Goal: Task Accomplishment & Management: Manage account settings

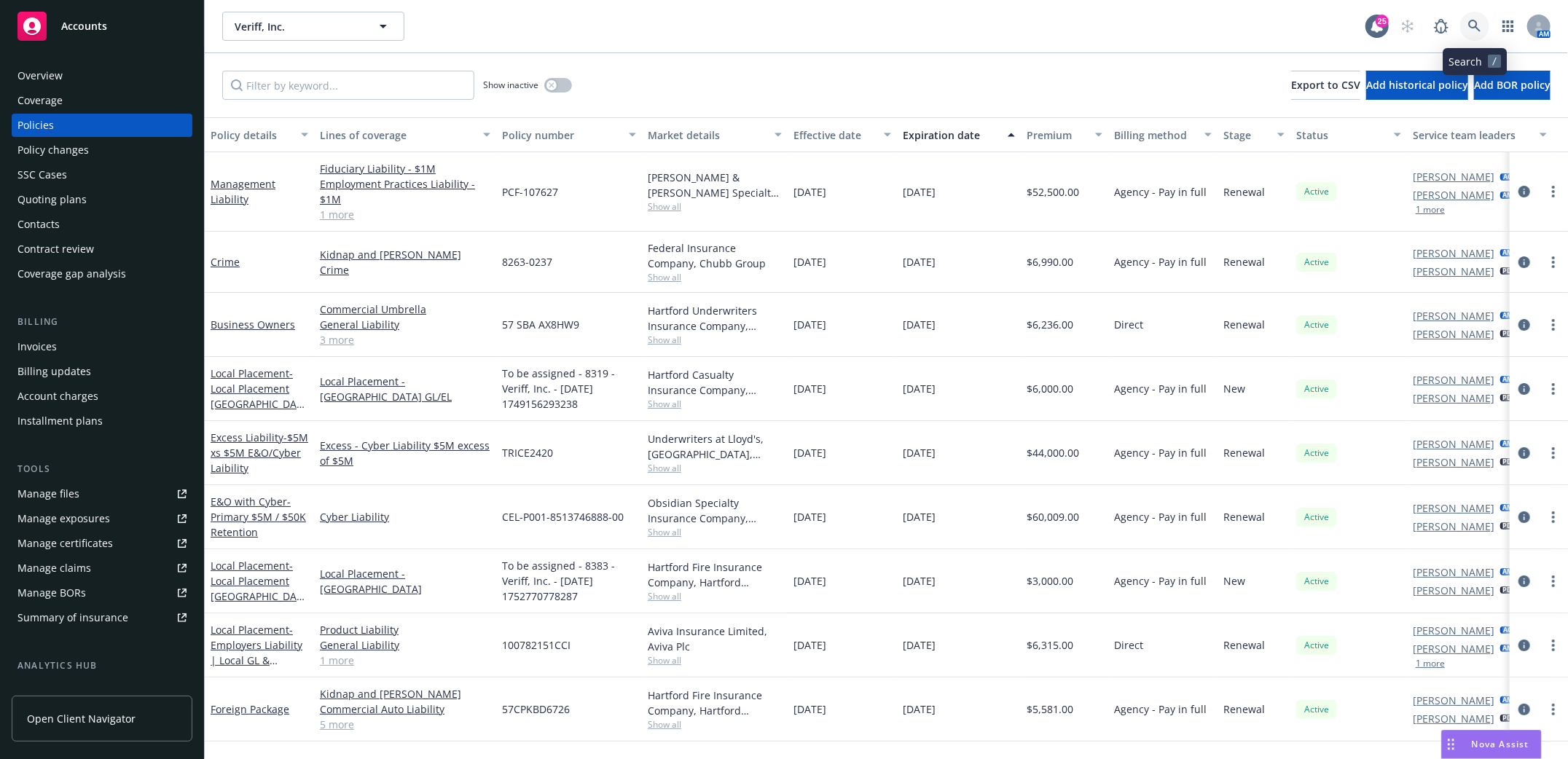
click at [1468, 24] on icon at bounding box center [1475, 26] width 13 height 13
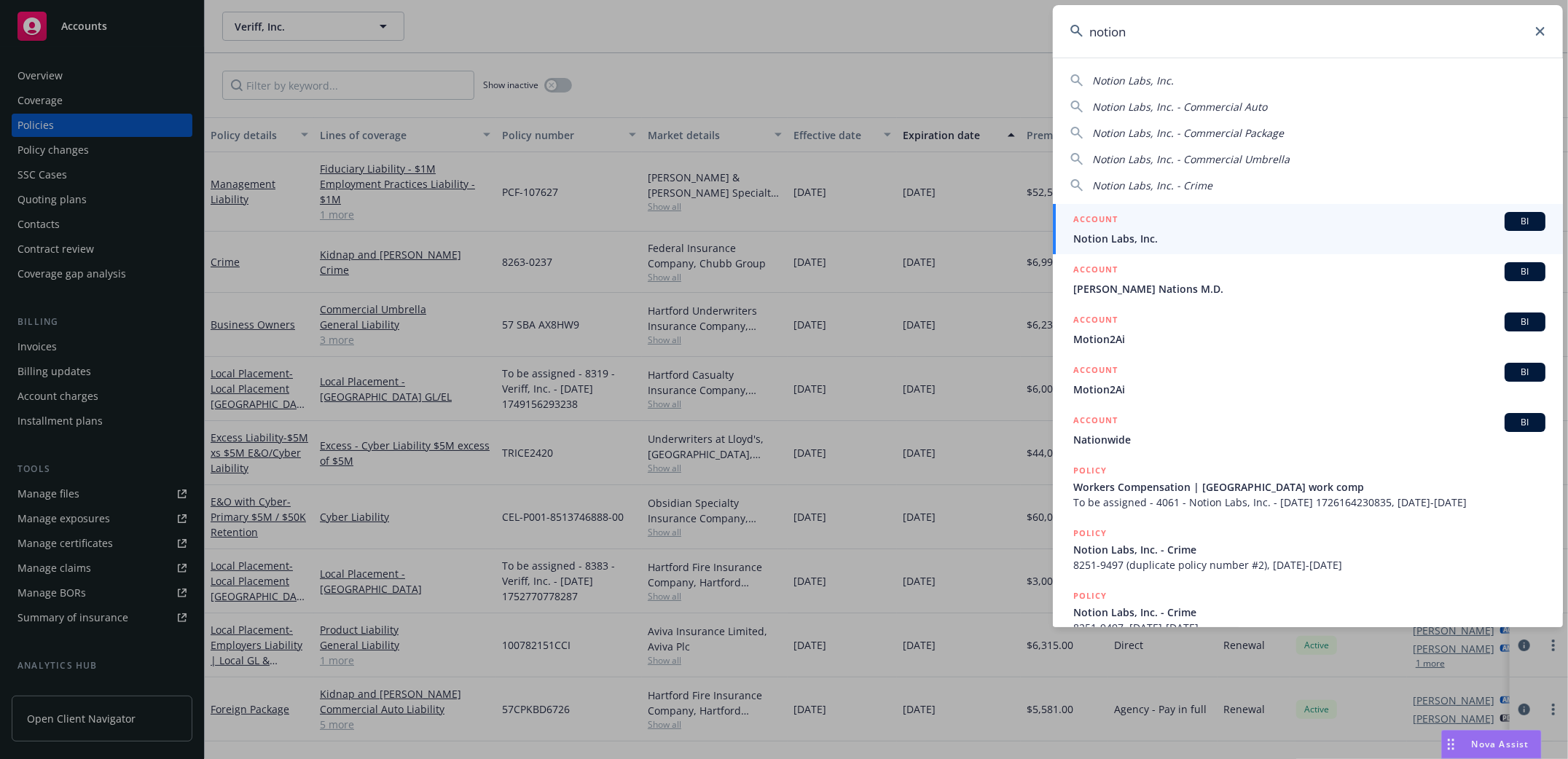
type input "notion"
click at [1127, 232] on span "Notion Labs, Inc." at bounding box center [1309, 239] width 472 height 15
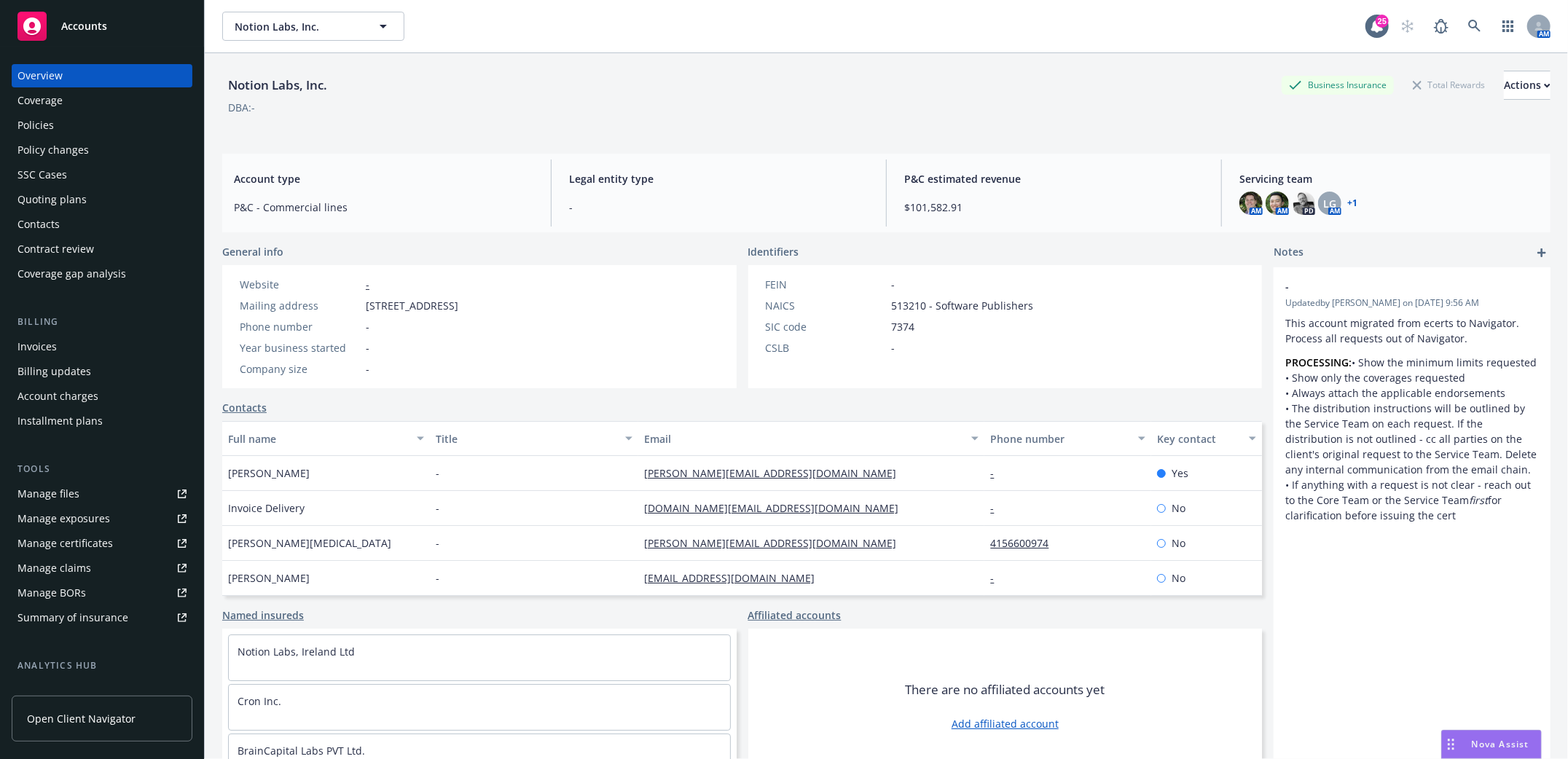
click at [35, 130] on div "Policies" at bounding box center [36, 125] width 37 height 24
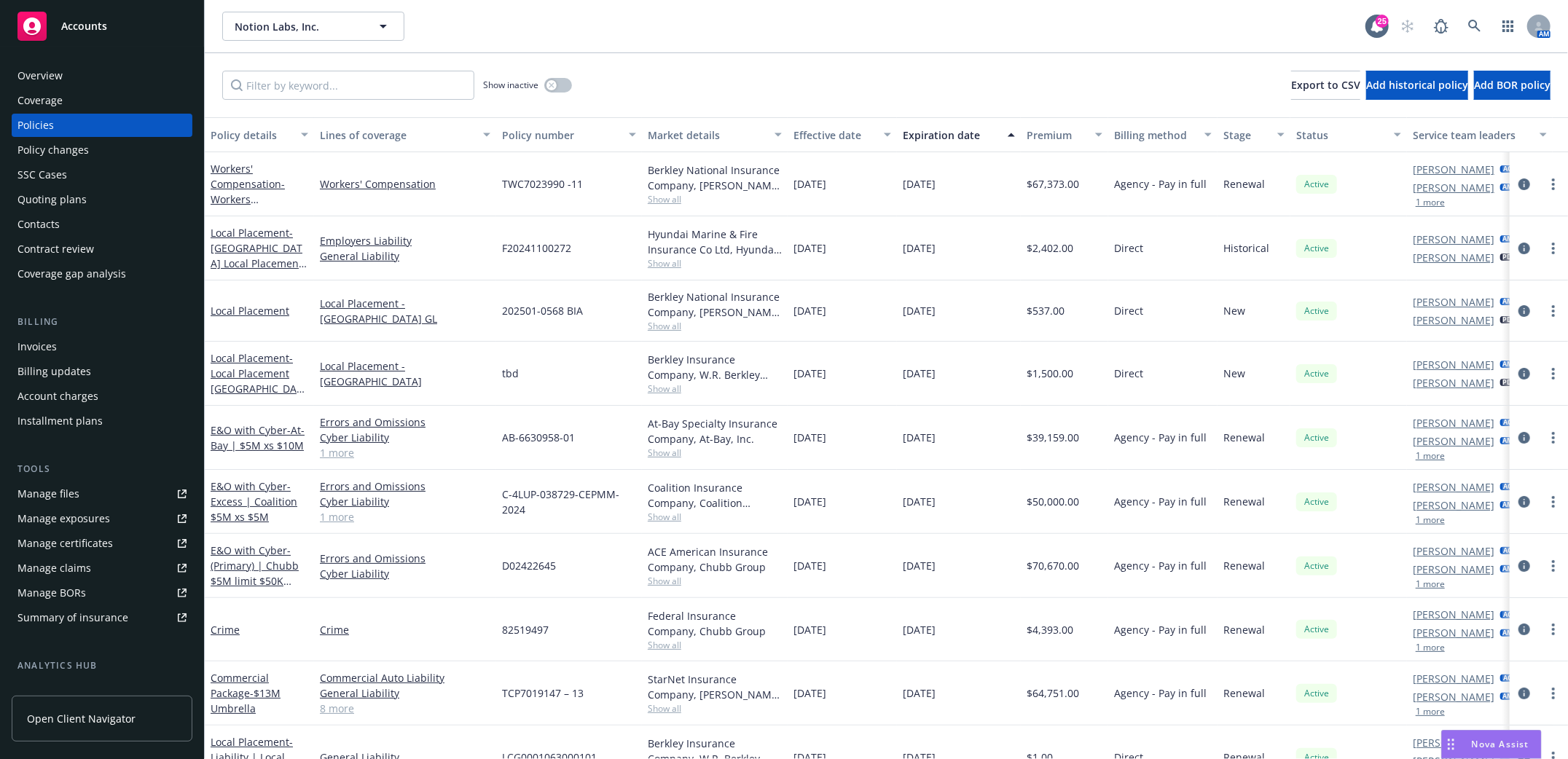
click at [44, 196] on div "Quoting plans" at bounding box center [53, 199] width 70 height 24
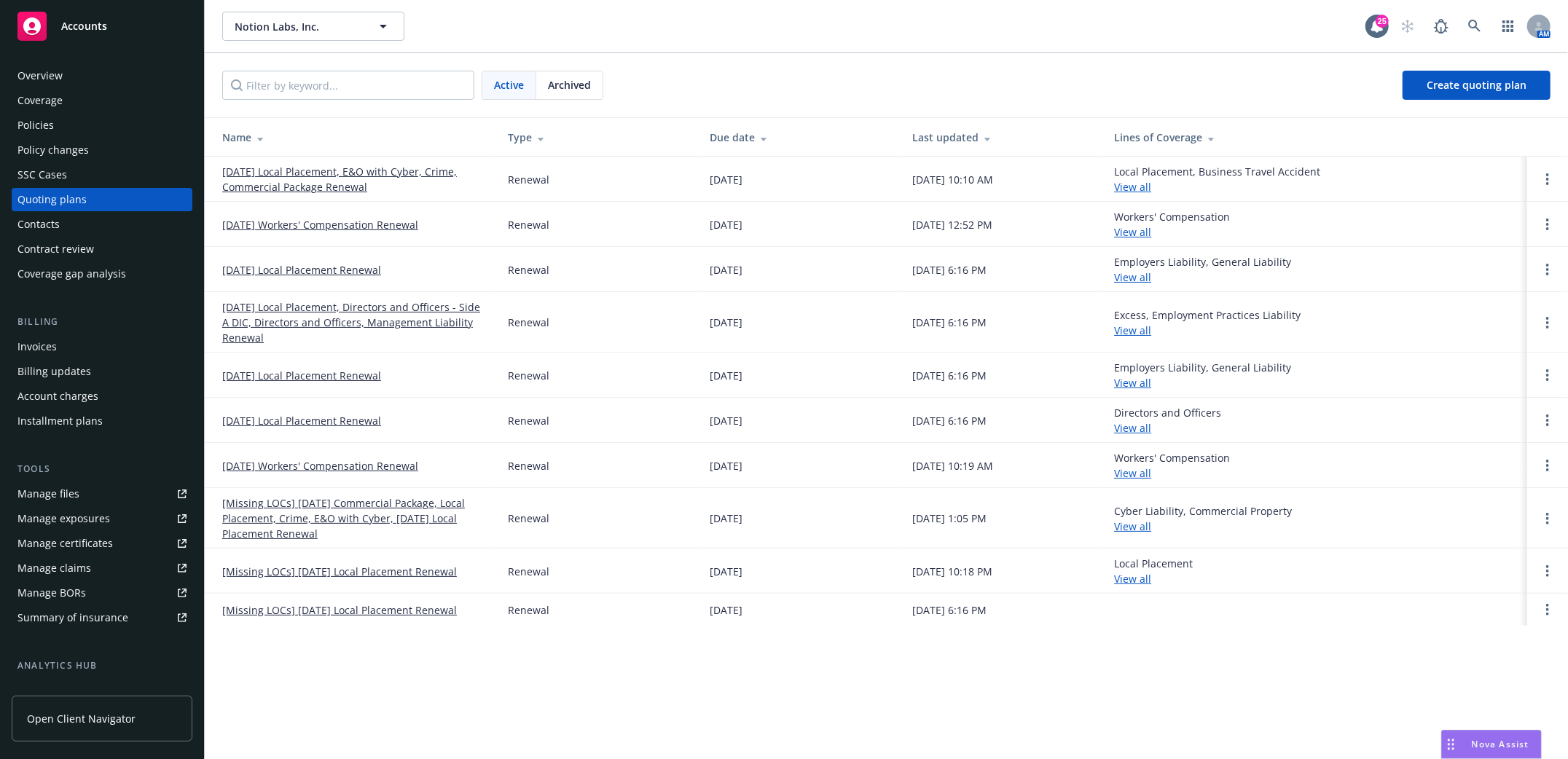
click at [310, 224] on link "[DATE] Workers' Compensation Renewal" at bounding box center [320, 225] width 196 height 15
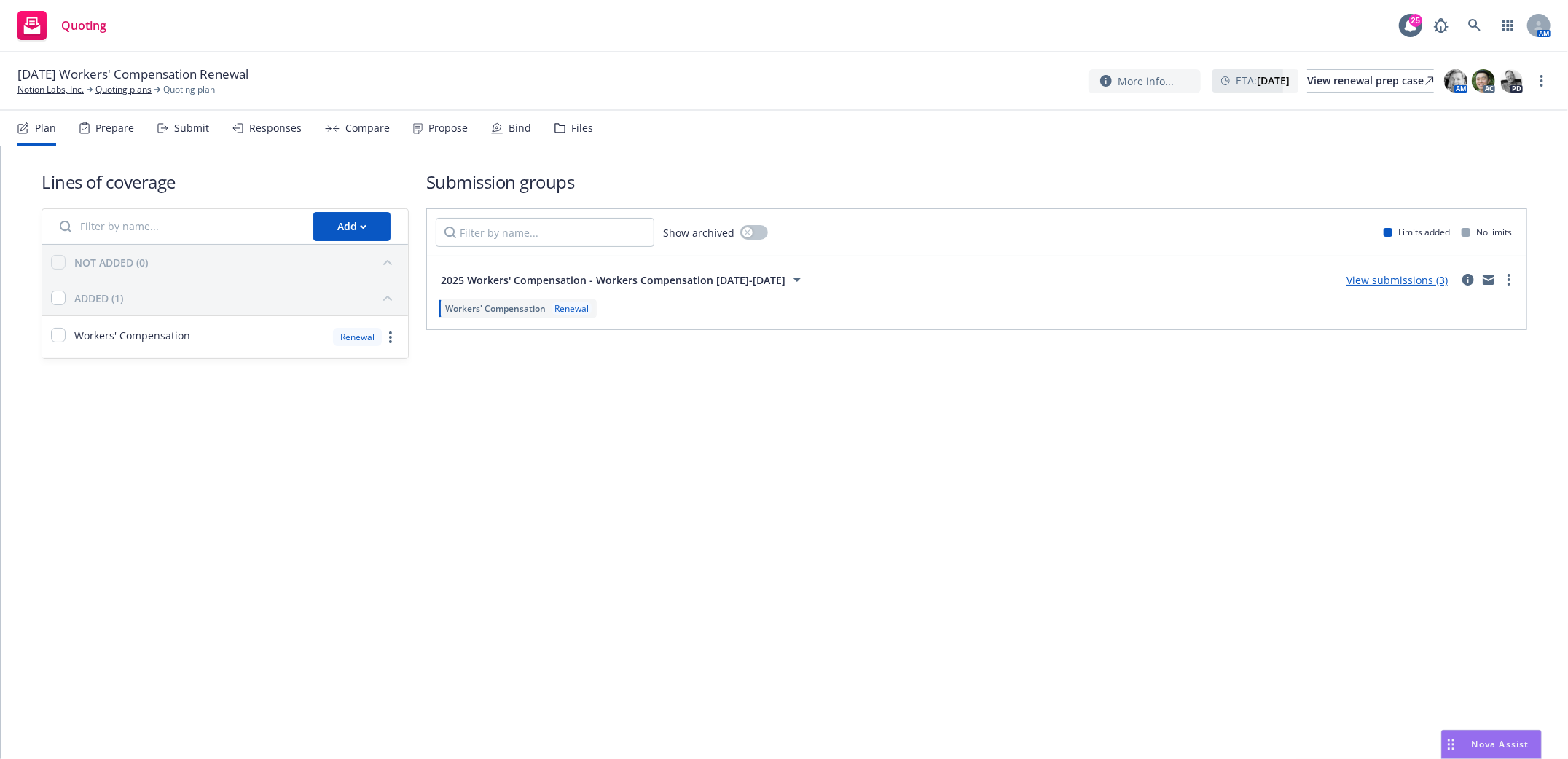
click at [187, 128] on div "Submit" at bounding box center [191, 128] width 35 height 11
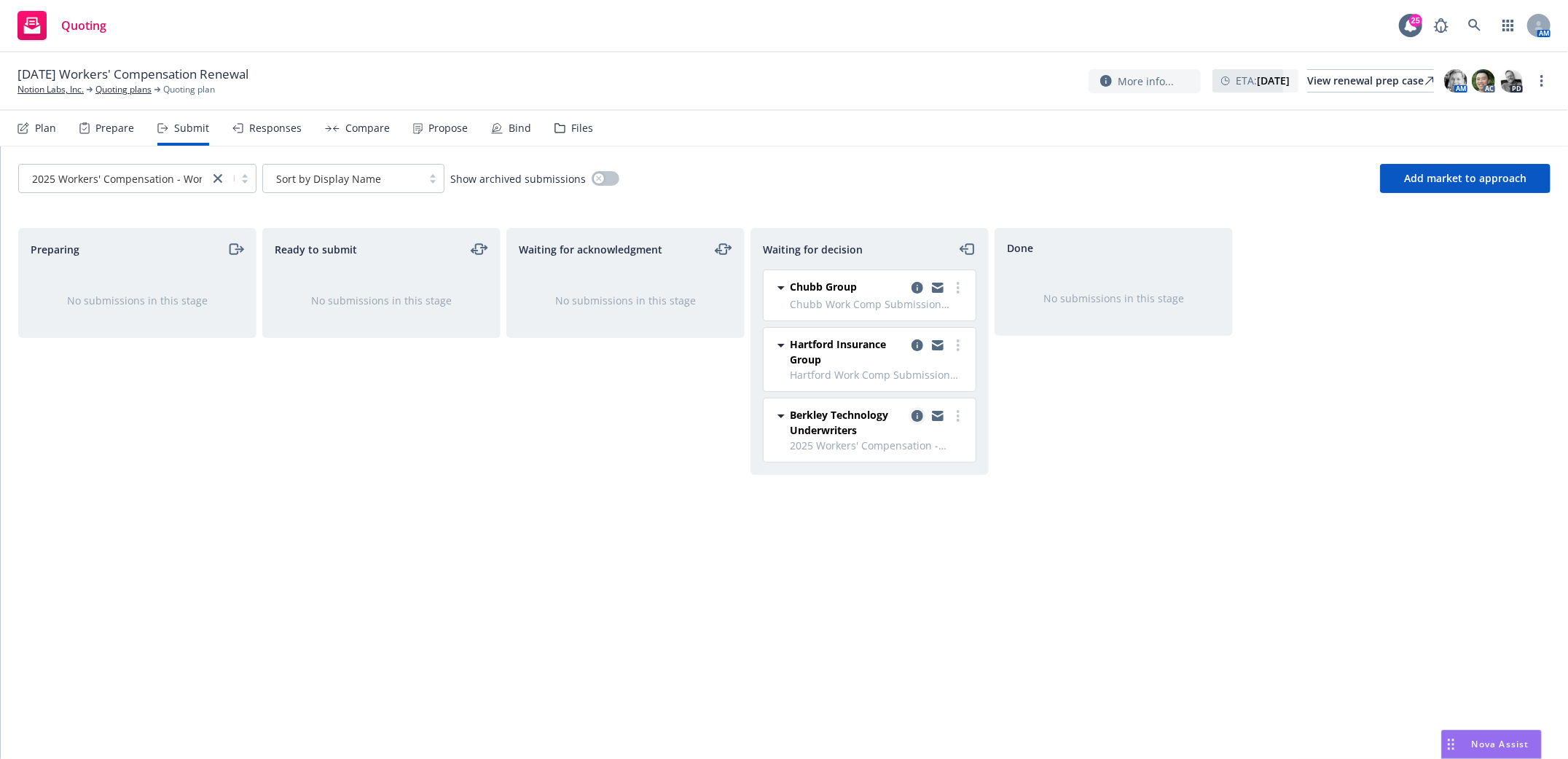
click at [913, 415] on icon "copy logging email" at bounding box center [917, 416] width 11 height 11
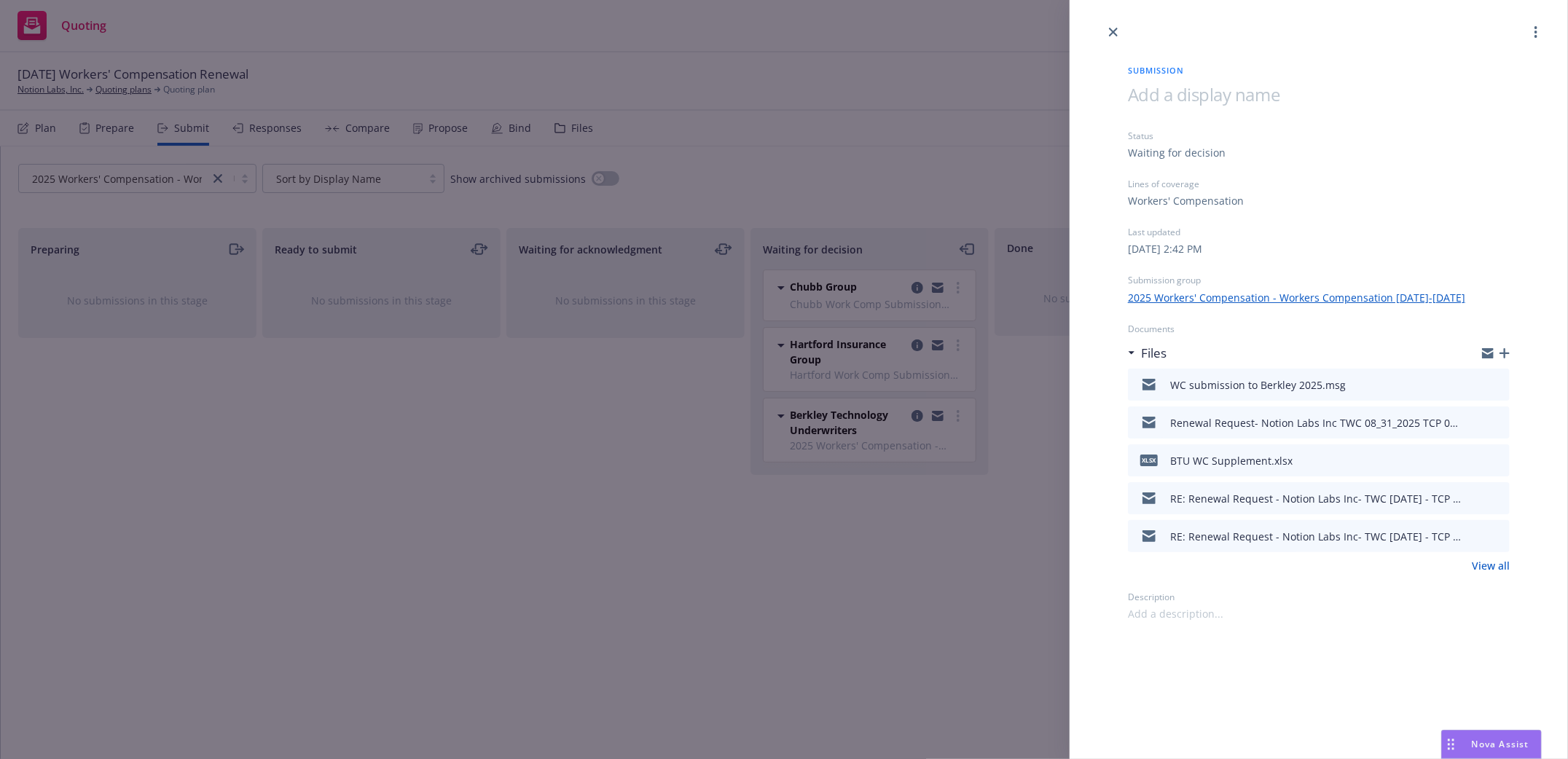
click at [1502, 355] on icon "button" at bounding box center [1504, 353] width 10 height 10
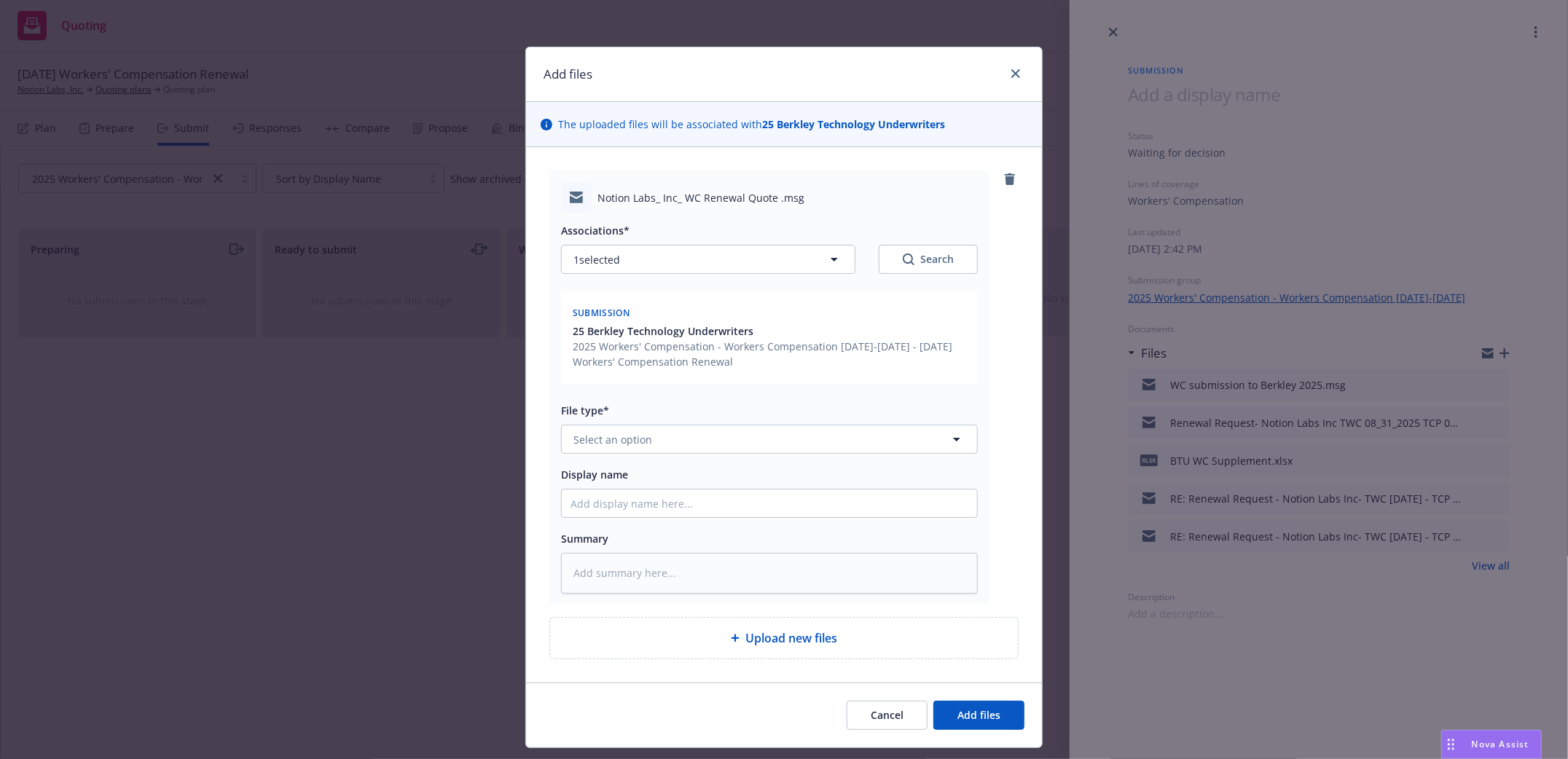
click at [798, 168] on div "Notion Labs_ Inc_ WC Renewal Quote .msg Associations* 1 selected Search Submiss…" at bounding box center [784, 414] width 515 height 535
click at [752, 441] on button "Select an option" at bounding box center [769, 439] width 417 height 29
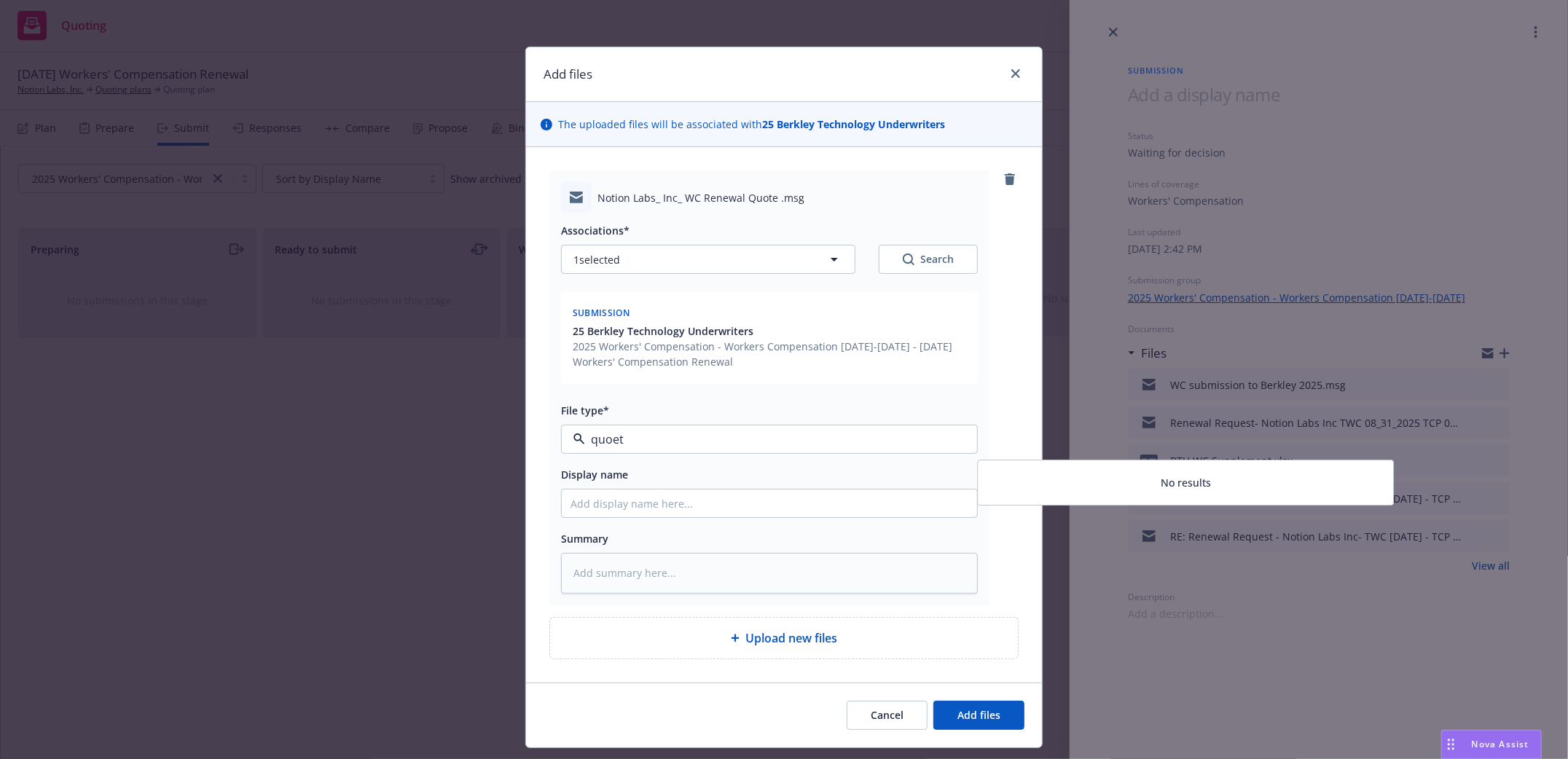
drag, startPoint x: 689, startPoint y: 435, endPoint x: 377, endPoint y: 419, distance: 312.4
click at [378, 429] on div "Add files The uploaded files will be associated with 25 Berkley Technology Unde…" at bounding box center [784, 379] width 1568 height 759
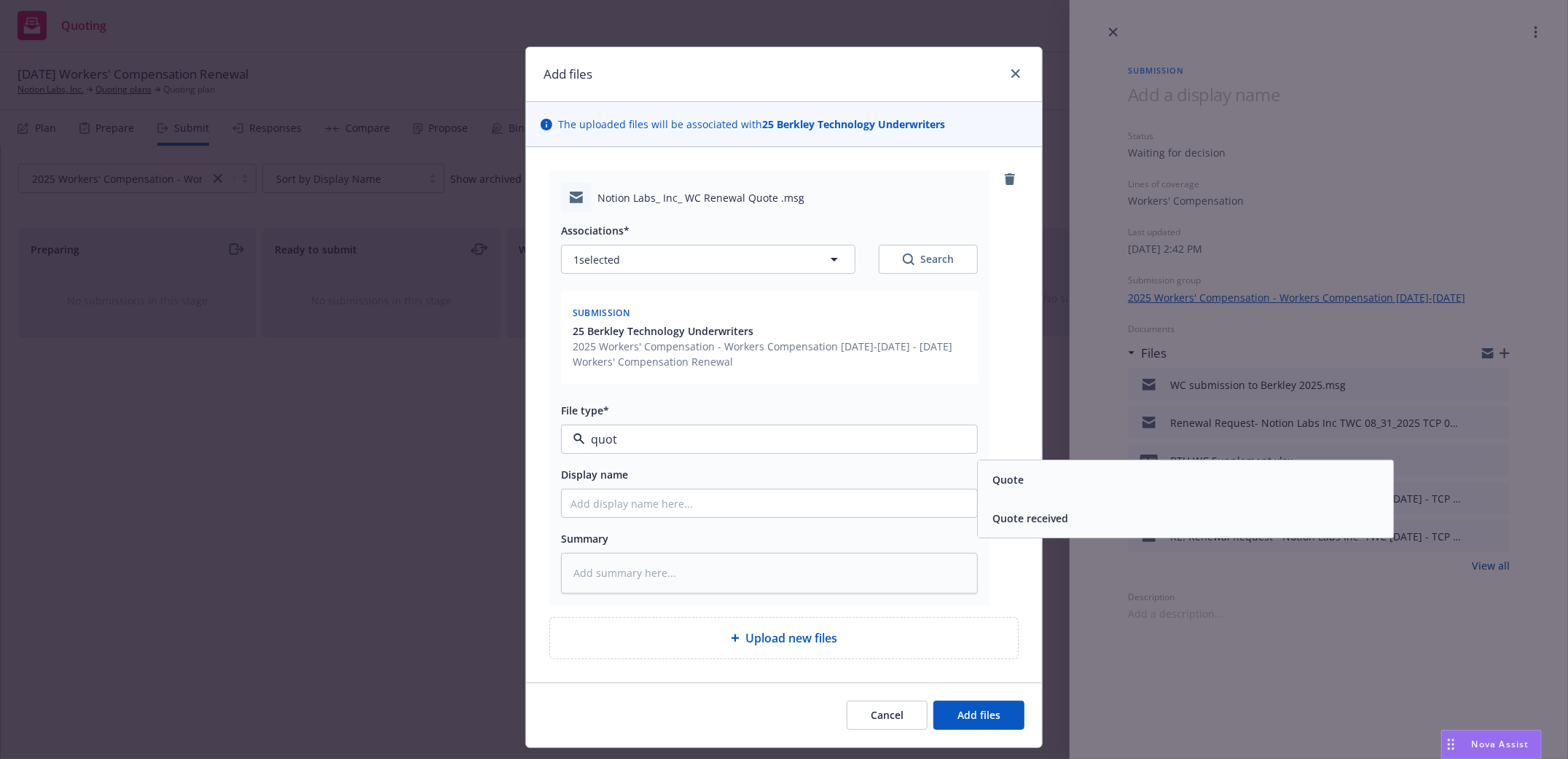
type input "quote"
drag, startPoint x: 1017, startPoint y: 522, endPoint x: 918, endPoint y: 503, distance: 100.8
click at [1008, 519] on span "Quote received" at bounding box center [1030, 519] width 76 height 15
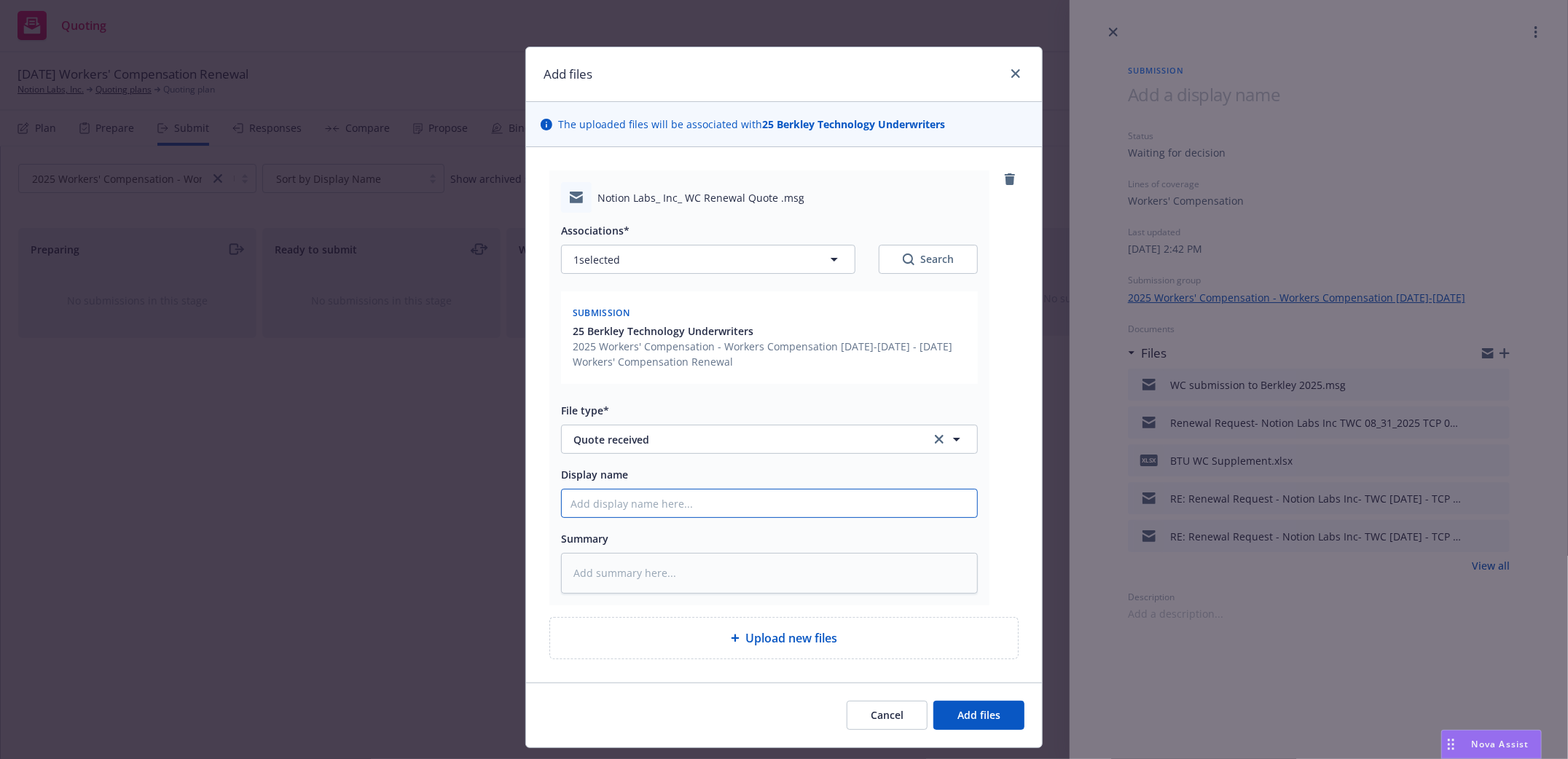
click at [646, 510] on input "Display name" at bounding box center [769, 503] width 416 height 27
type textarea "x"
type input "B"
type textarea "x"
type input "Be"
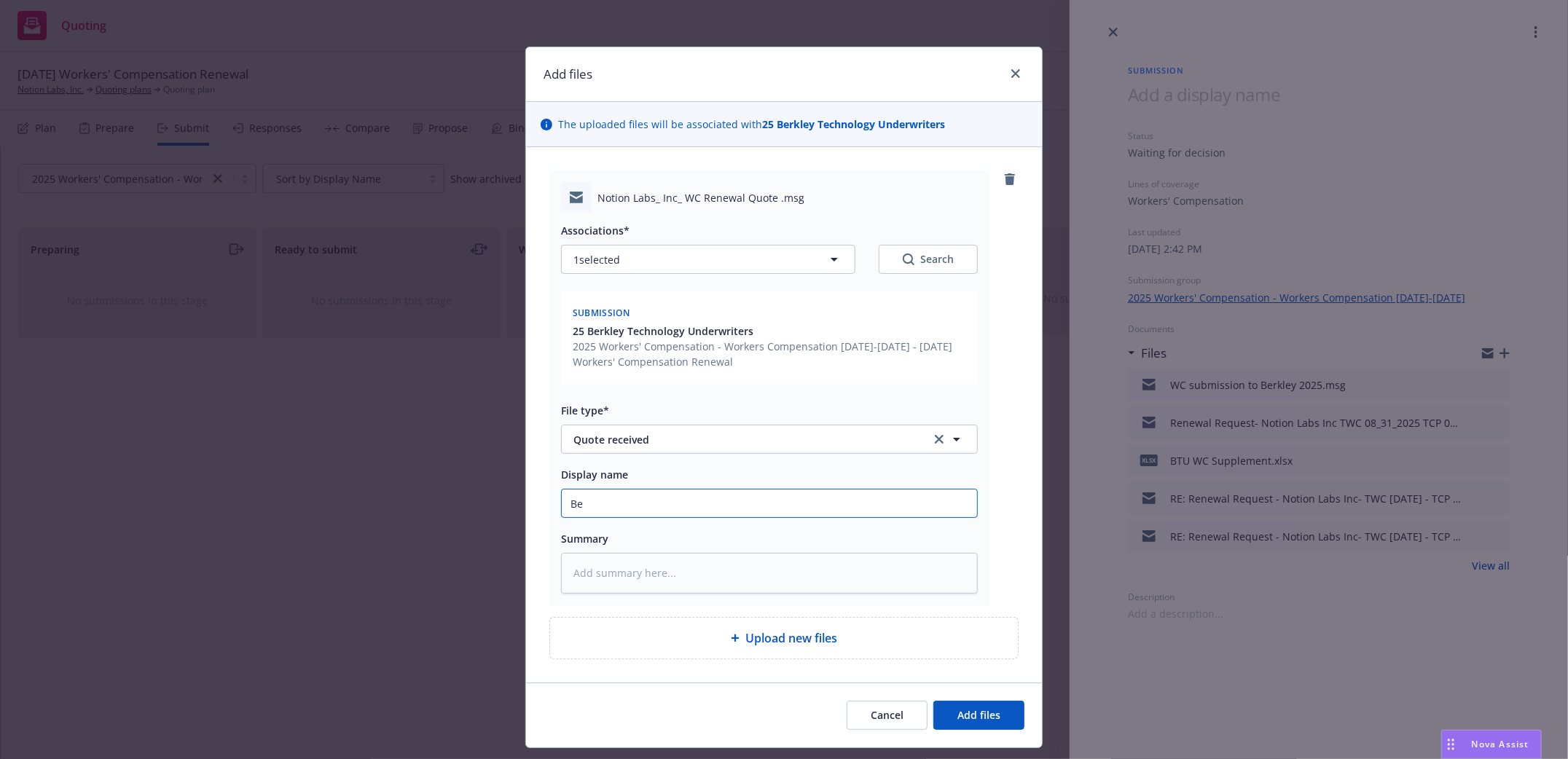
type textarea "x"
type input "Ber"
type textarea "x"
type input "Berk"
type textarea "x"
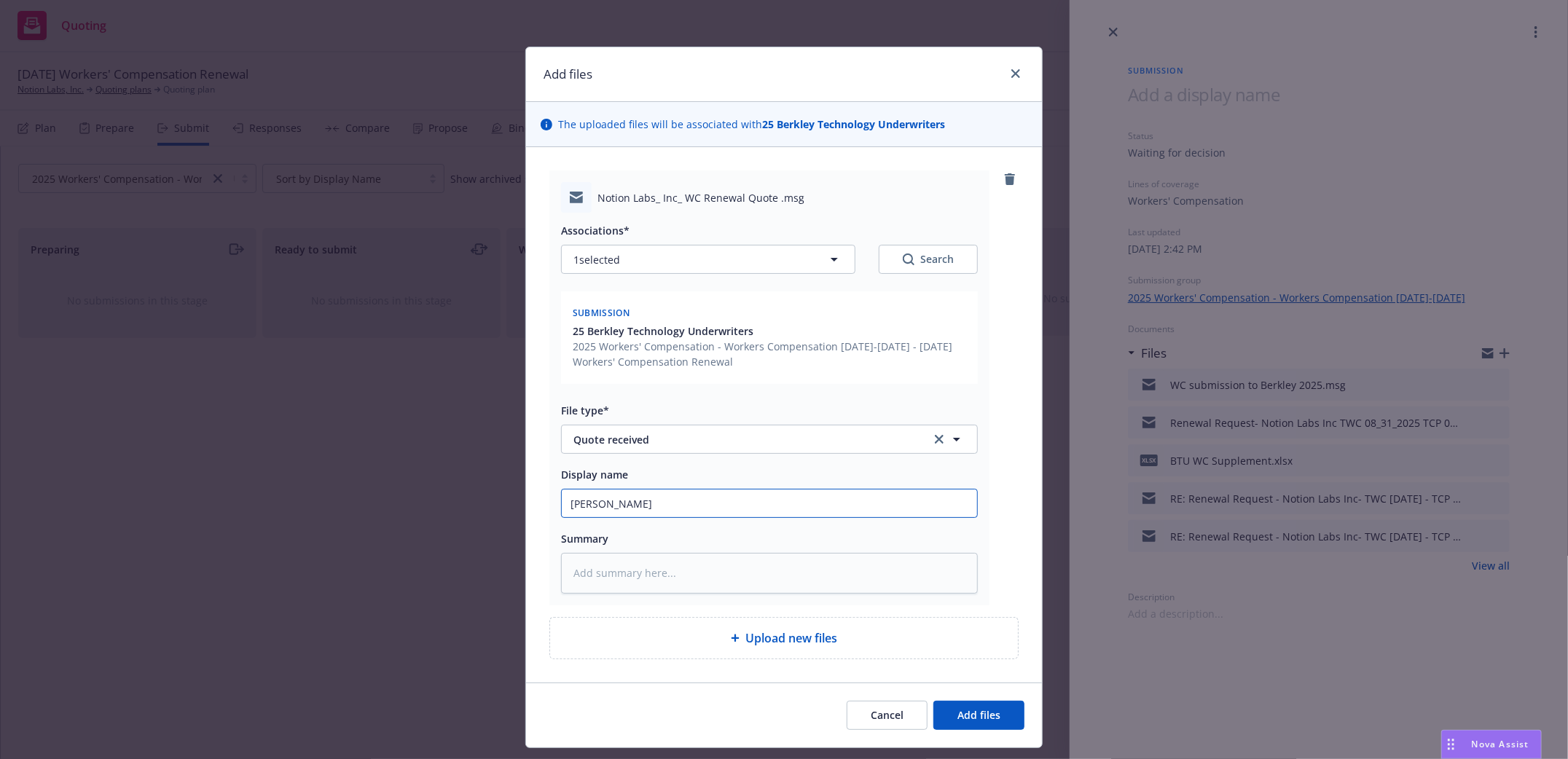
type input "Berkl"
type textarea "x"
type input "Berkle"
type textarea "x"
type input "Berkley"
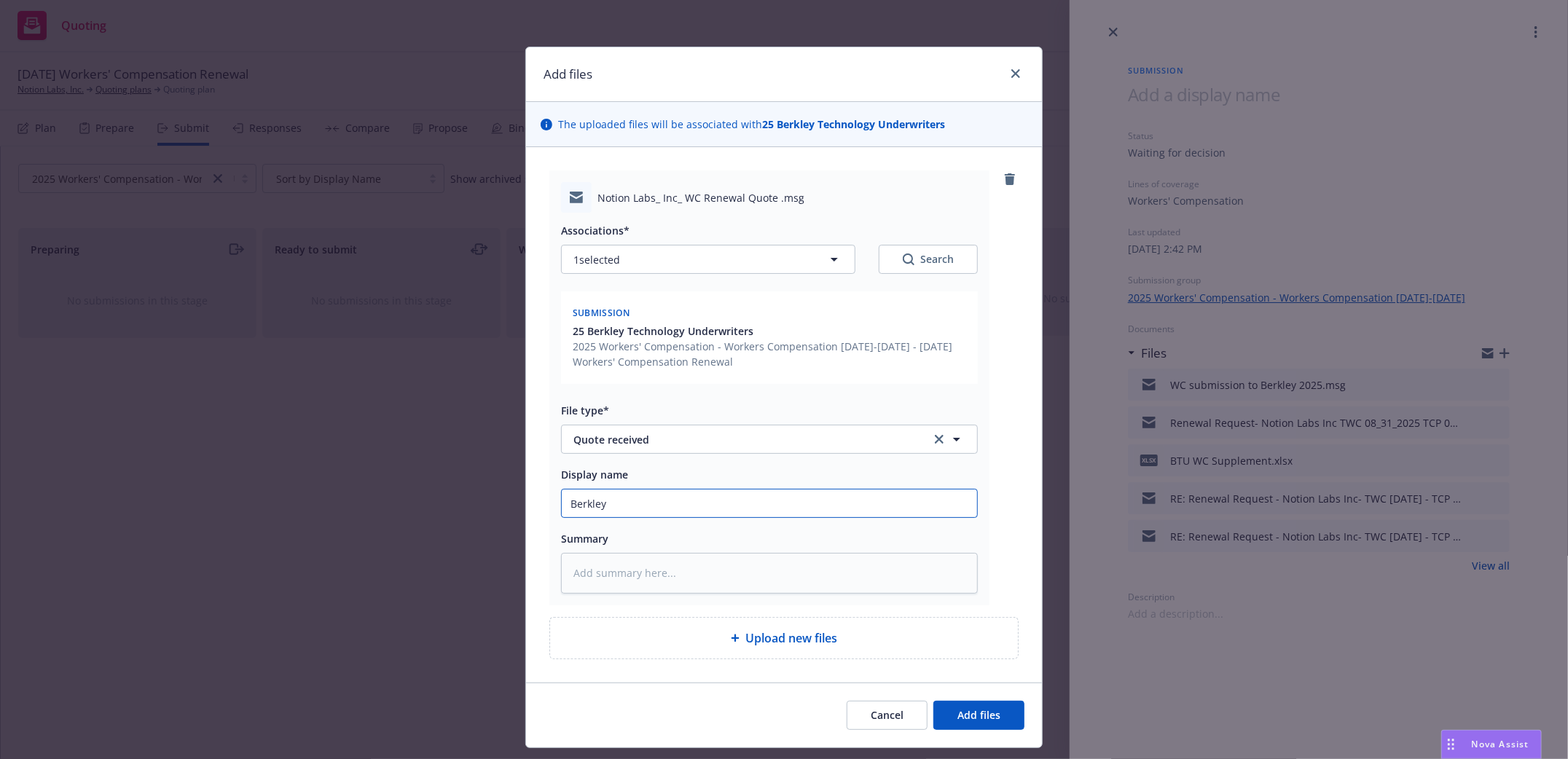
type textarea "x"
type input "Berkley"
type textarea "x"
type input "Berkley W"
type textarea "x"
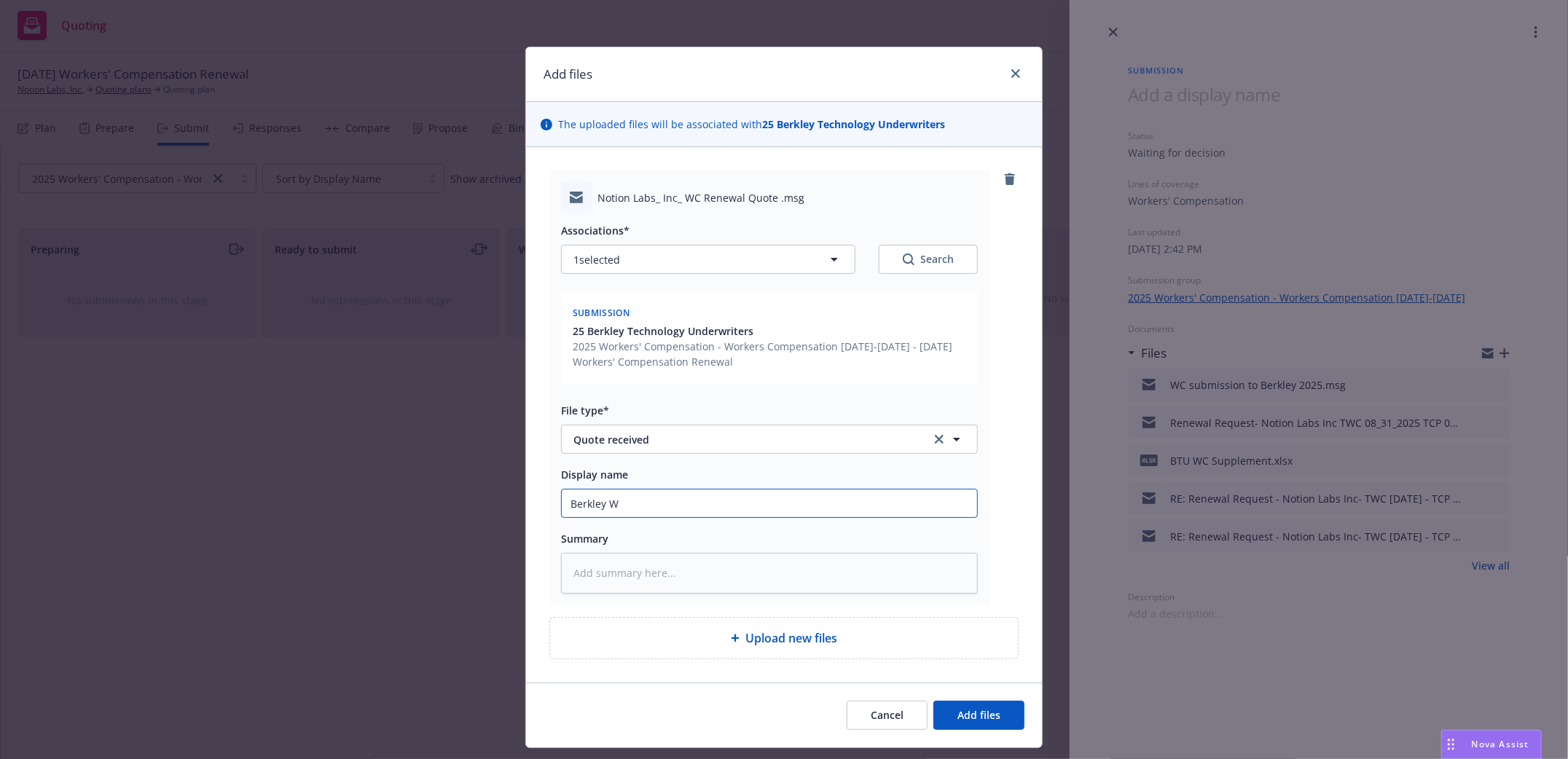
type input "Berkley WC"
type textarea "x"
type input "Berkley WC"
type textarea "x"
type input "Berkley WC q"
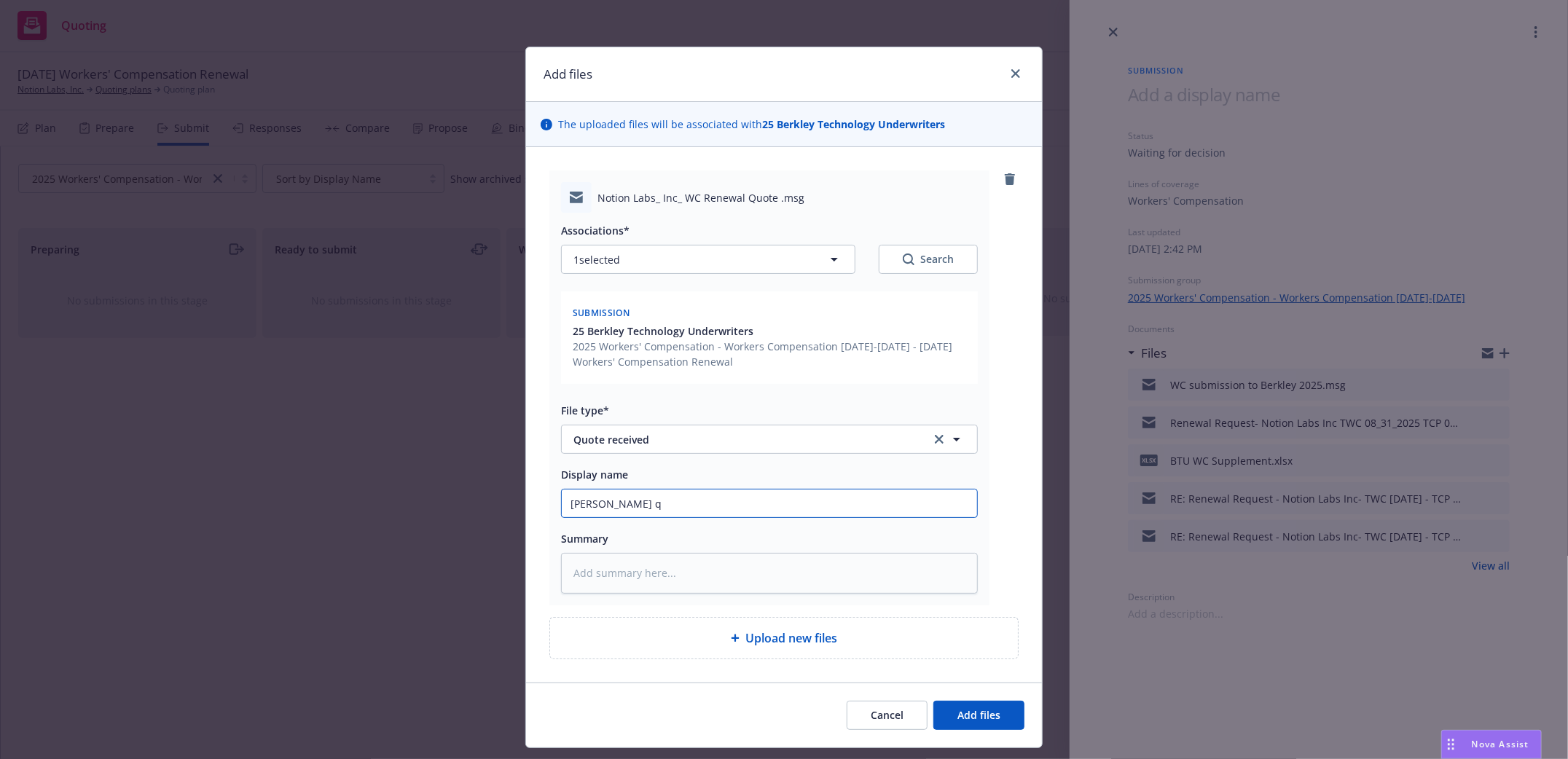
type textarea "x"
type input "Berkley WC qu"
type textarea "x"
type input "Berkley WC quot"
type textarea "x"
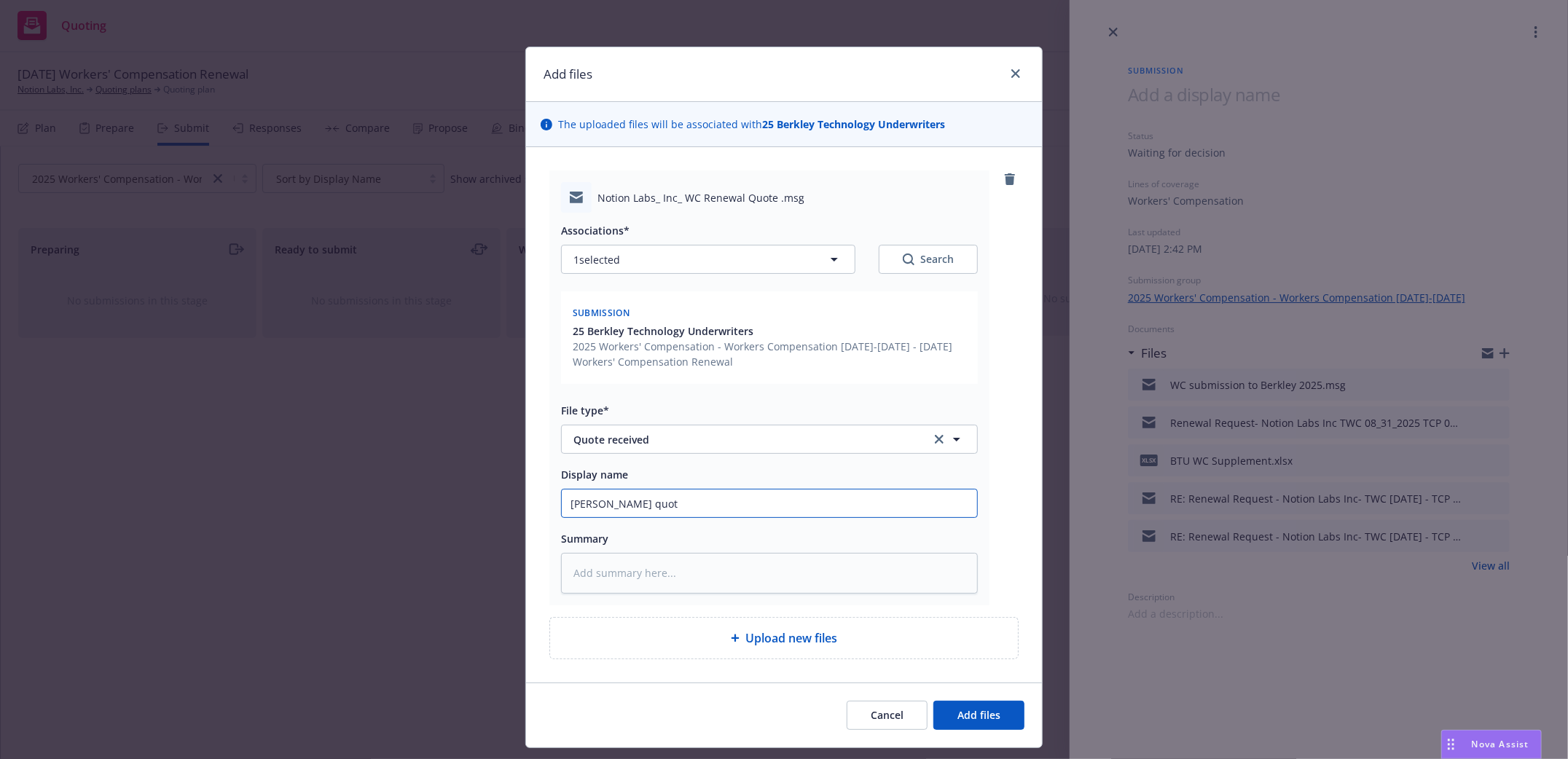
type input "Berkley WC quote"
type textarea "x"
type input "Berkley WC quote"
type textarea "x"
type input "Berkley WC quote r"
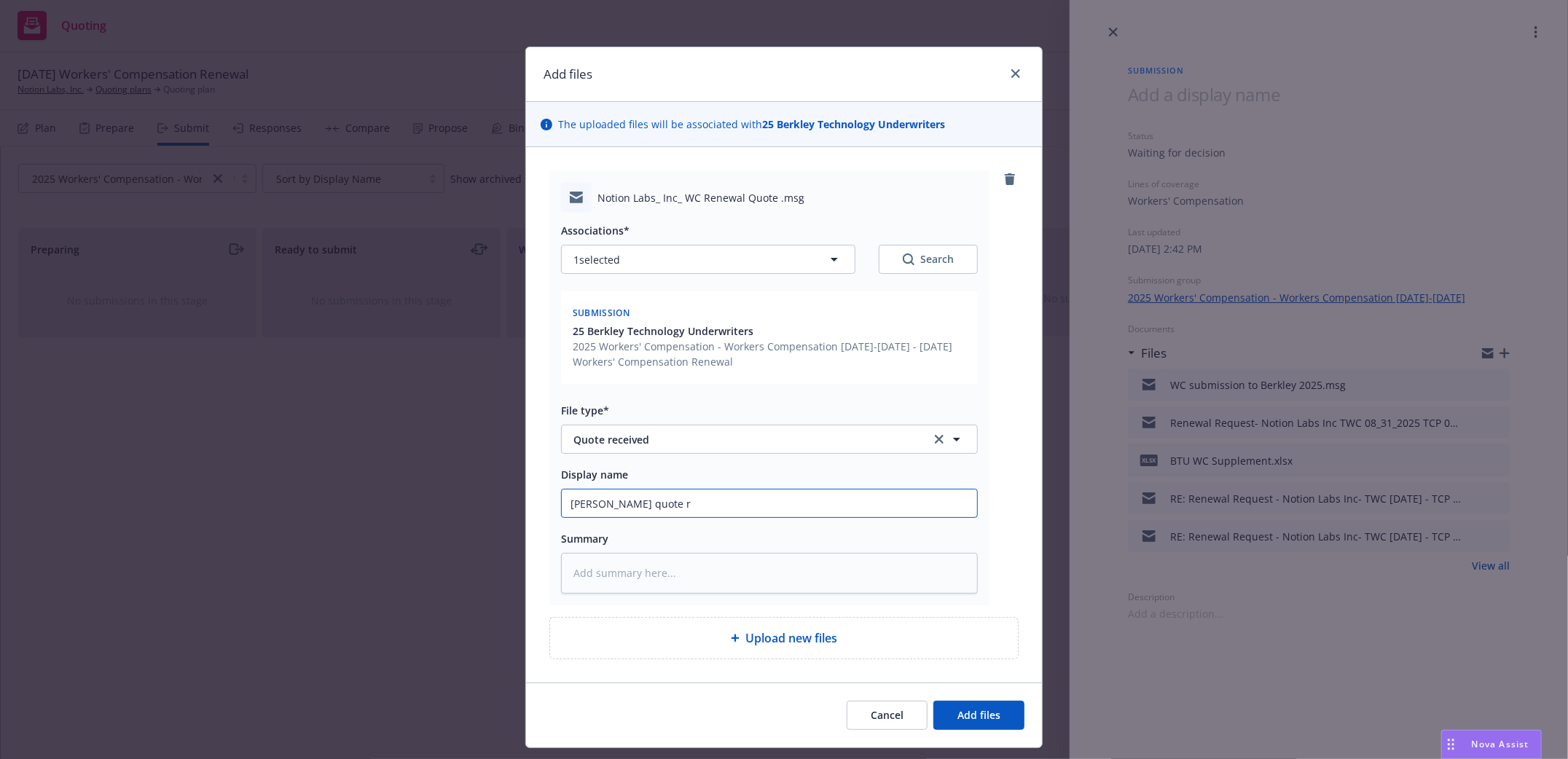
type textarea "x"
type input "Berkley WC quote re"
type textarea "x"
type input "Berkley WC quote rec"
type textarea "x"
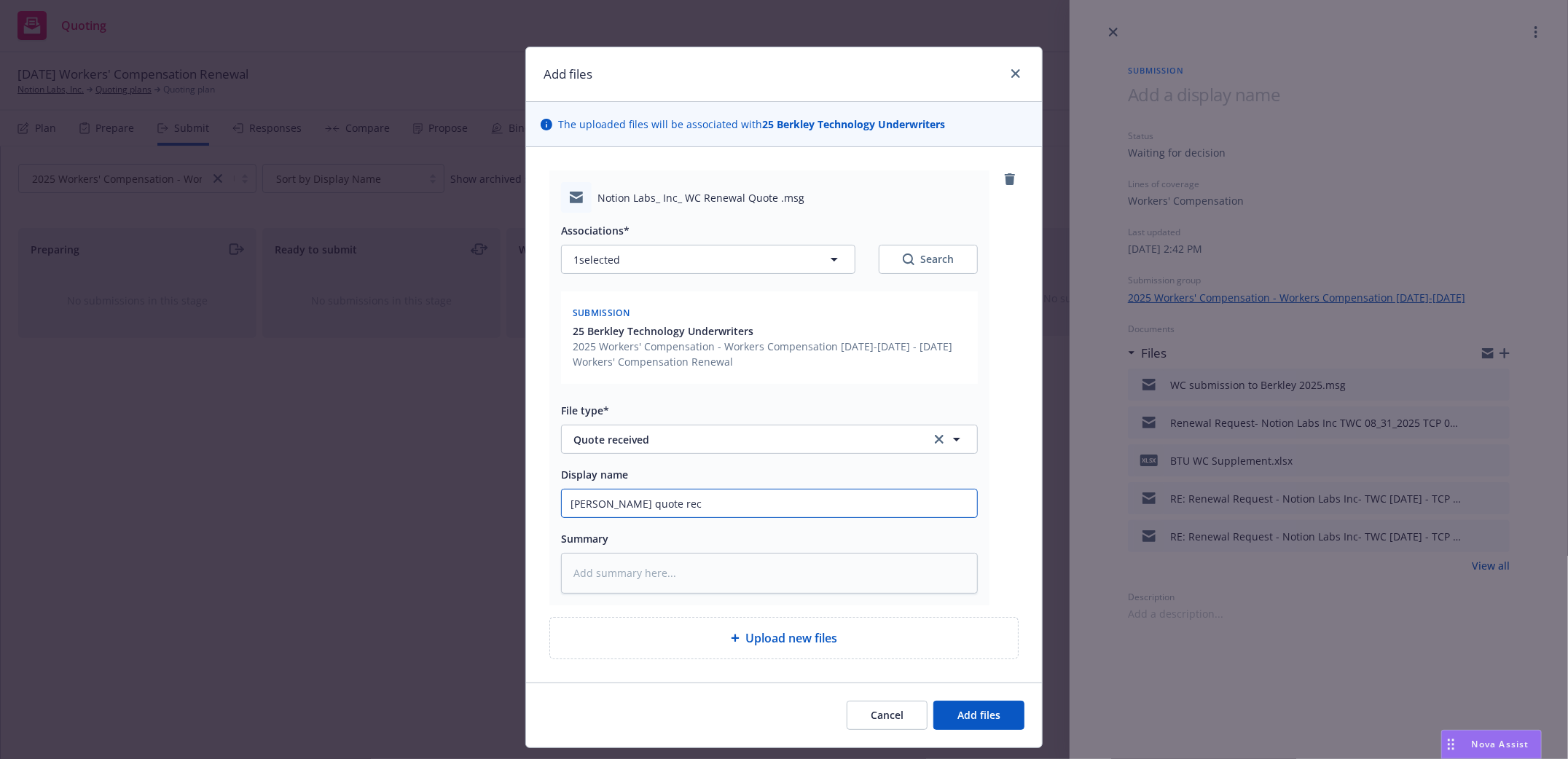
type input "Berkley WC quote rece"
type textarea "x"
type input "Berkley WC quote recei"
type textarea "x"
type input "Berkley WC quote receiv"
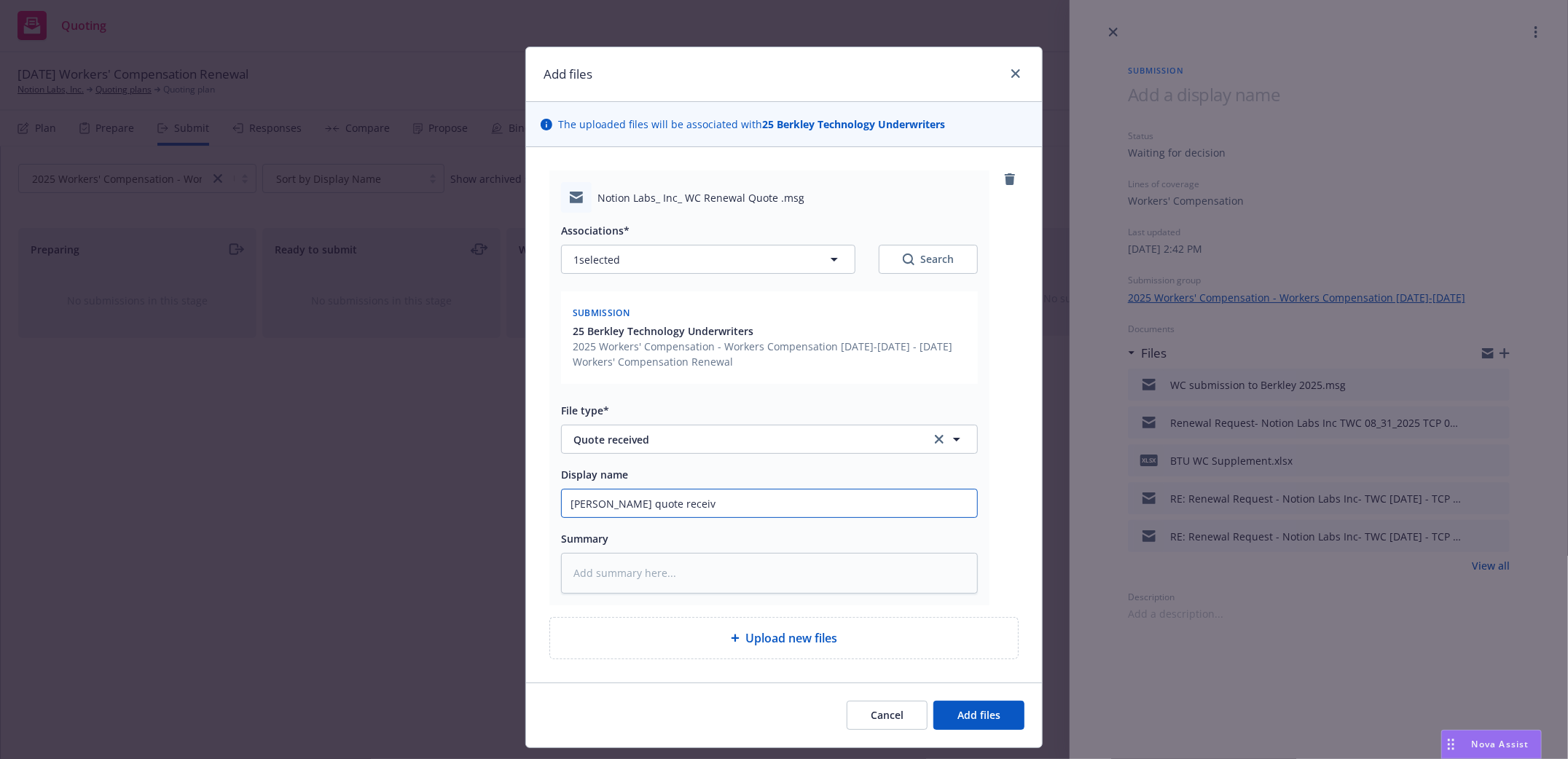
type textarea "x"
type input "Berkley WC quote receive"
type textarea "x"
type input "Berkley WC quote received"
type textarea "x"
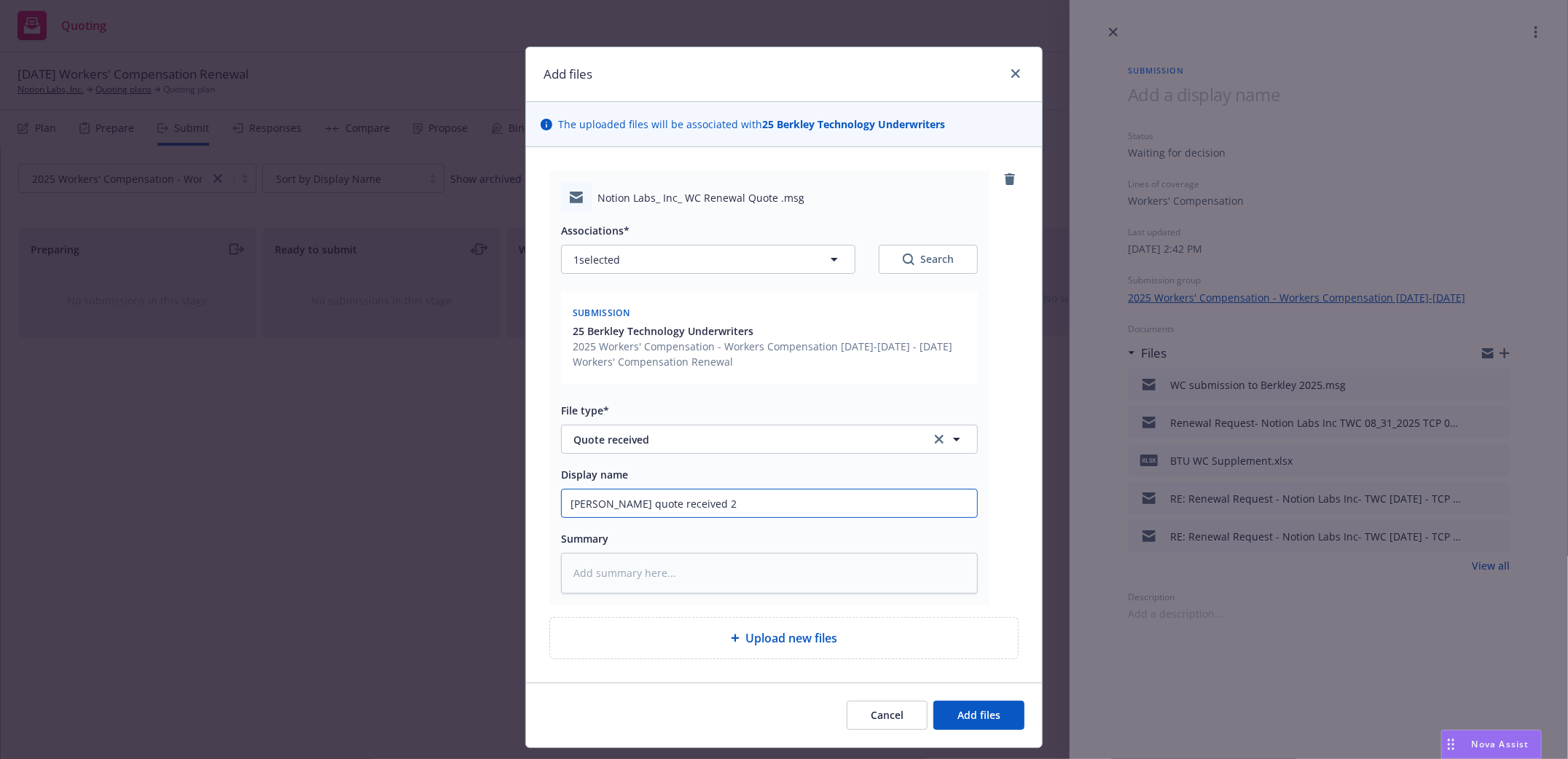
type input "Berkley WC quote received 20"
type textarea "x"
type input "Berkley WC quote received 202"
type textarea "x"
type input "Berkley WC quote received 2025"
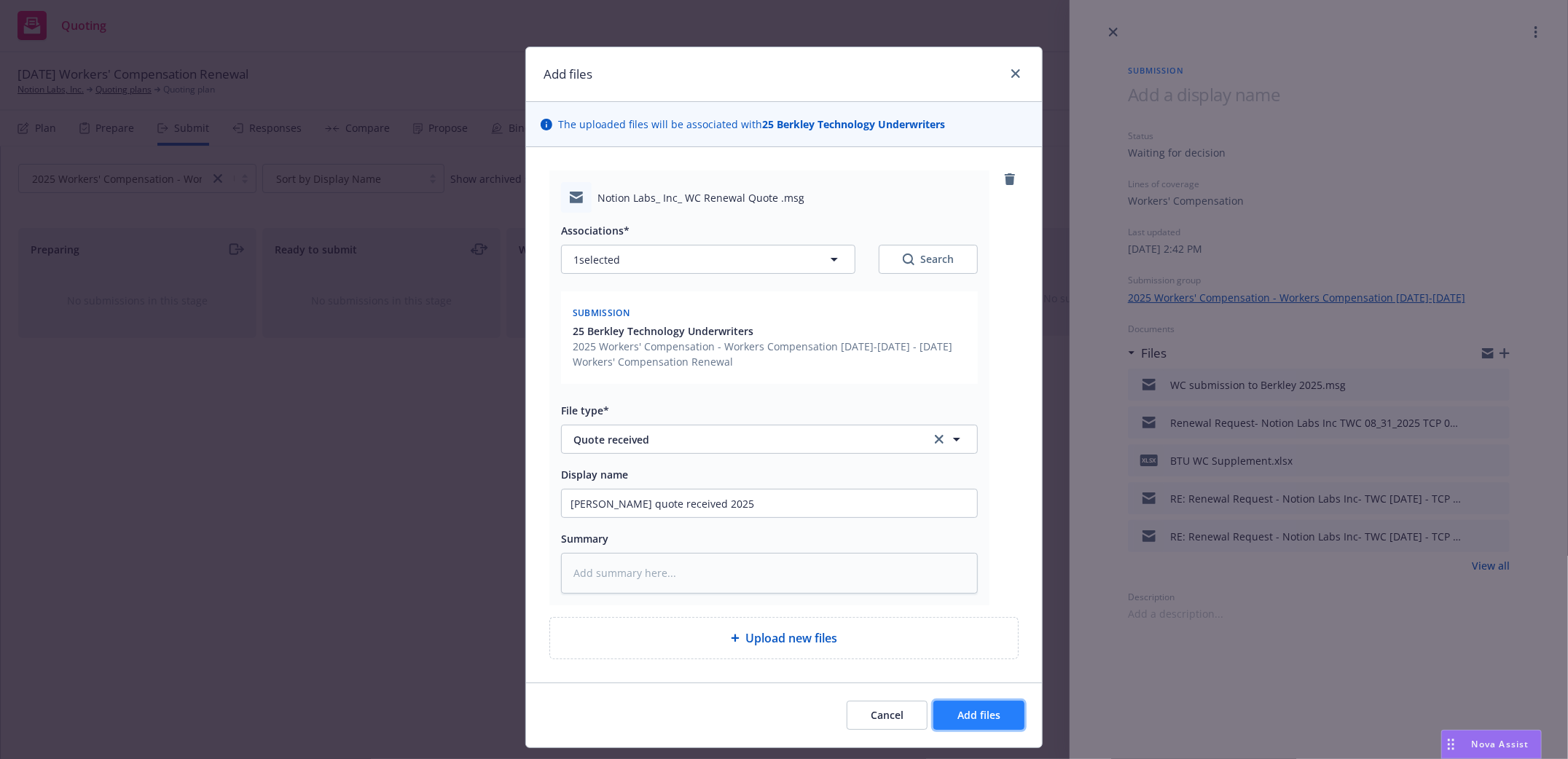
click at [992, 712] on span "Add files" at bounding box center [979, 715] width 43 height 14
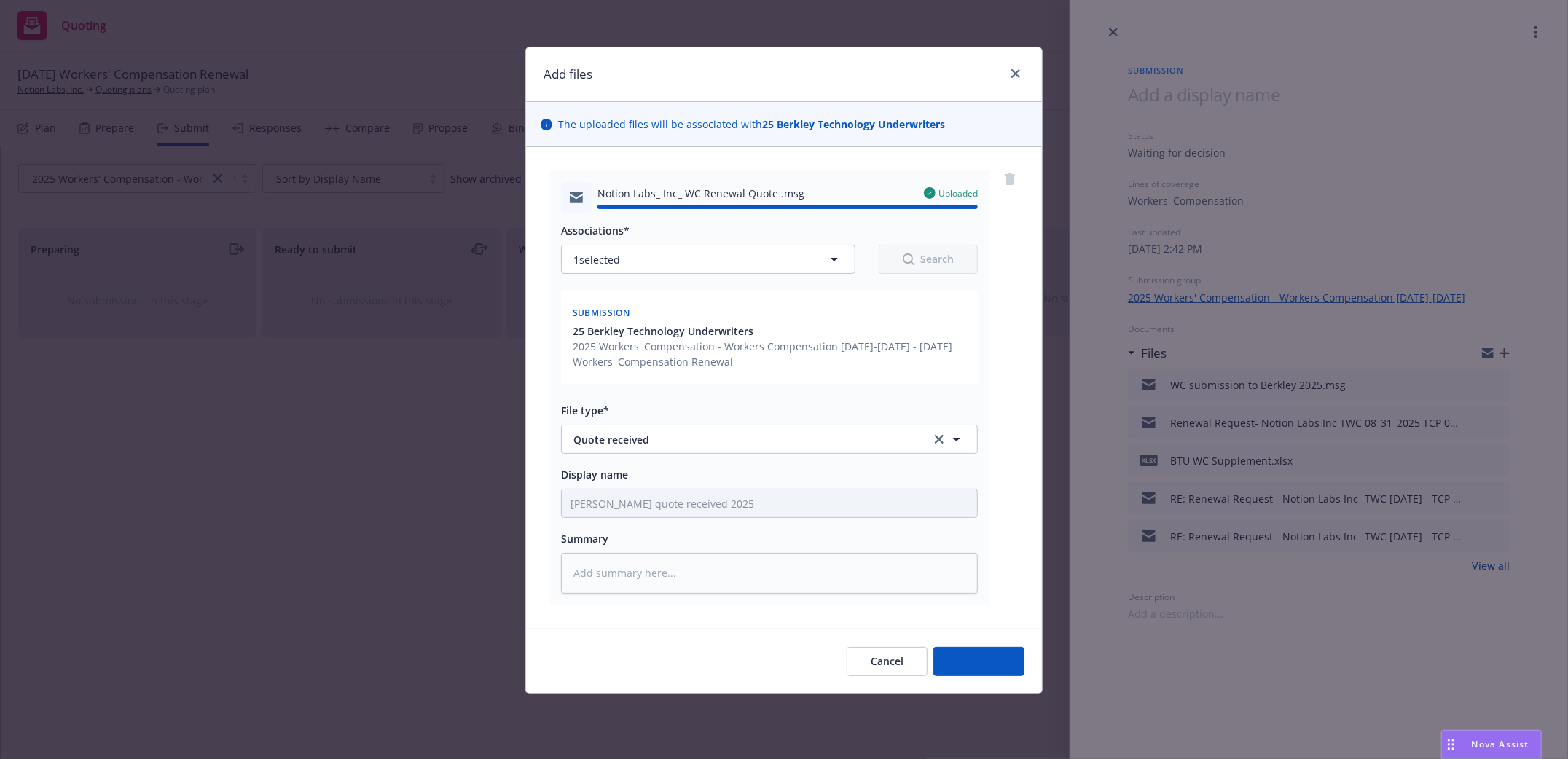
type textarea "x"
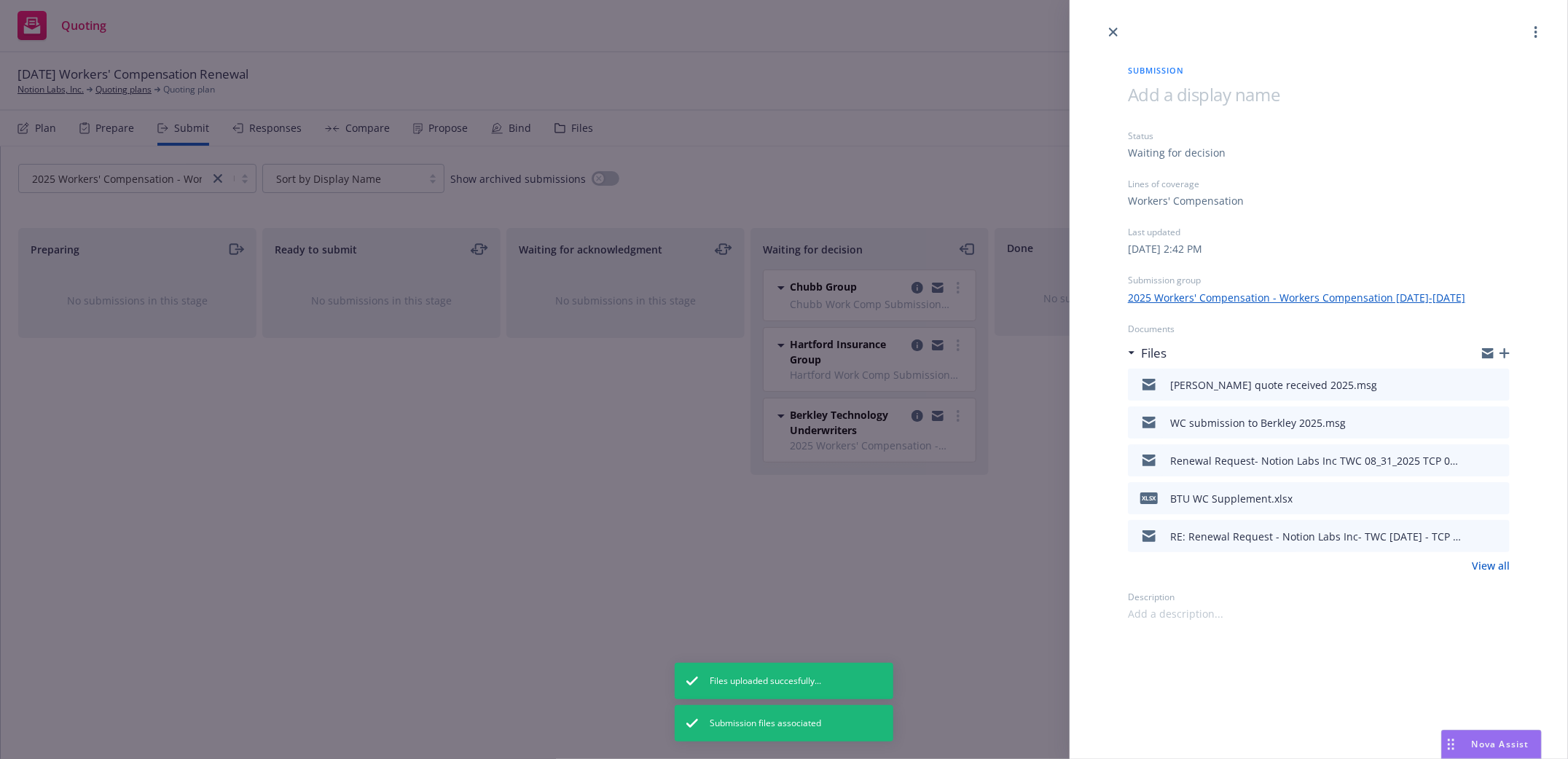
click at [1111, 31] on icon "close" at bounding box center [1113, 31] width 8 height 8
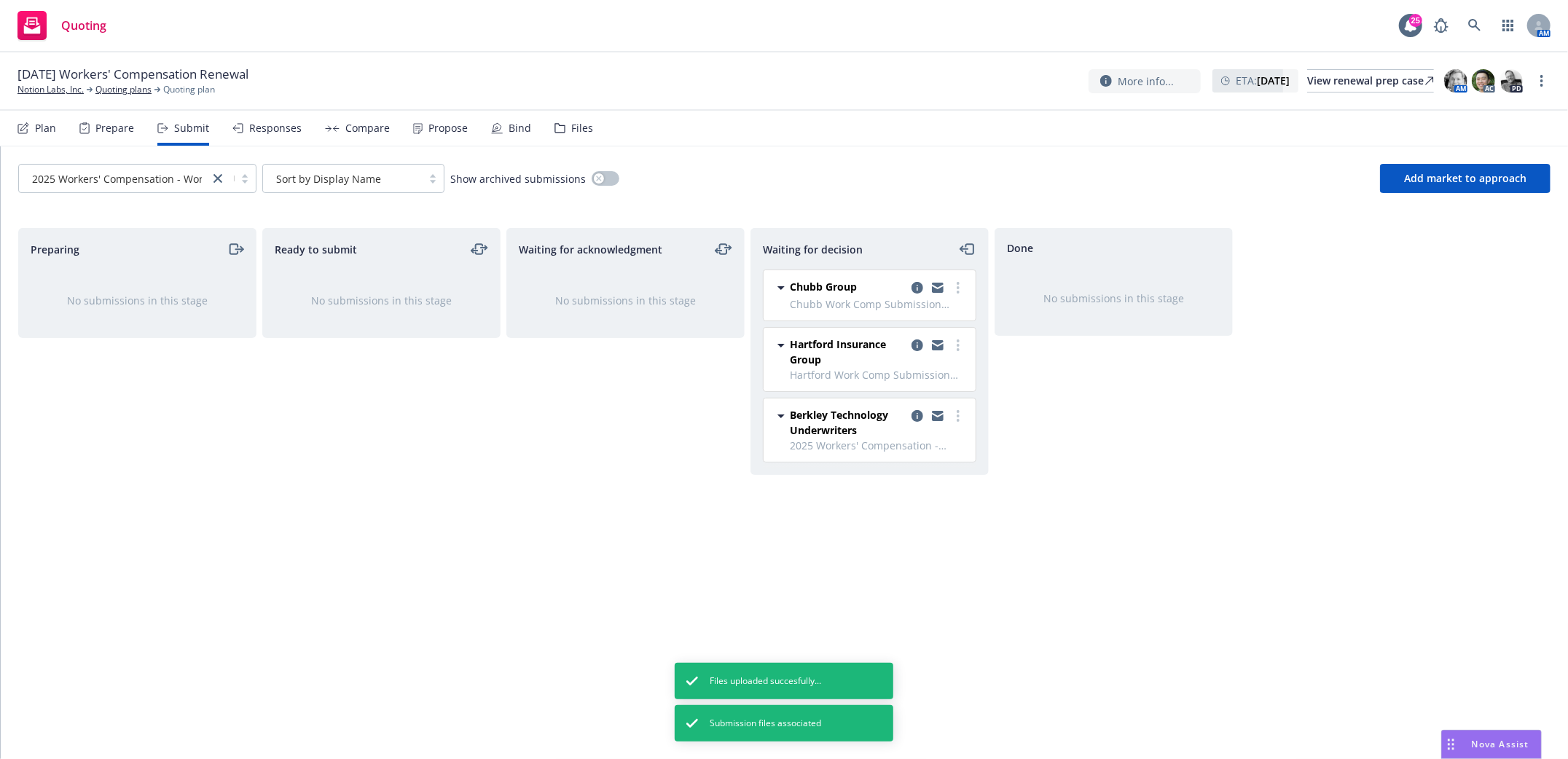
click at [848, 422] on span "Berkley Technology Underwriters" at bounding box center [847, 422] width 116 height 31
click at [849, 343] on span "Hartford Insurance Group" at bounding box center [847, 352] width 116 height 31
click at [916, 341] on icon "copy logging email" at bounding box center [917, 345] width 11 height 11
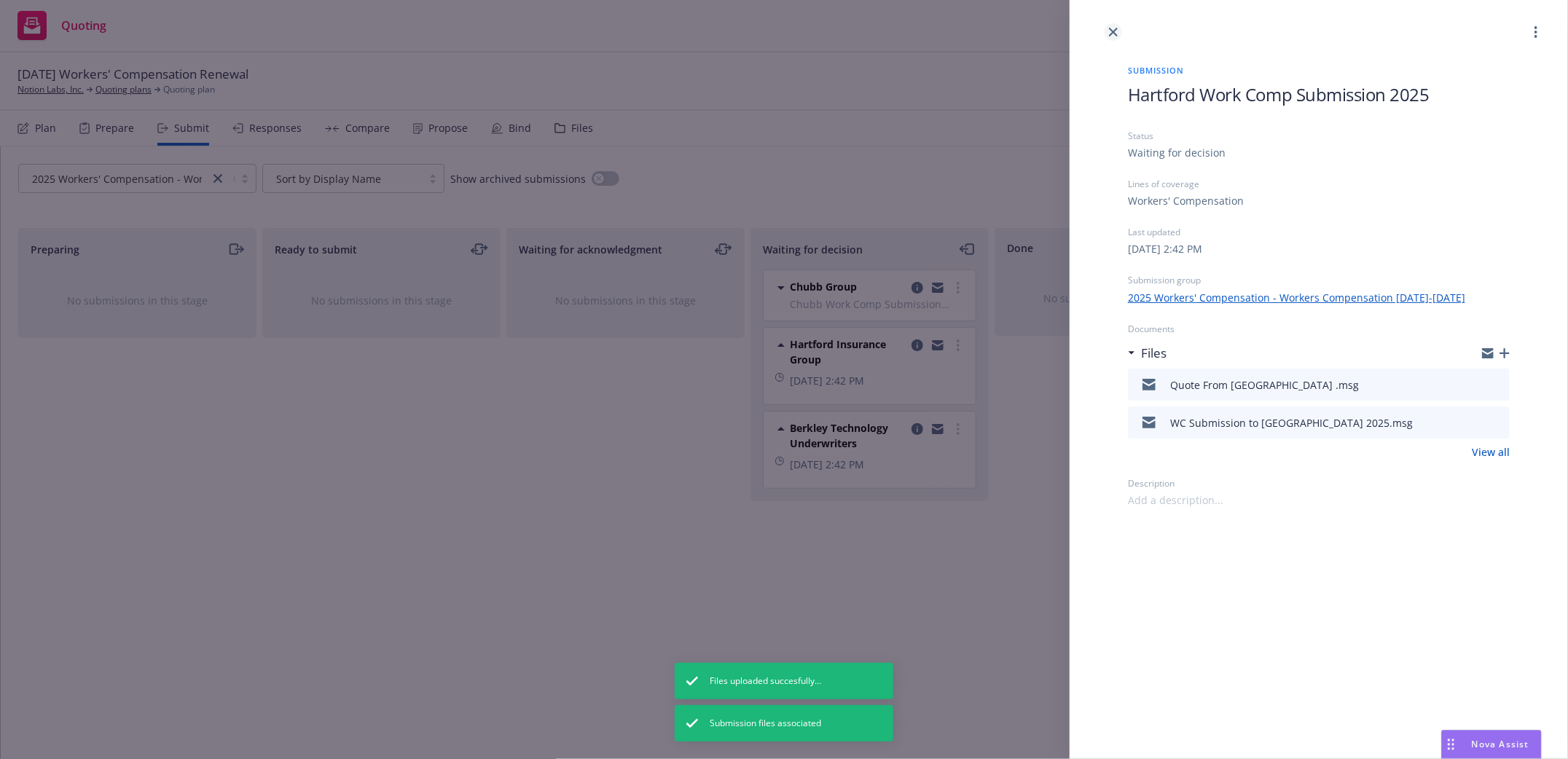
click at [1115, 32] on icon "close" at bounding box center [1113, 31] width 8 height 8
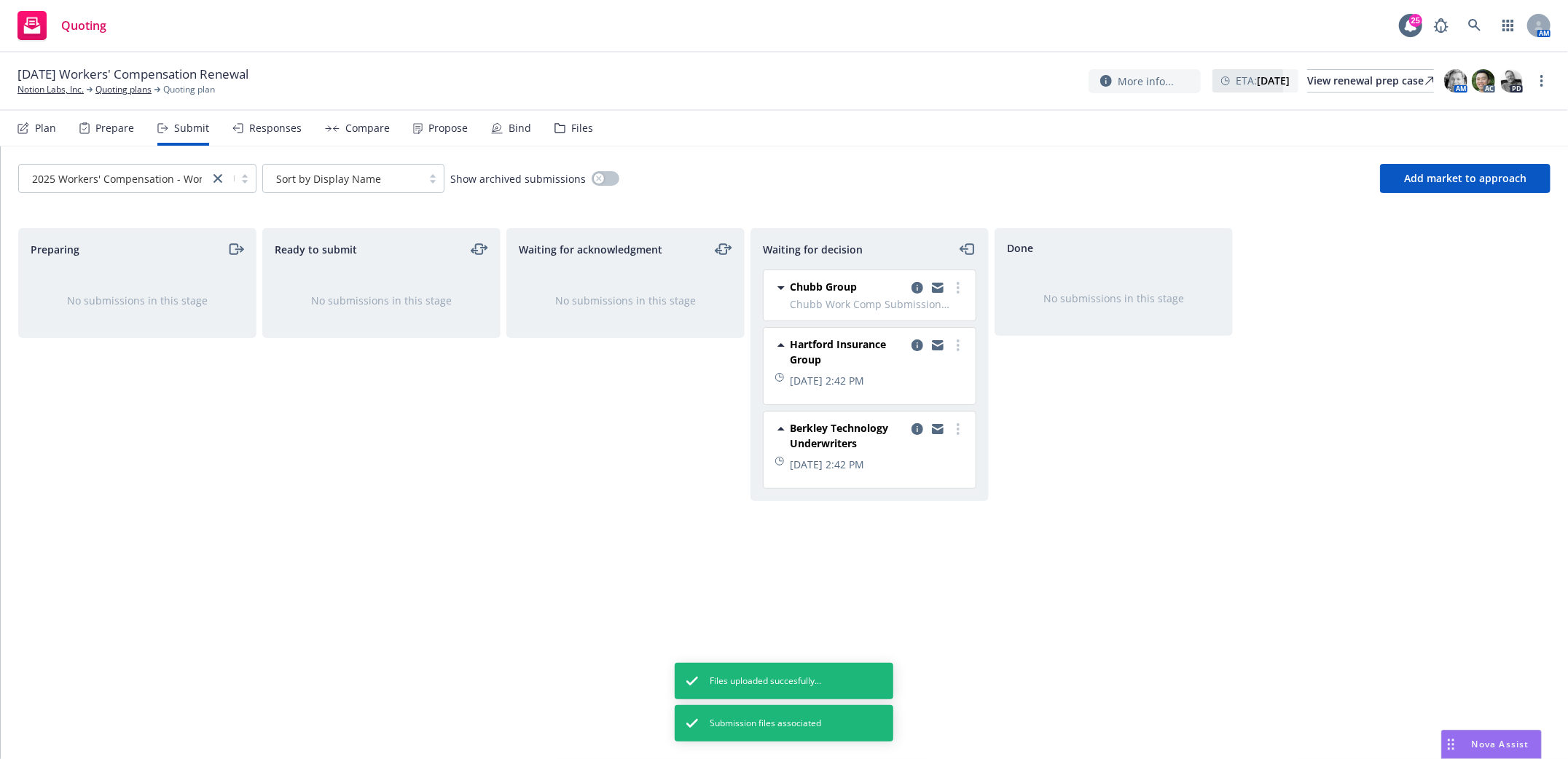
click at [389, 439] on div "Ready to submit No submissions in this stage" at bounding box center [381, 478] width 238 height 500
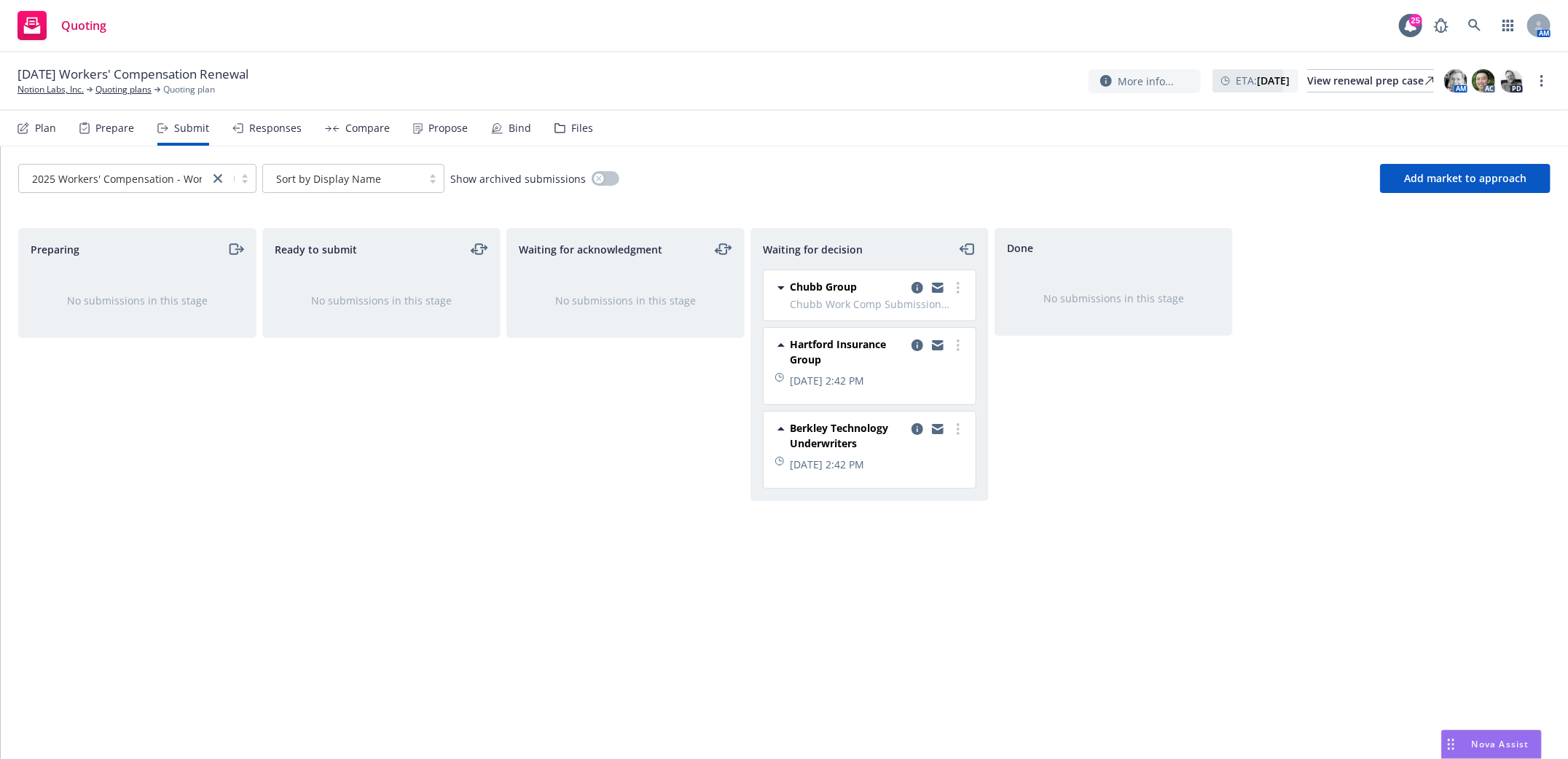
click at [321, 613] on div "Ready to submit No submissions in this stage" at bounding box center [381, 478] width 238 height 500
click at [32, 87] on link "Notion Labs, Inc." at bounding box center [51, 89] width 66 height 13
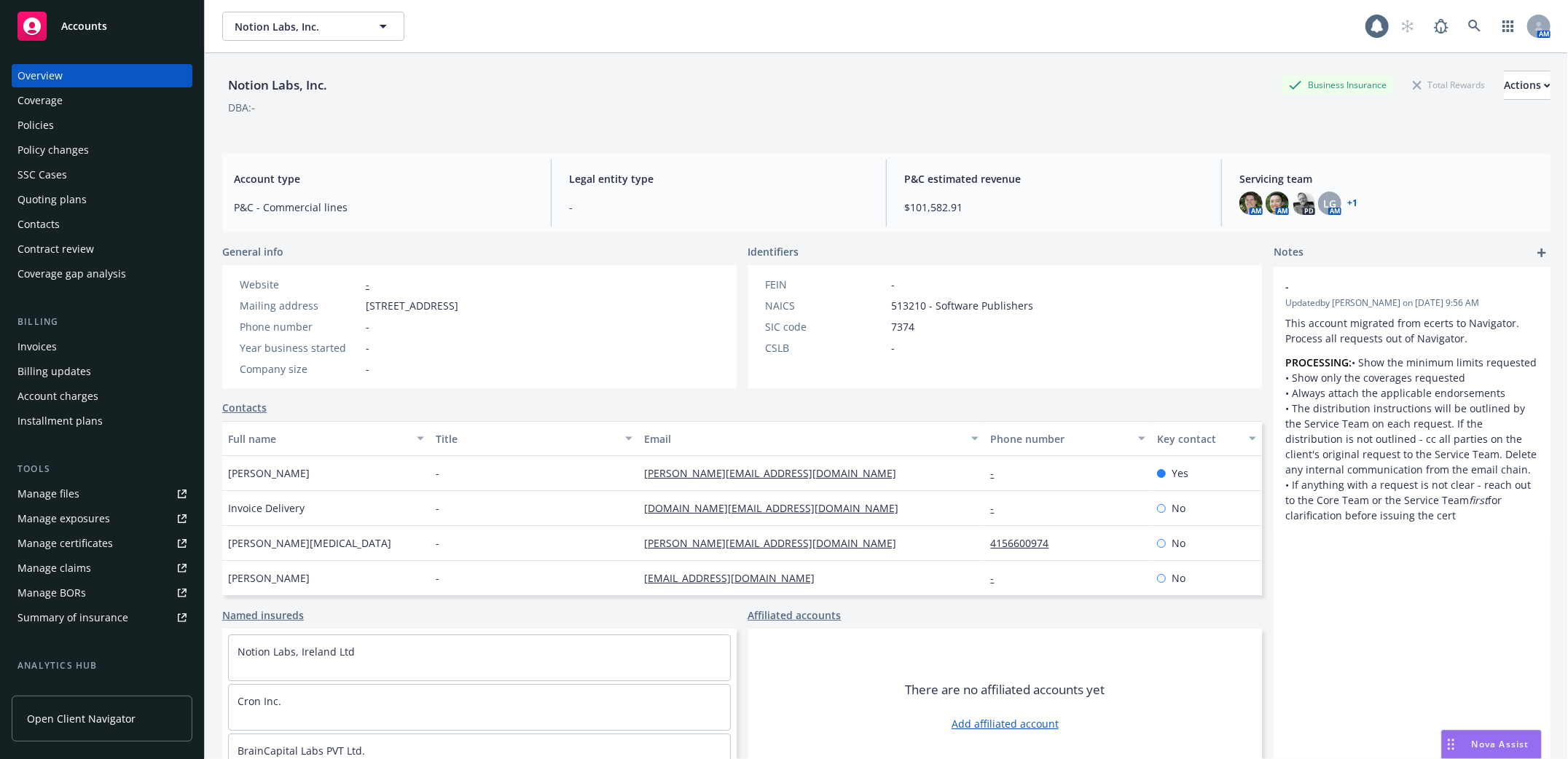
click at [29, 114] on div "Policies" at bounding box center [36, 125] width 37 height 24
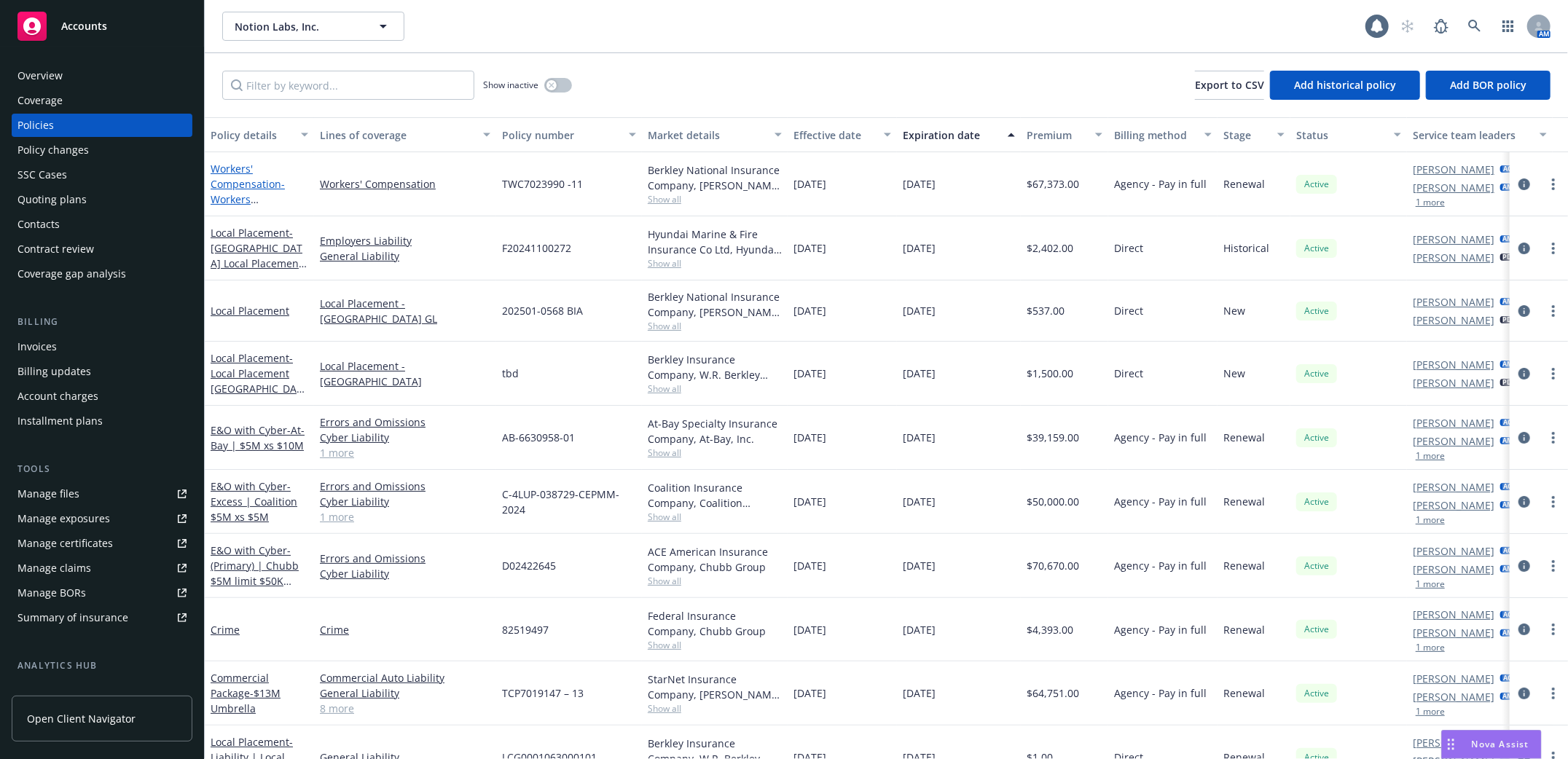
click at [240, 184] on link "Workers' Compensation - Workers Compensation 2024-2025" at bounding box center [247, 199] width 74 height 75
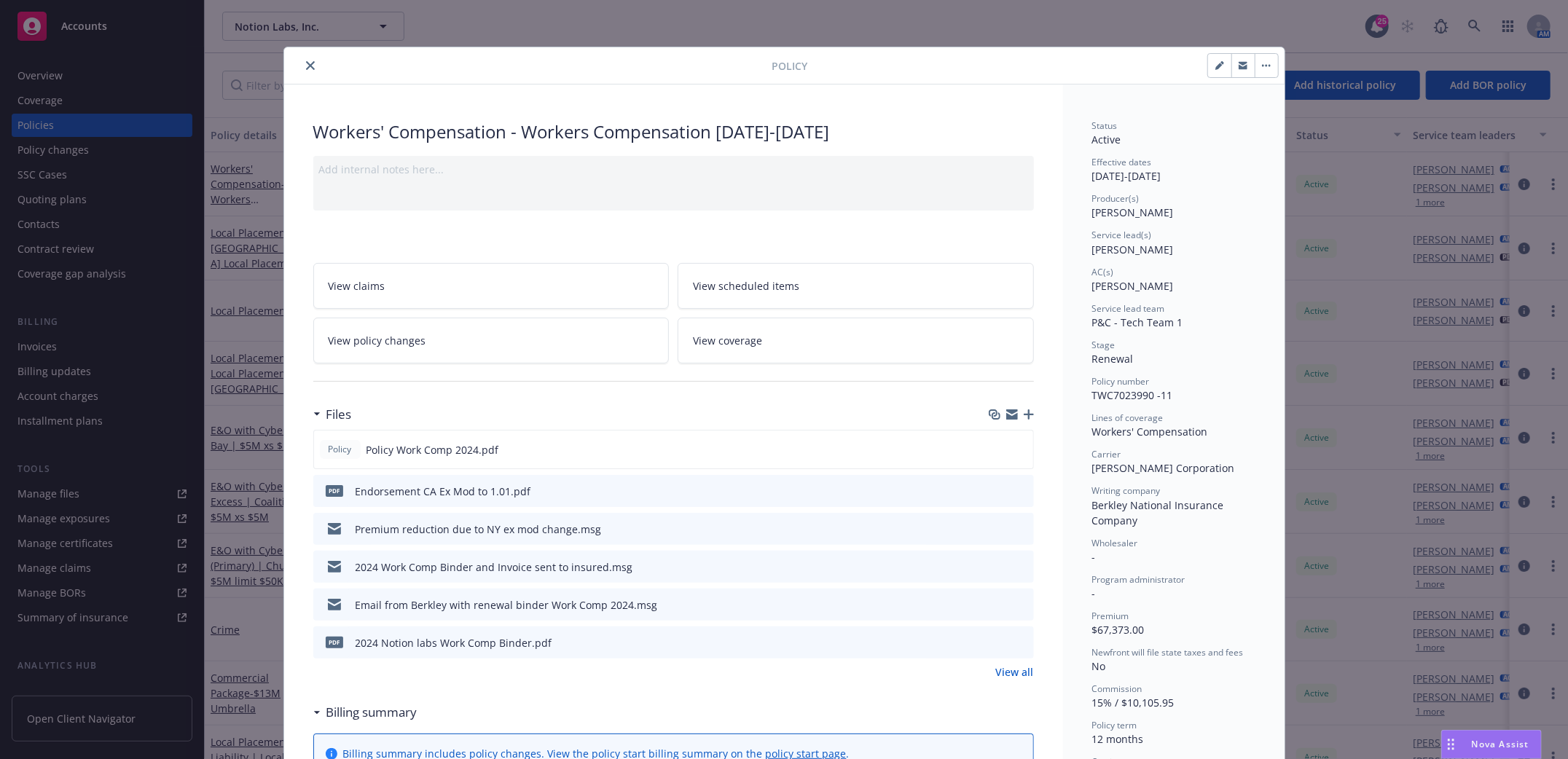
click at [306, 65] on icon "close" at bounding box center [309, 65] width 8 height 8
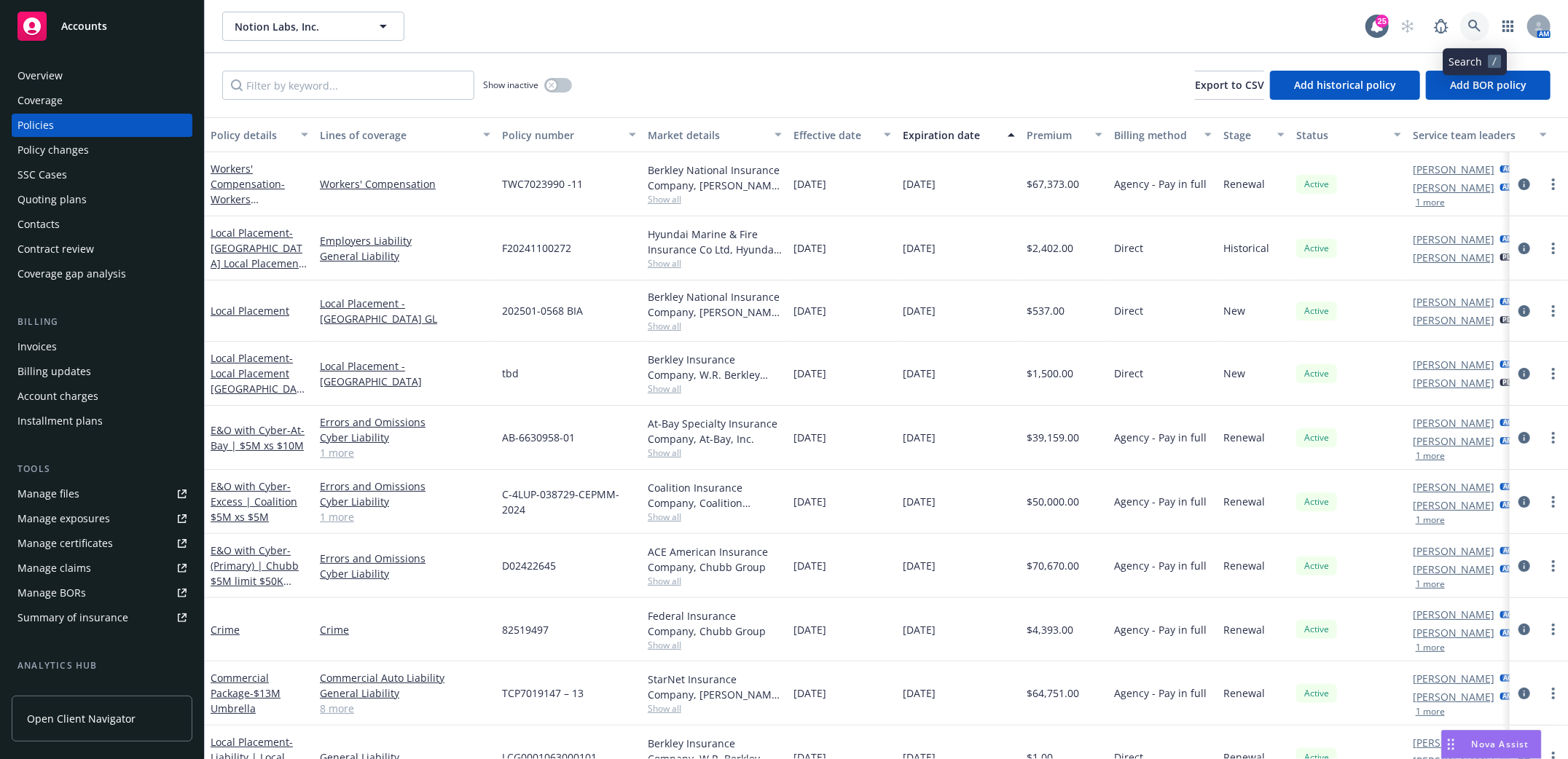
click at [1470, 26] on icon at bounding box center [1474, 25] width 12 height 12
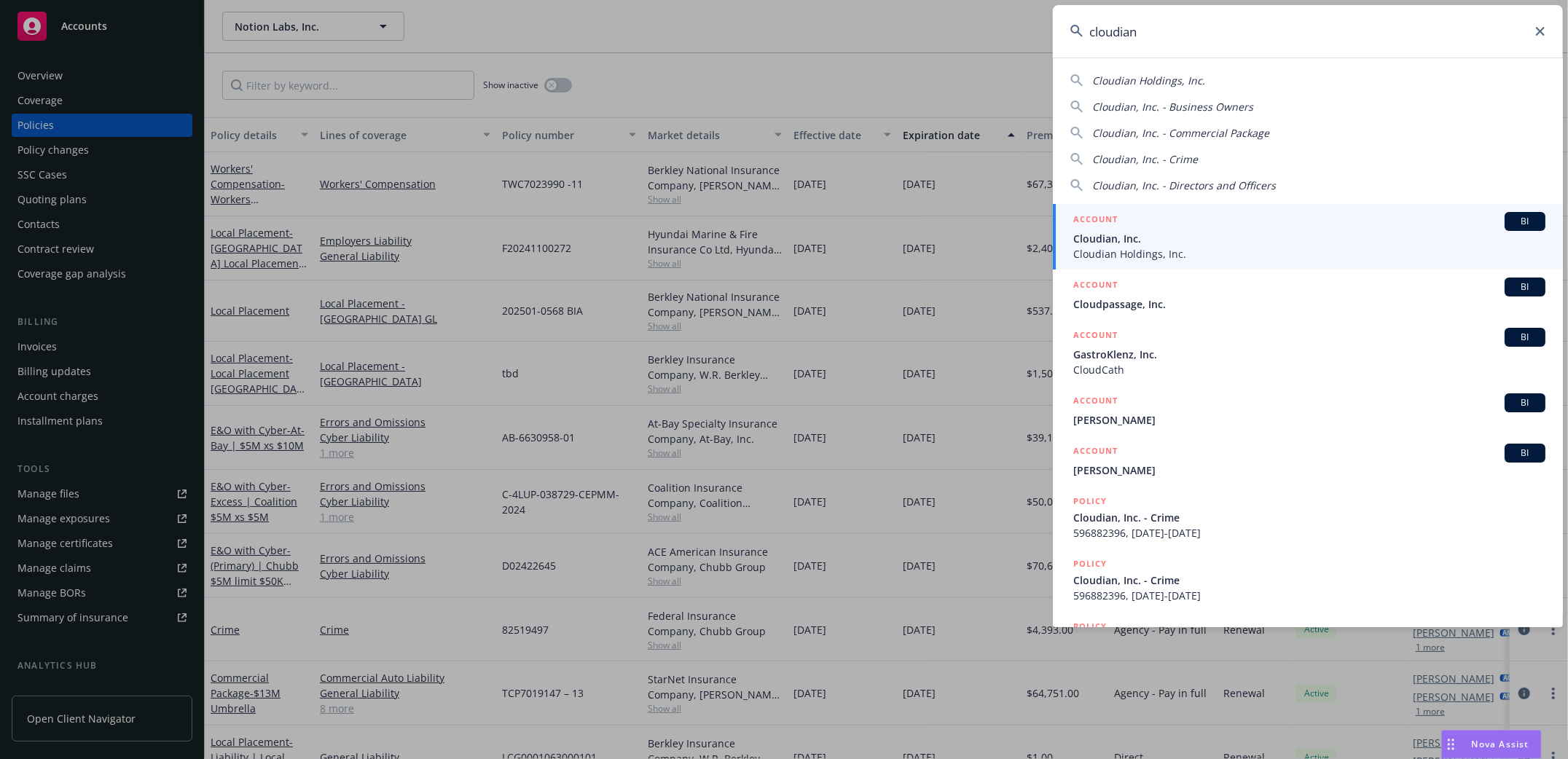
type input "cloudian"
click at [1088, 237] on li "ACCOUNT BI Cloudian, Inc. Cloudian Holdings, Inc." at bounding box center [1307, 237] width 510 height 66
click at [1099, 236] on span "Cloudian, Inc." at bounding box center [1309, 239] width 472 height 15
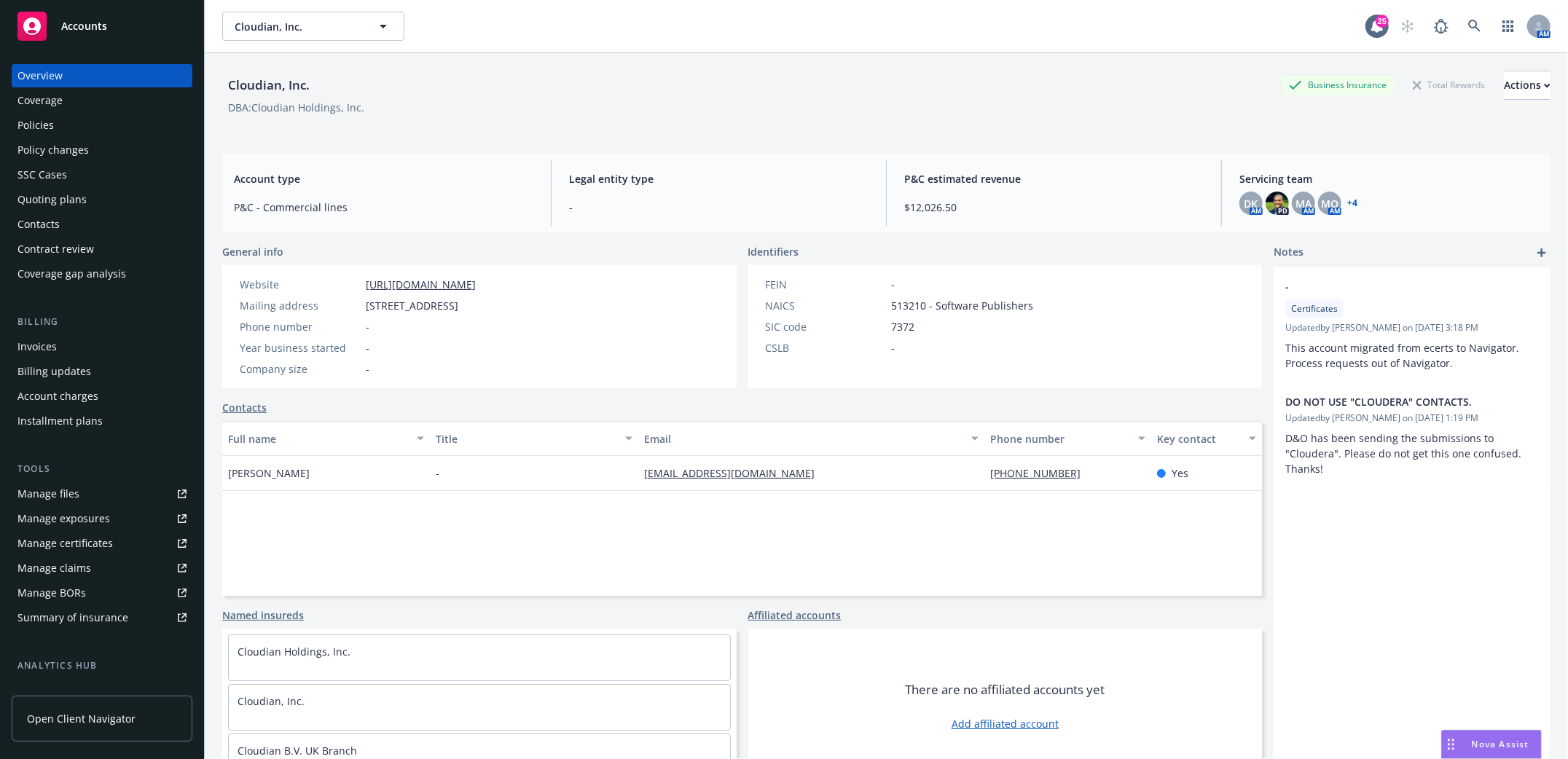
click at [47, 127] on div "Policies" at bounding box center [36, 125] width 37 height 24
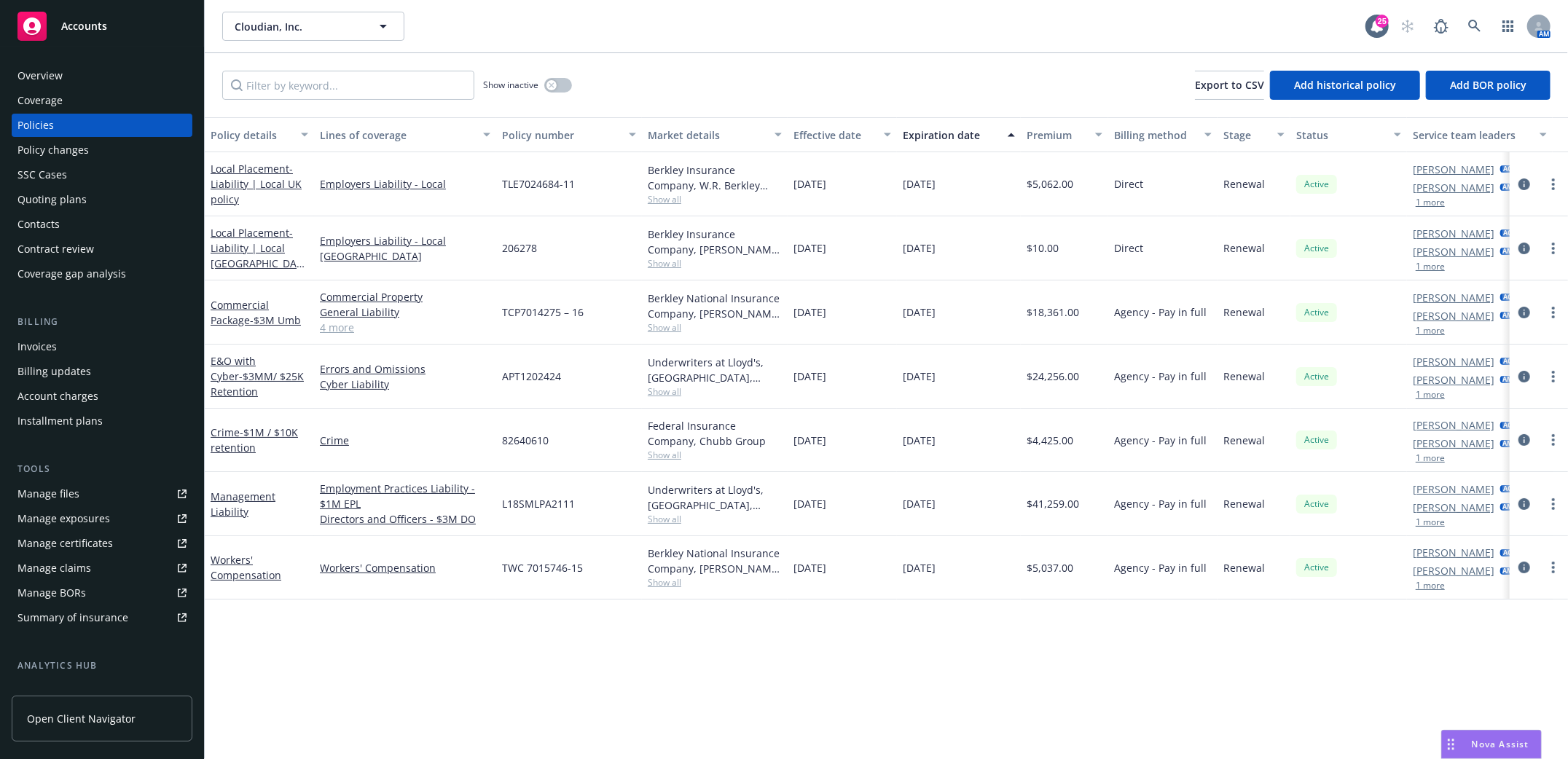
click at [33, 197] on div "Quoting plans" at bounding box center [53, 199] width 70 height 24
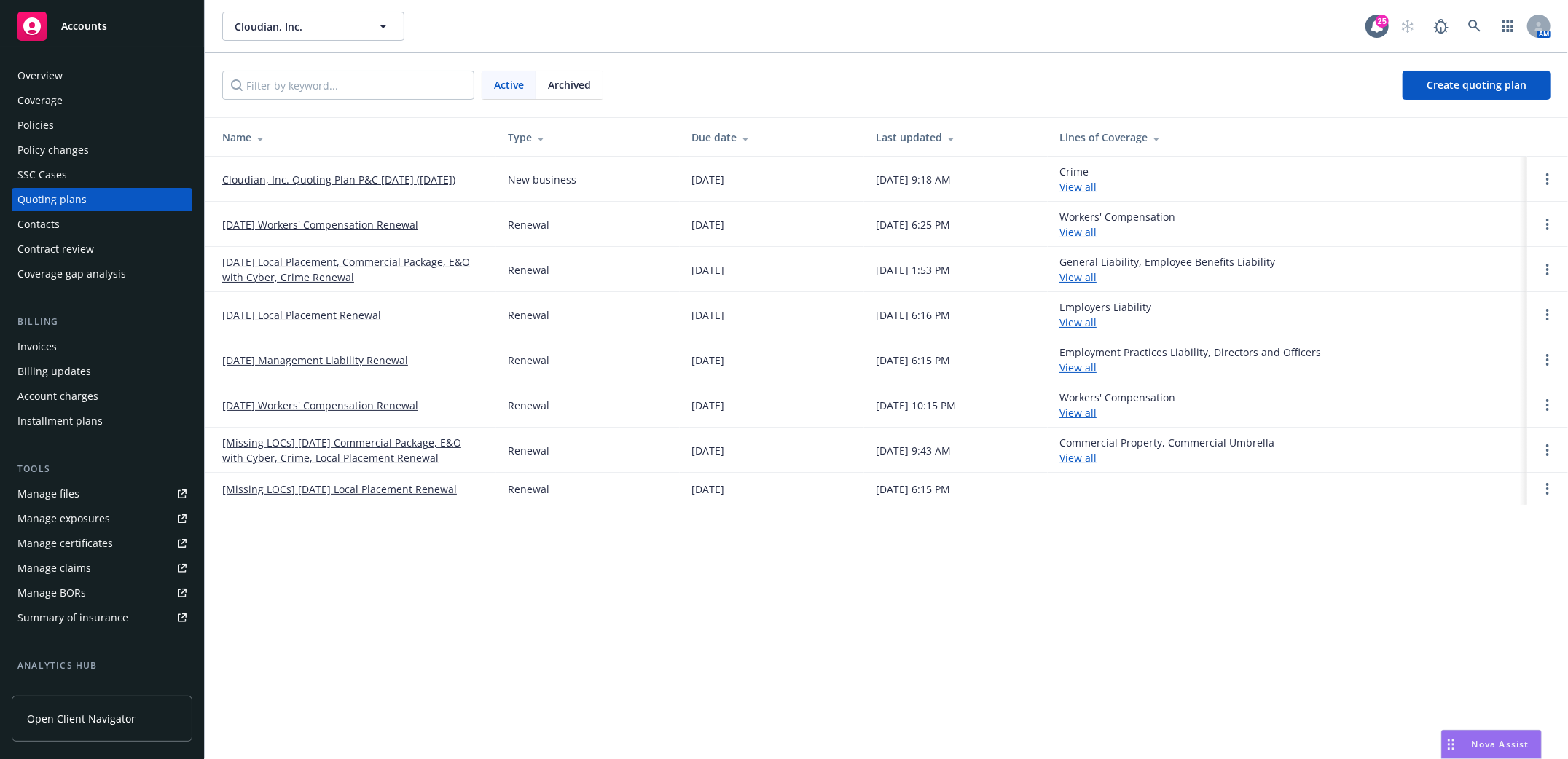
click at [338, 172] on link "Cloudian, Inc. Quoting Plan P&C NOV 2025 (2025-08-18)" at bounding box center [339, 180] width 233 height 15
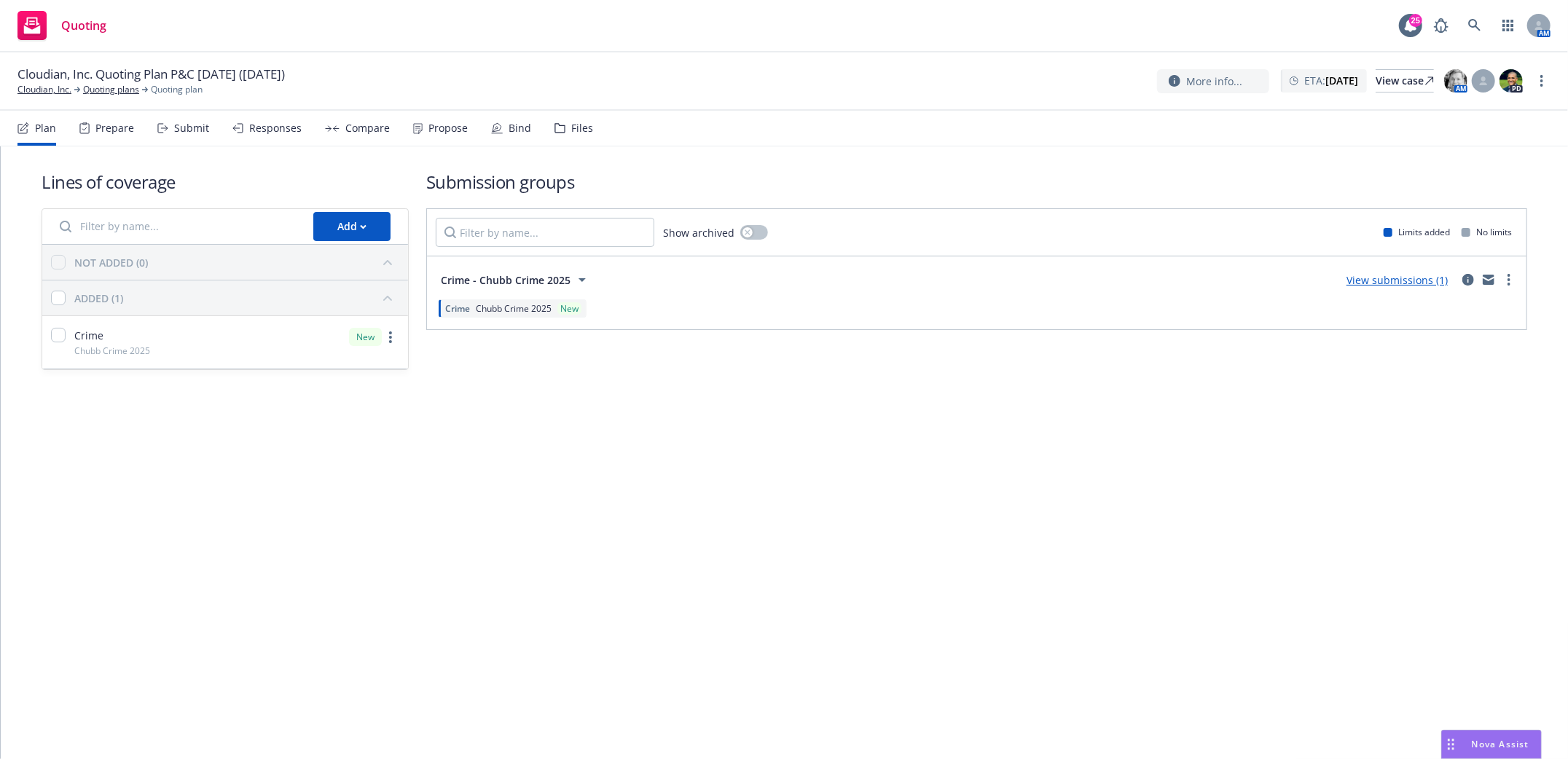
click at [193, 122] on div "Submit" at bounding box center [191, 128] width 35 height 11
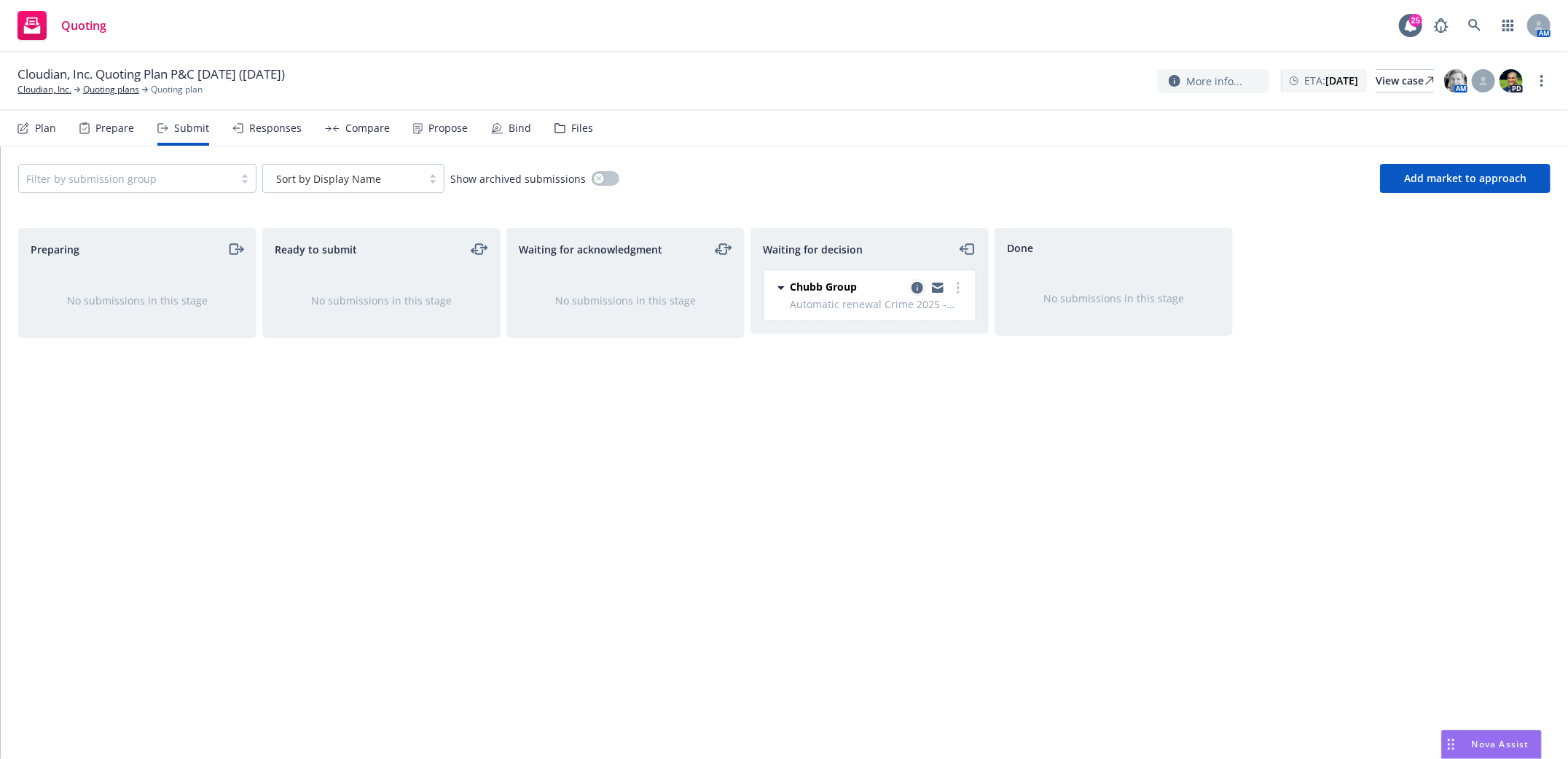
click at [920, 290] on icon "copy logging email" at bounding box center [917, 288] width 11 height 11
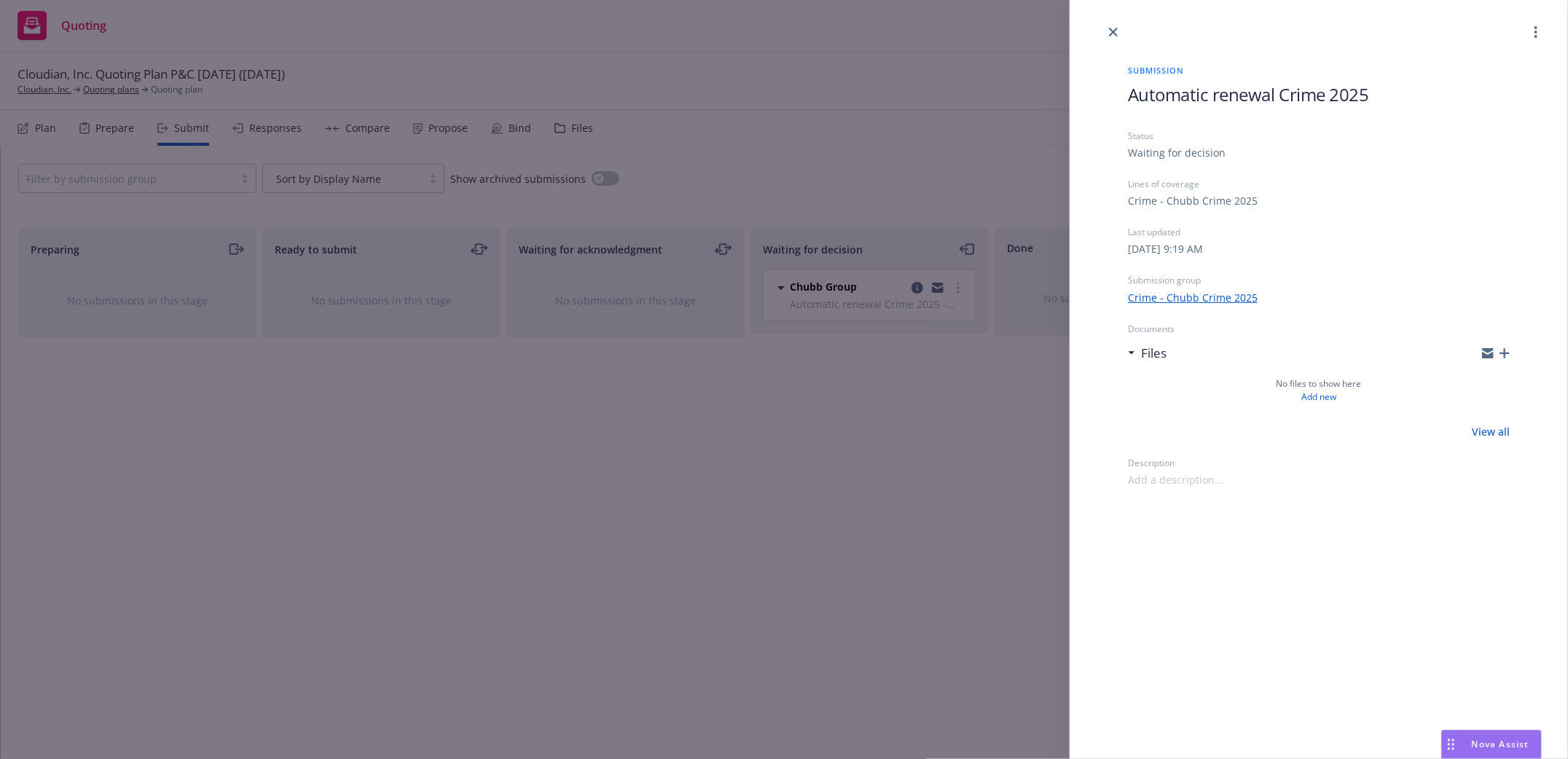
click at [1508, 353] on icon "button" at bounding box center [1504, 353] width 10 height 10
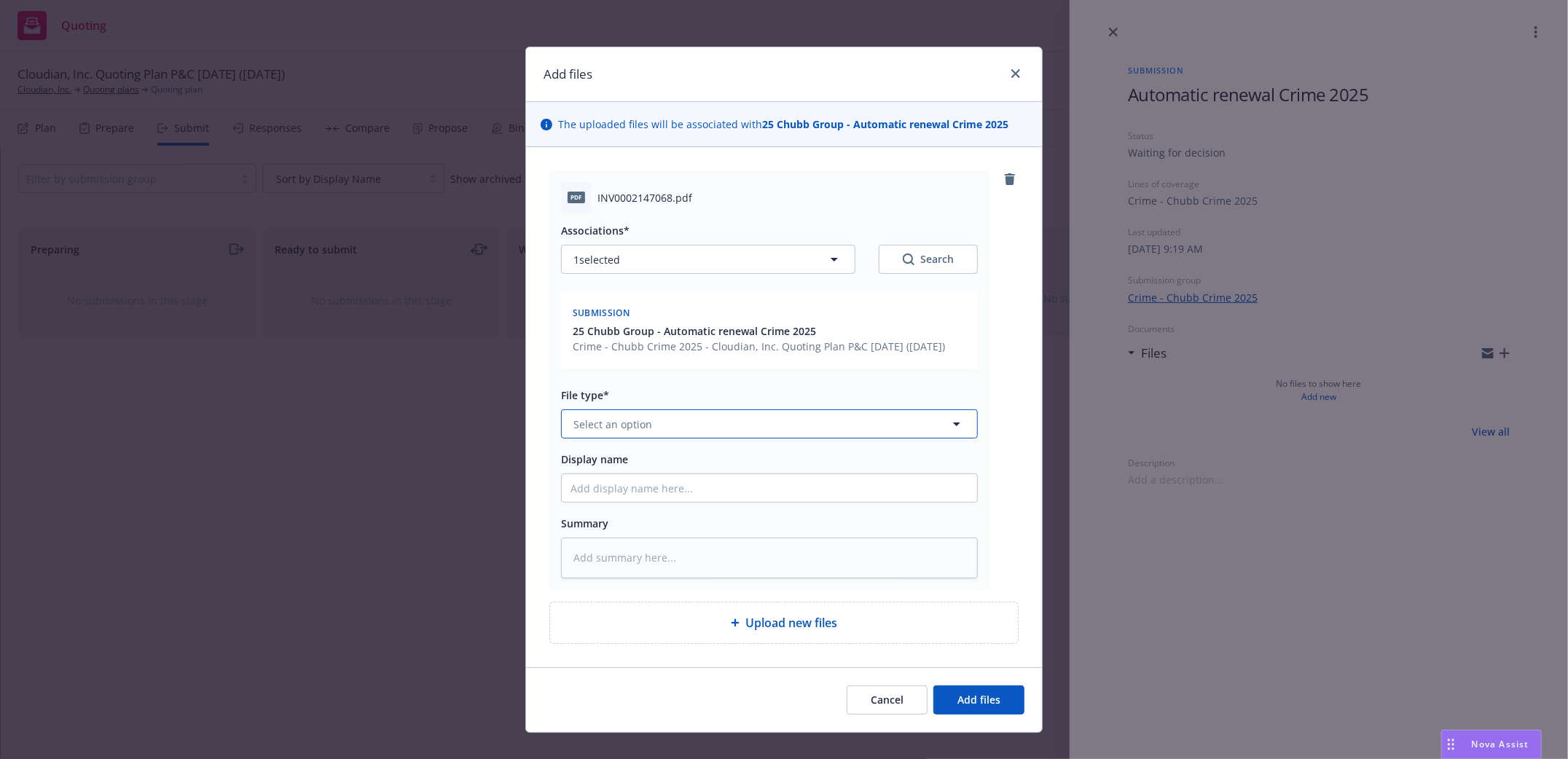
click at [948, 433] on icon "button" at bounding box center [957, 424] width 18 height 18
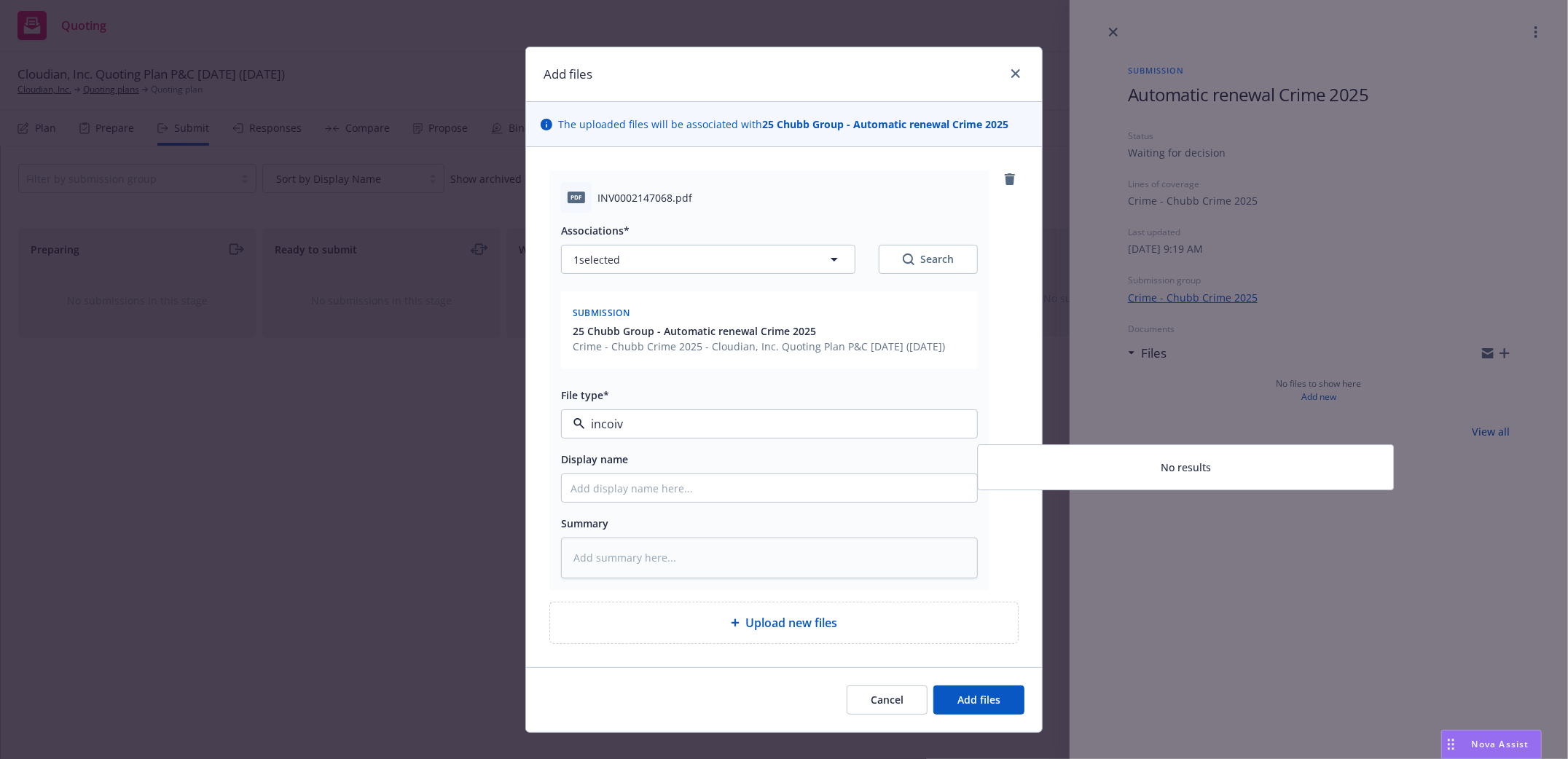
type input "incoive"
click at [600, 433] on input "incoive" at bounding box center [767, 424] width 363 height 18
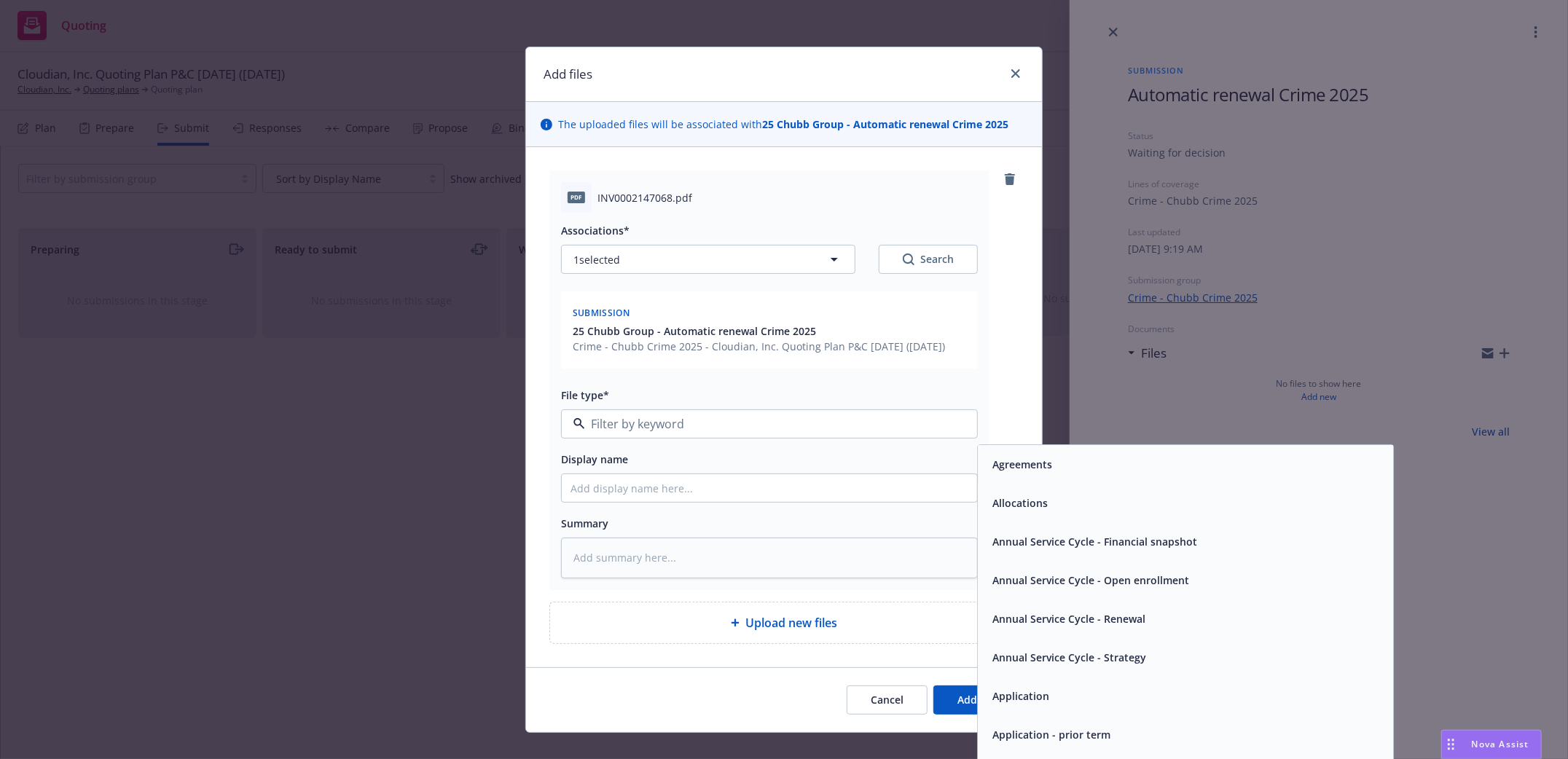
click at [597, 433] on input at bounding box center [767, 424] width 363 height 18
type input "n"
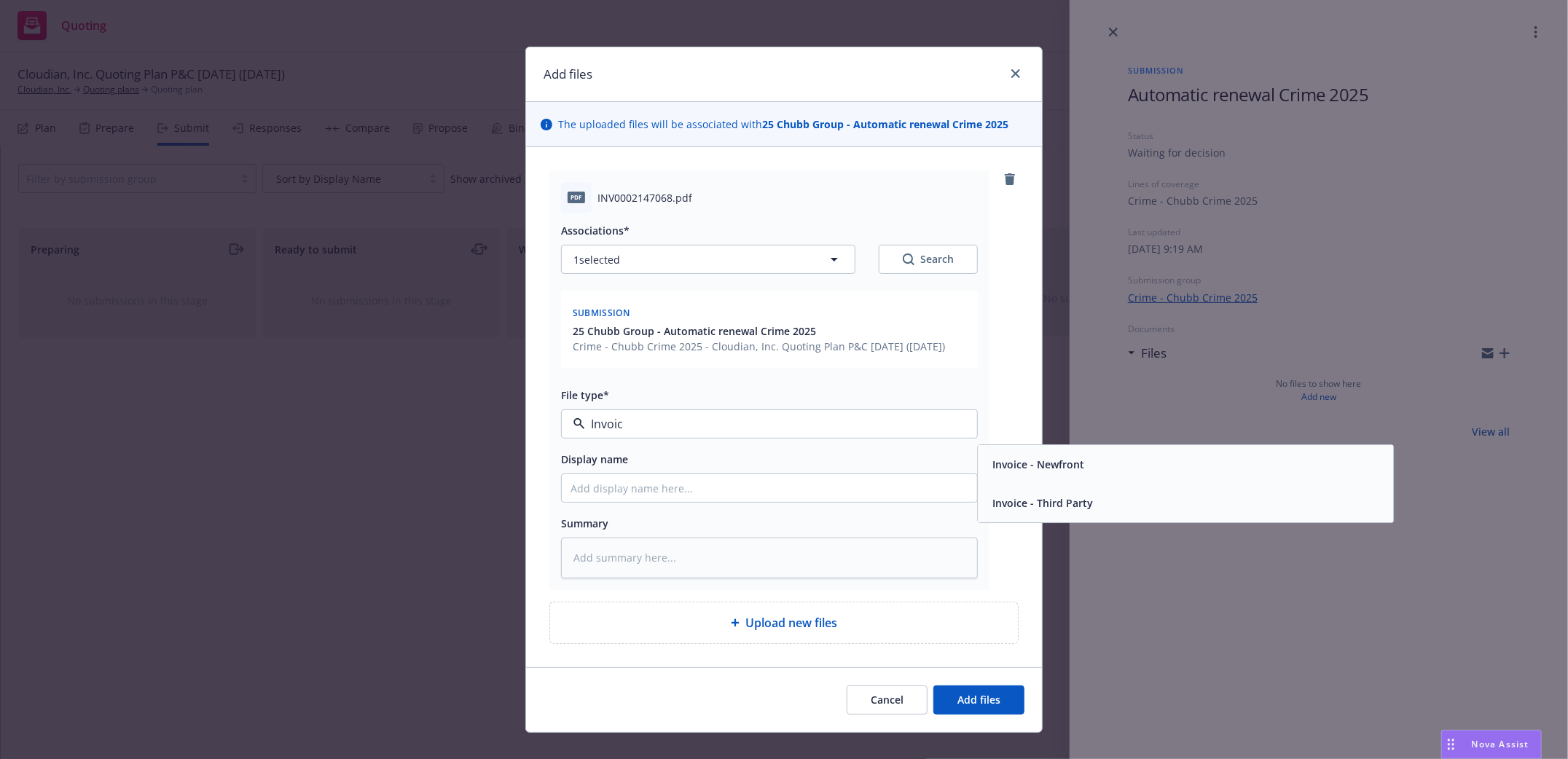
type input "Invoice"
click at [1017, 512] on span "Invoice - Third Party" at bounding box center [1042, 504] width 101 height 15
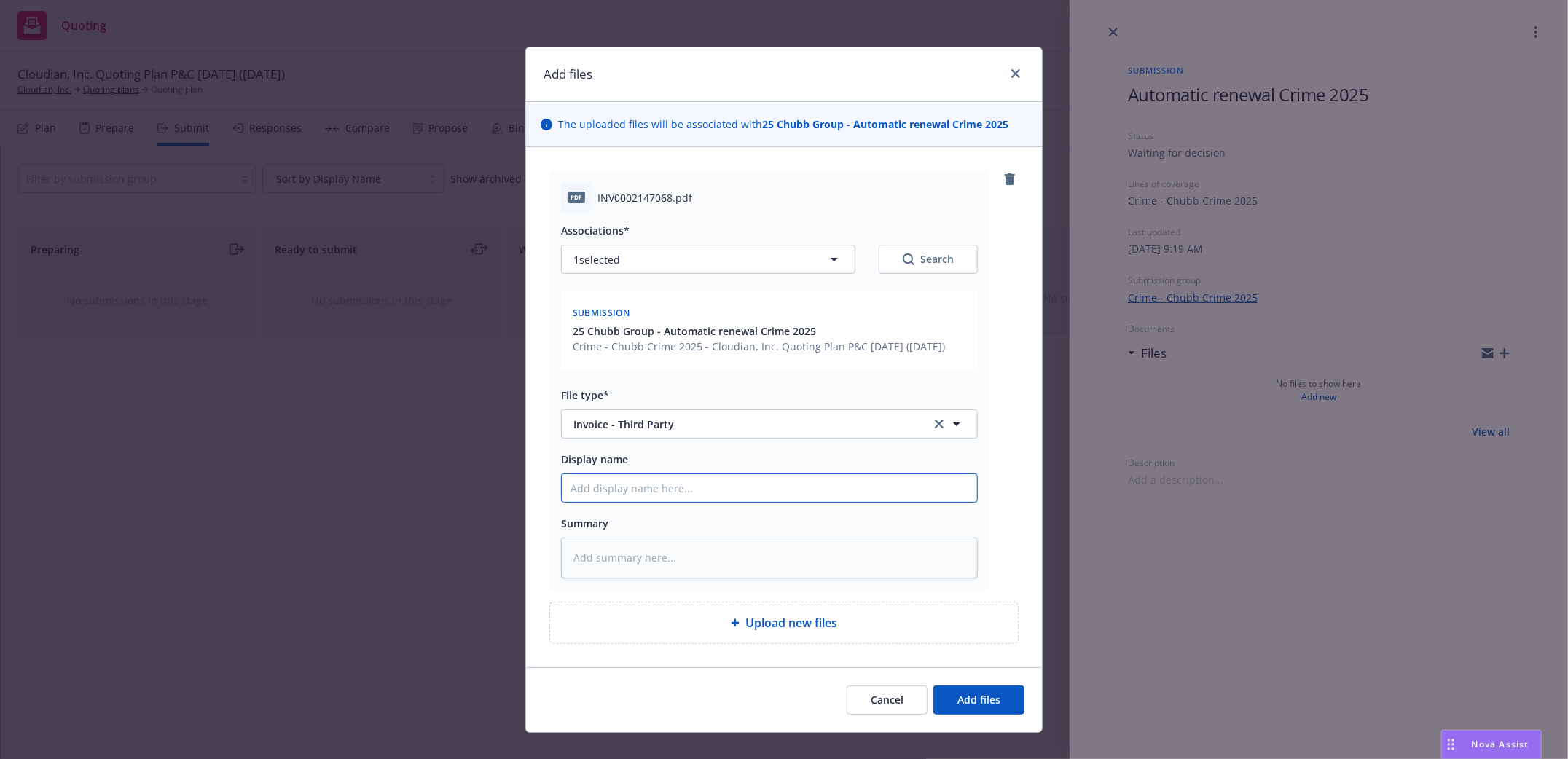
click at [720, 490] on input "Display name" at bounding box center [769, 487] width 416 height 27
type textarea "x"
type input "C"
type textarea "x"
type input "Ch"
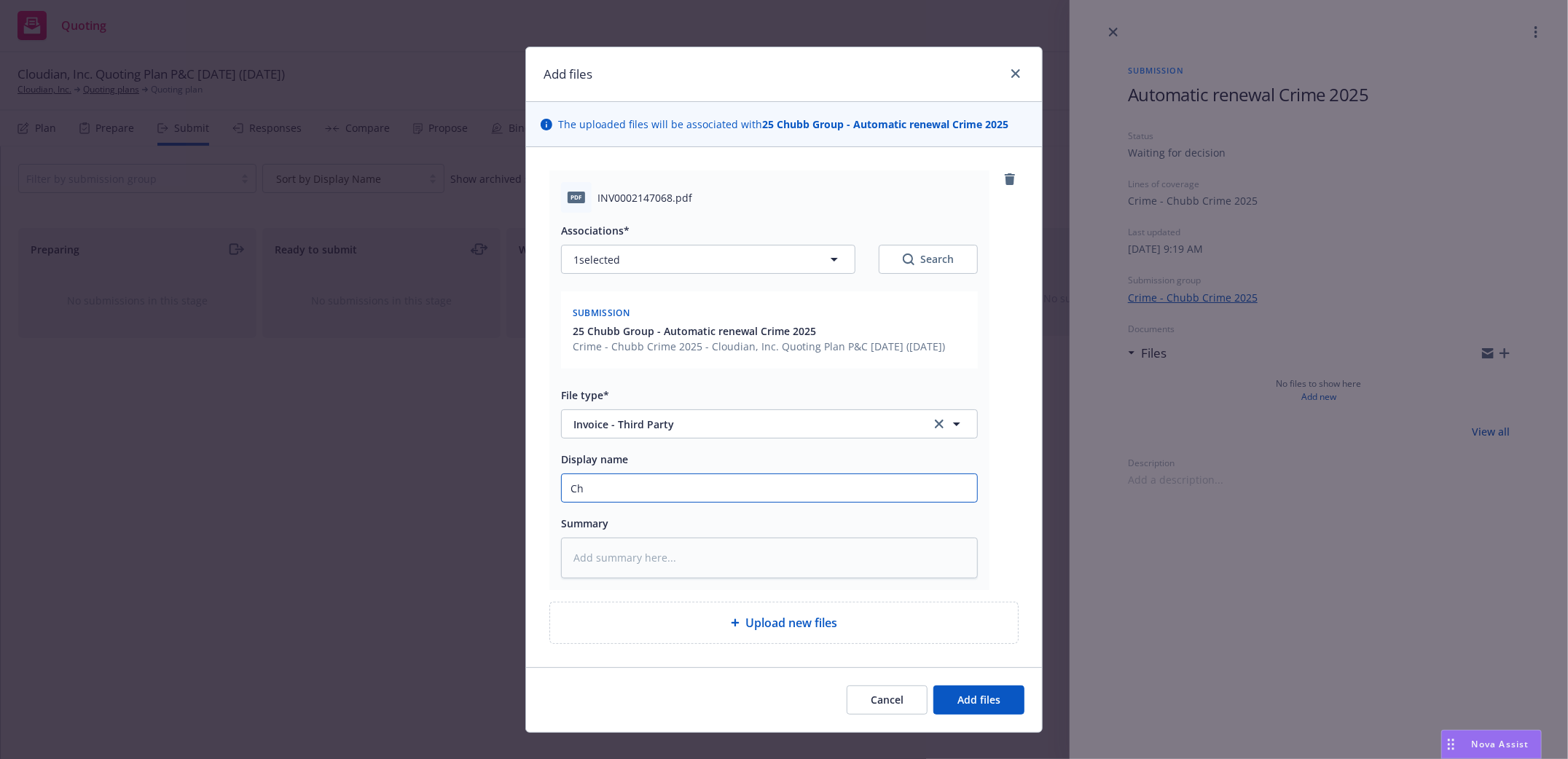
type textarea "x"
type input "Chu"
type textarea "x"
type input "Chub"
type textarea "x"
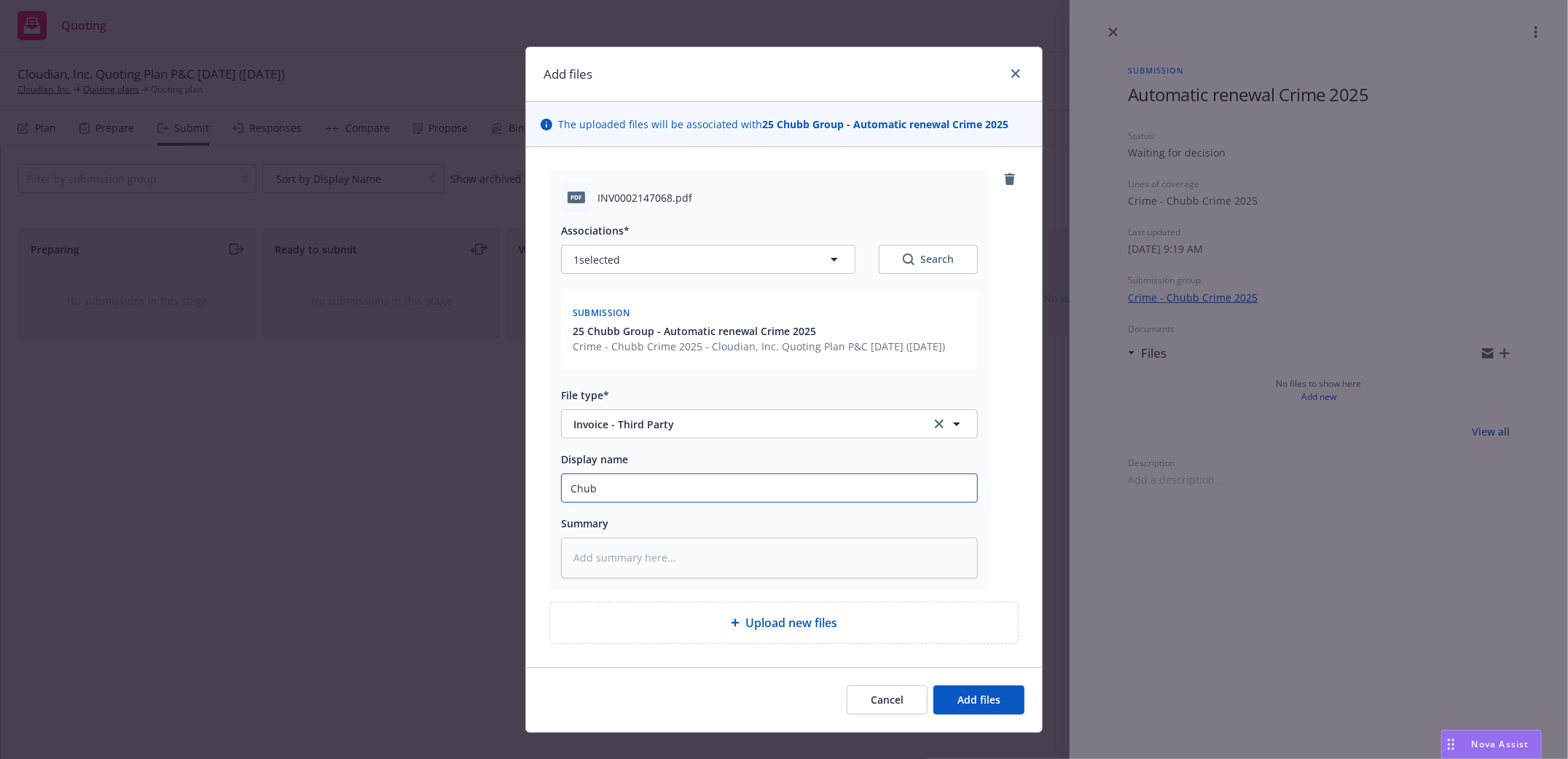
type input "Chubb"
type textarea "x"
type input "Chubb"
type textarea "x"
type input "Chubb C"
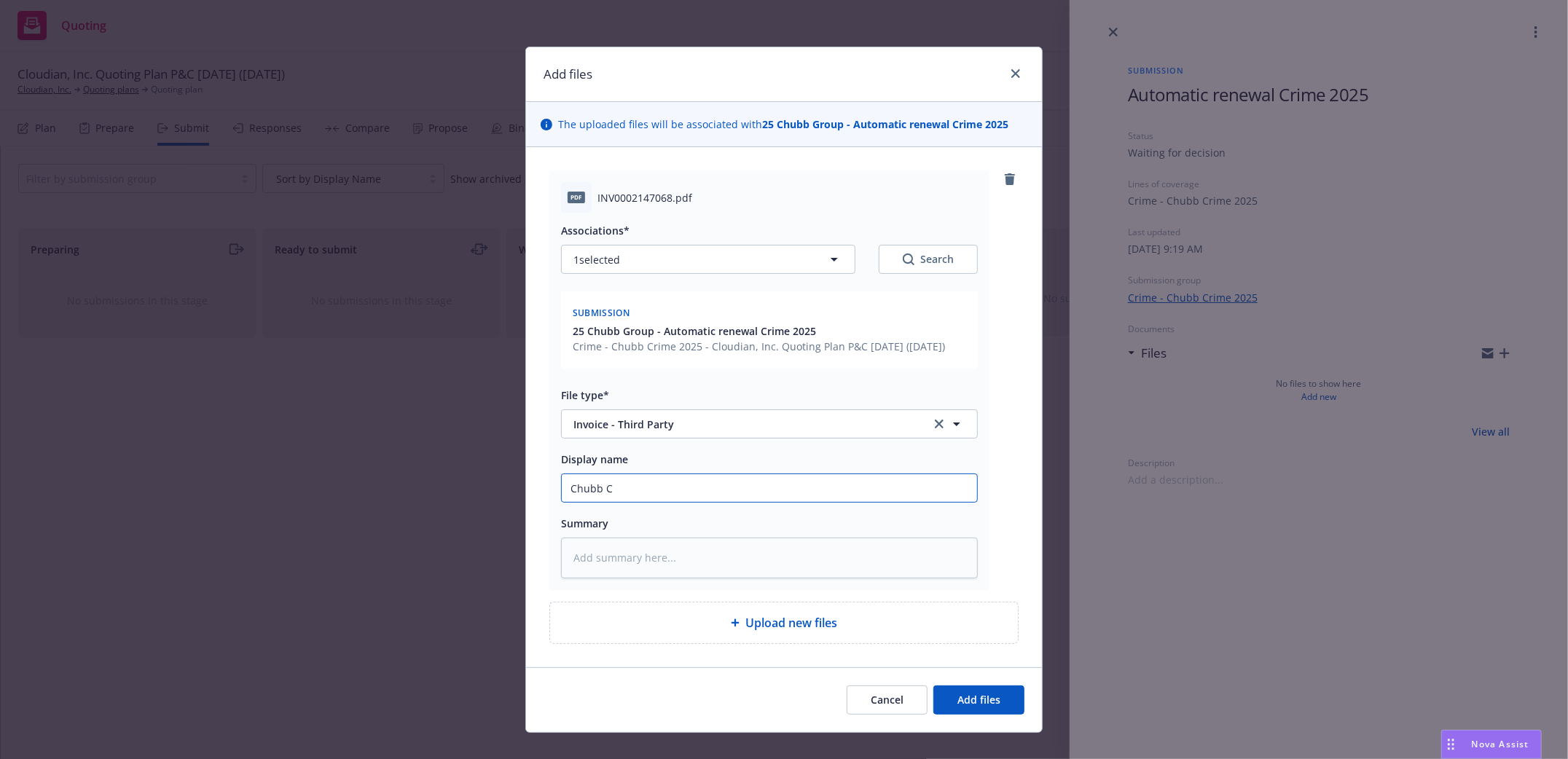
type textarea "x"
type input "Chubb Cr"
type textarea "x"
type input "Chubb Cri"
type textarea "x"
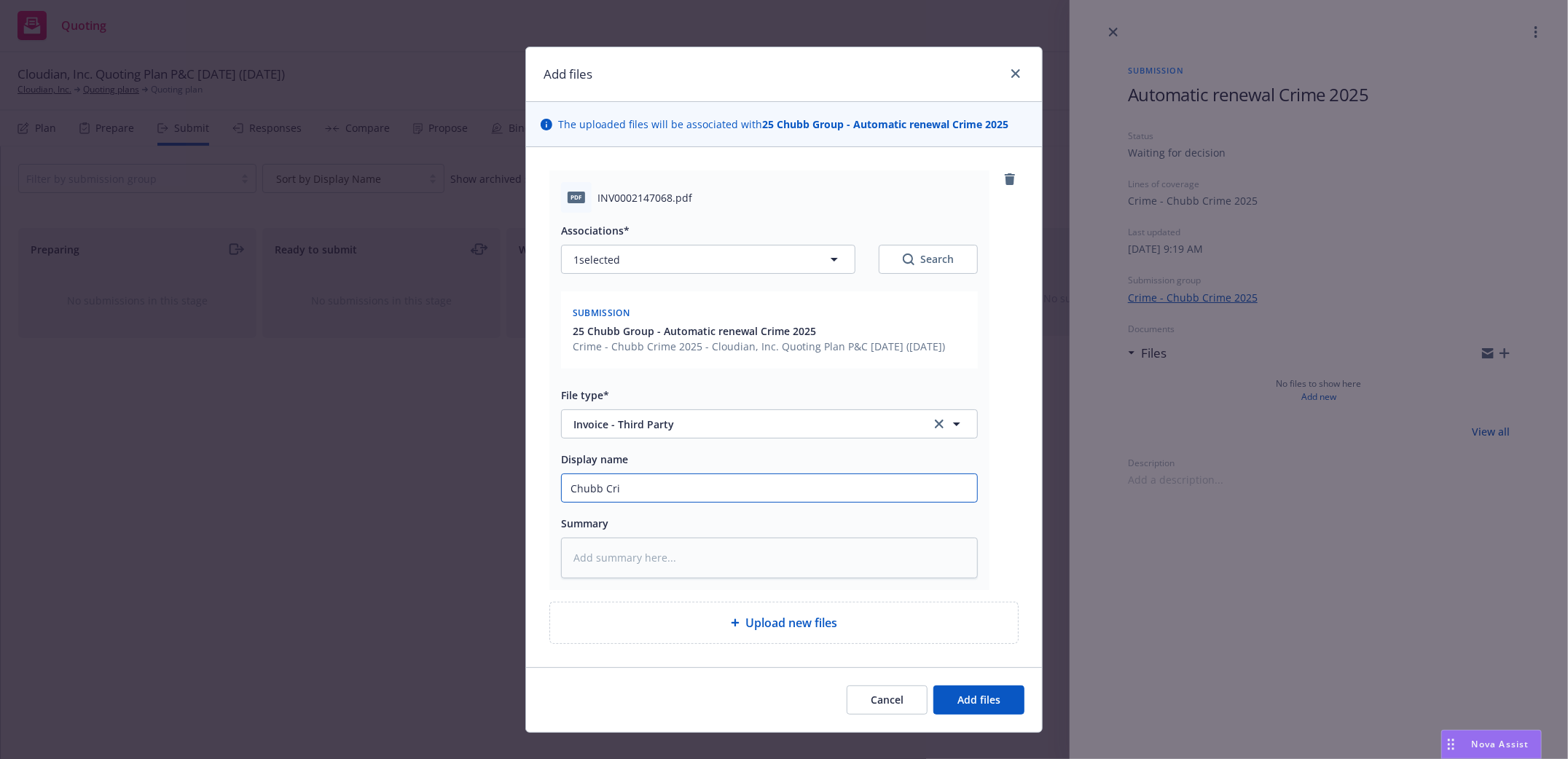
type input "Chubb Crim"
type textarea "x"
type input "Chubb Crime"
type textarea "x"
type input "Chubb Crime"
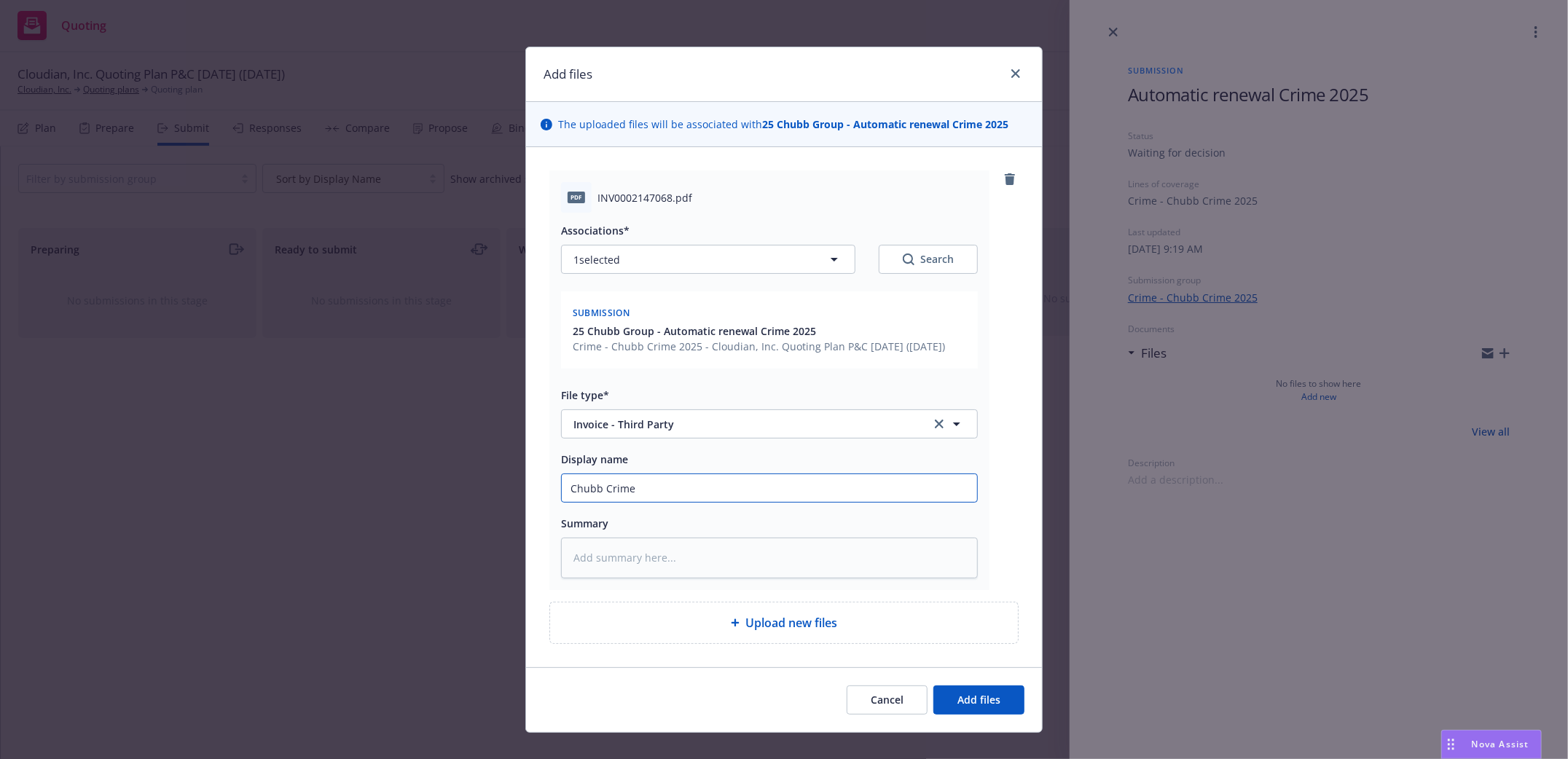
type textarea "x"
type input "Chubb Crime I"
type textarea "x"
type input "Chubb Crime In"
type textarea "x"
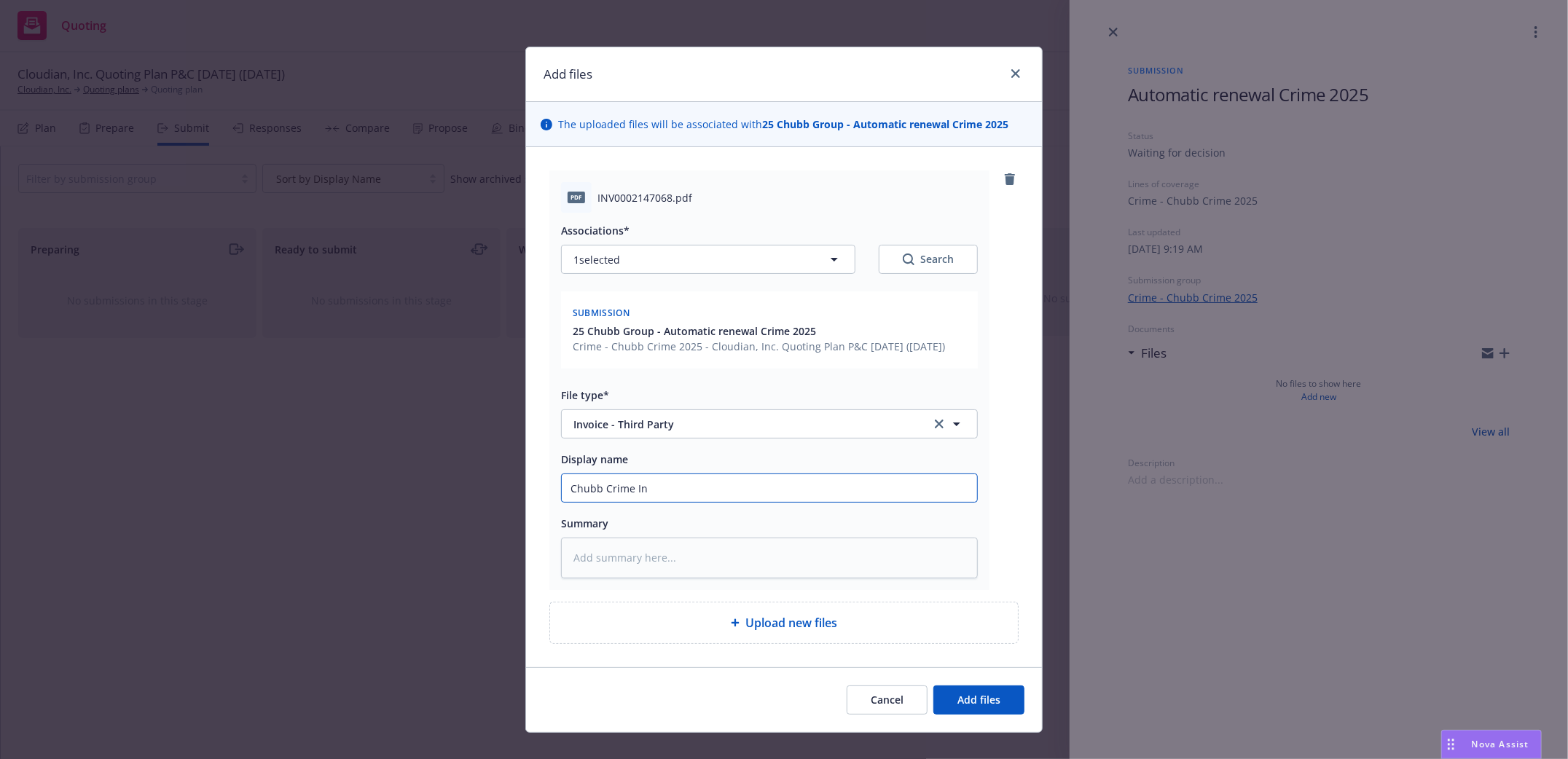
type input "Chubb Crime Inv"
type textarea "x"
type input "Chubb Crime Invo"
type textarea "x"
type input "Chubb Crime Invoi"
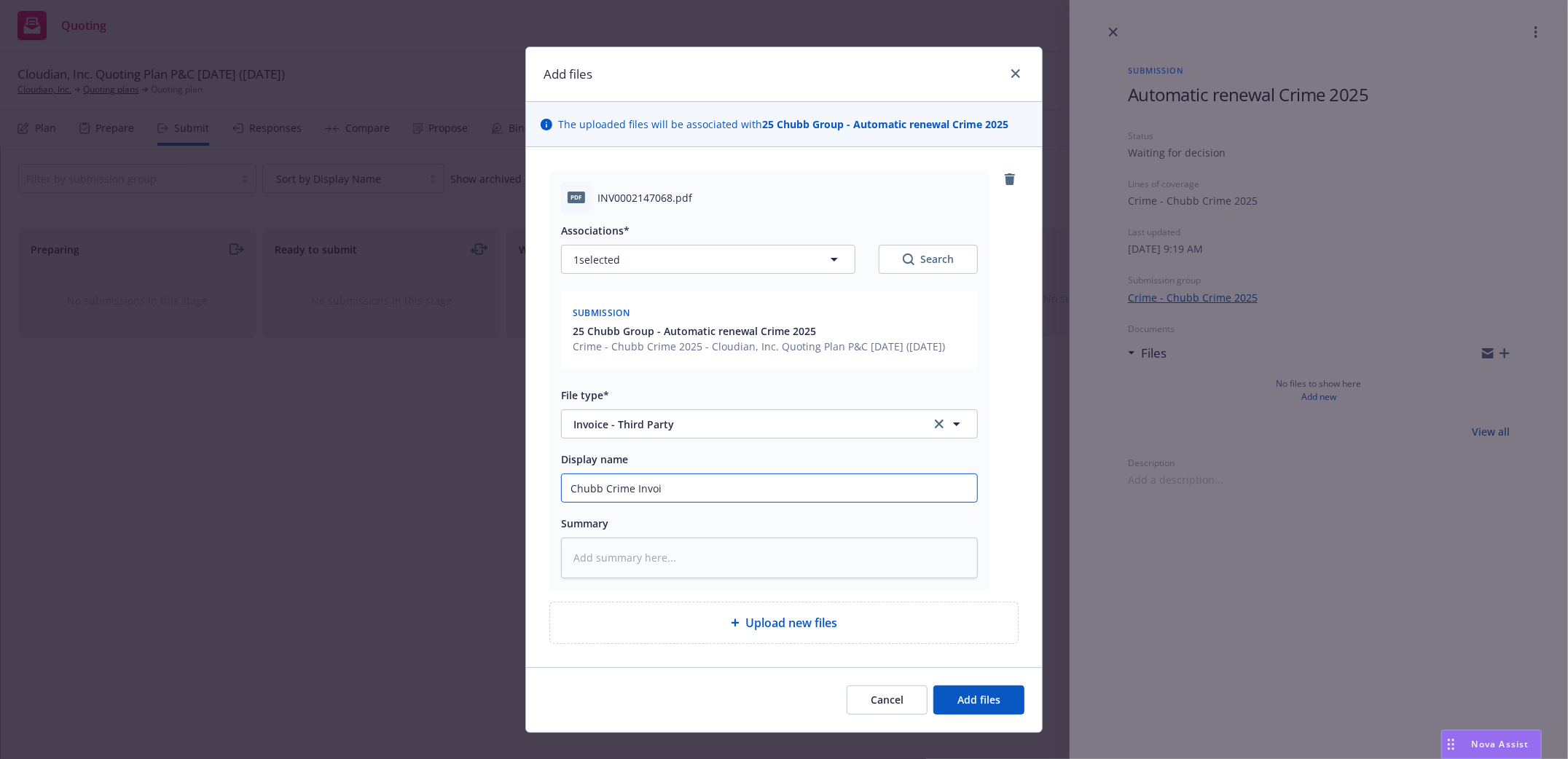
type textarea "x"
type input "Chubb Crime Invoic"
type textarea "x"
type input "Chubb Crime Invoice"
type textarea "x"
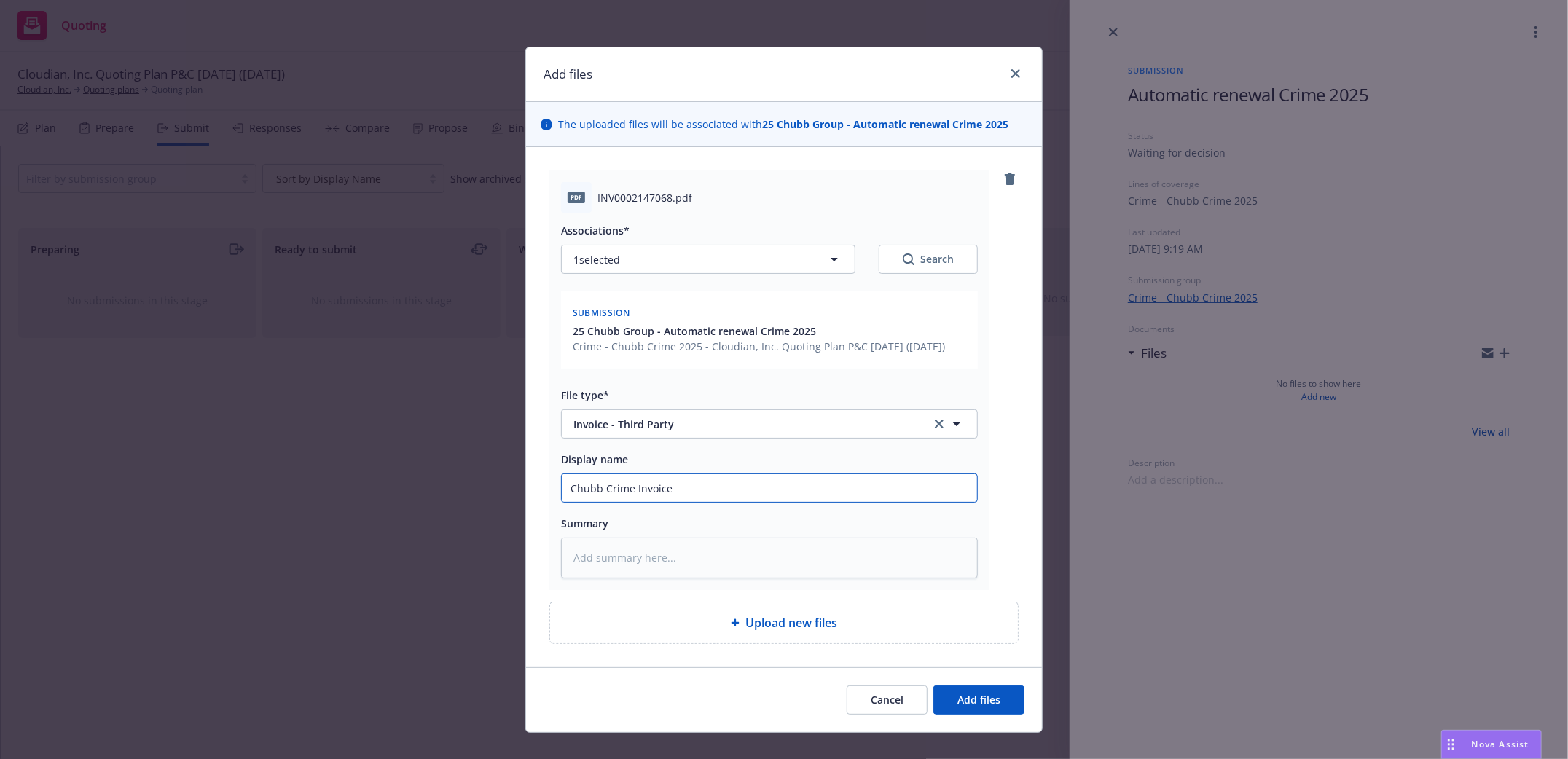
type input "Chubb Crime Invoice 2"
type textarea "x"
type input "Chubb Crime Invoice 20"
type textarea "x"
type input "Chubb Crime Invoice 202"
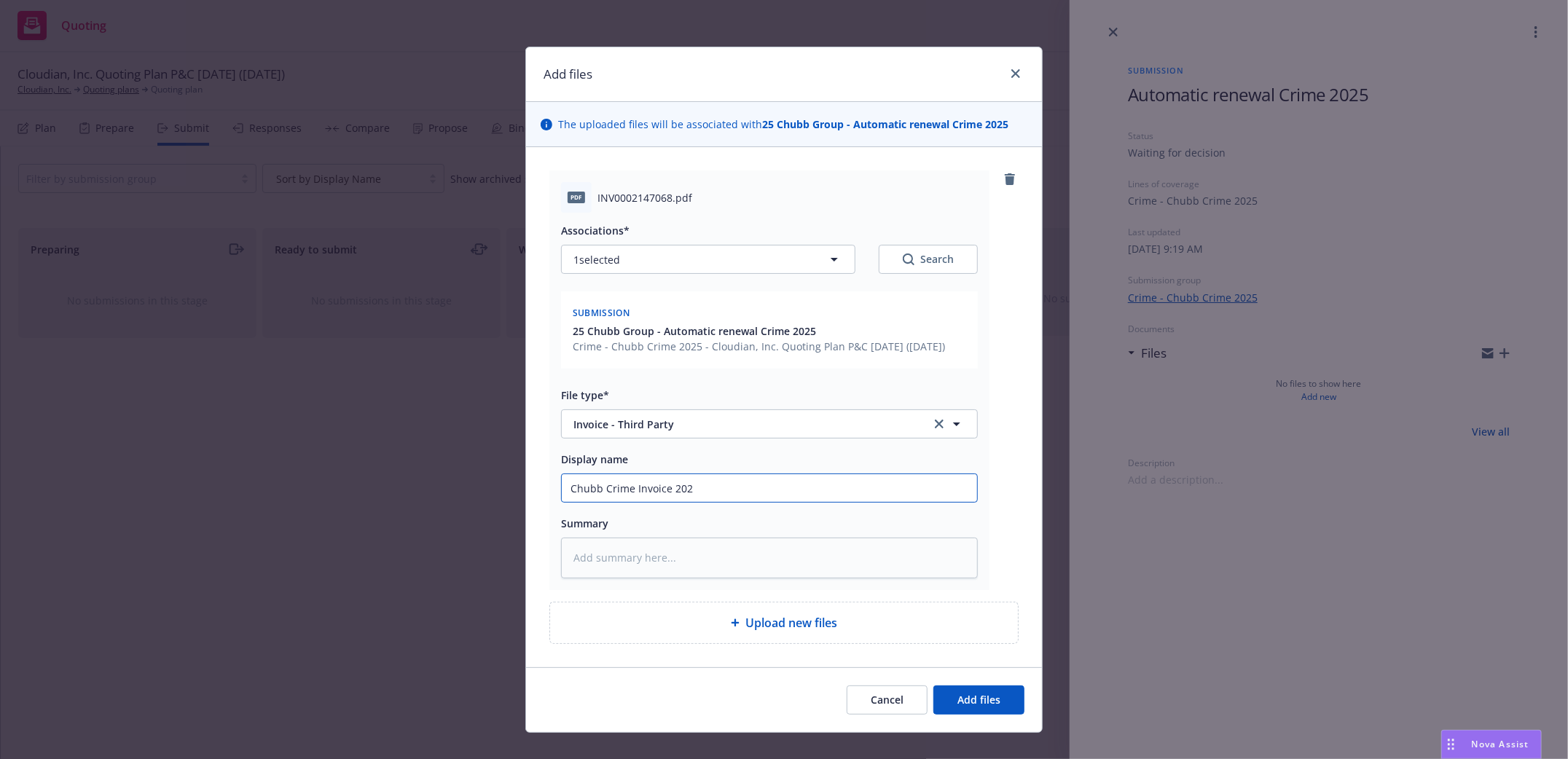
type textarea "x"
type input "Chubb Crime Invoice 2025"
click at [994, 704] on button "Add files" at bounding box center [978, 700] width 91 height 29
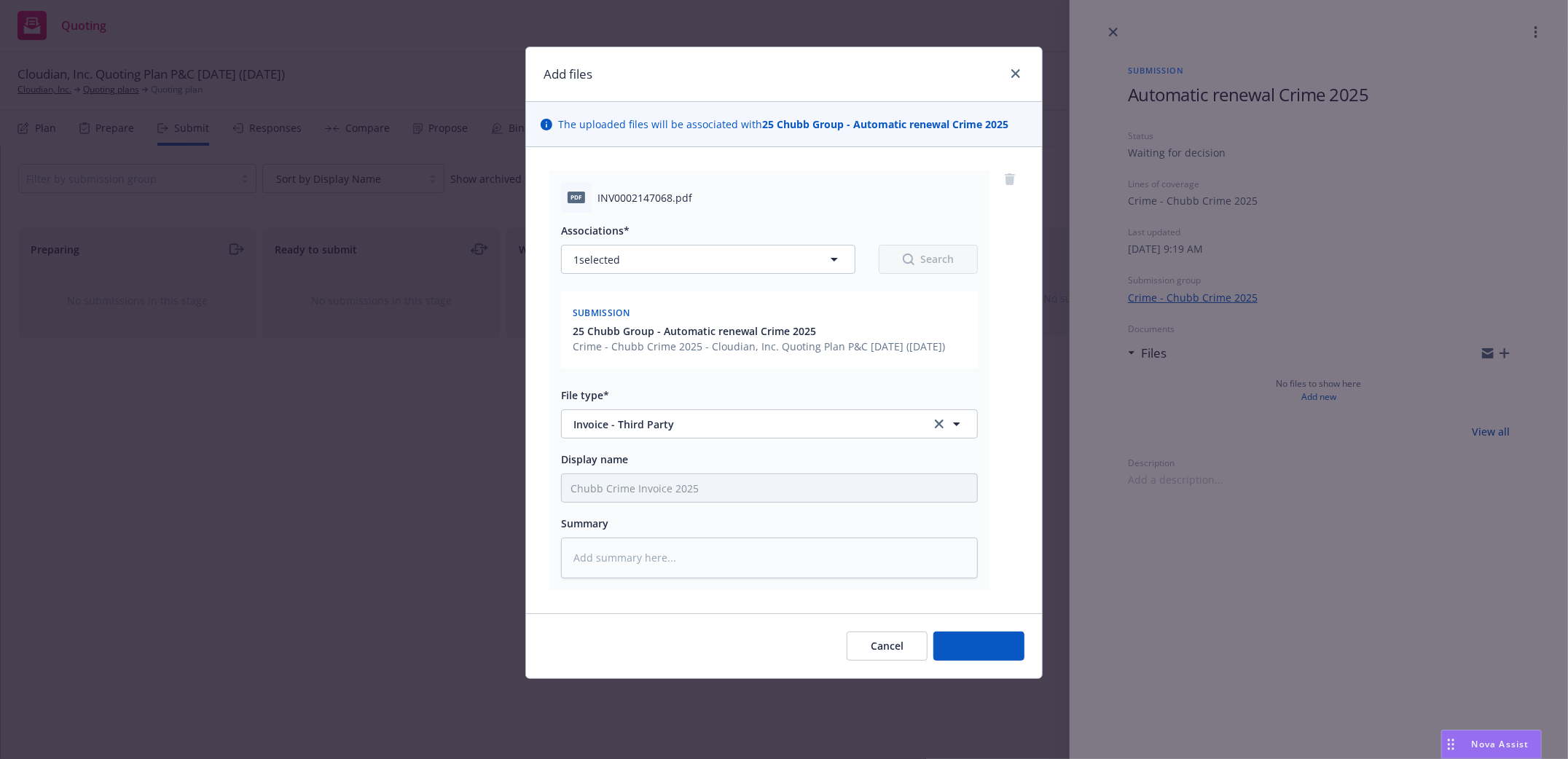
type textarea "x"
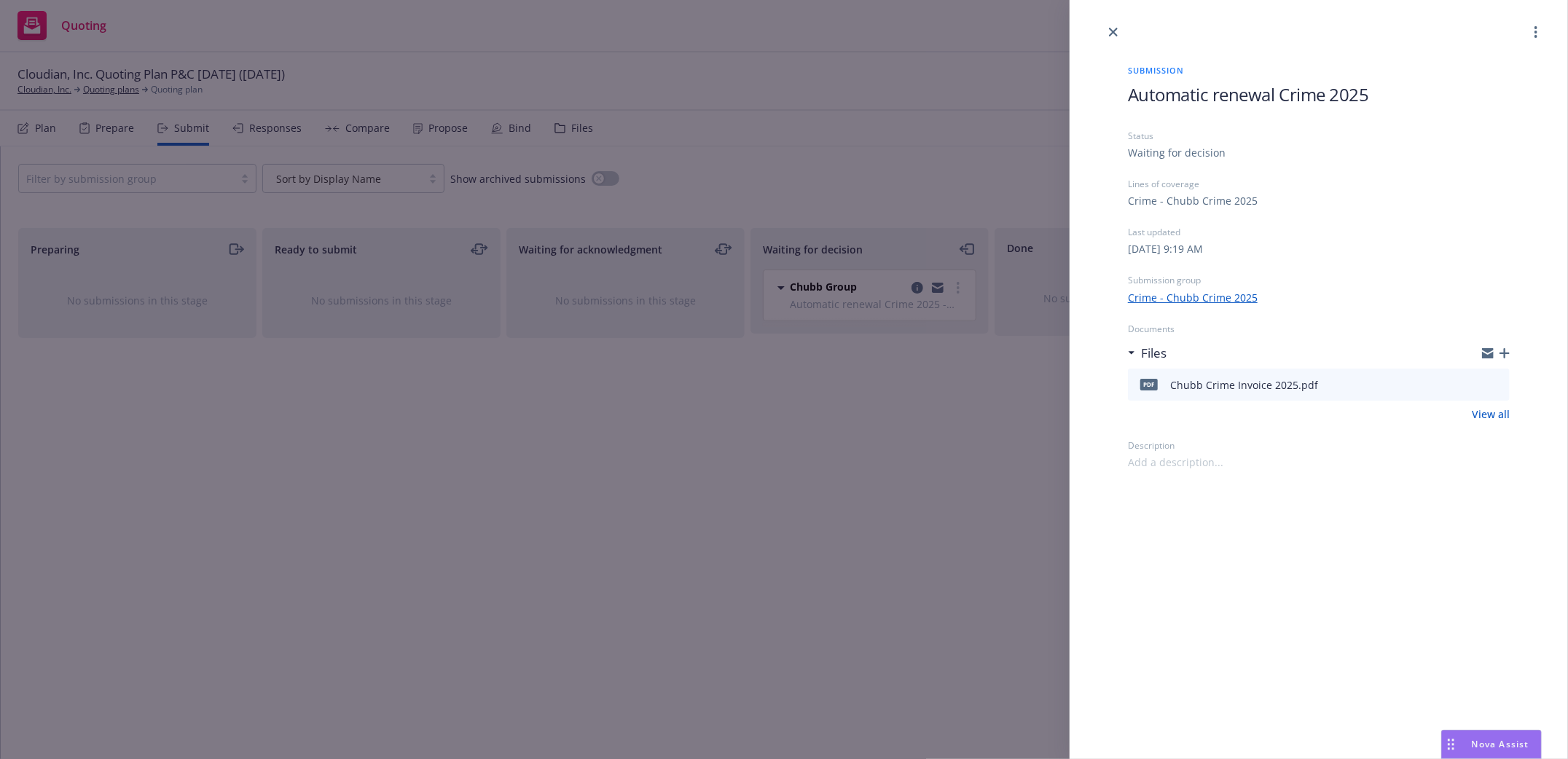
click at [1490, 412] on link "View all" at bounding box center [1491, 414] width 38 height 15
click at [1112, 34] on icon "close" at bounding box center [1113, 31] width 8 height 8
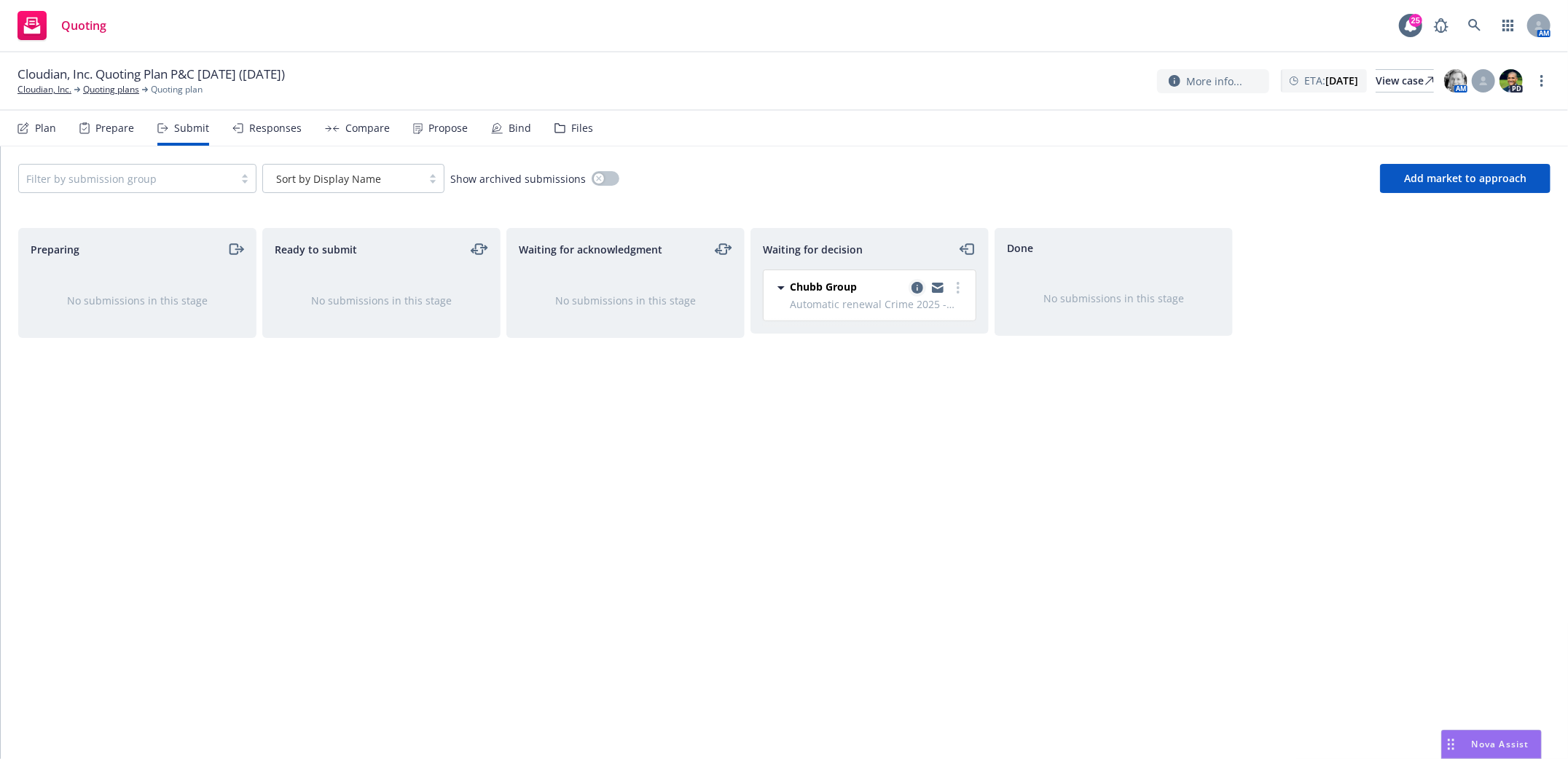
click at [910, 290] on link "copy logging email" at bounding box center [917, 288] width 18 height 18
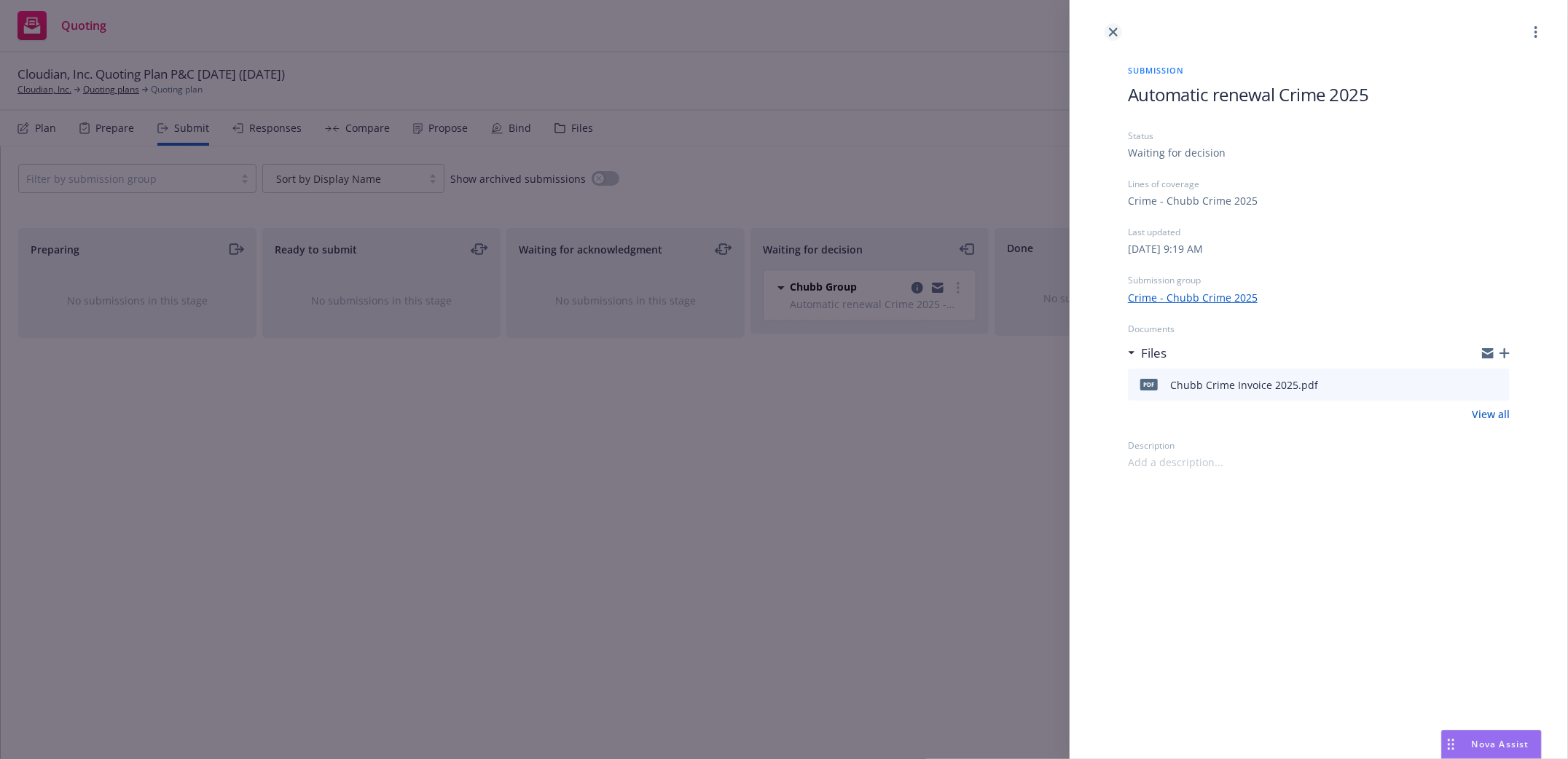
click at [1108, 30] on link "close" at bounding box center [1113, 32] width 18 height 18
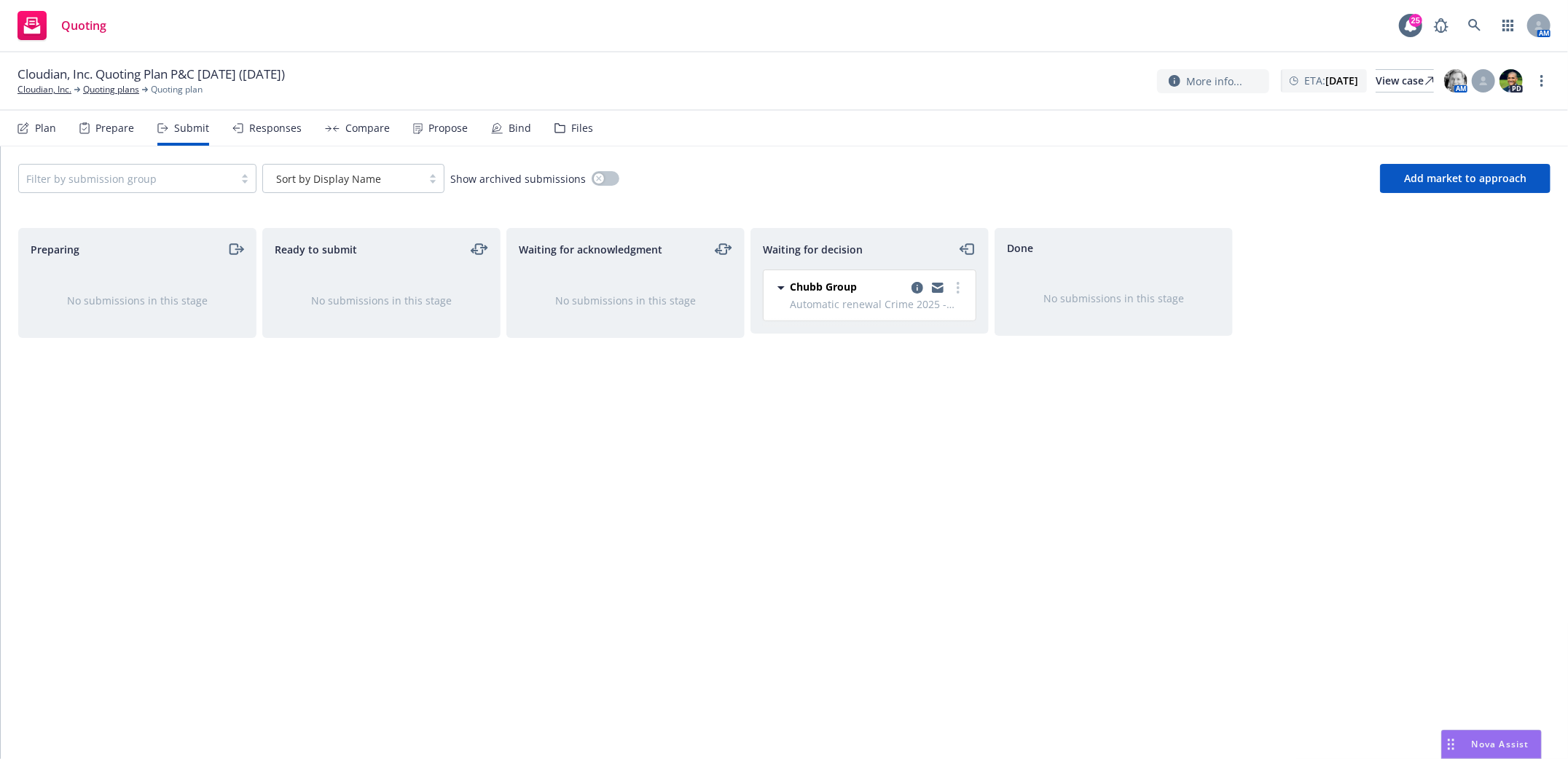
click at [250, 665] on div "Preparing No submissions in this stage" at bounding box center [136, 478] width 238 height 500
click at [1472, 21] on icon at bounding box center [1475, 25] width 13 height 13
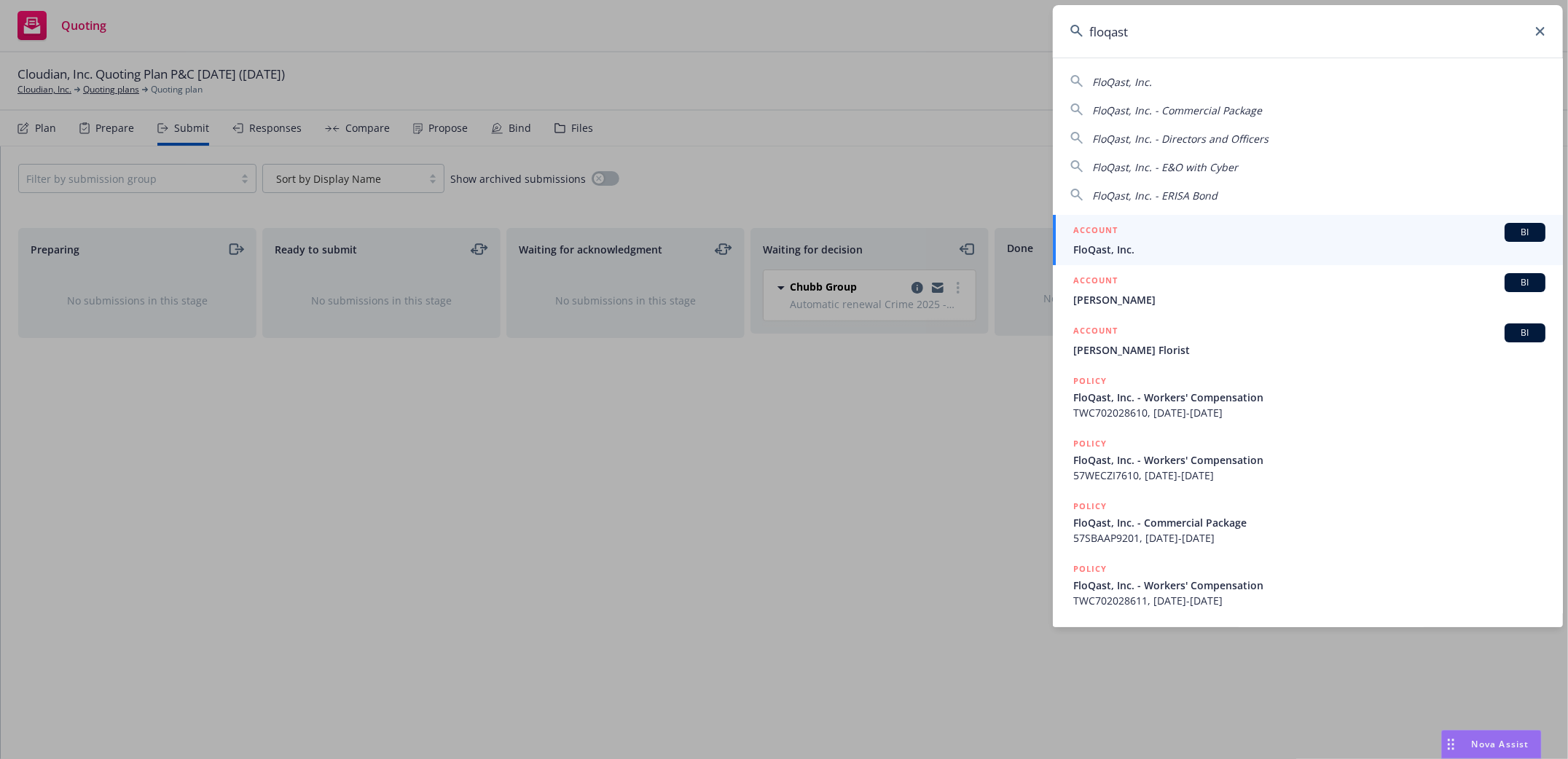
type input "floqast"
click at [1095, 255] on span "FloQast, Inc." at bounding box center [1309, 249] width 472 height 15
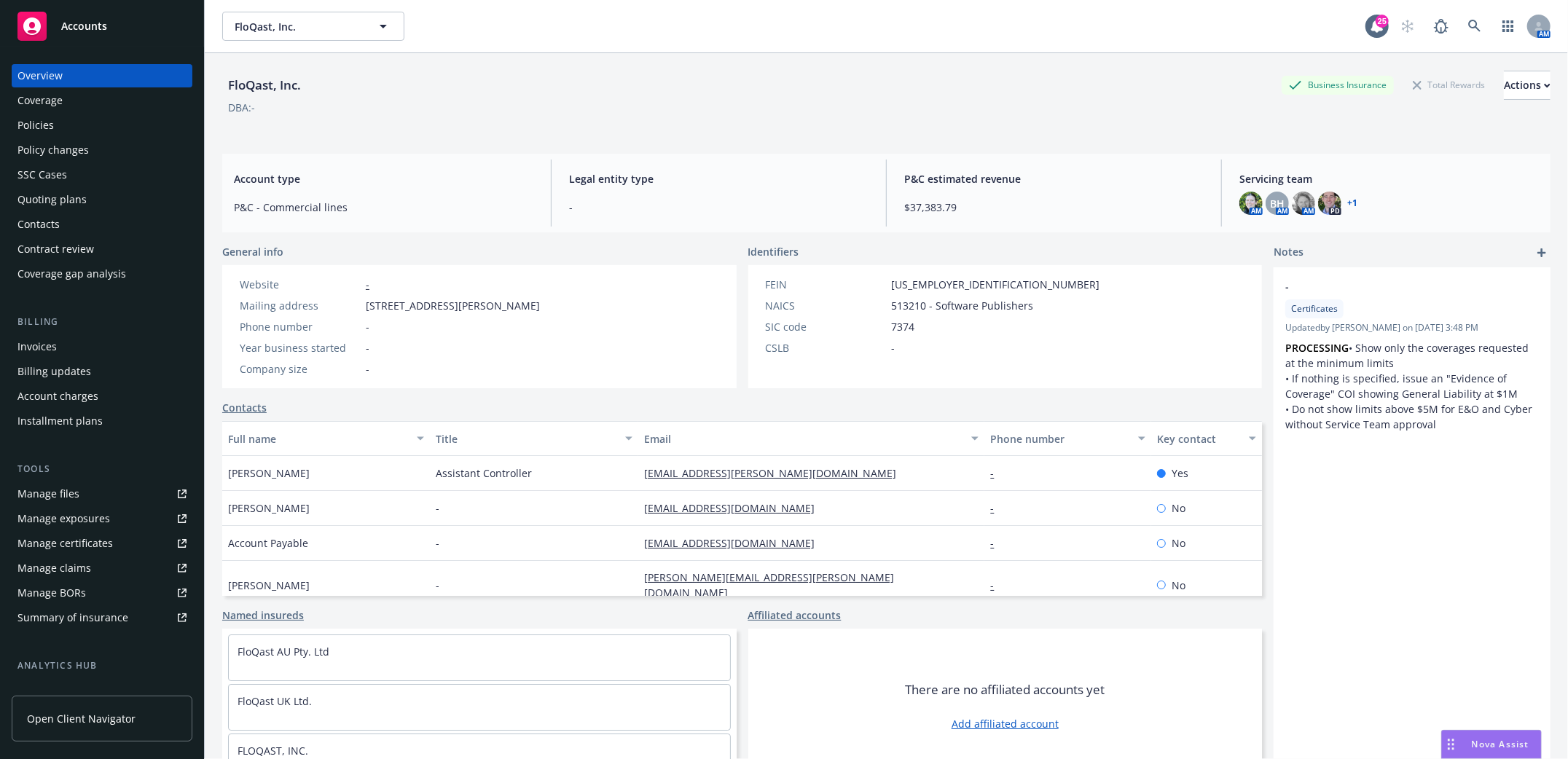
click at [82, 24] on span "Accounts" at bounding box center [84, 26] width 46 height 11
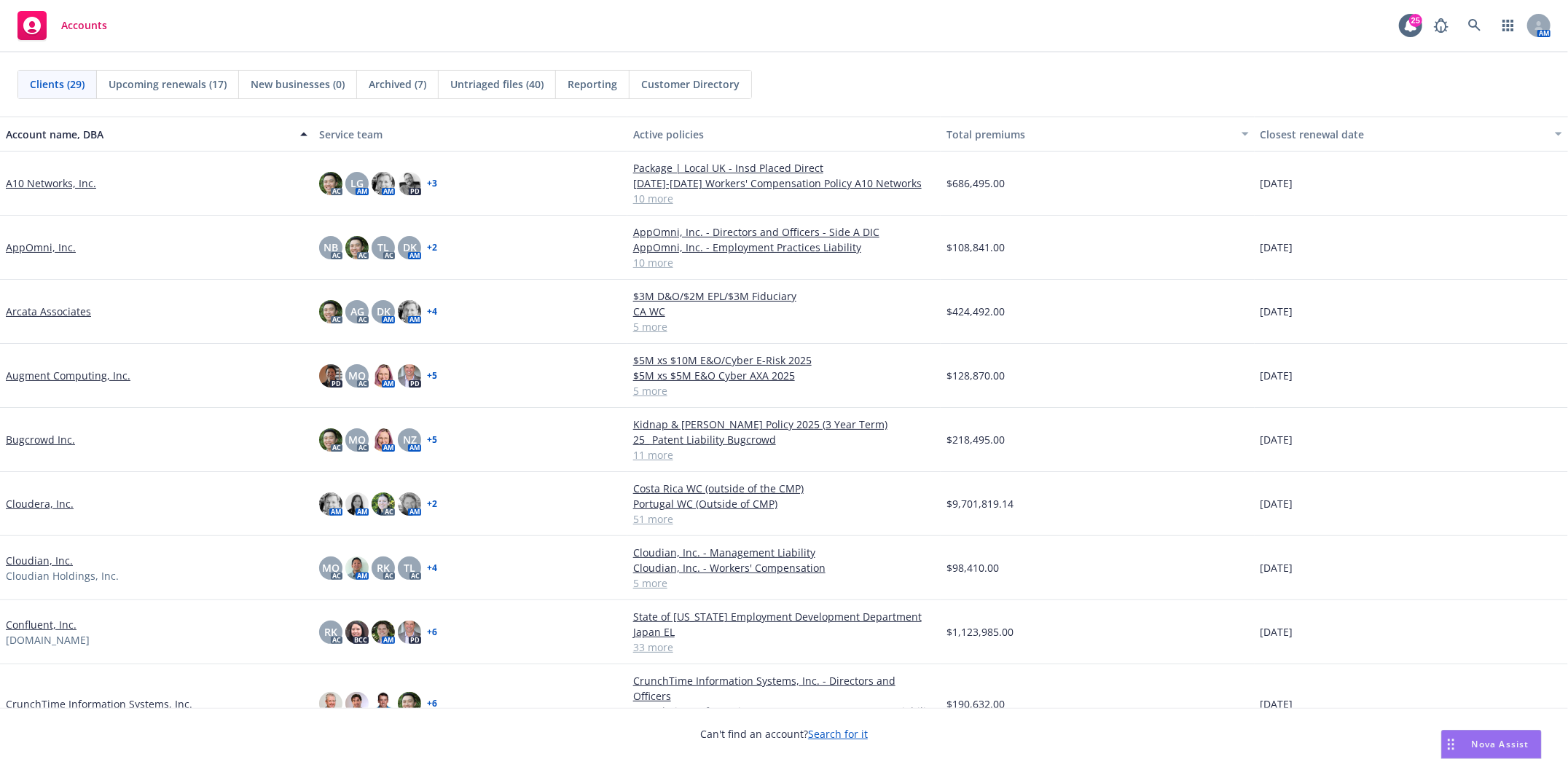
click at [594, 89] on span "Reporting" at bounding box center [592, 84] width 50 height 15
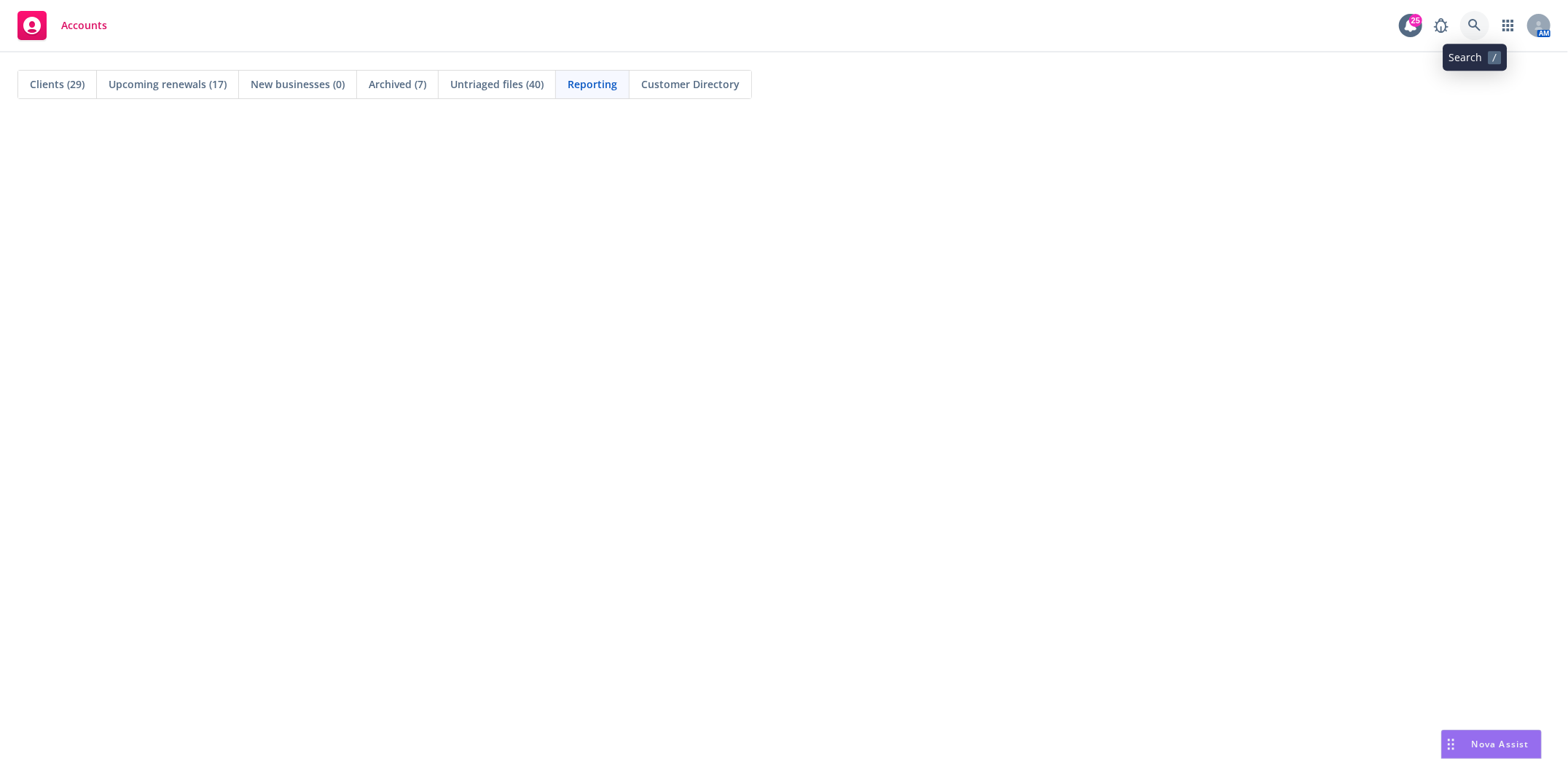
click at [1479, 27] on icon at bounding box center [1475, 25] width 13 height 13
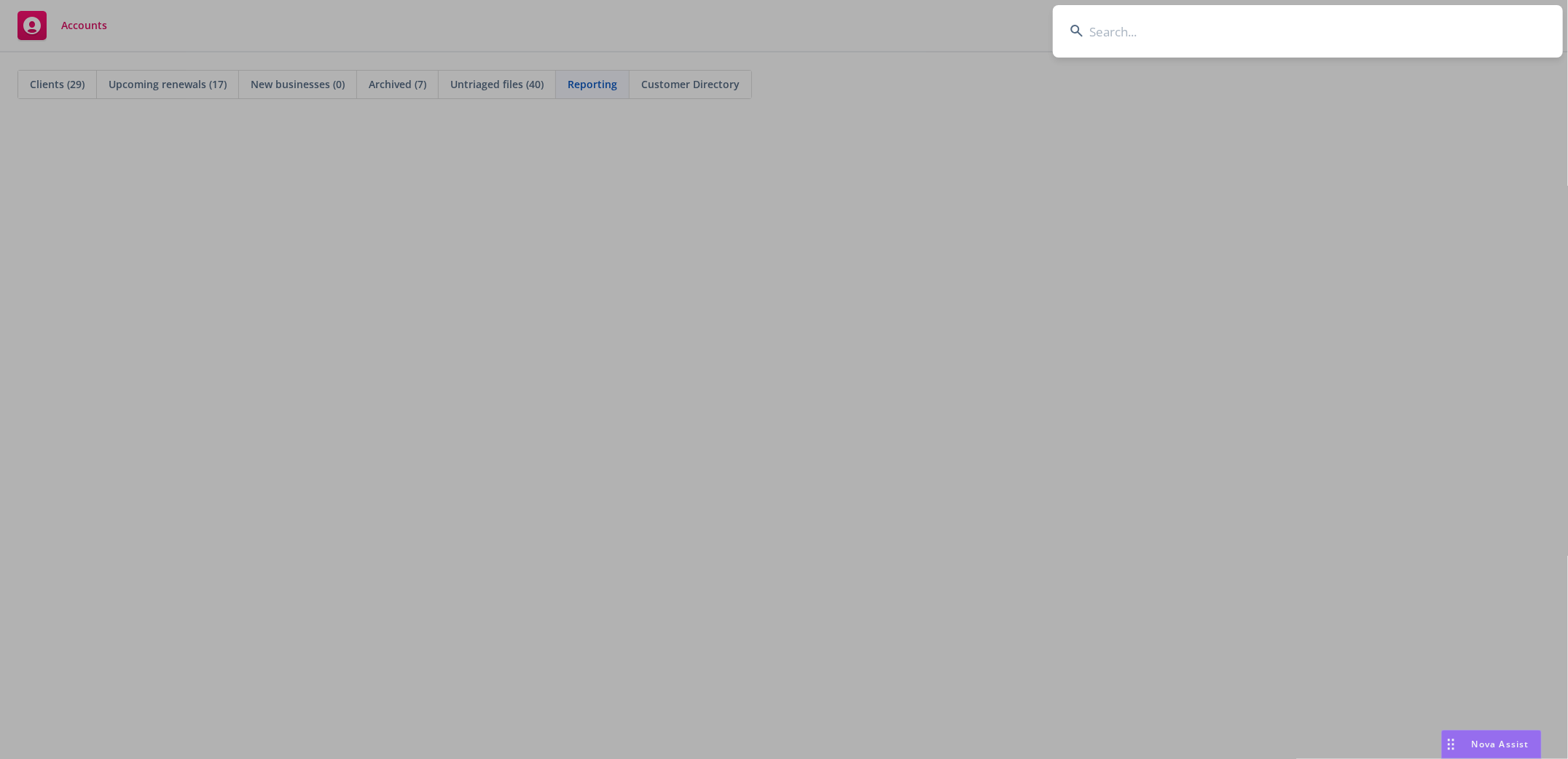
click at [1099, 36] on input at bounding box center [1307, 31] width 510 height 53
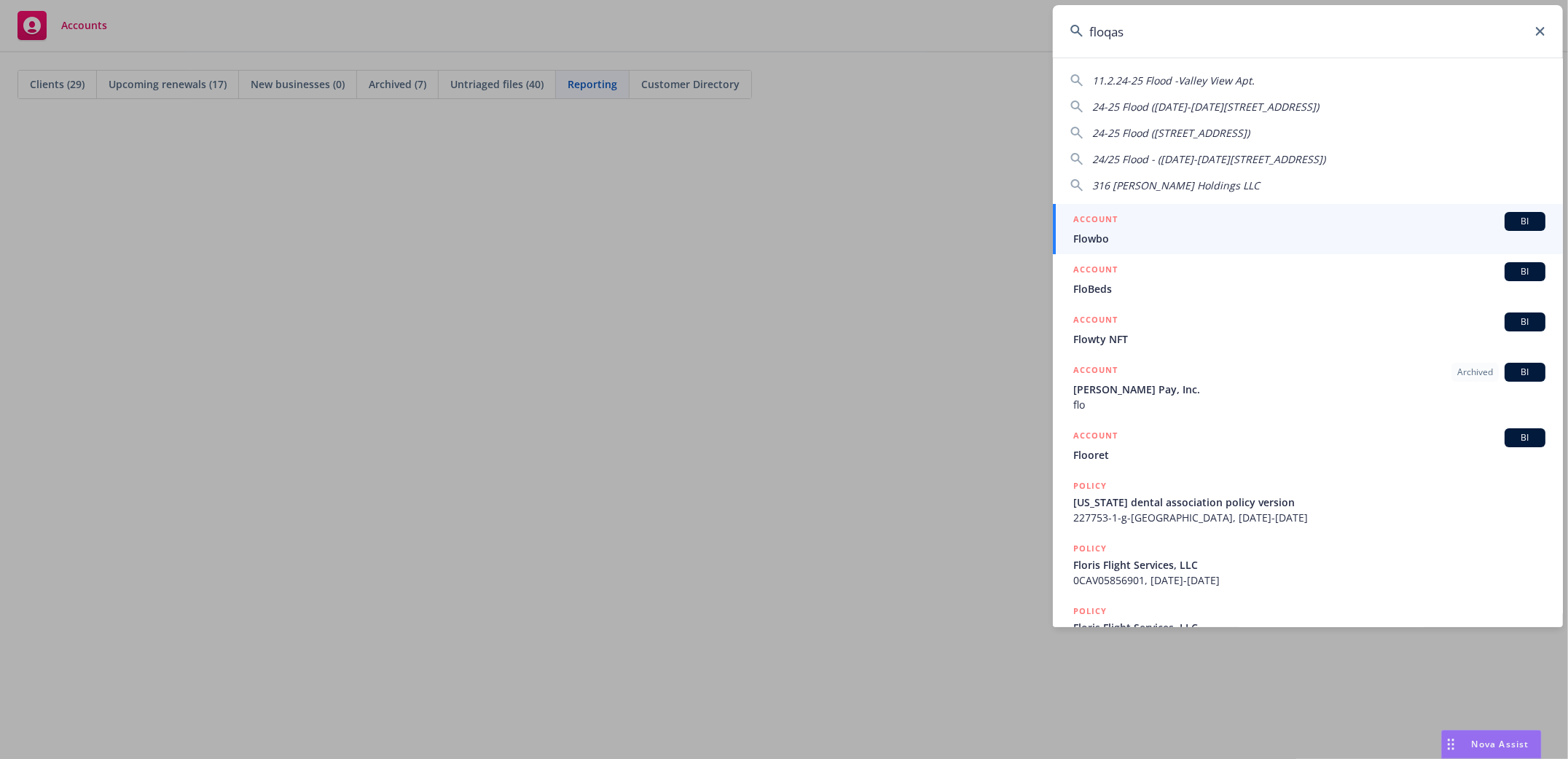
type input "floqast"
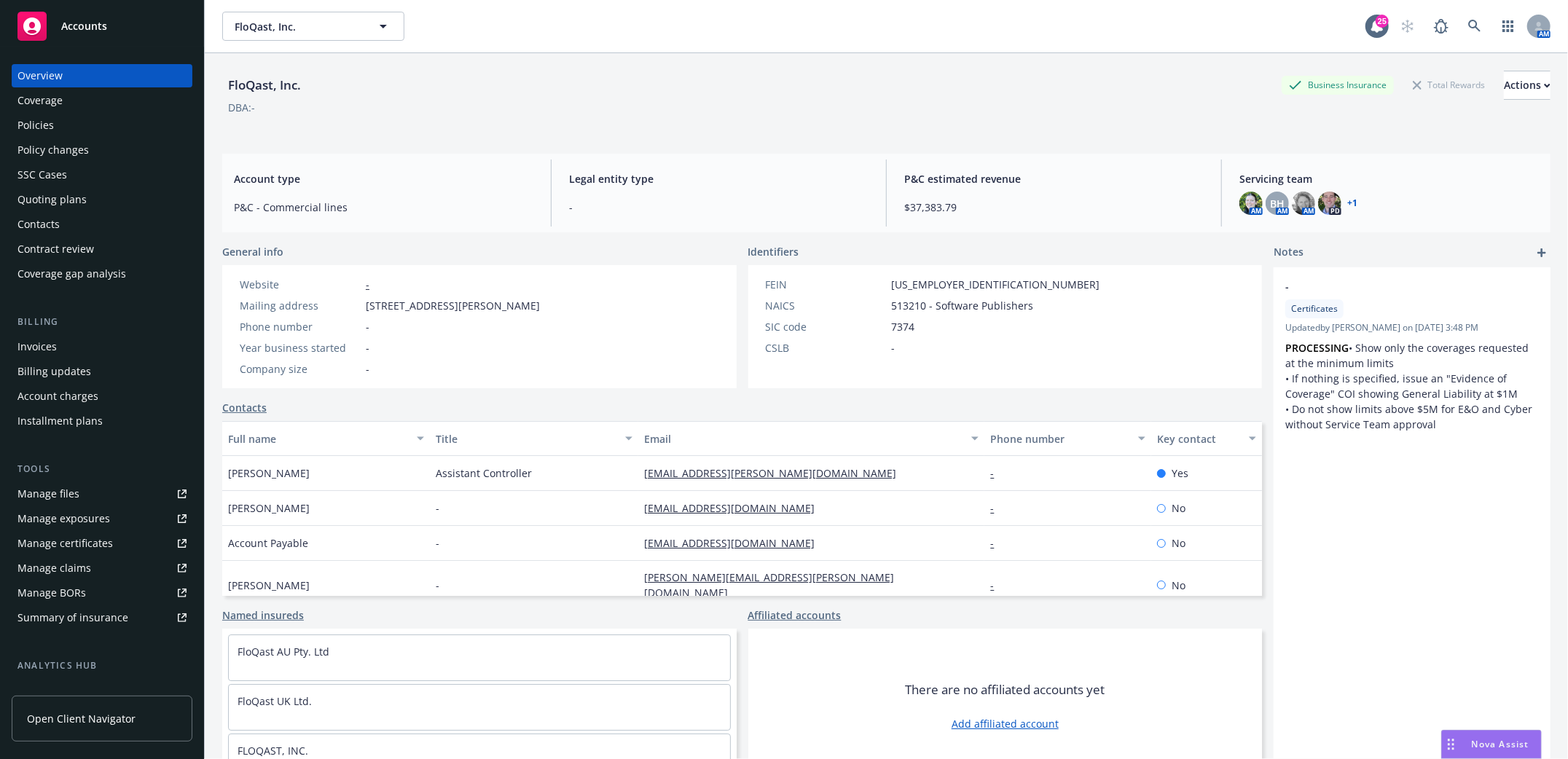
click at [56, 495] on div "Manage files" at bounding box center [49, 494] width 62 height 24
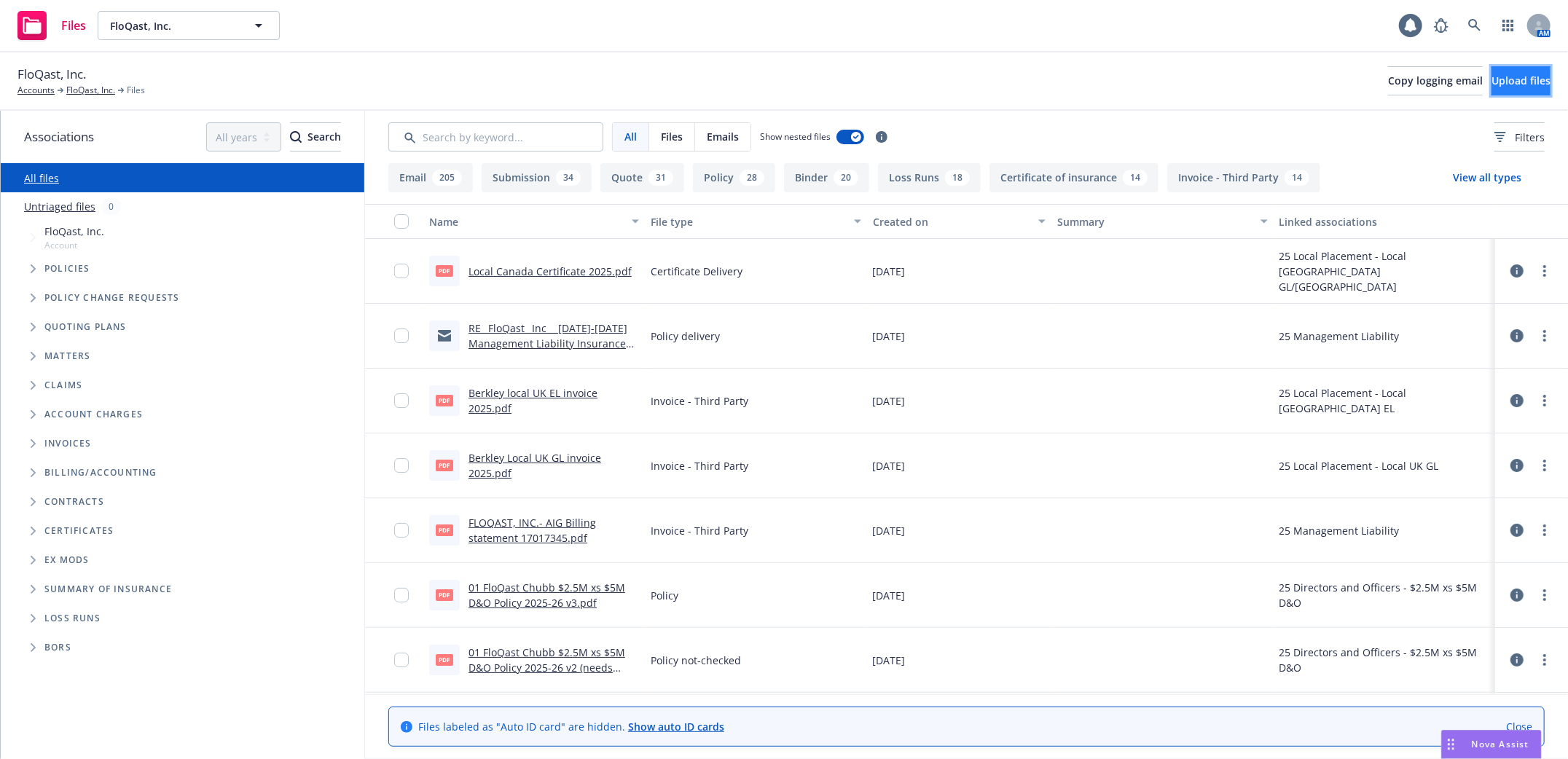
click at [1492, 83] on span "Upload files" at bounding box center [1521, 80] width 59 height 14
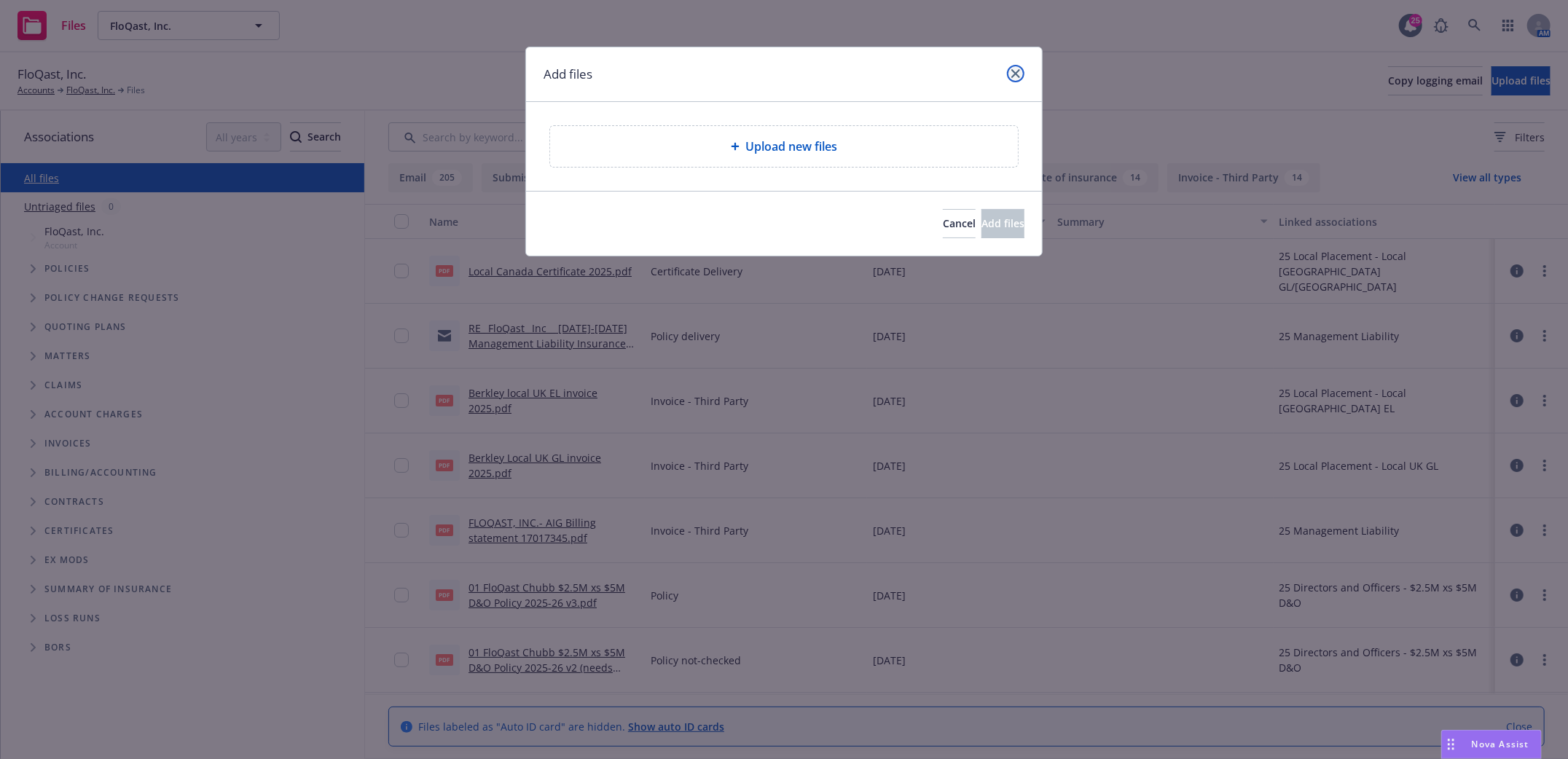
click at [1014, 77] on icon "close" at bounding box center [1015, 73] width 8 height 8
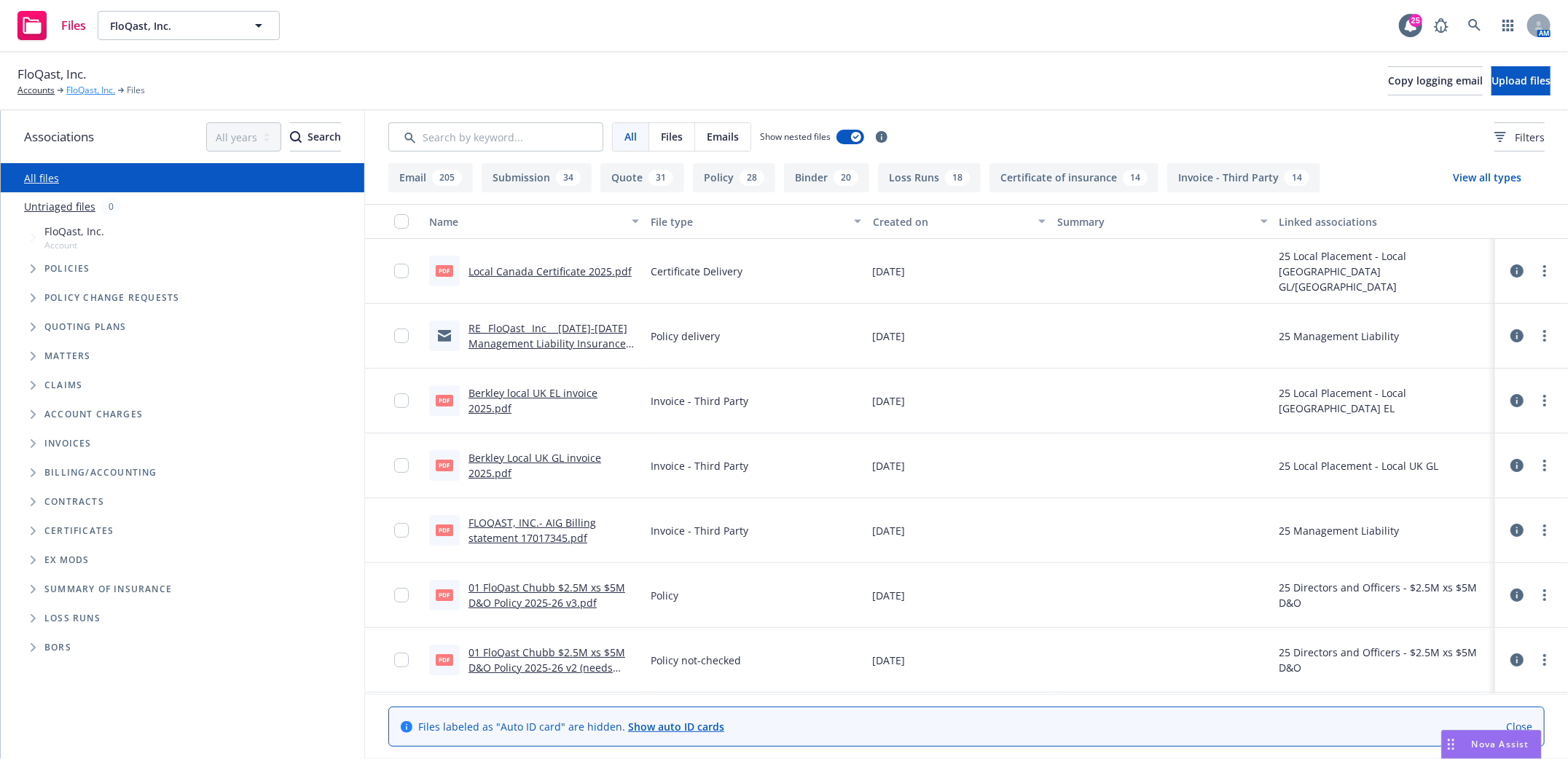
click at [89, 93] on link "FloQast, Inc." at bounding box center [90, 90] width 49 height 13
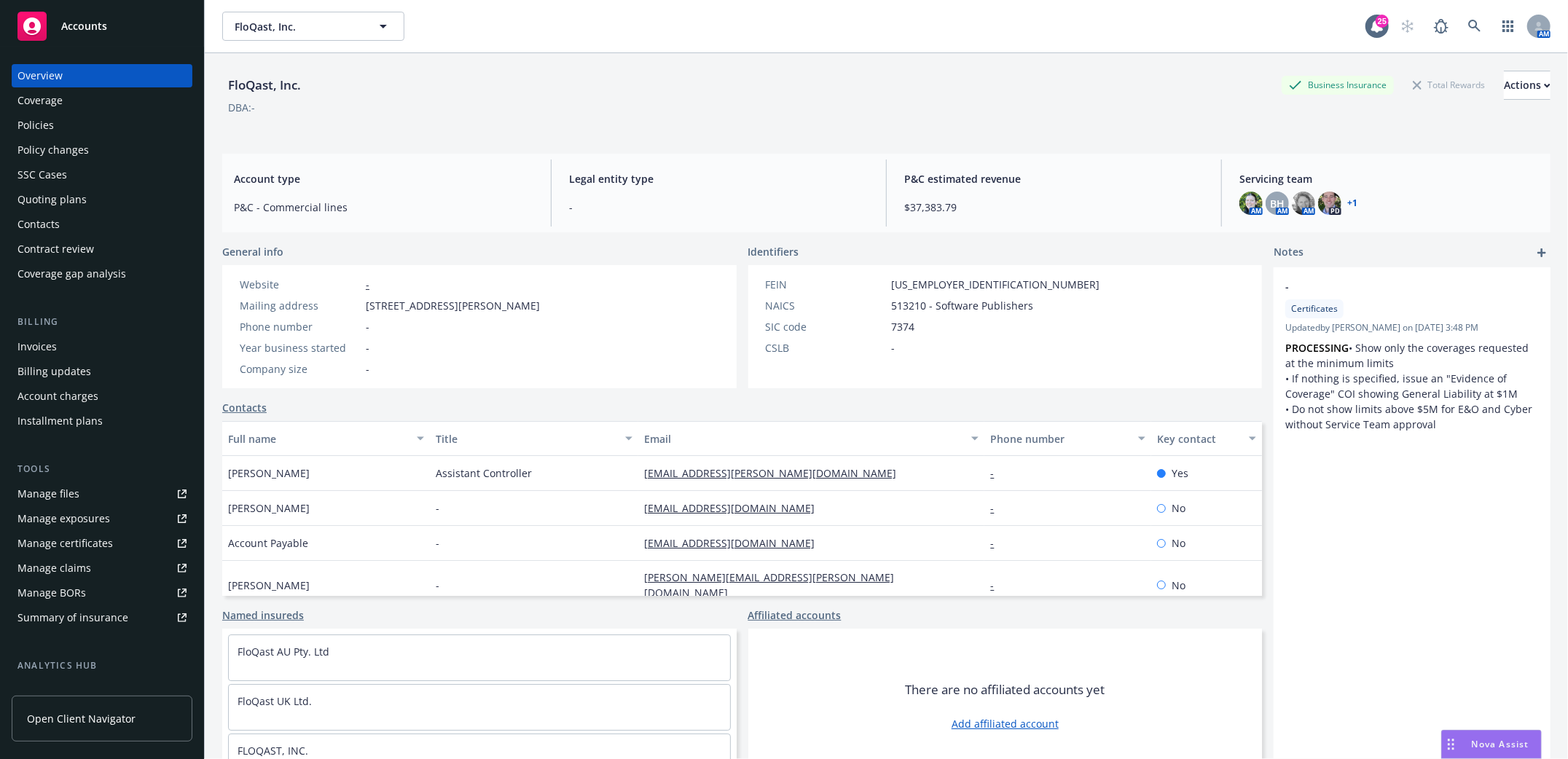
click at [30, 351] on div "Invoices" at bounding box center [38, 346] width 40 height 24
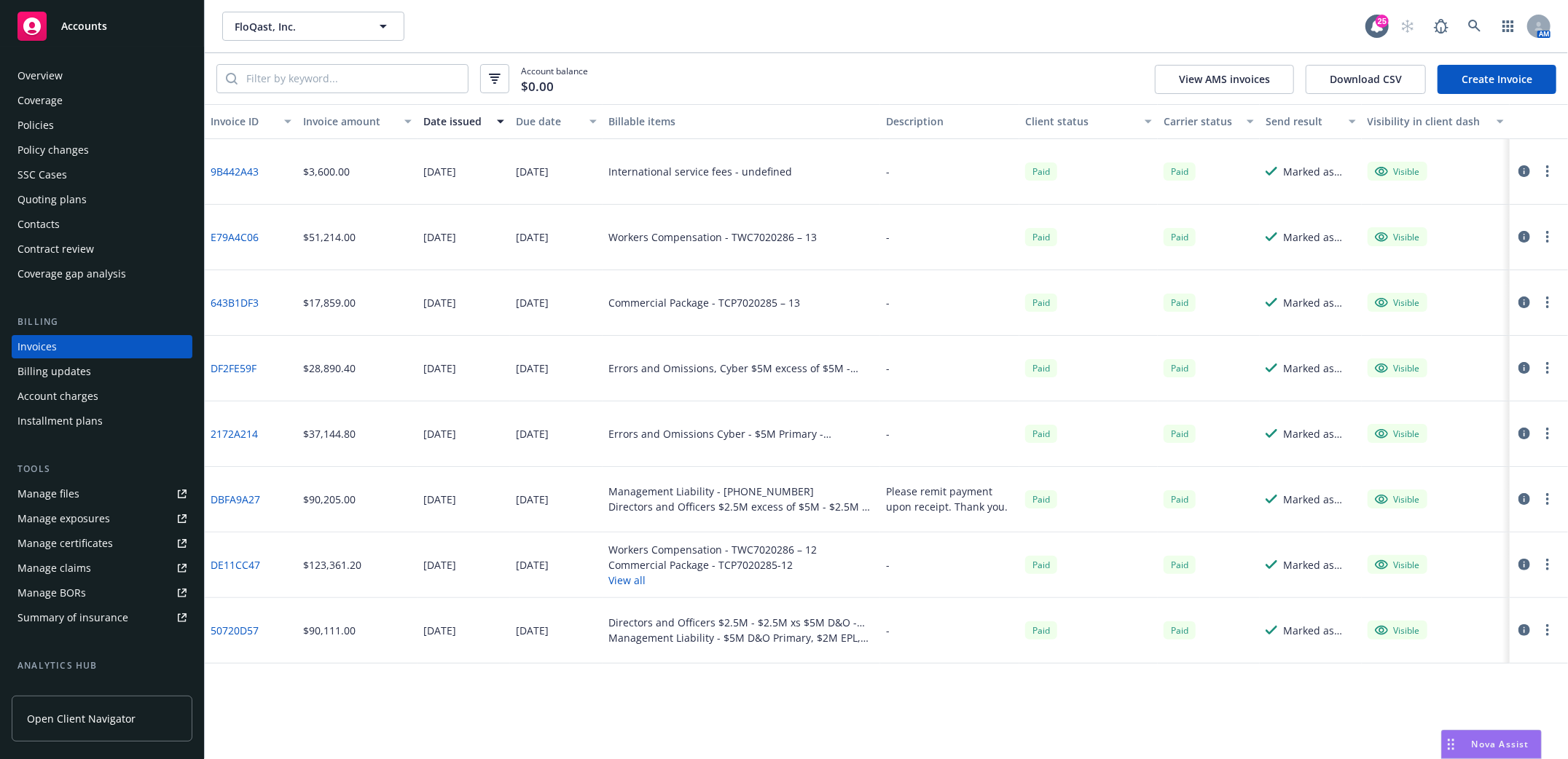
click at [1487, 79] on link "Create Invoice" at bounding box center [1497, 79] width 119 height 29
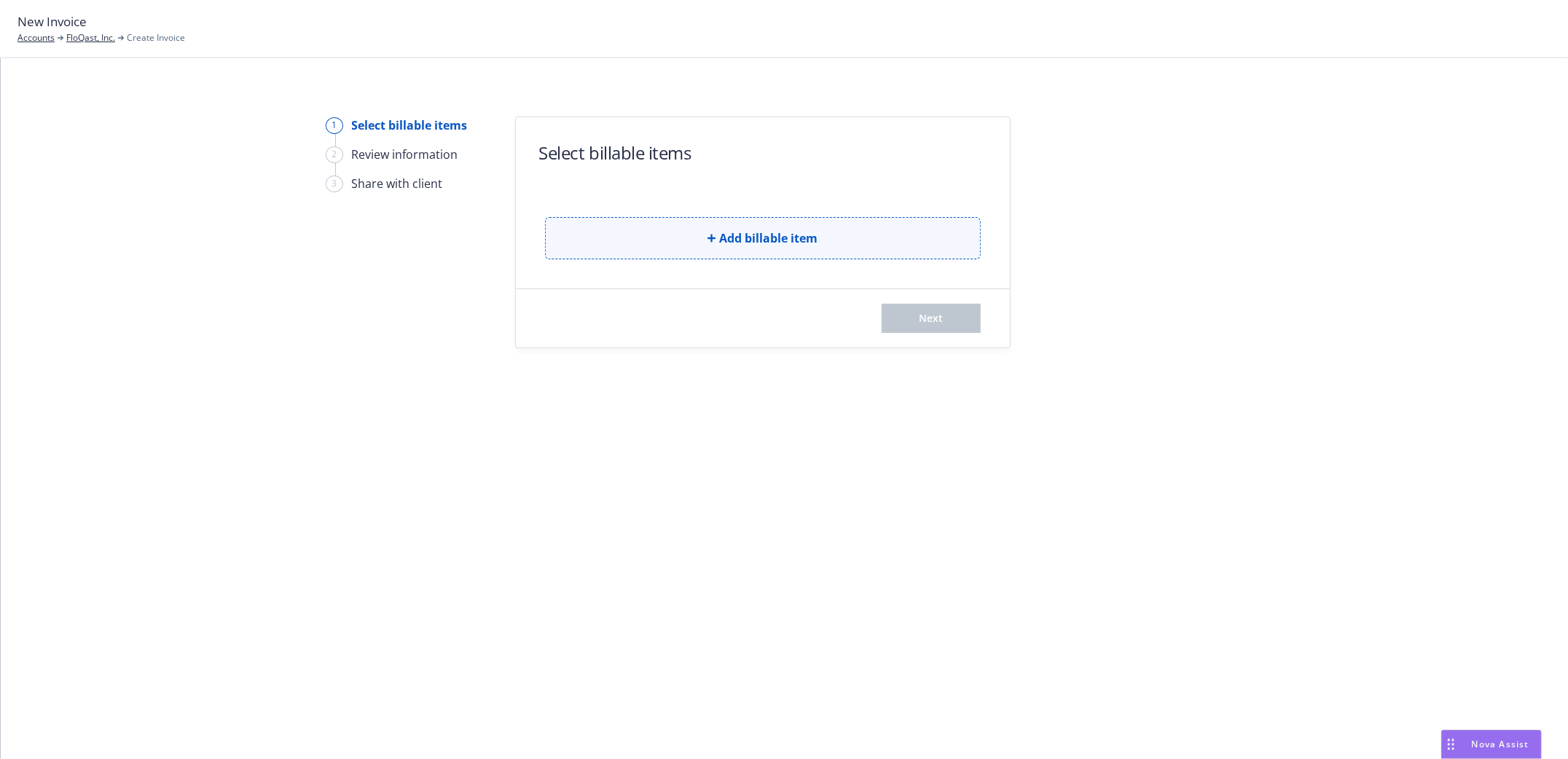
click at [715, 239] on icon "button" at bounding box center [711, 238] width 8 height 8
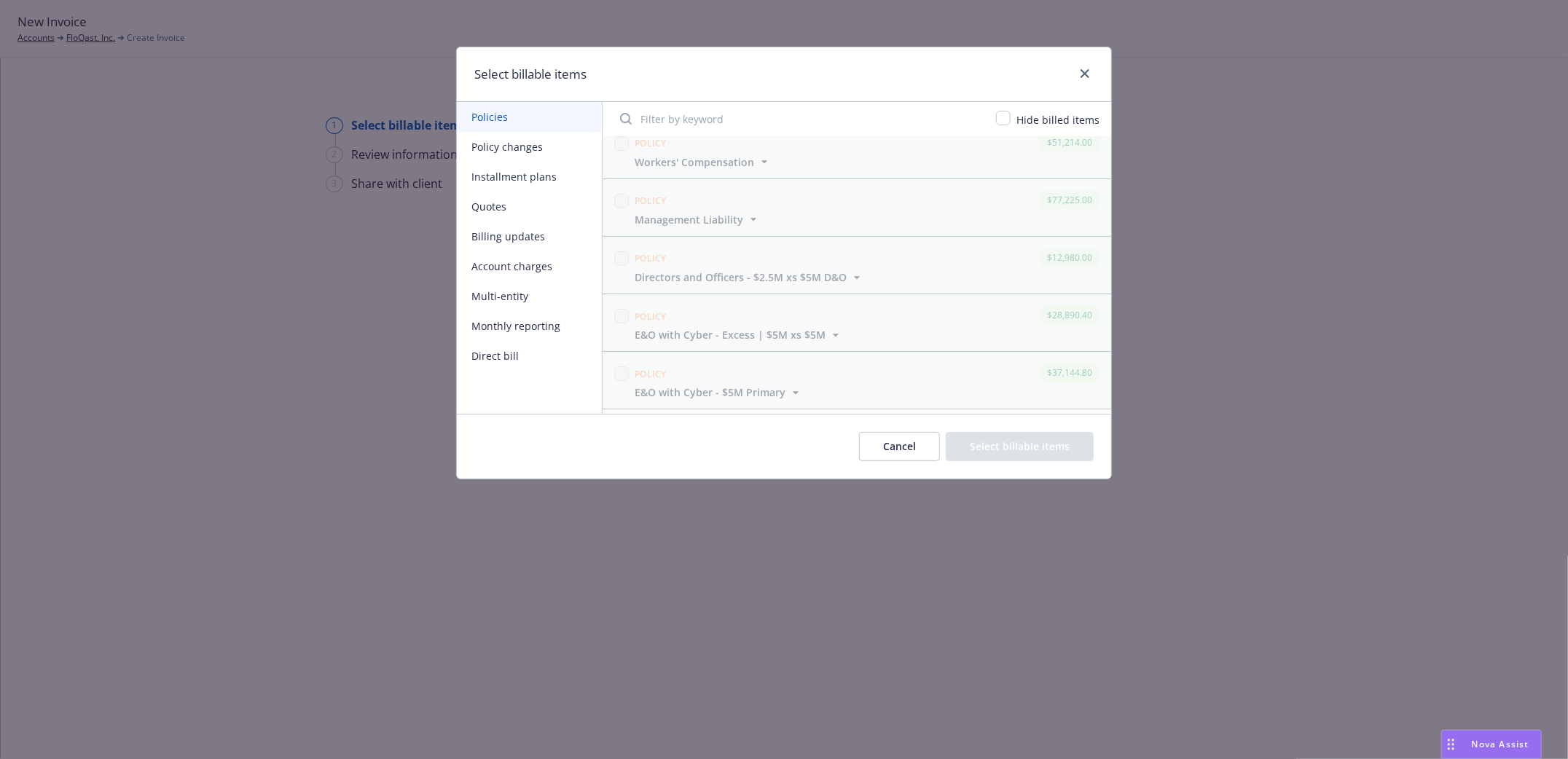
scroll to position [291, 0]
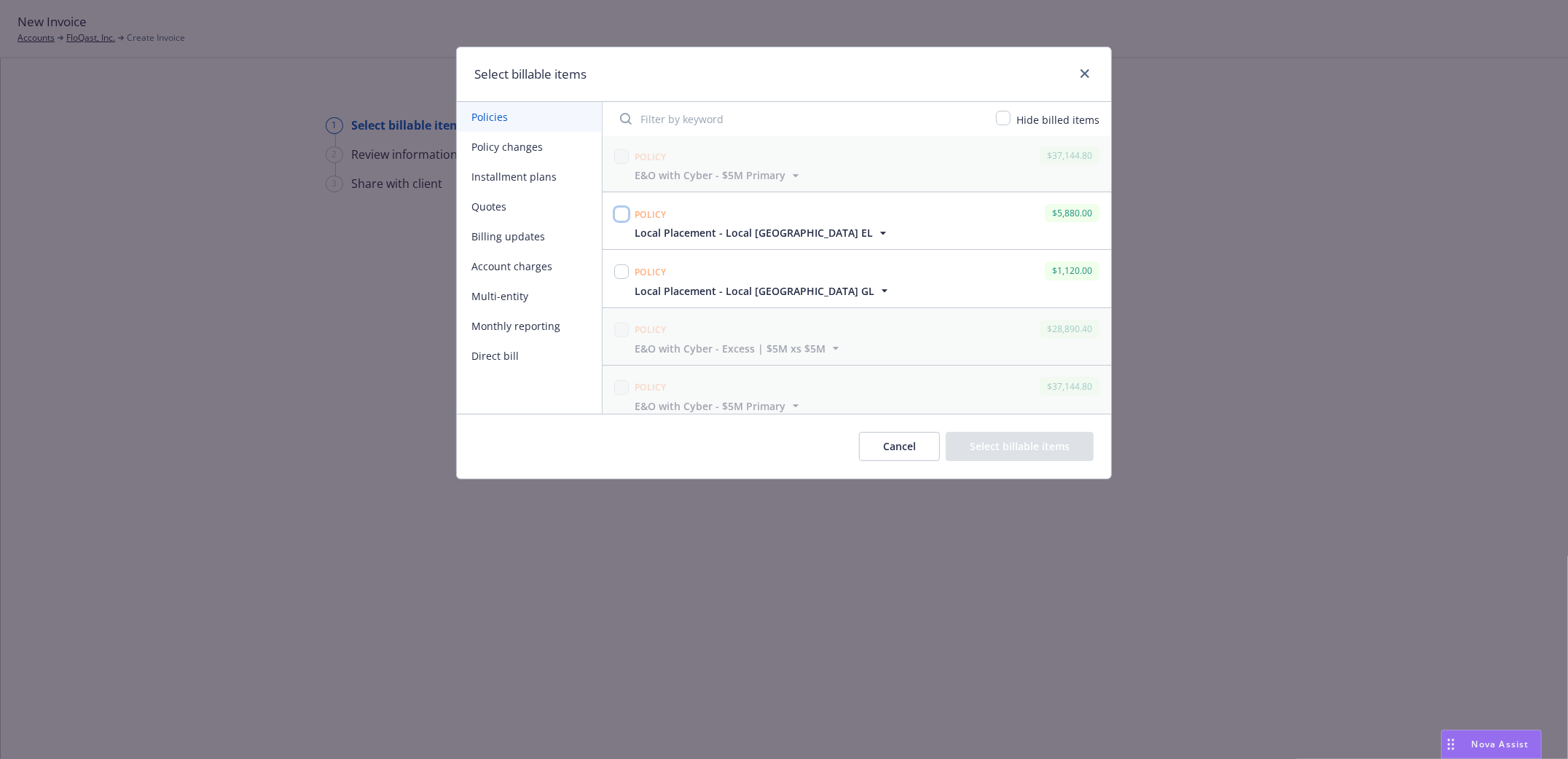
click at [618, 212] on input "checkbox" at bounding box center [621, 213] width 14 height 14
checkbox input "true"
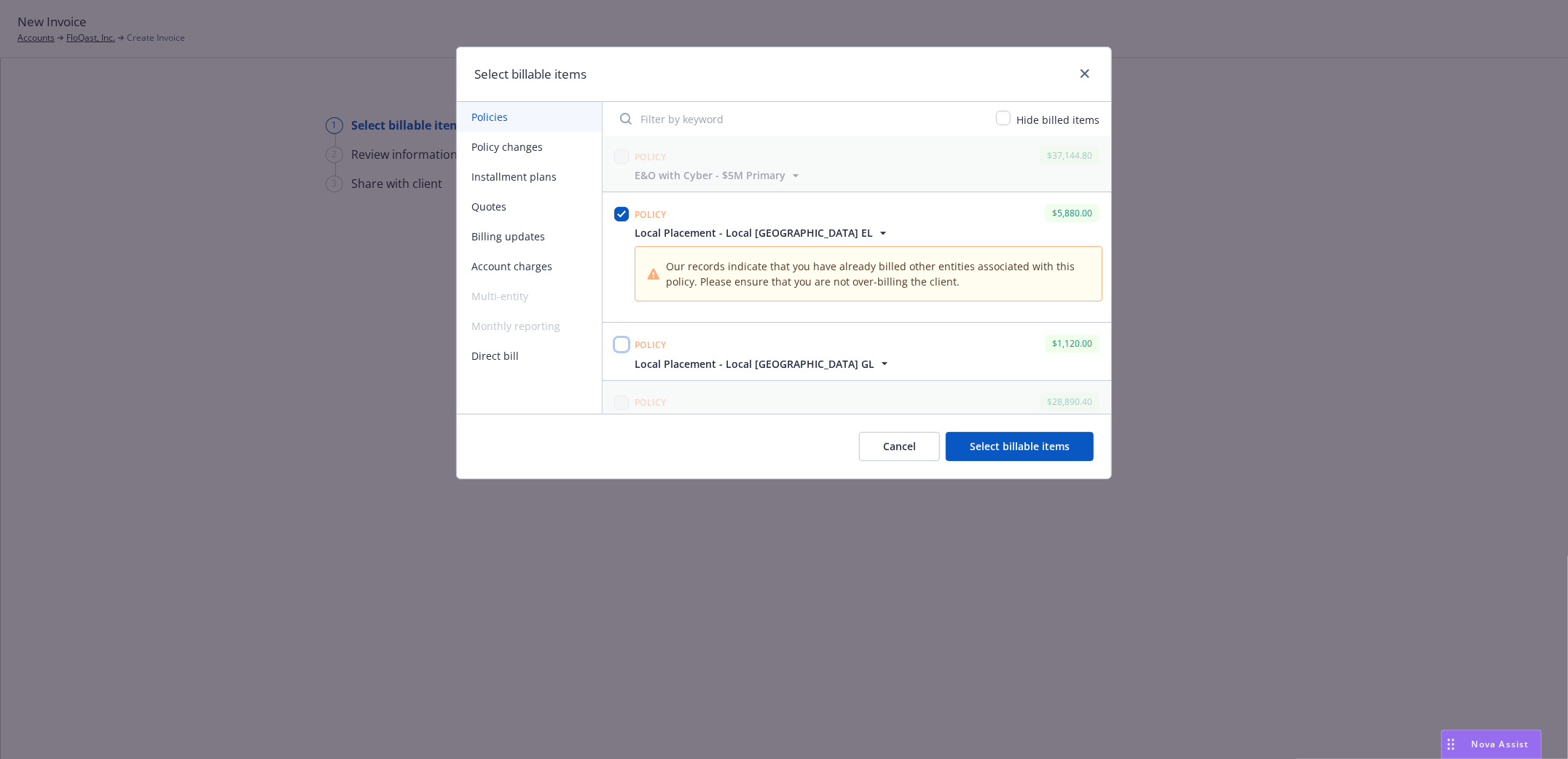
click at [615, 344] on input "checkbox" at bounding box center [621, 344] width 14 height 14
checkbox input "true"
click at [1086, 71] on icon "close" at bounding box center [1085, 73] width 8 height 8
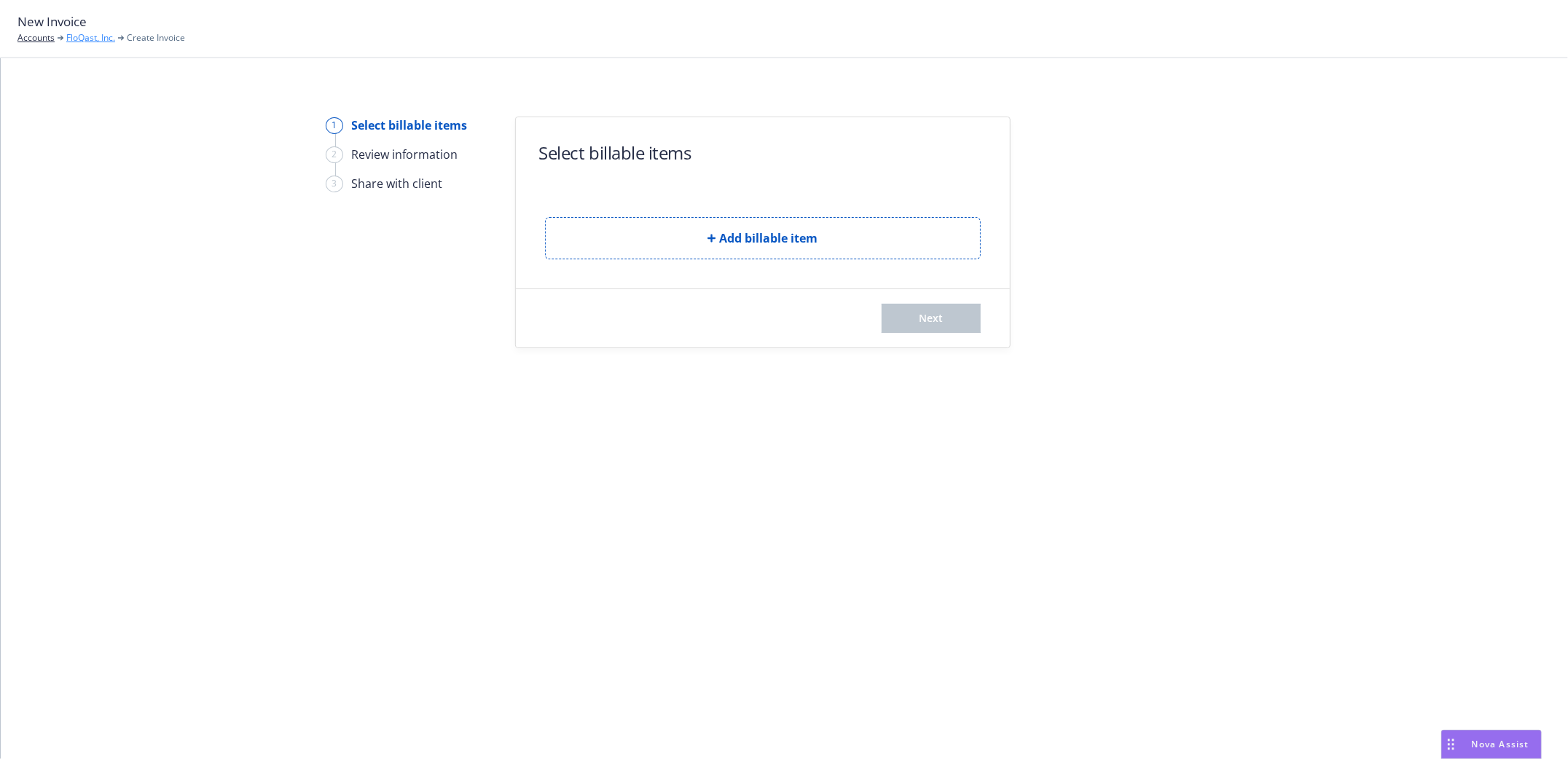
click at [87, 39] on link "FloQast, Inc." at bounding box center [90, 38] width 49 height 13
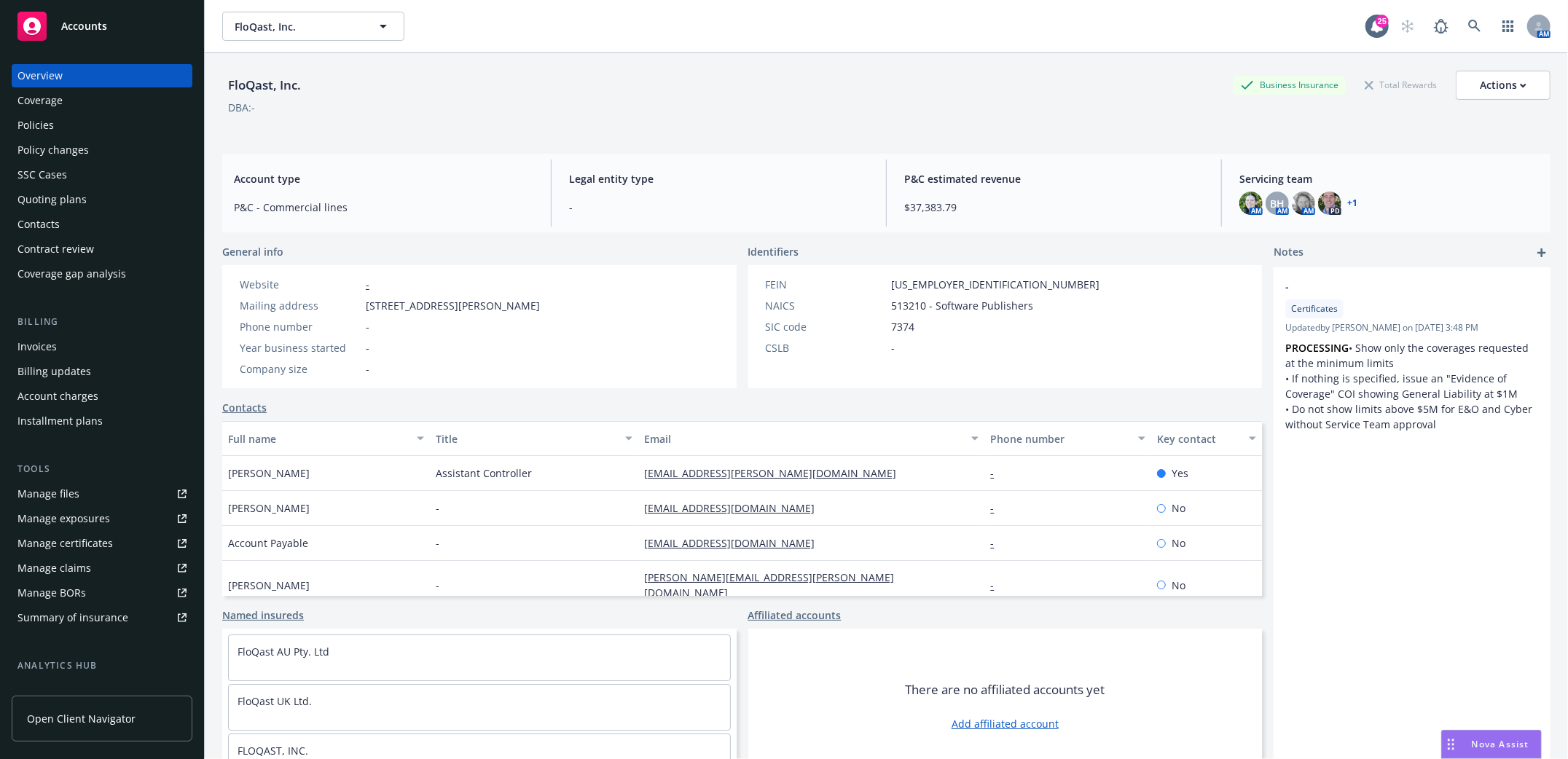
click at [24, 347] on div "Invoices" at bounding box center [38, 346] width 40 height 24
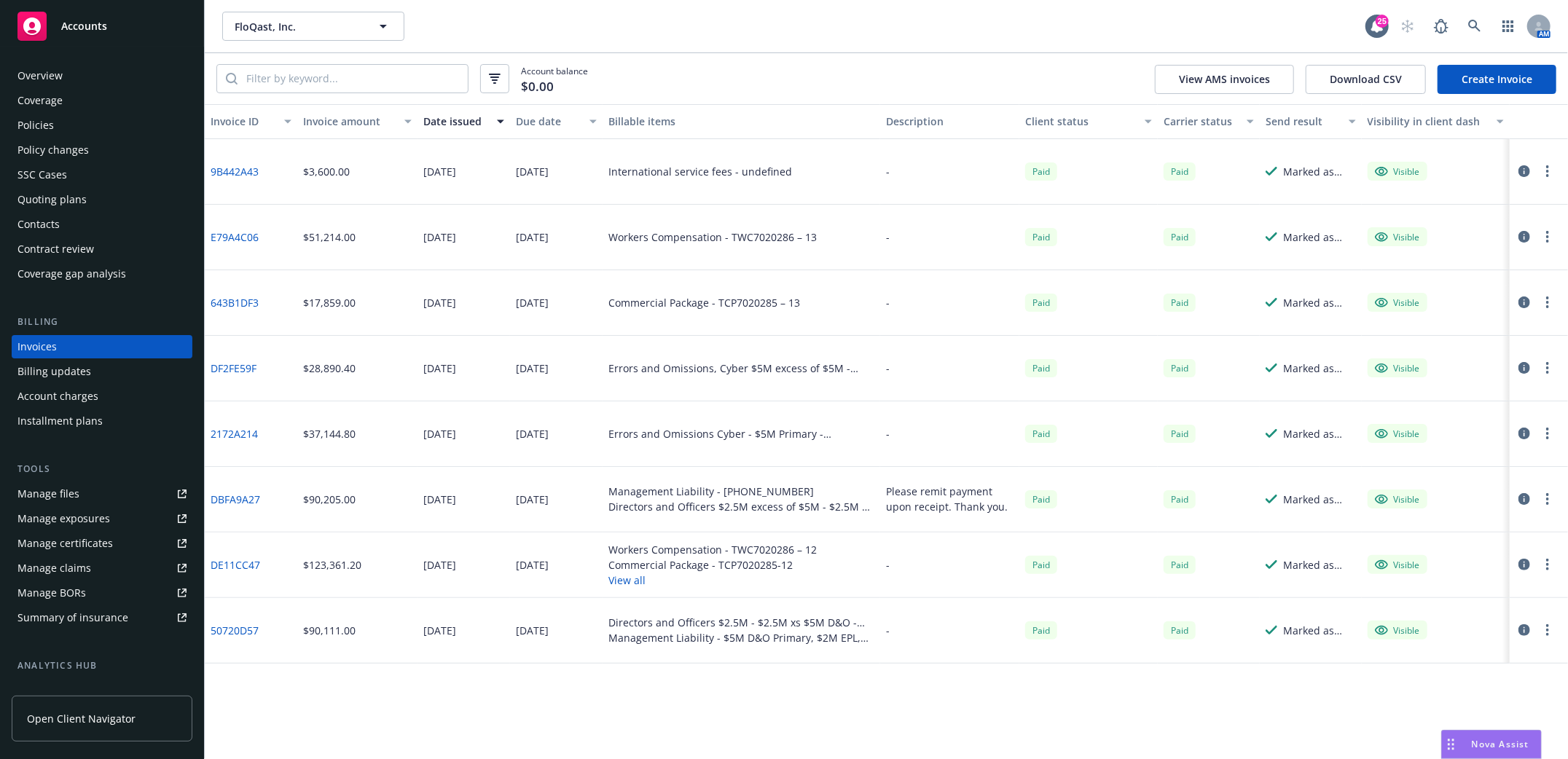
click at [1501, 79] on link "Create Invoice" at bounding box center [1497, 79] width 119 height 29
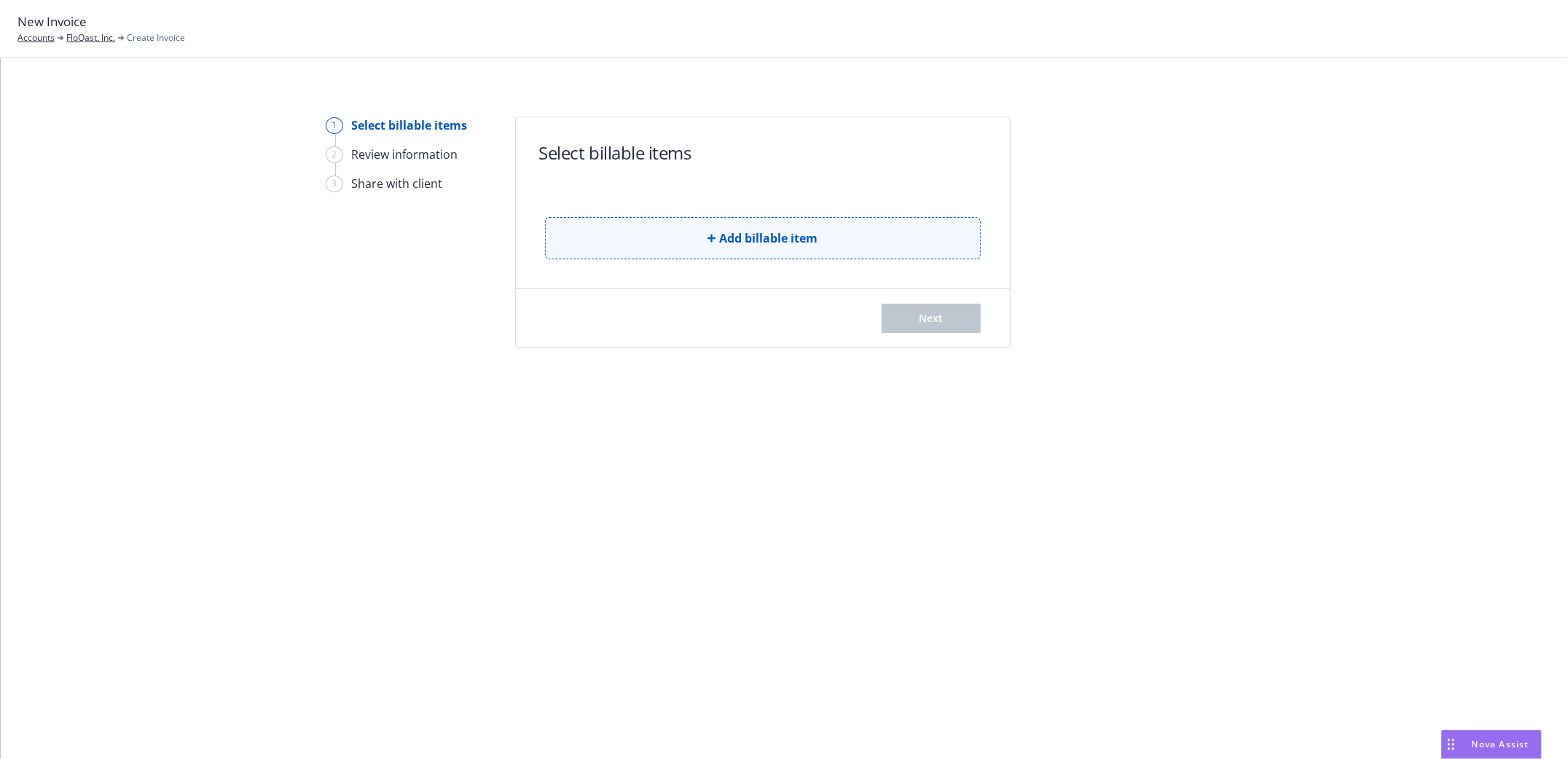
click at [707, 243] on button "Add billable item" at bounding box center [762, 238] width 436 height 42
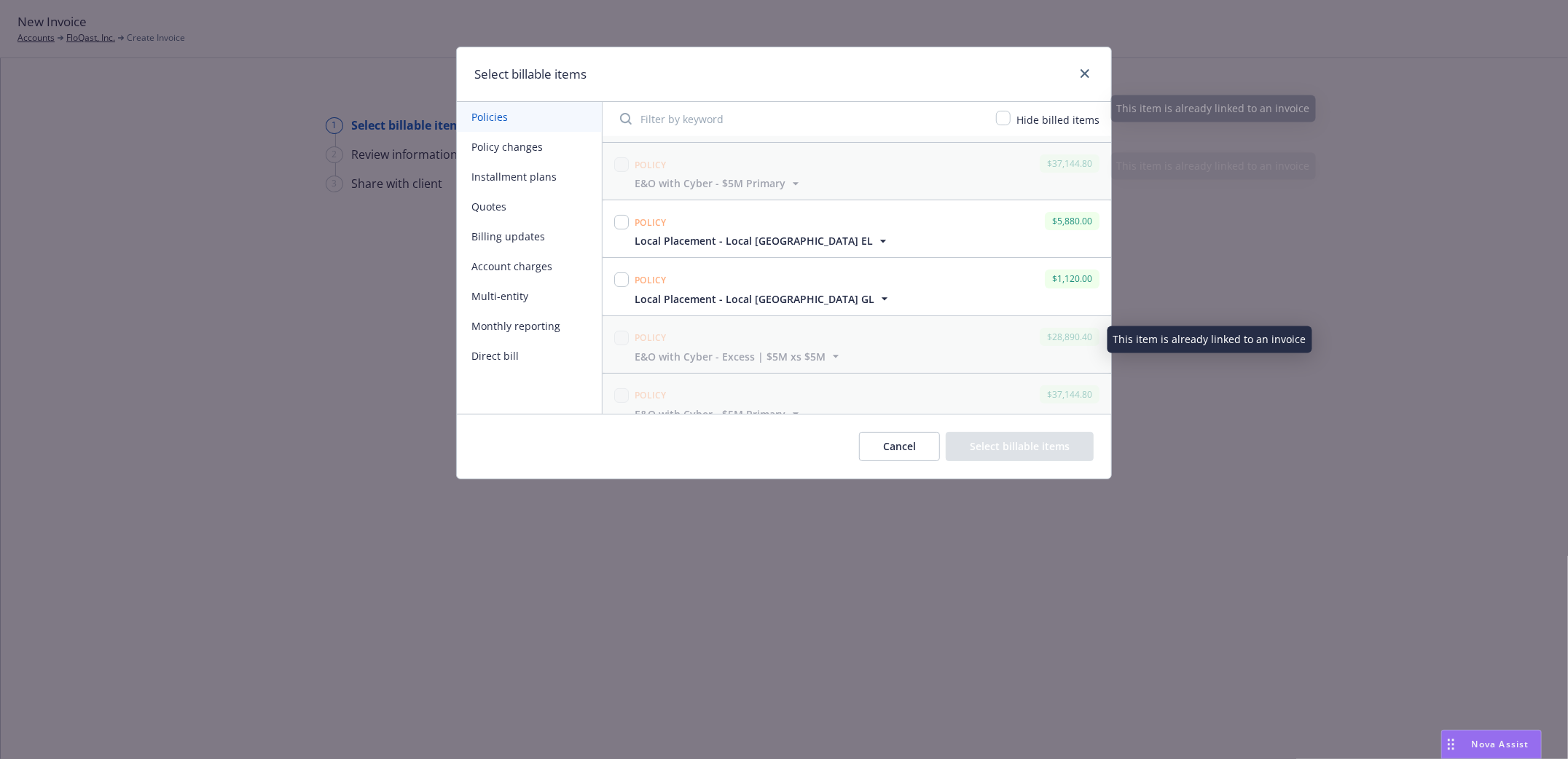
scroll to position [291, 0]
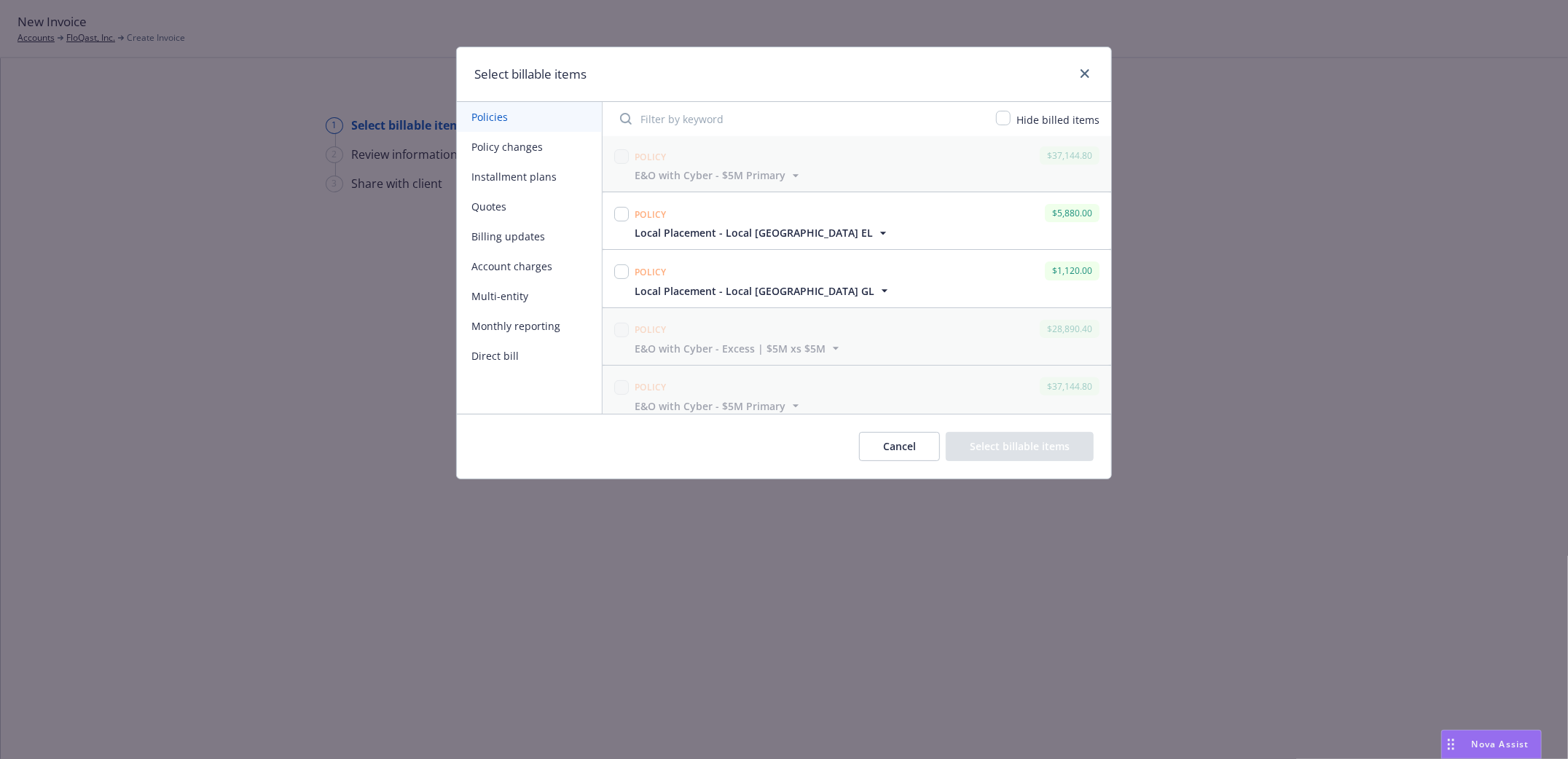
drag, startPoint x: 613, startPoint y: 208, endPoint x: 621, endPoint y: 225, distance: 18.8
click at [617, 212] on div at bounding box center [622, 221] width 21 height 40
click at [624, 215] on input "checkbox" at bounding box center [621, 213] width 14 height 14
checkbox input "true"
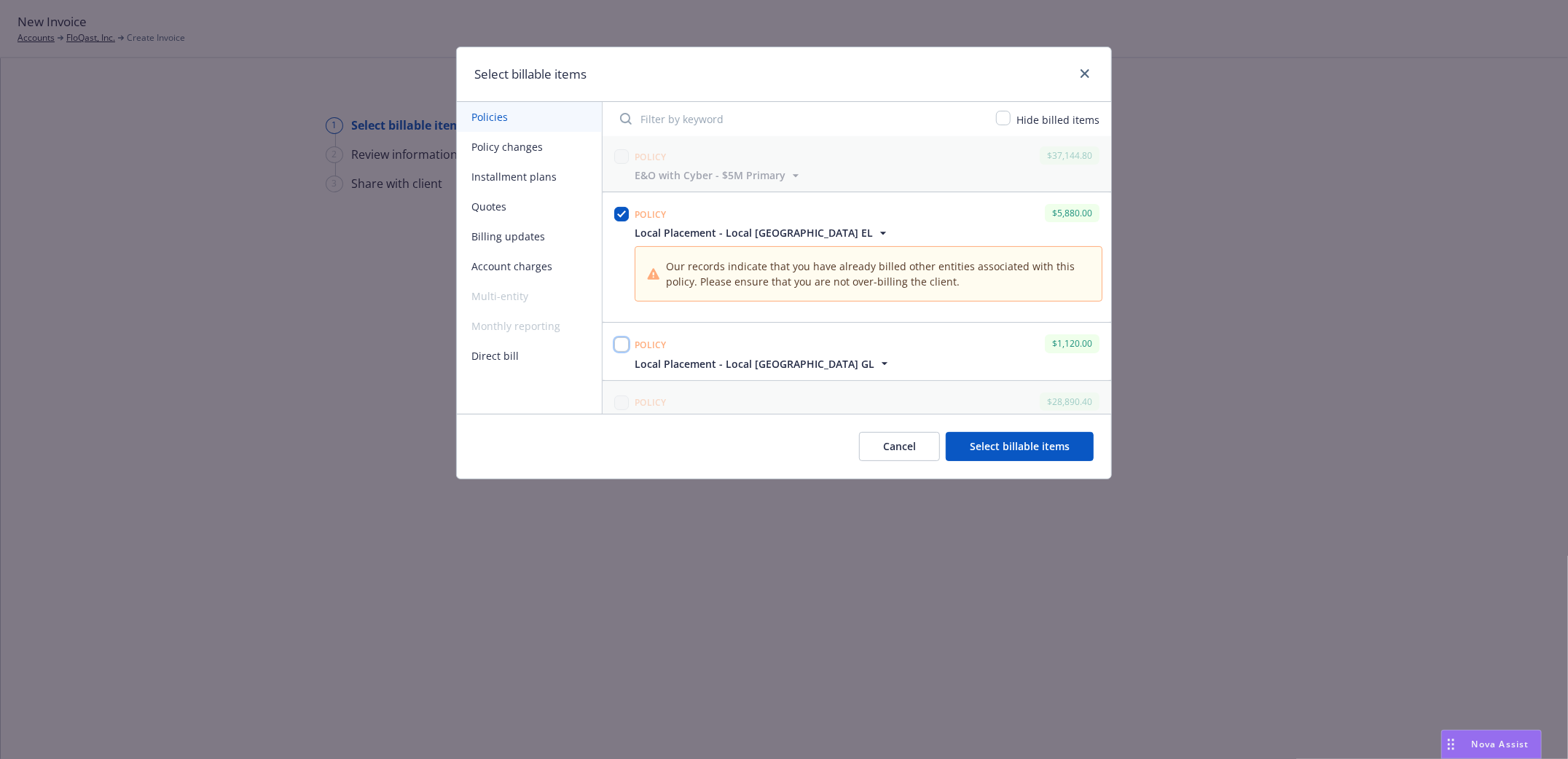
click at [619, 350] on input "checkbox" at bounding box center [621, 344] width 14 height 14
checkbox input "true"
click at [1051, 446] on button "Select billable items" at bounding box center [1020, 446] width 148 height 29
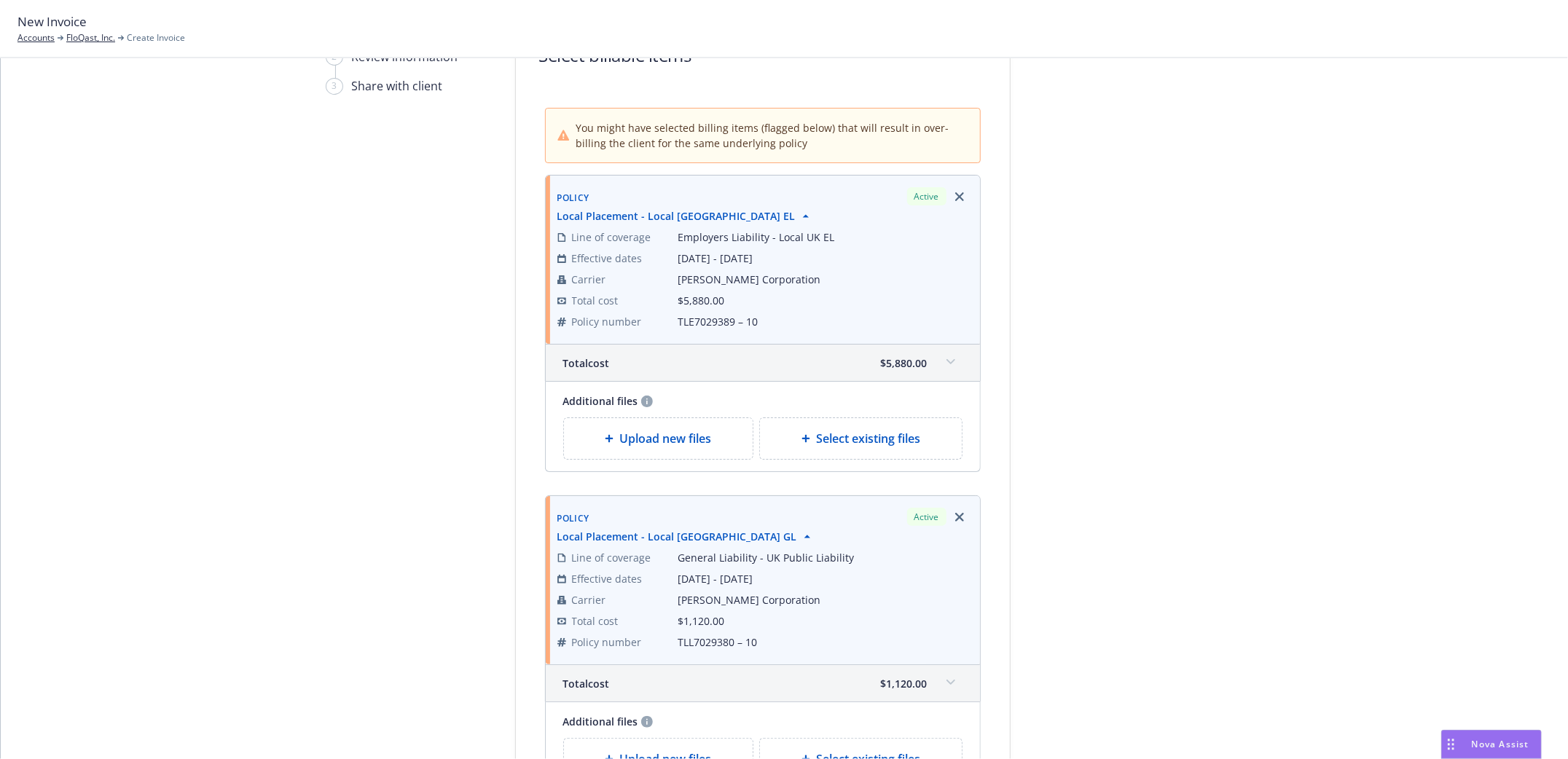
scroll to position [380, 0]
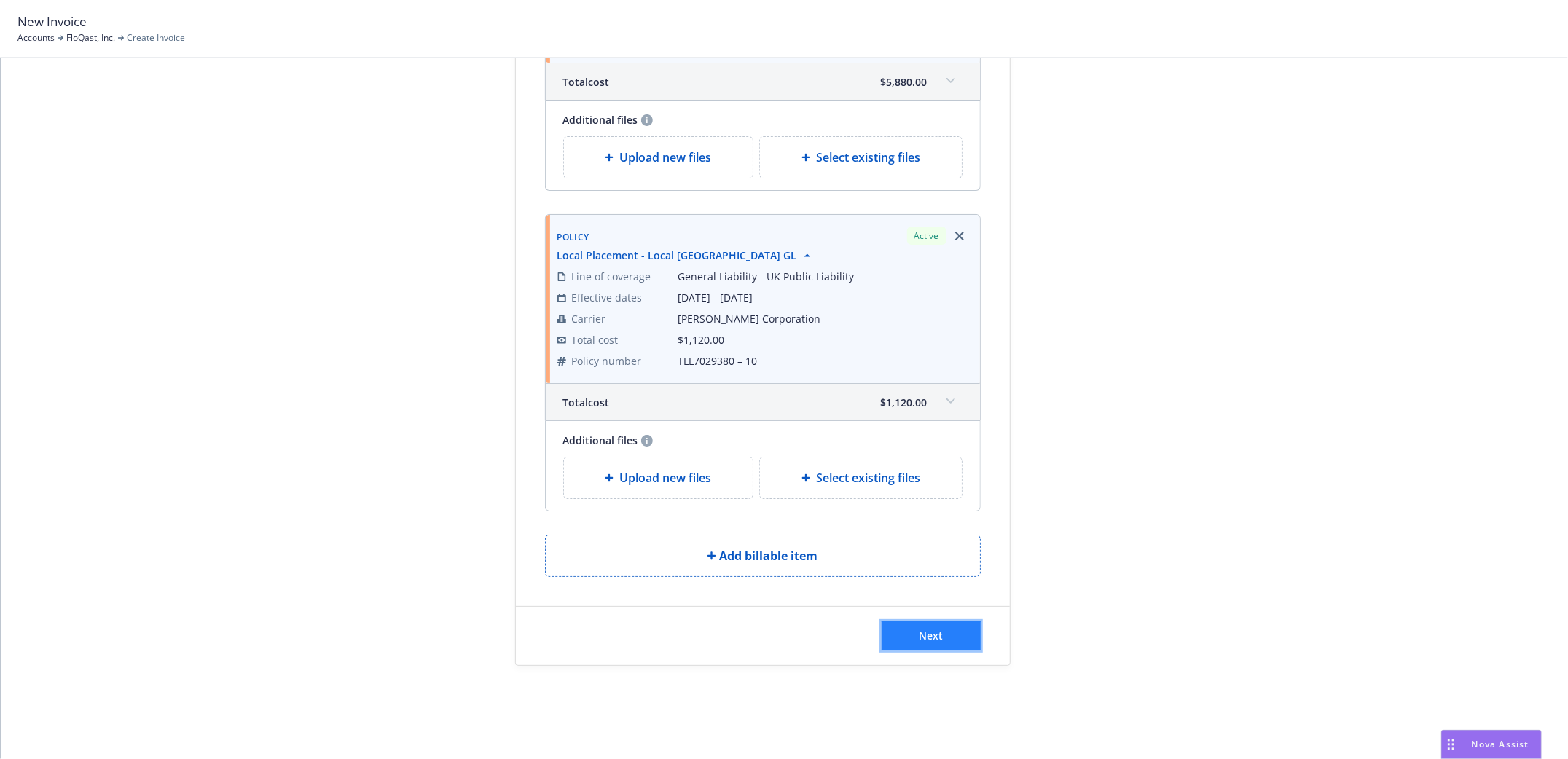
click at [926, 631] on span "Next" at bounding box center [931, 636] width 24 height 14
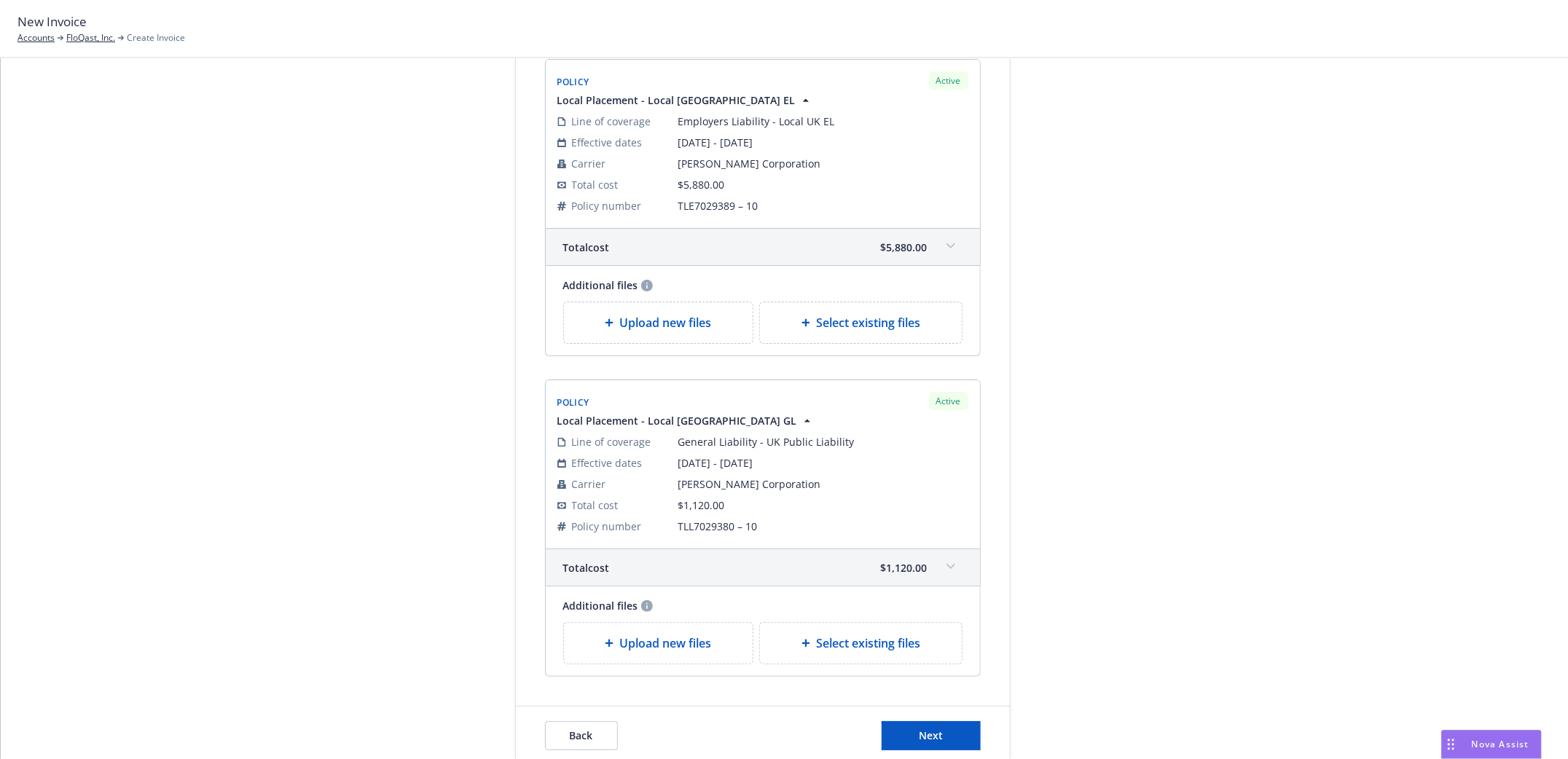
scroll to position [481, 0]
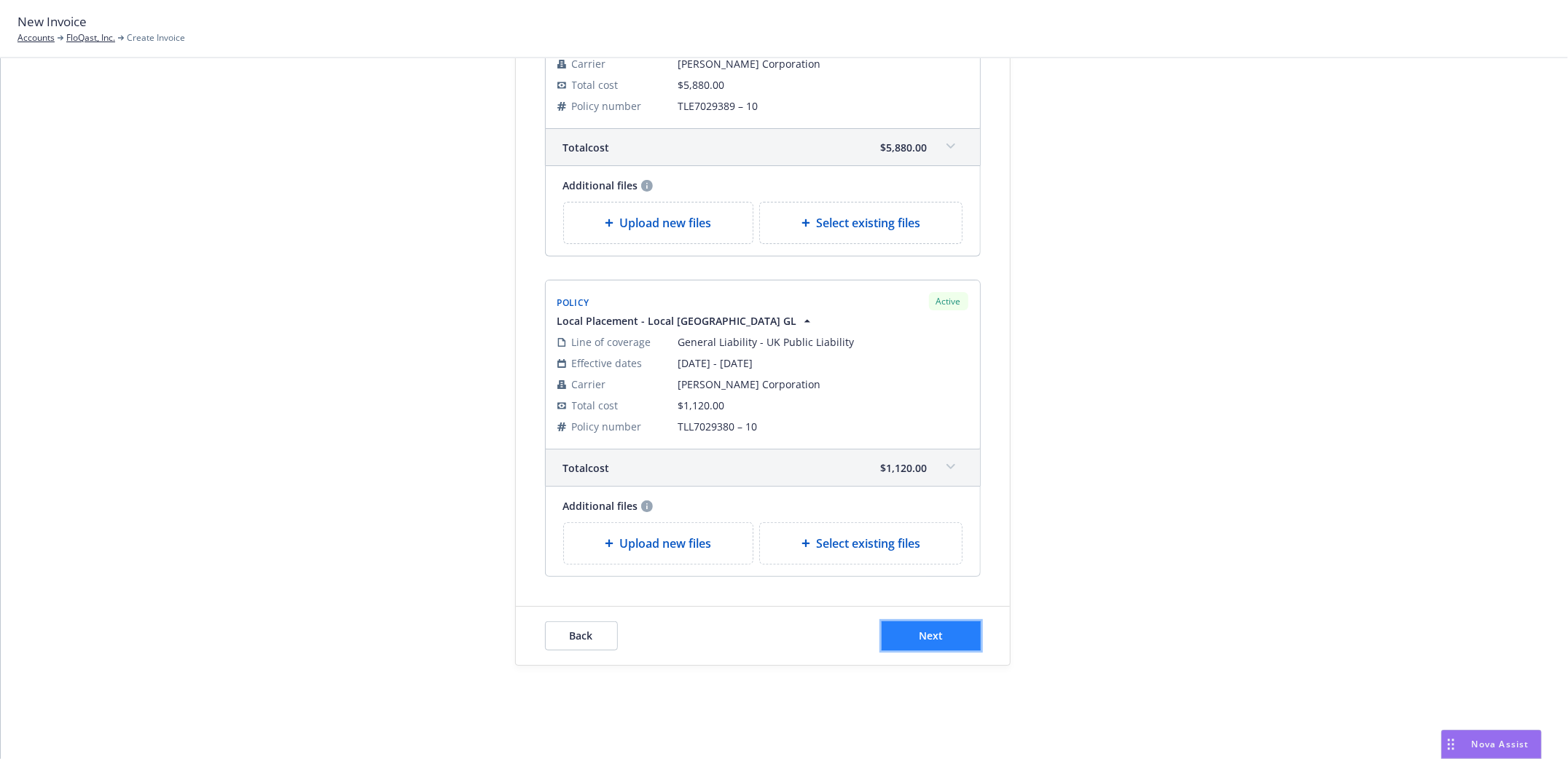
click at [944, 641] on button "Next" at bounding box center [930, 636] width 99 height 29
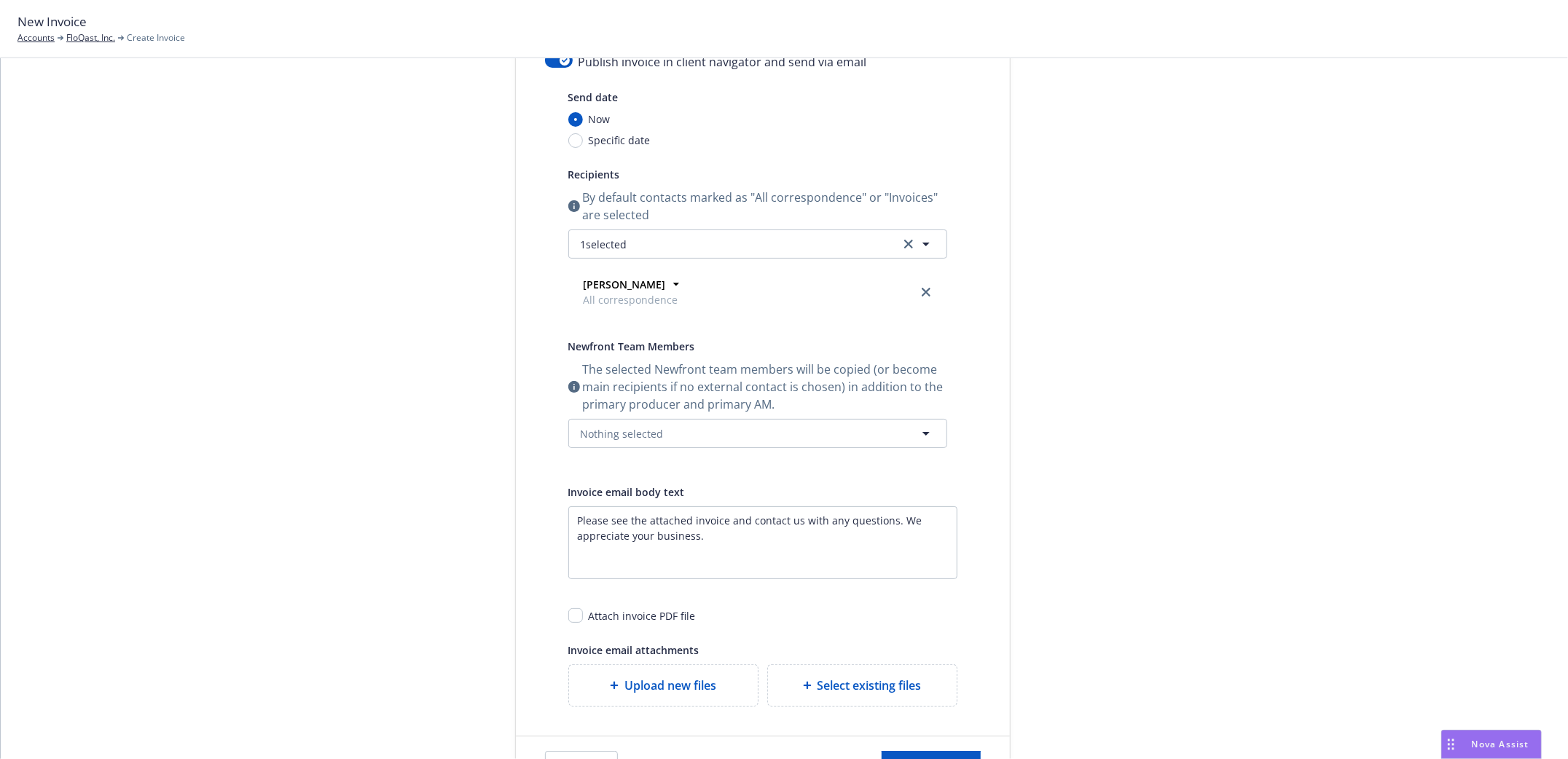
scroll to position [0, 0]
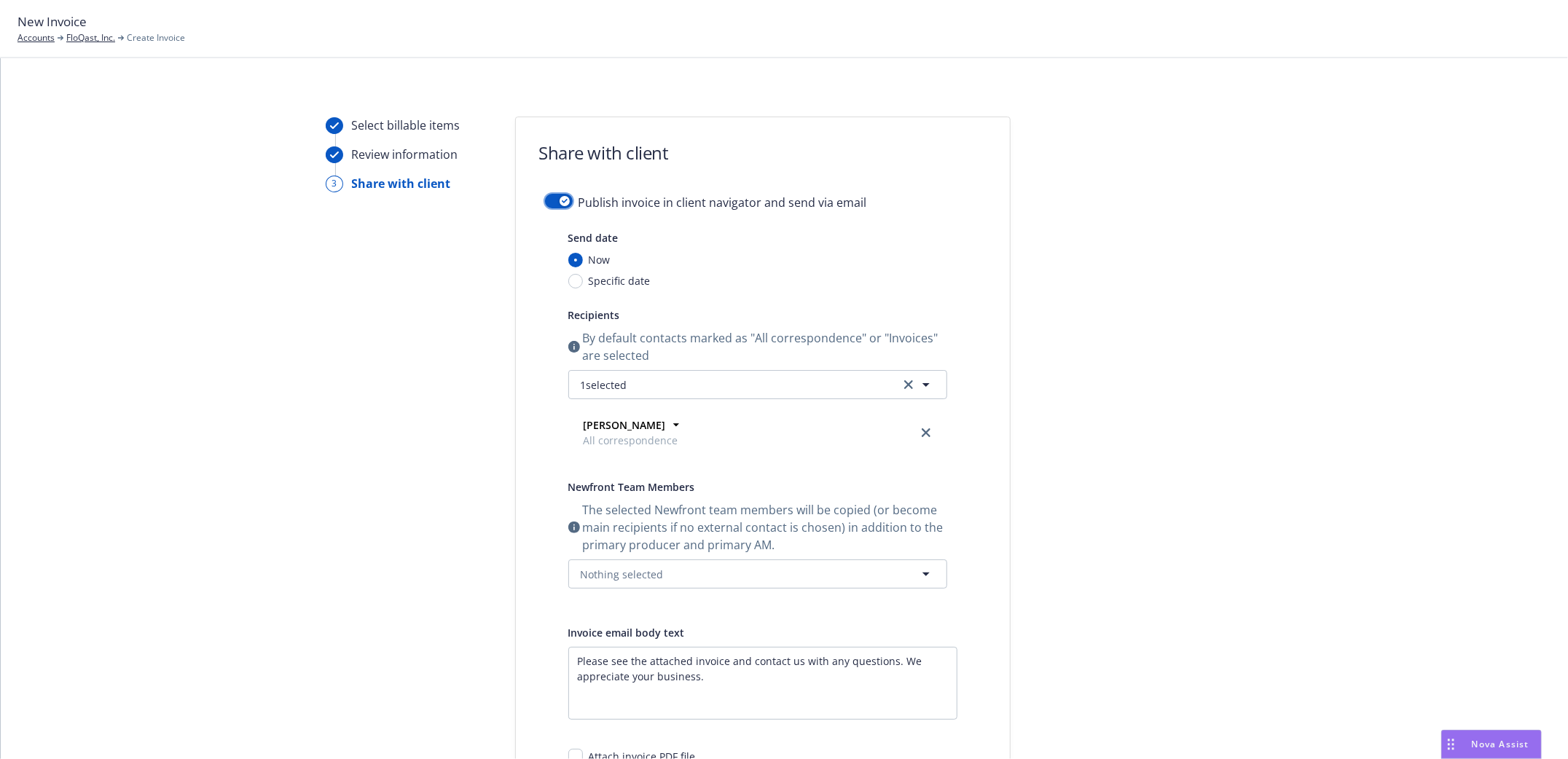
click at [545, 198] on button "button" at bounding box center [558, 200] width 27 height 14
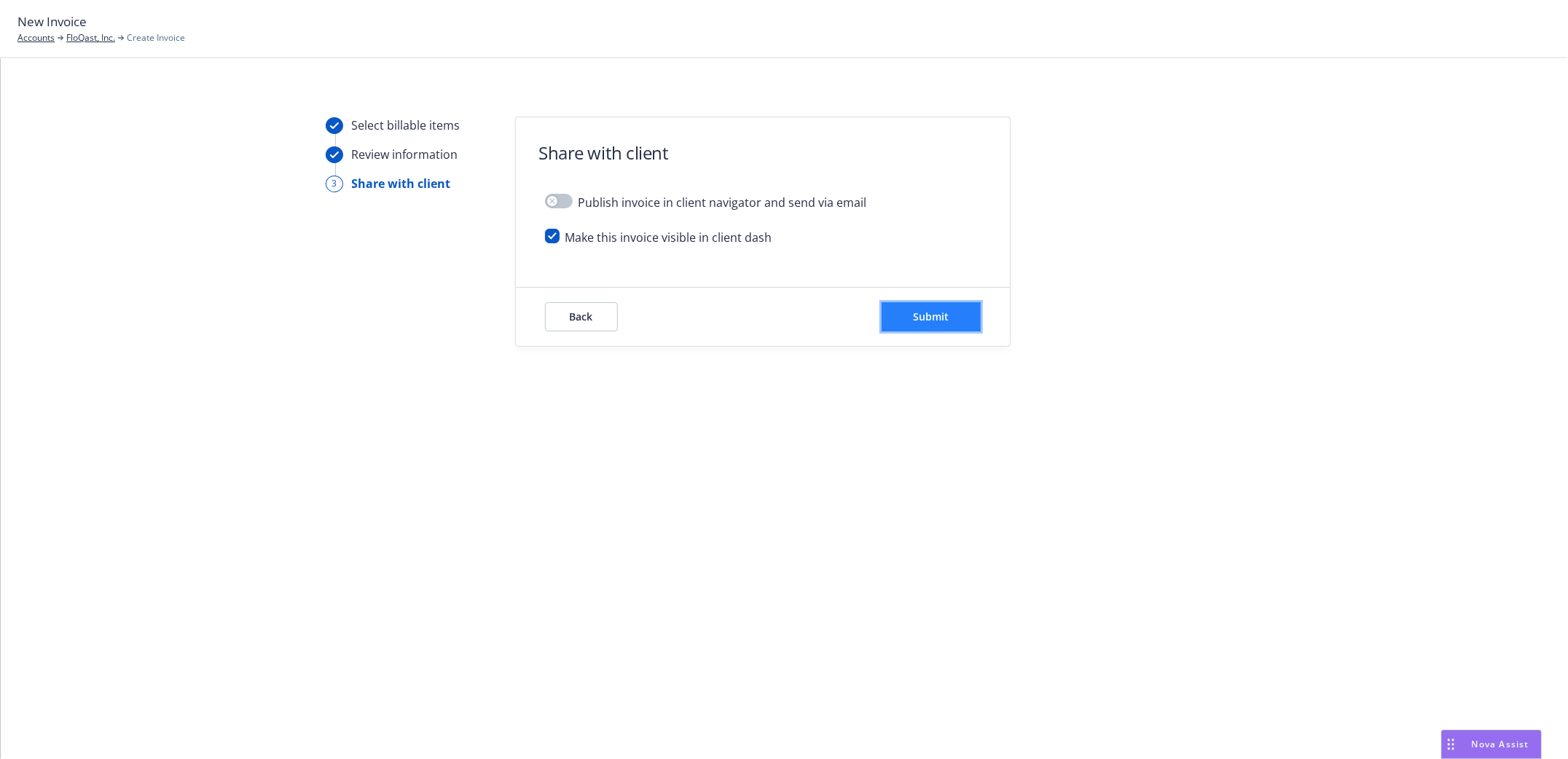
click at [927, 312] on span "Submit" at bounding box center [931, 316] width 36 height 14
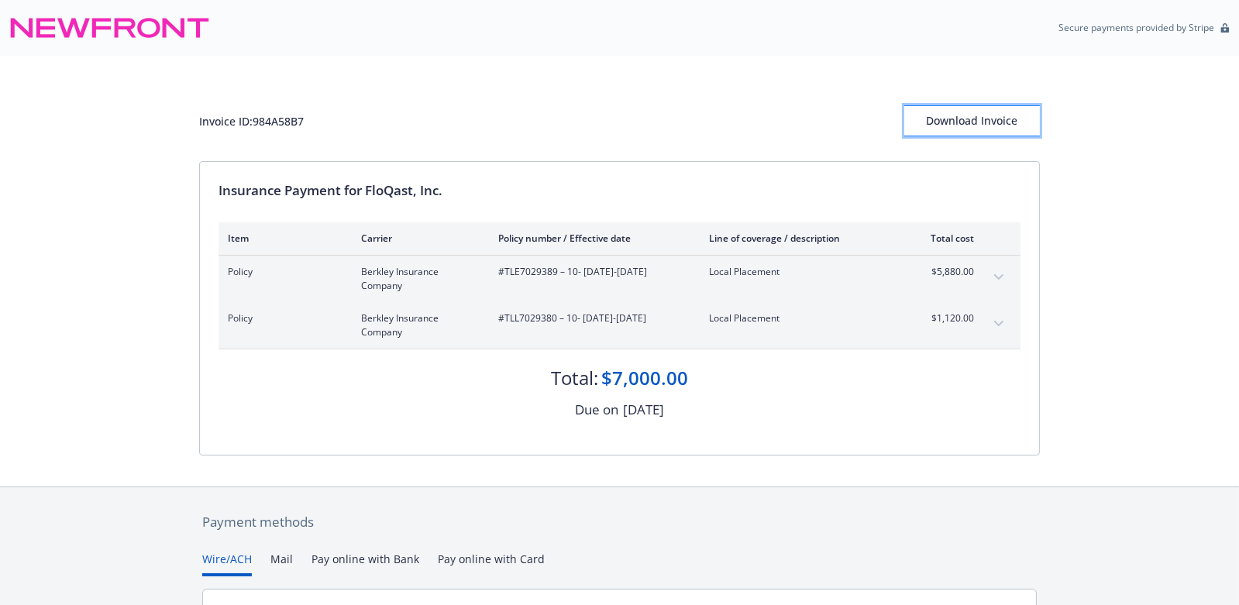
click at [975, 132] on div "Download Invoice" at bounding box center [972, 120] width 136 height 29
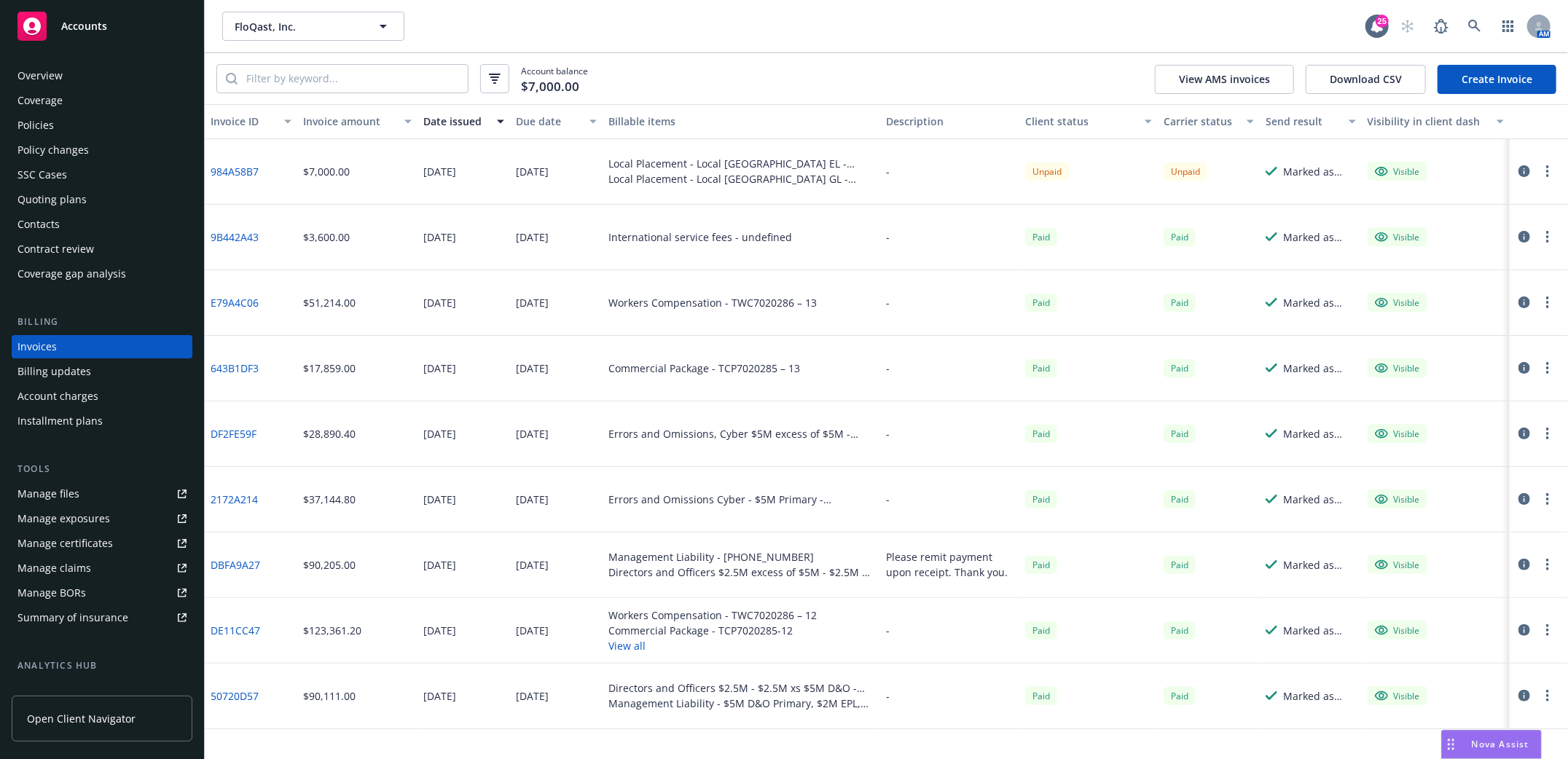
click at [24, 124] on div "Policies" at bounding box center [36, 125] width 37 height 24
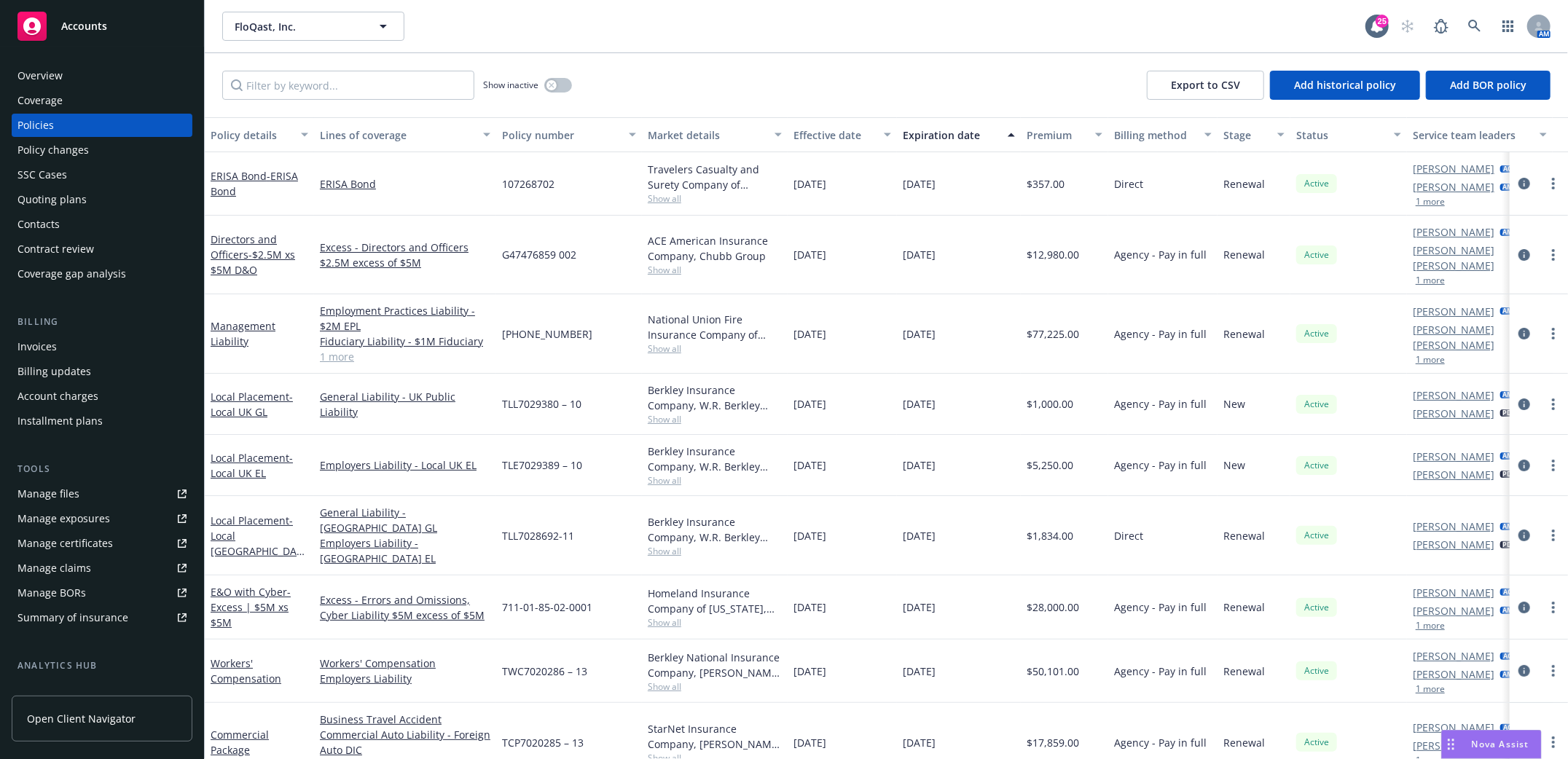
click at [72, 487] on div "Manage files" at bounding box center [49, 494] width 62 height 24
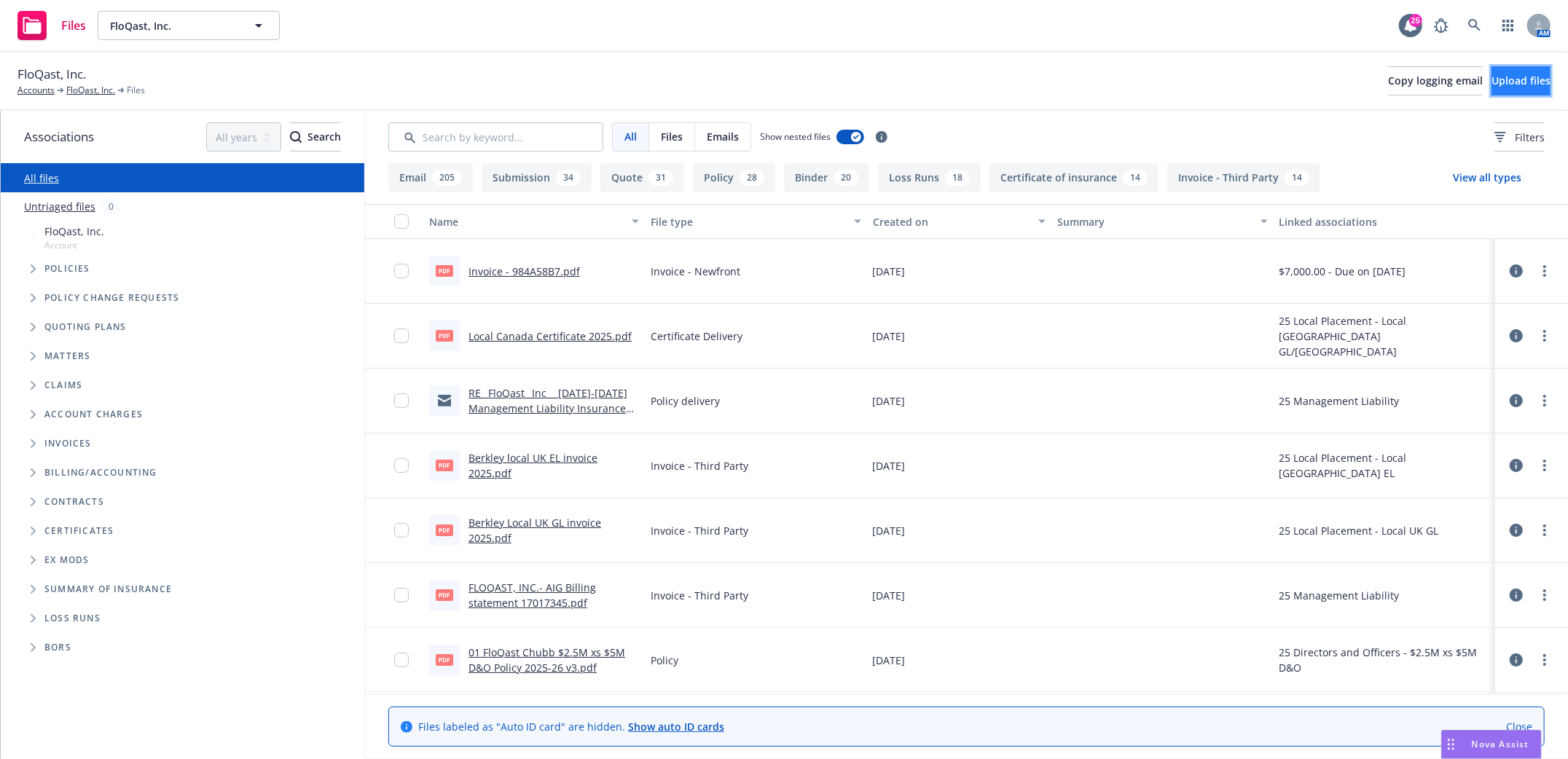
click at [1497, 79] on span "Upload files" at bounding box center [1521, 80] width 59 height 14
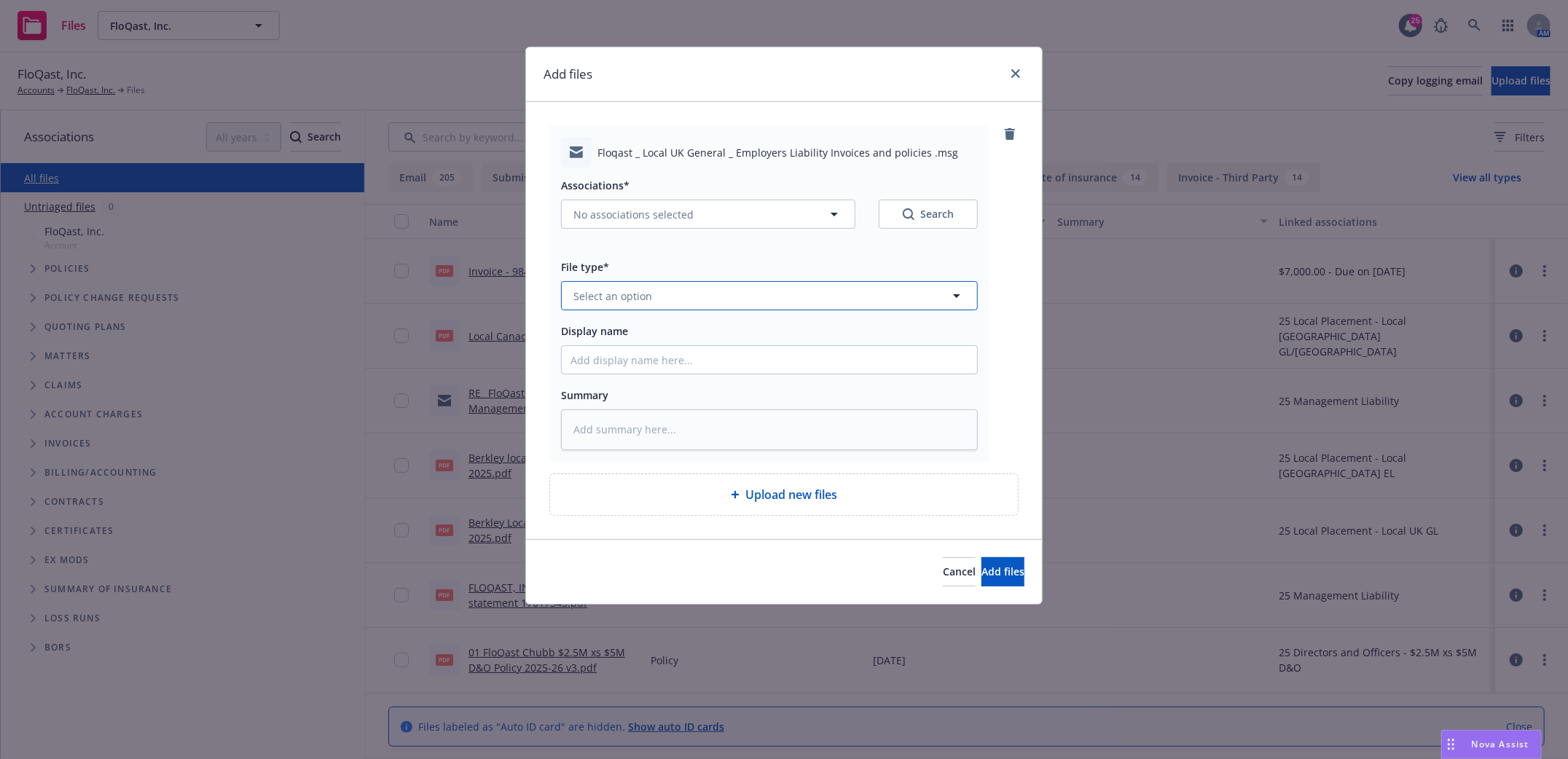
click at [710, 297] on button "Select an option" at bounding box center [769, 295] width 417 height 29
type input "email"
click at [603, 352] on div "Email" at bounding box center [769, 337] width 416 height 39
click at [607, 360] on input "Display name" at bounding box center [769, 359] width 416 height 27
type textarea "x"
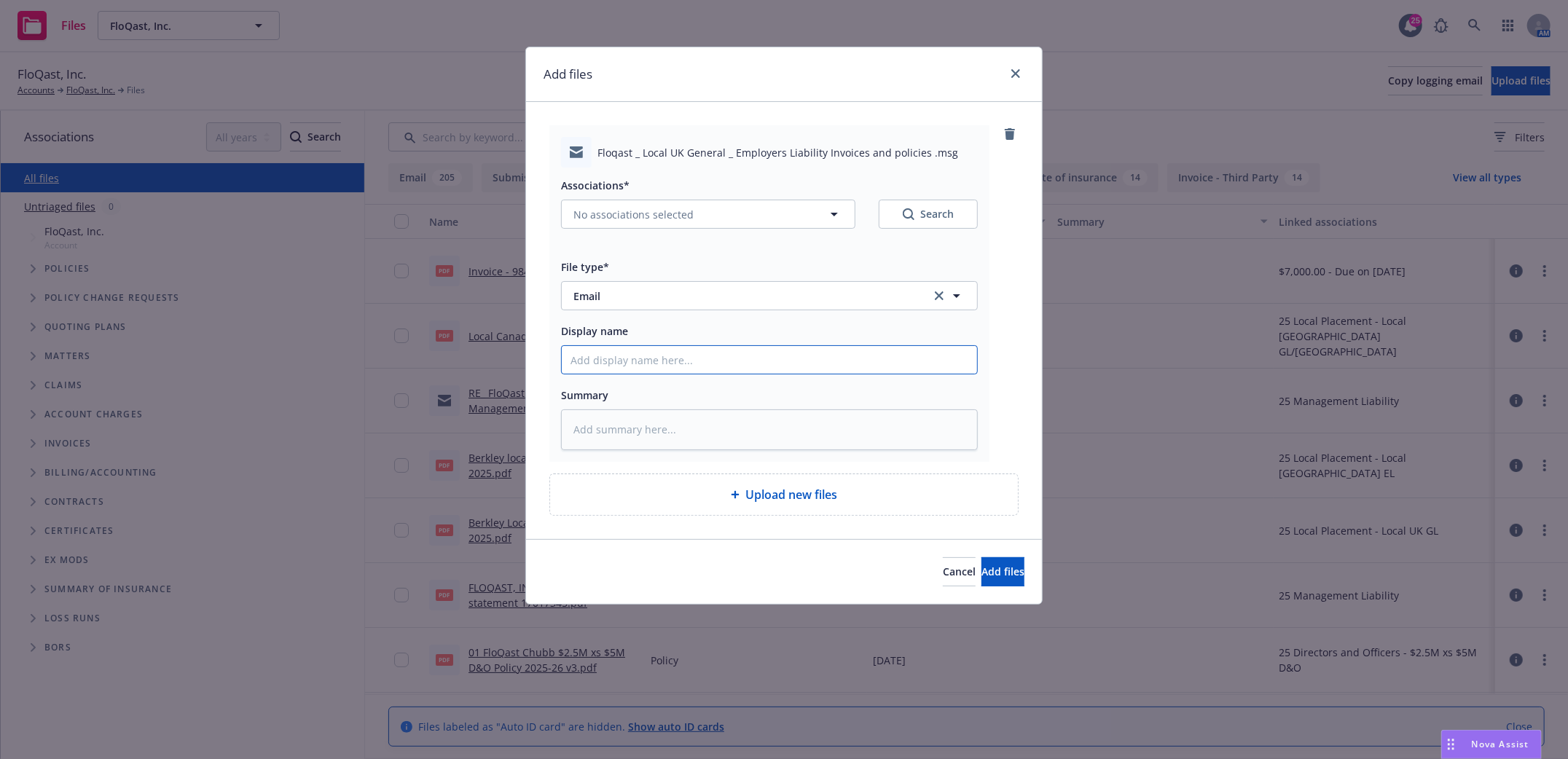
type input "L"
type textarea "x"
type input "Lo"
type textarea "x"
type input "Loc"
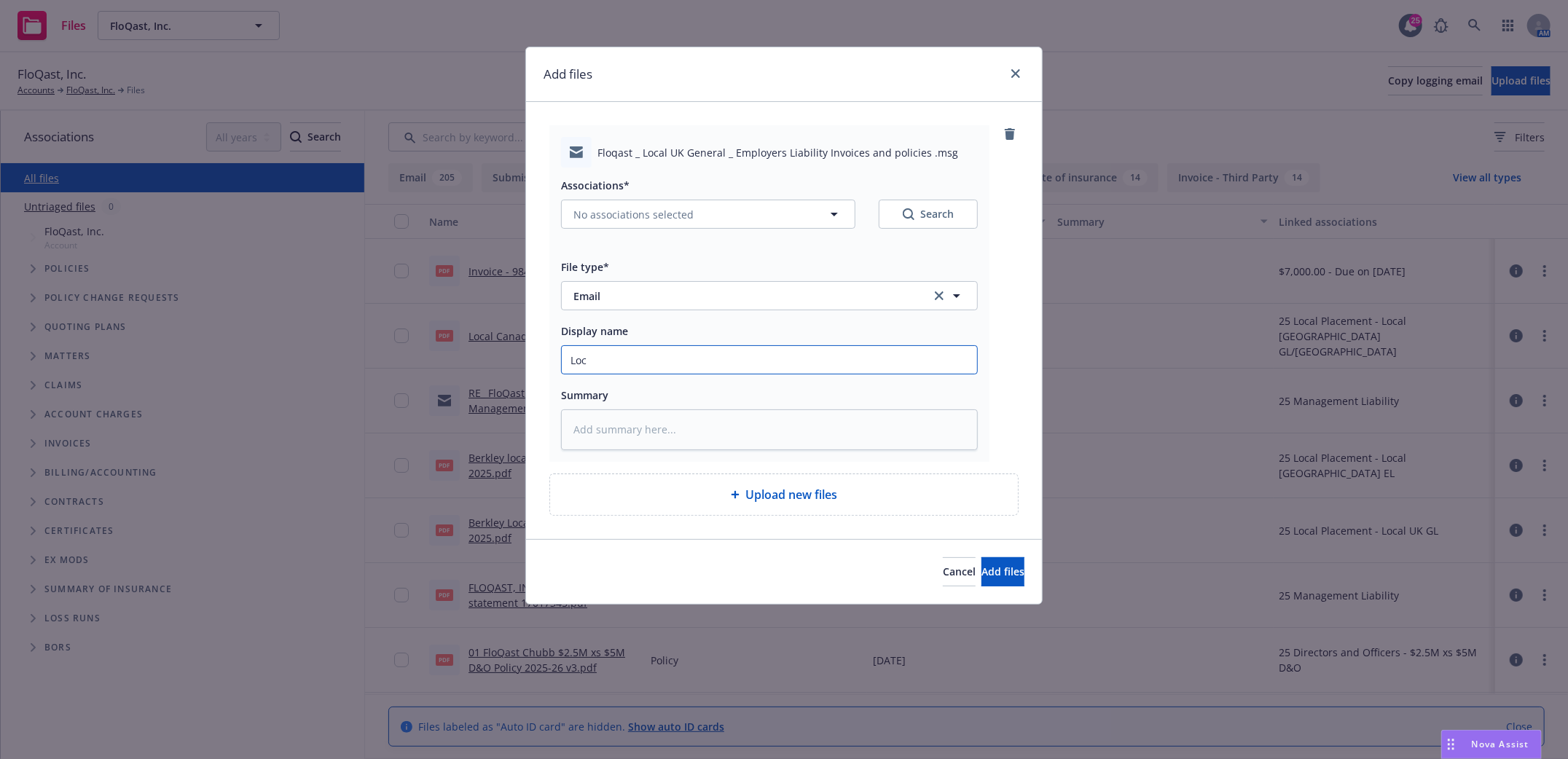
type textarea "x"
type input "Loca"
type textarea "x"
type input "Local"
type textarea "x"
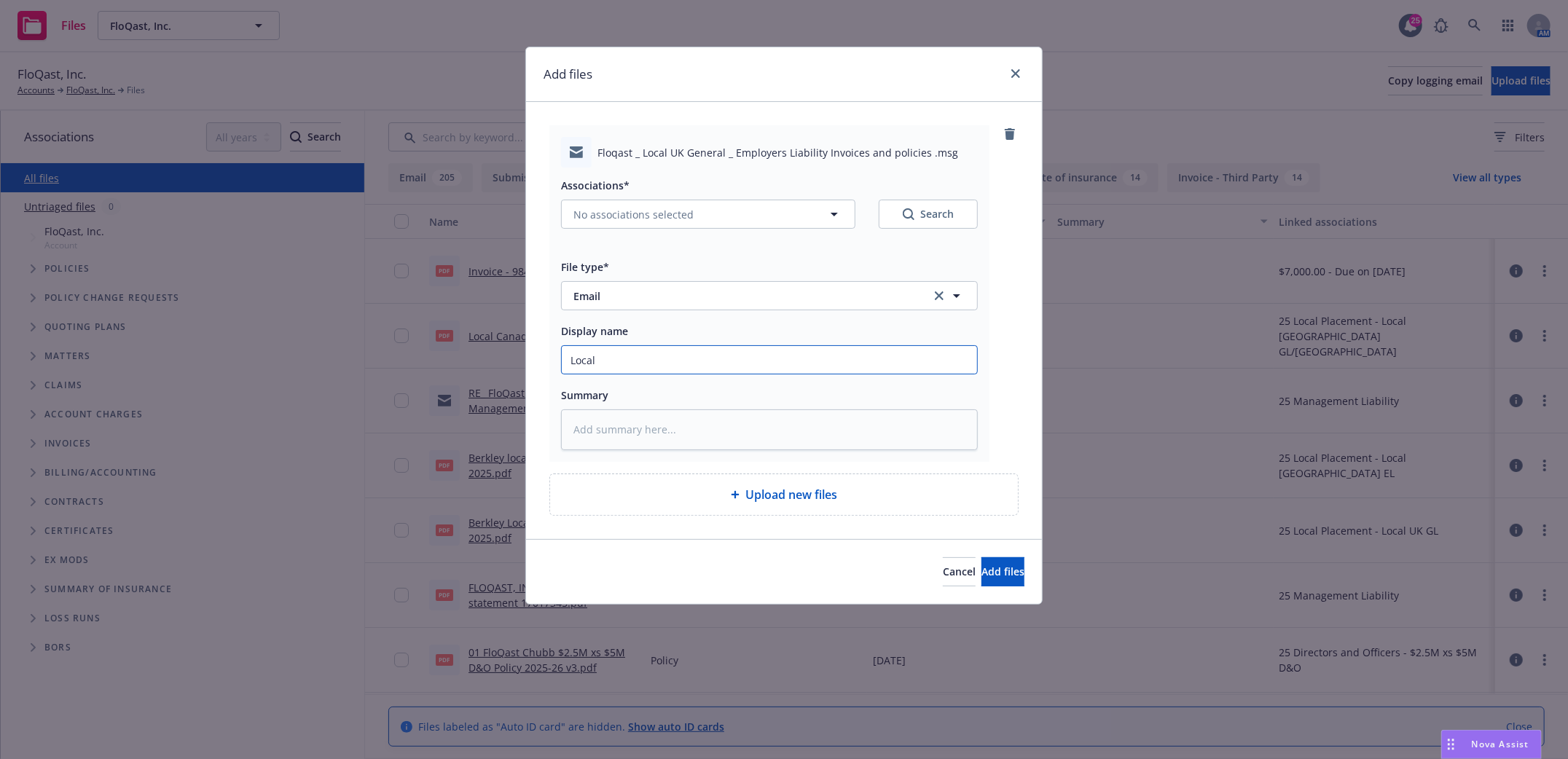
type input "Local"
type textarea "x"
type input "Local U"
type textarea "x"
type input "Local UK"
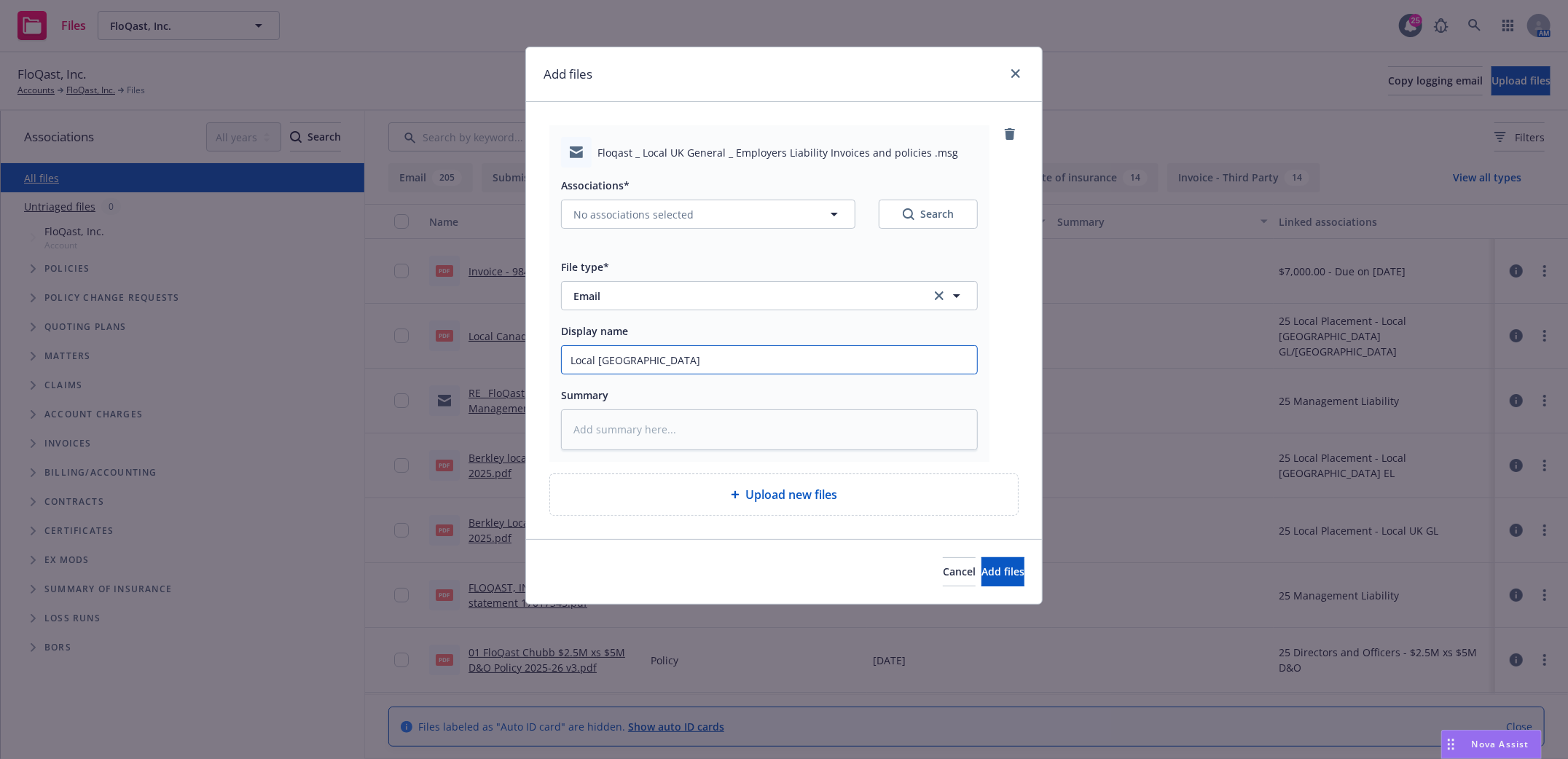
type textarea "x"
type input "Local UK"
type textarea "x"
type input "Local UK E"
type textarea "x"
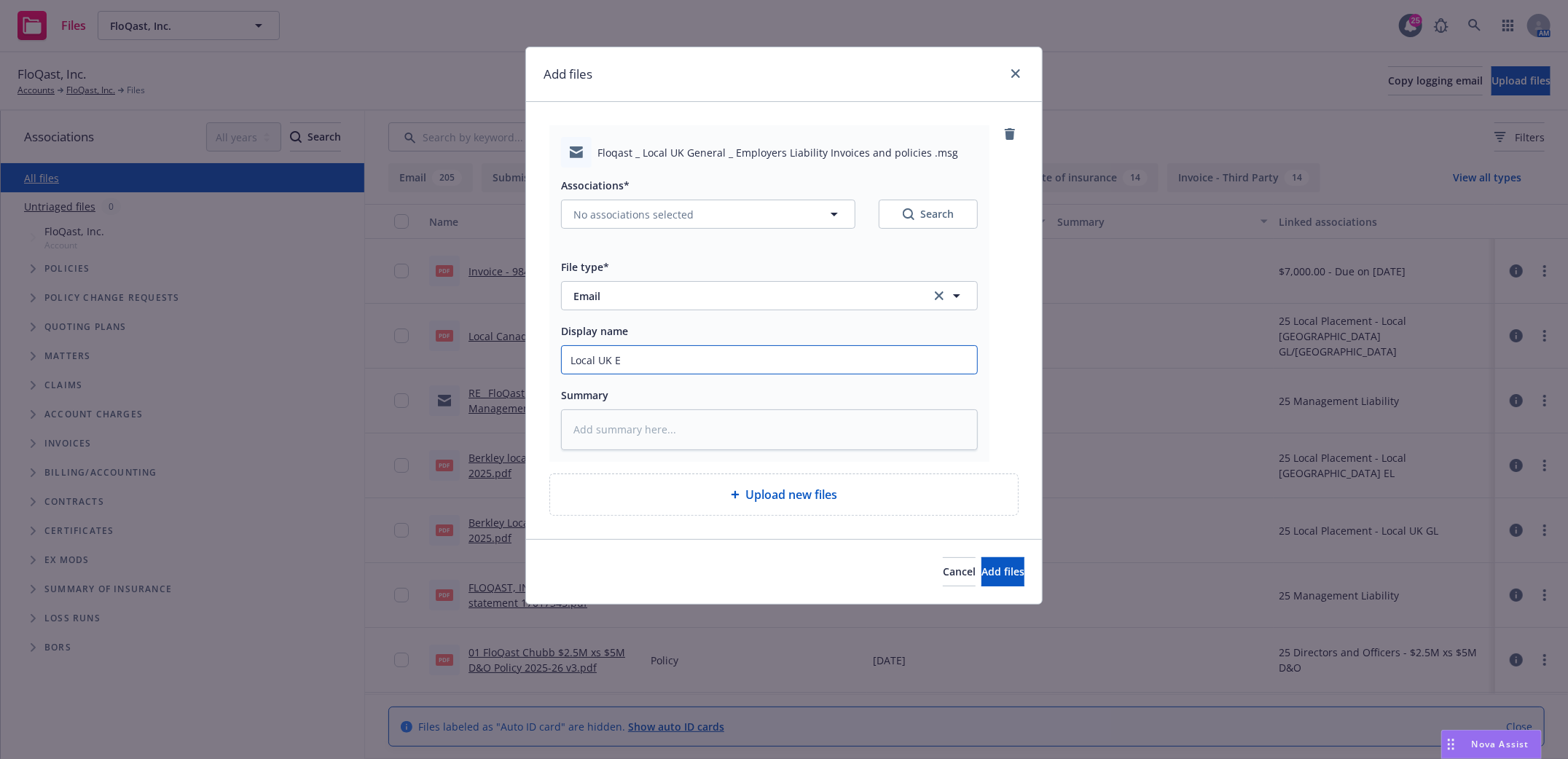
type input "Local UK EL"
type textarea "x"
type input "Local UK EL"
type textarea "x"
type input "Local UK EL G"
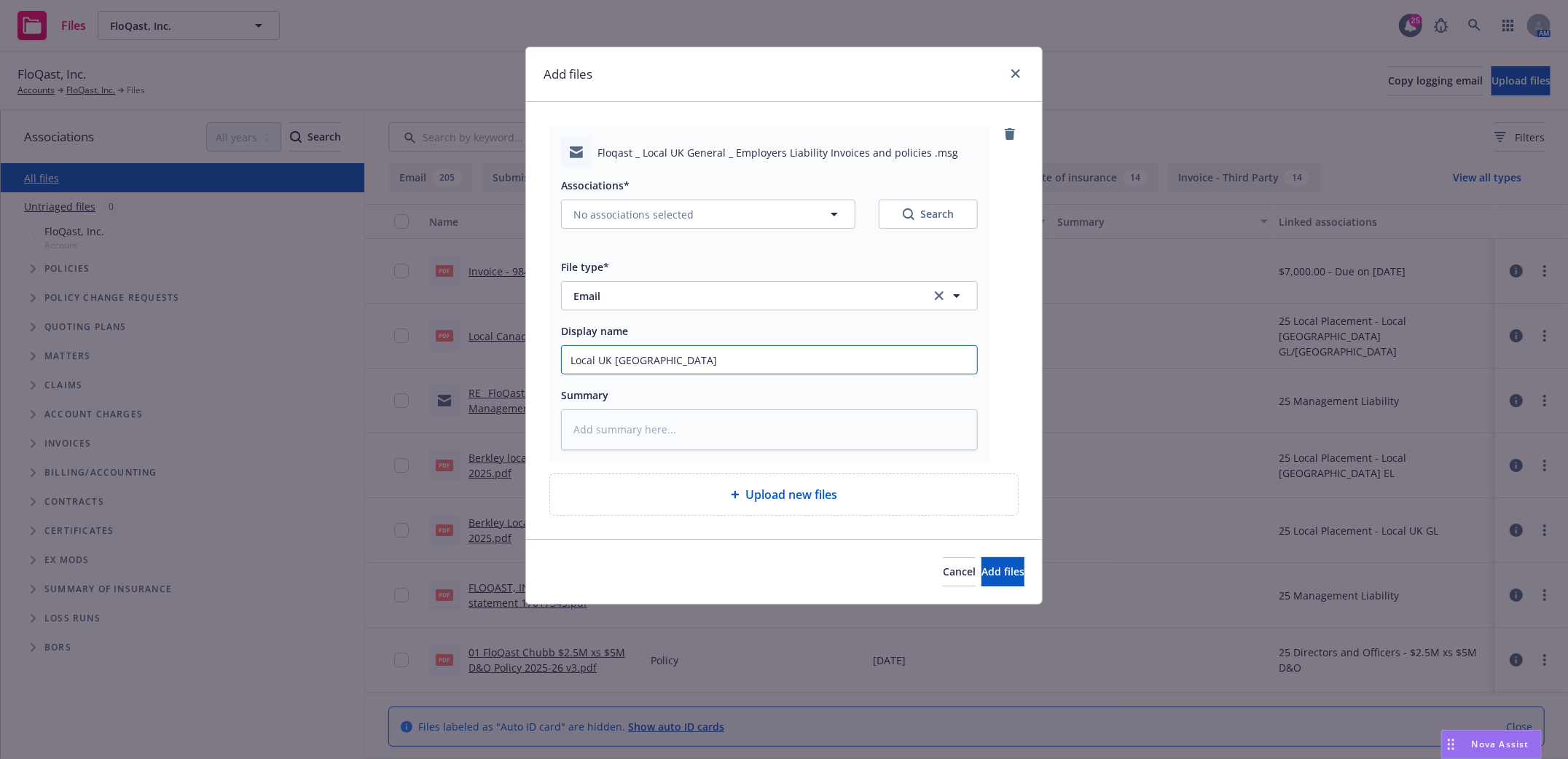
type textarea "x"
type input "Local UK EL GL"
type textarea "x"
type input "Local UK EL GL"
type textarea "x"
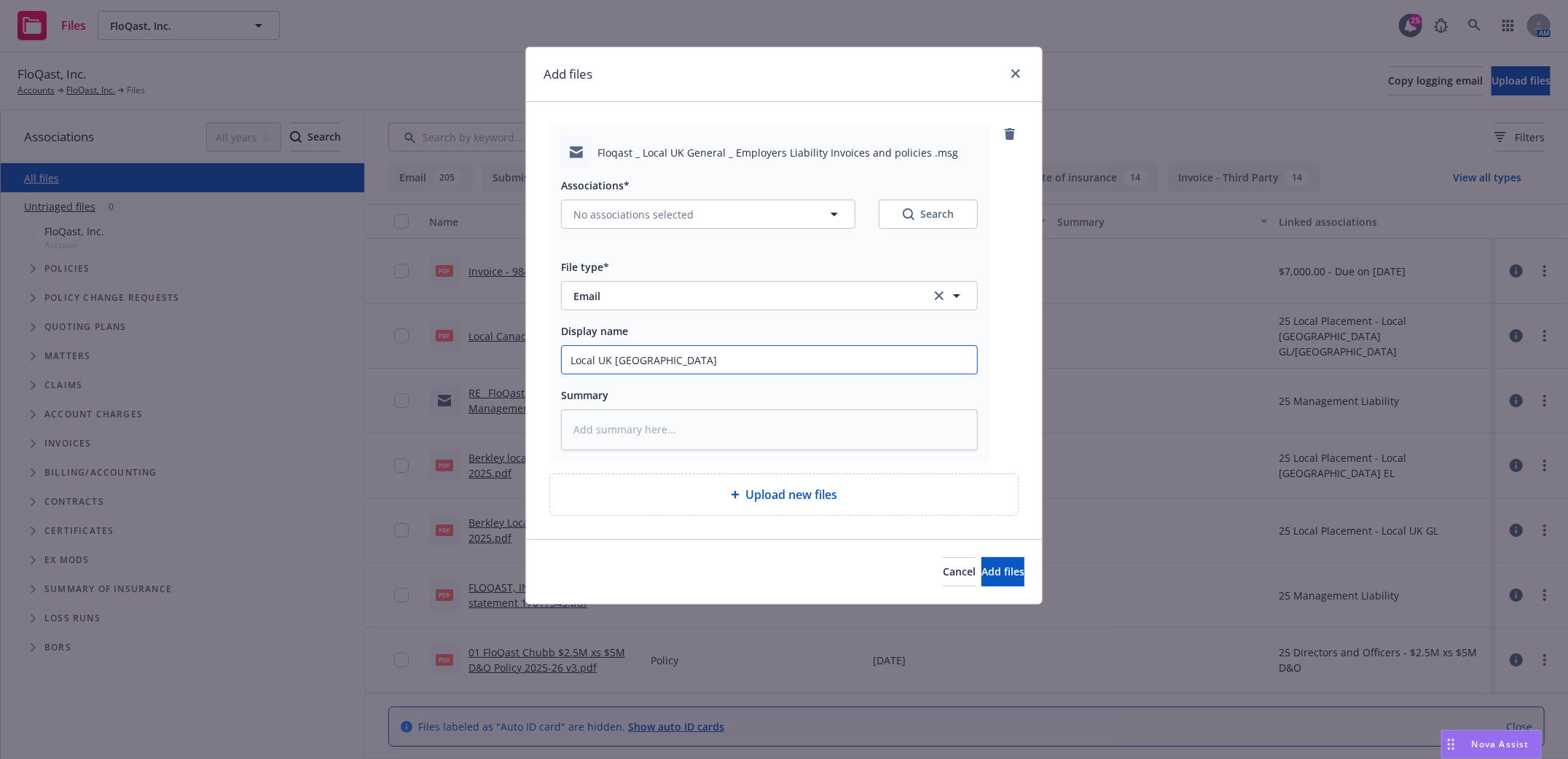
type input "Local UK EL GL p"
type textarea "x"
type input "Local UK EL GL po"
type textarea "x"
type input "Local UK EL GL pol"
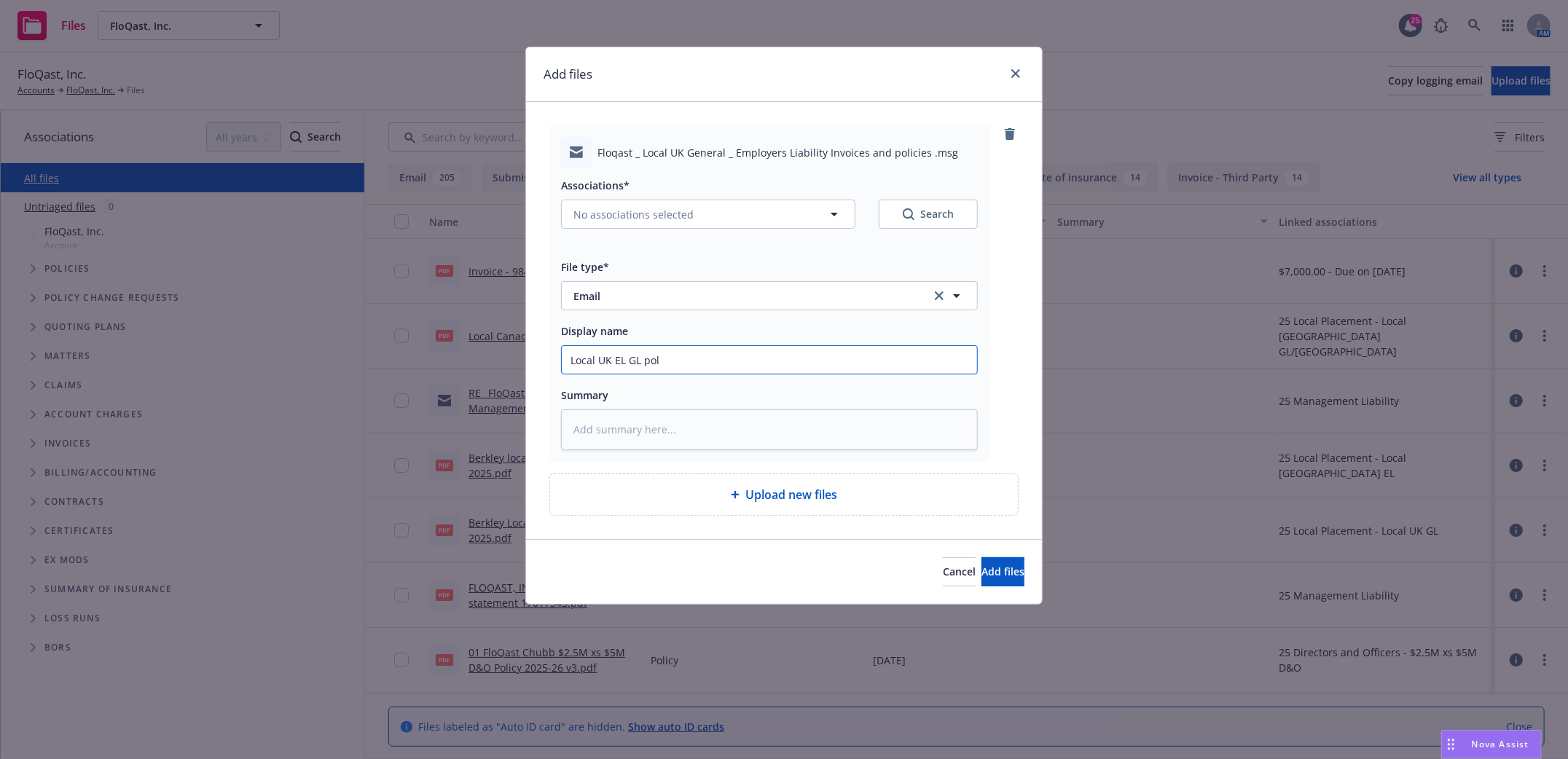
type textarea "x"
type input "Local UK EL GL poli"
type textarea "x"
type input "Local UK EL GL polic"
type textarea "x"
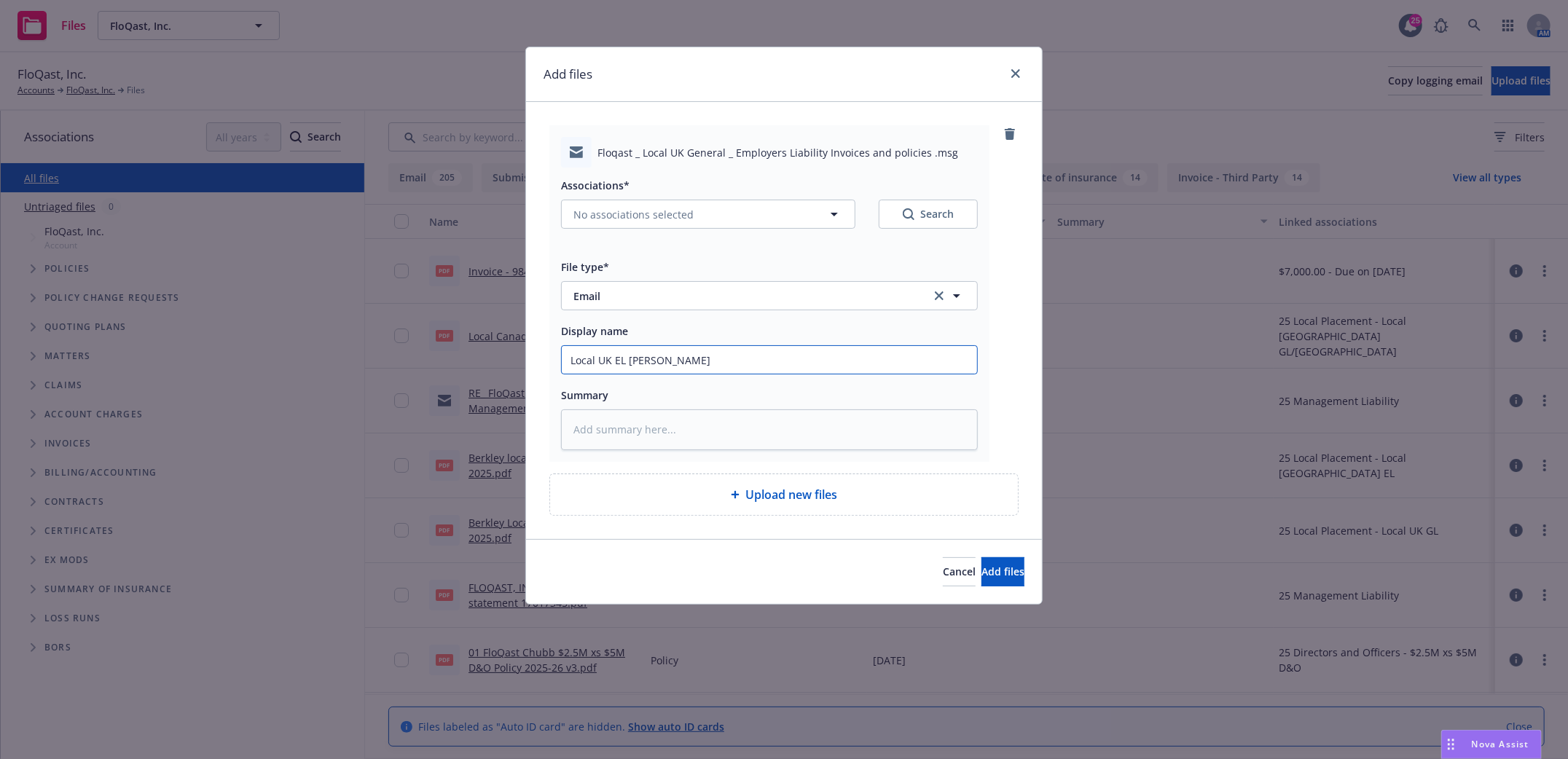
type input "Local UK EL GL polici"
type textarea "x"
type input "Local UK EL GL policie"
type textarea "x"
type input "Local UK EL GL policies"
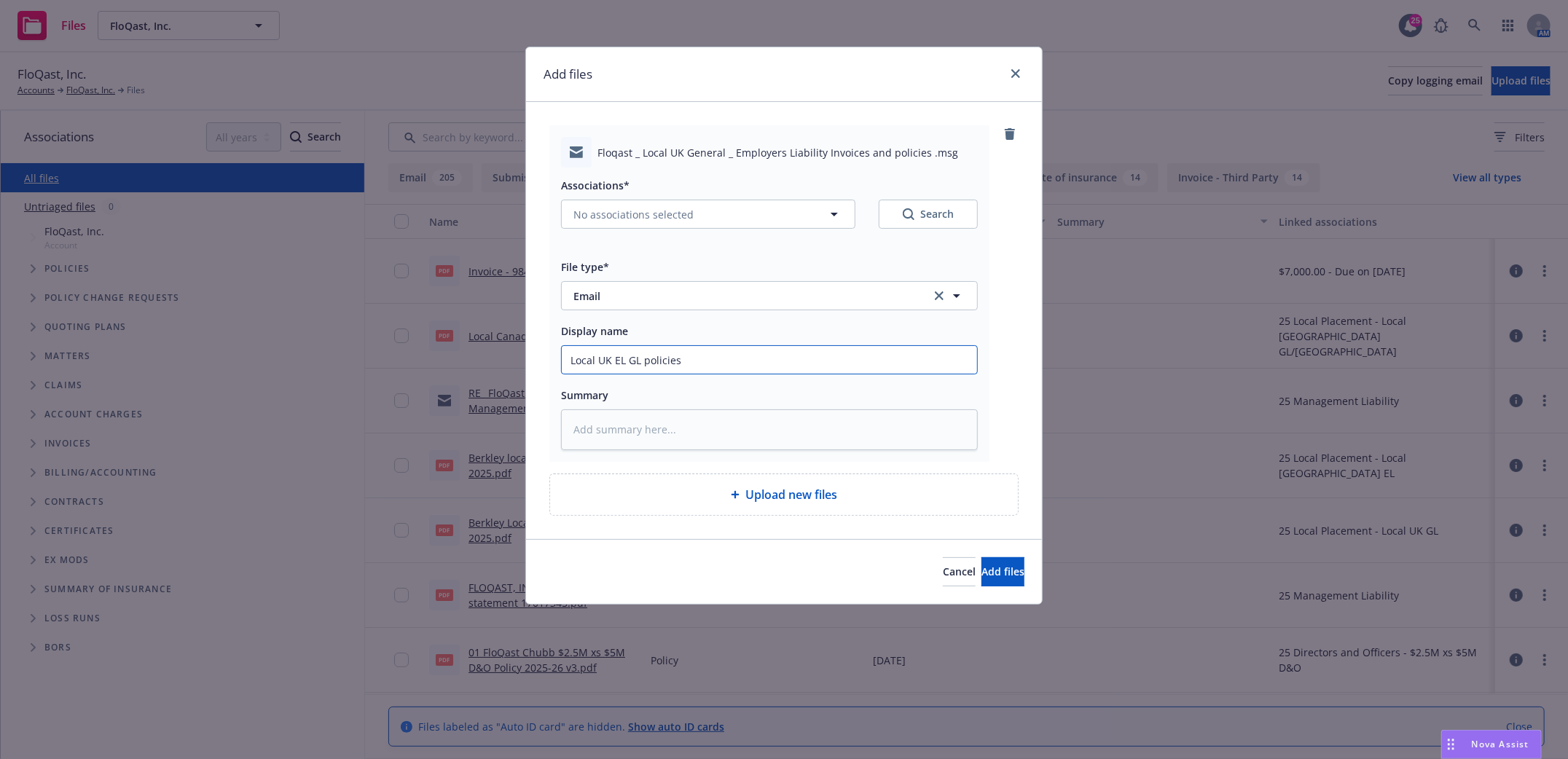
type textarea "x"
type input "Local UK EL GL policies"
type textarea "x"
type input "Local UK EL GL policies a"
type textarea "x"
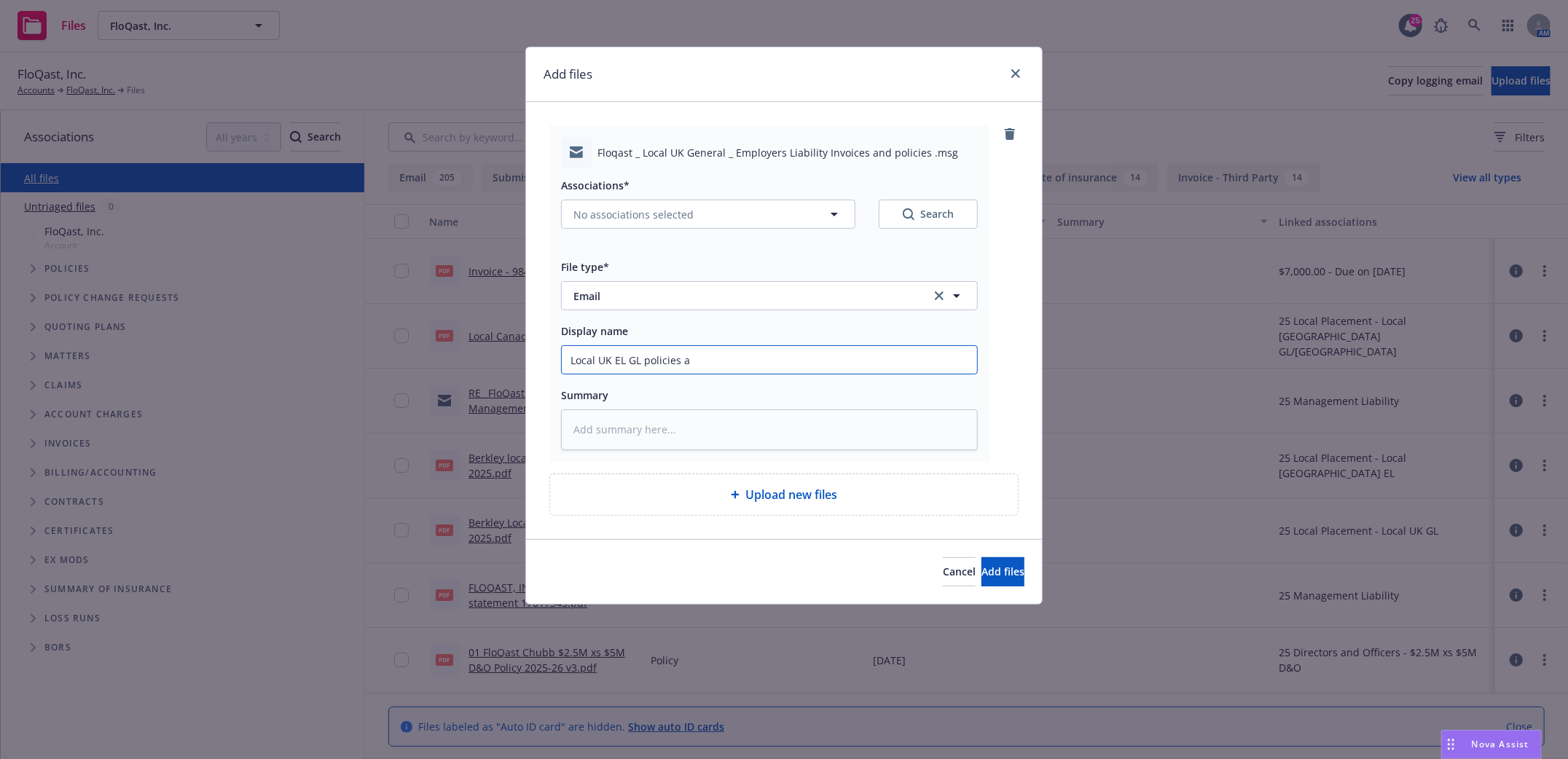
type input "Local UK EL GL policies an"
type textarea "x"
type input "Local UK EL GL policies and"
type textarea "x"
type input "Local UK EL GL policies and"
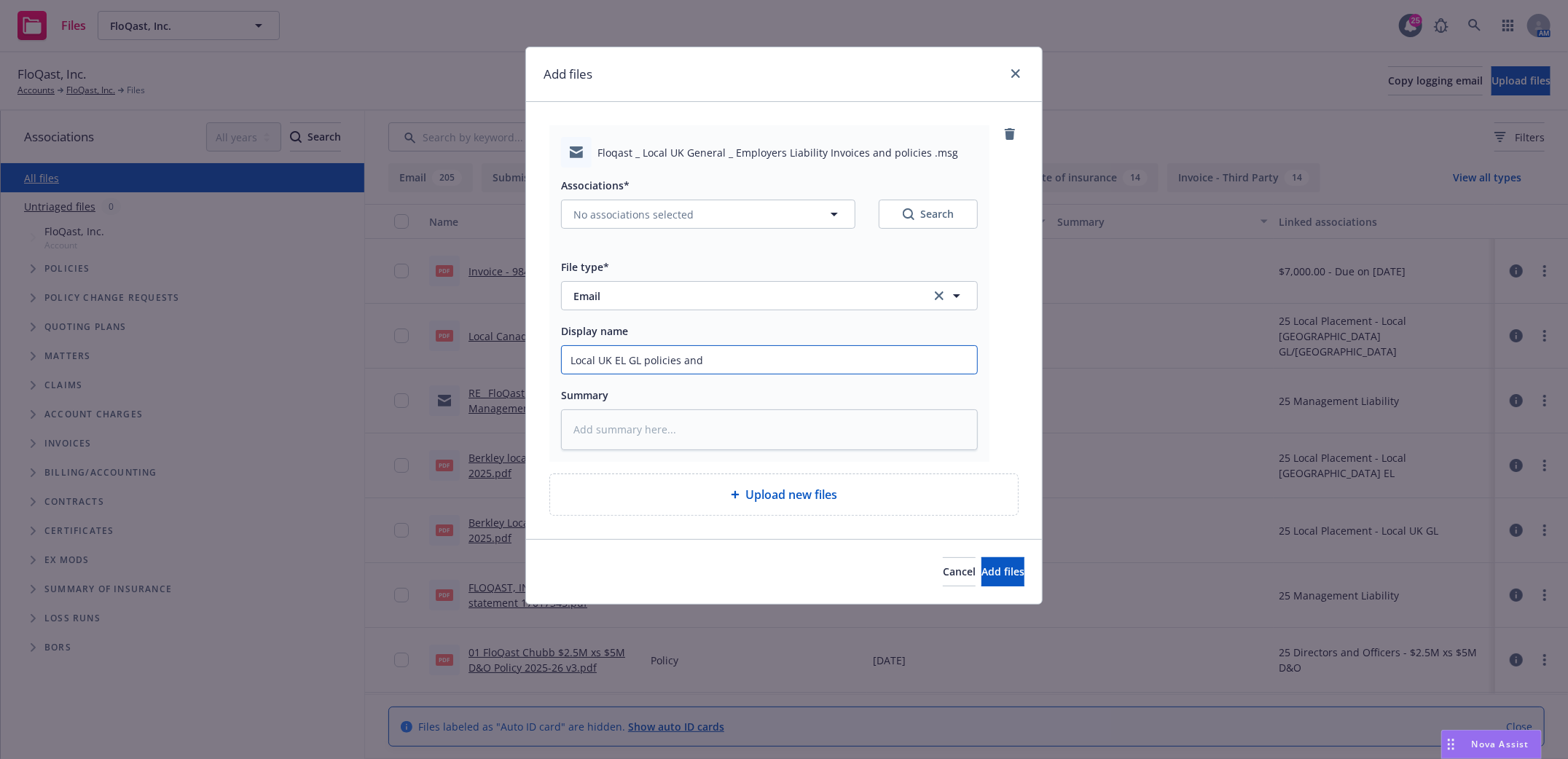
type textarea "x"
type input "Local UK EL GL policies and i"
type textarea "x"
type input "Local UK EL GL policies and in"
type textarea "x"
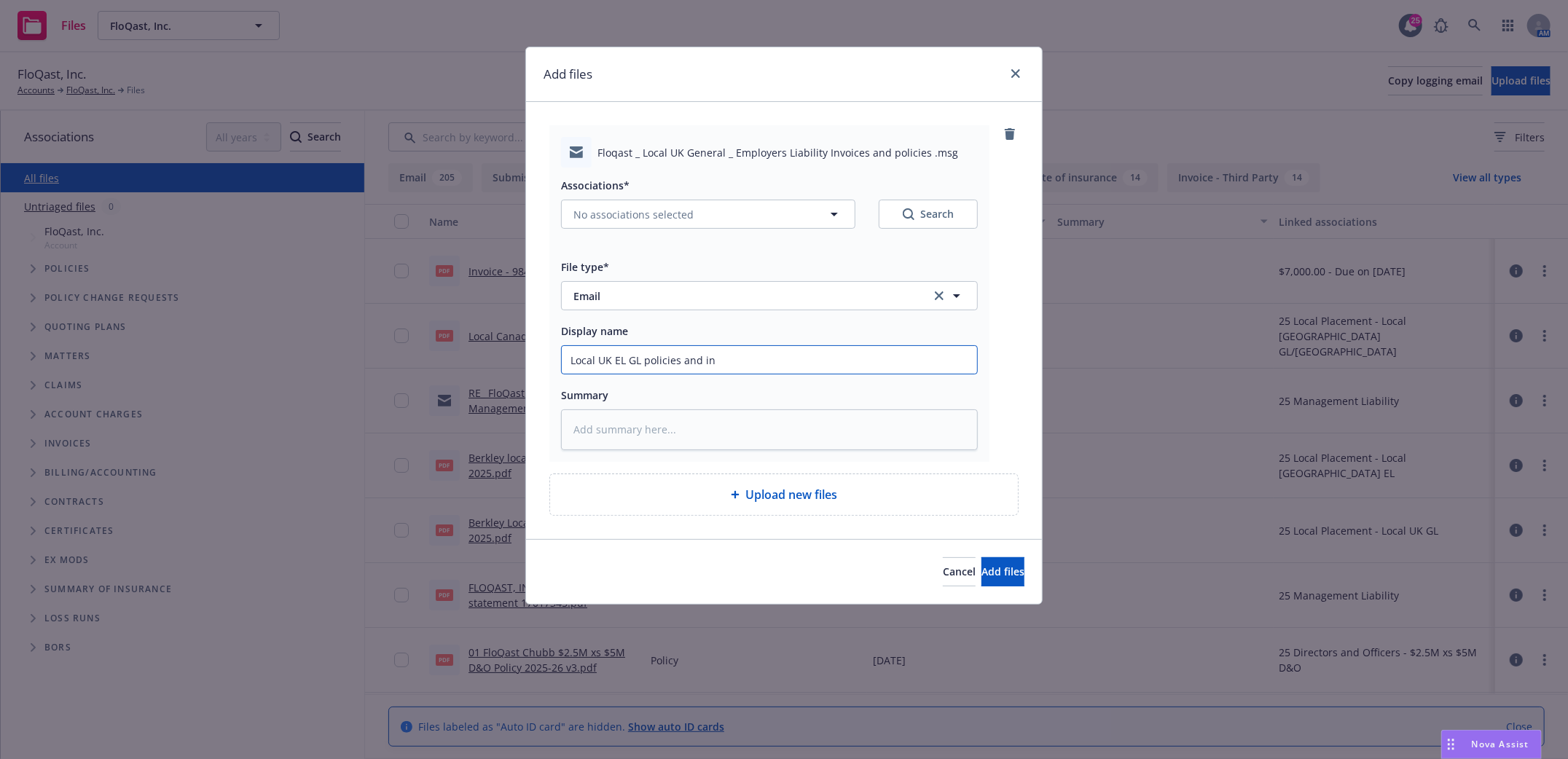
type input "Local UK EL GL policies and inv"
type textarea "x"
type input "Local UK EL GL policies and invoi"
type textarea "x"
type input "Local UK EL GL policies and invoic"
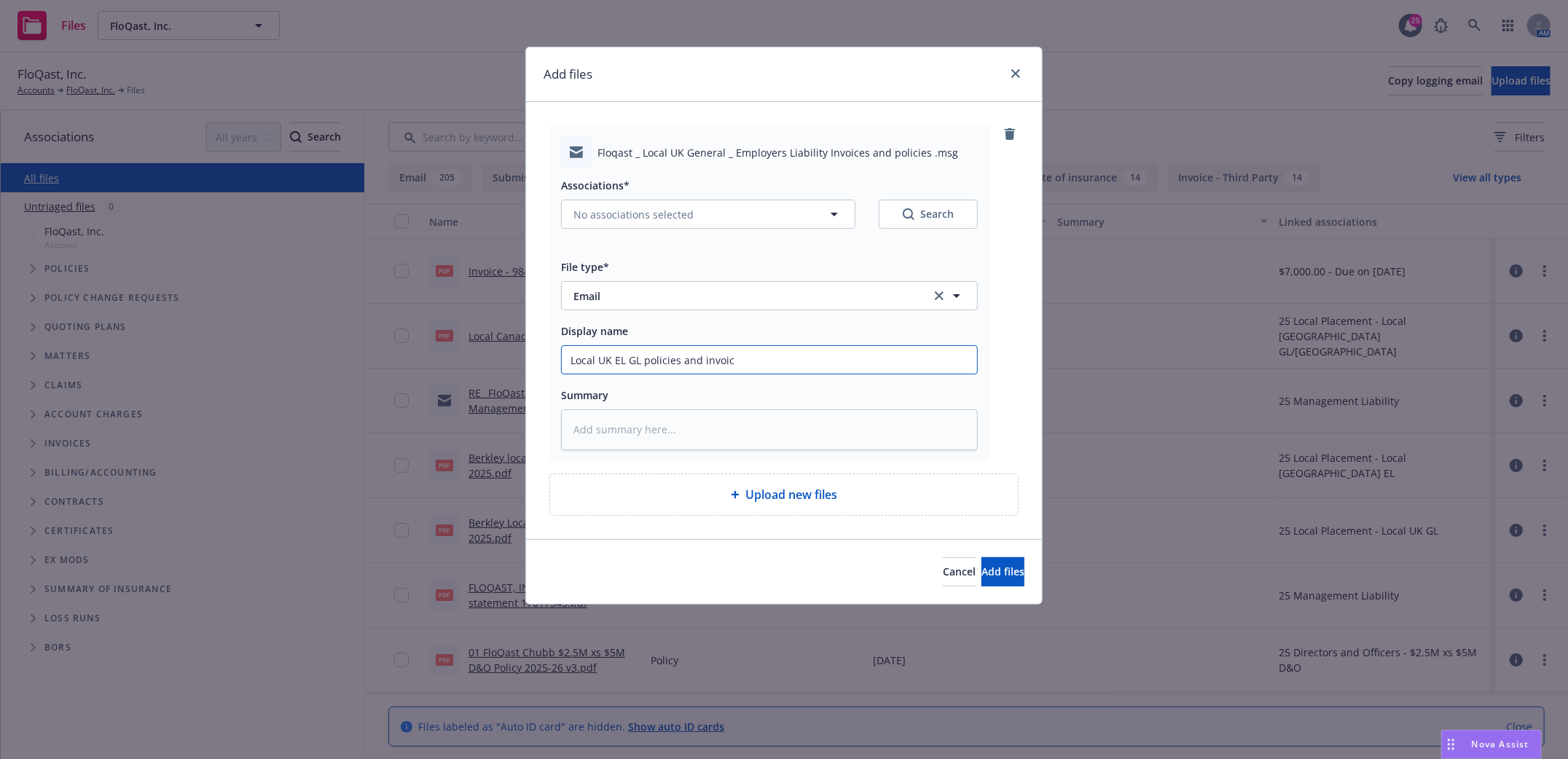
type textarea "x"
type input "Local UK EL GL policies and invoice"
type textarea "x"
type input "Local UK EL GL policies and invoice"
type textarea "x"
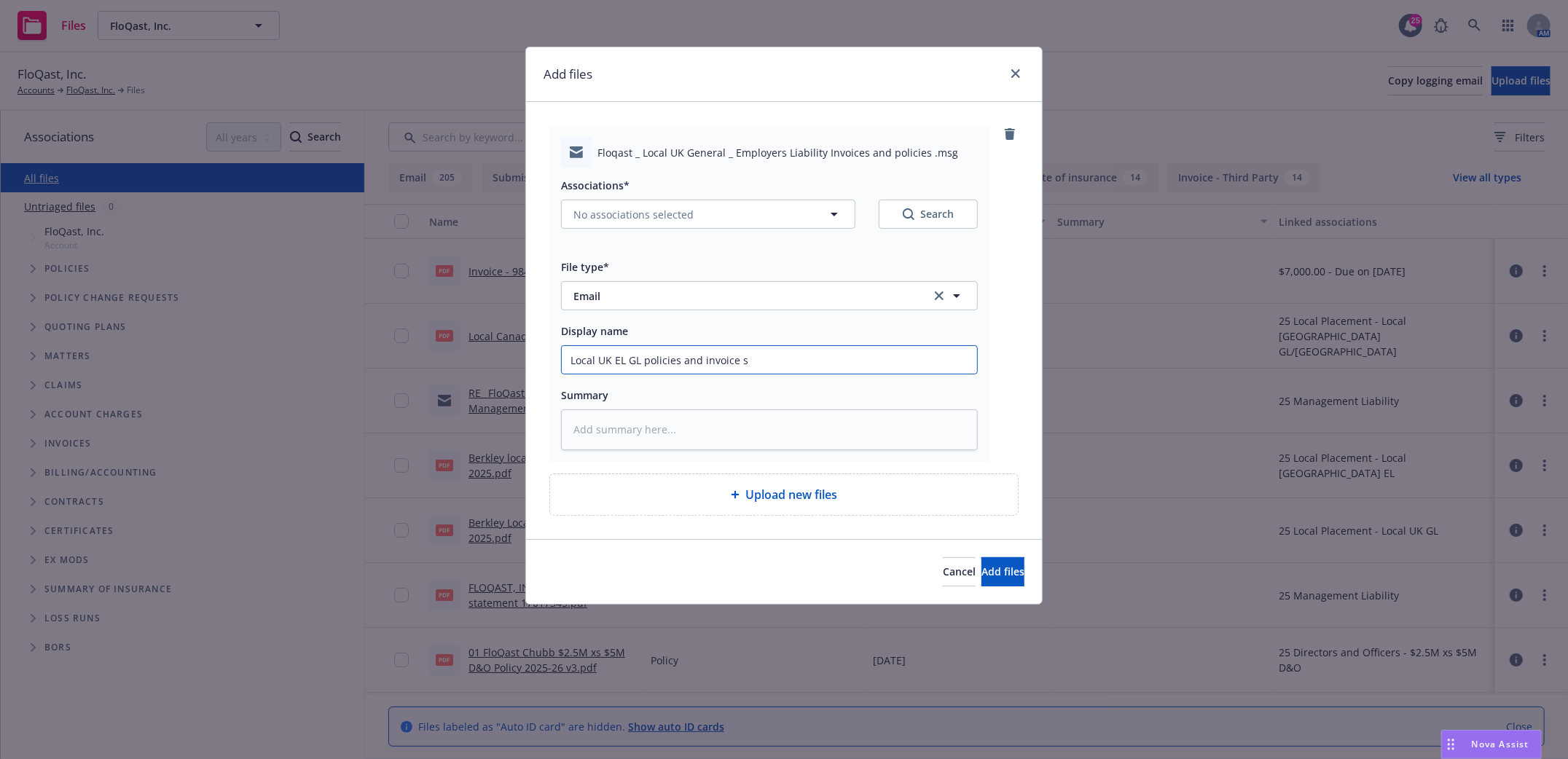
type input "Local UK EL GL policies and invoice se"
type textarea "x"
type input "Local UK EL GL policies and invoice sen"
type textarea "x"
type input "Local UK EL GL policies and invoice sent"
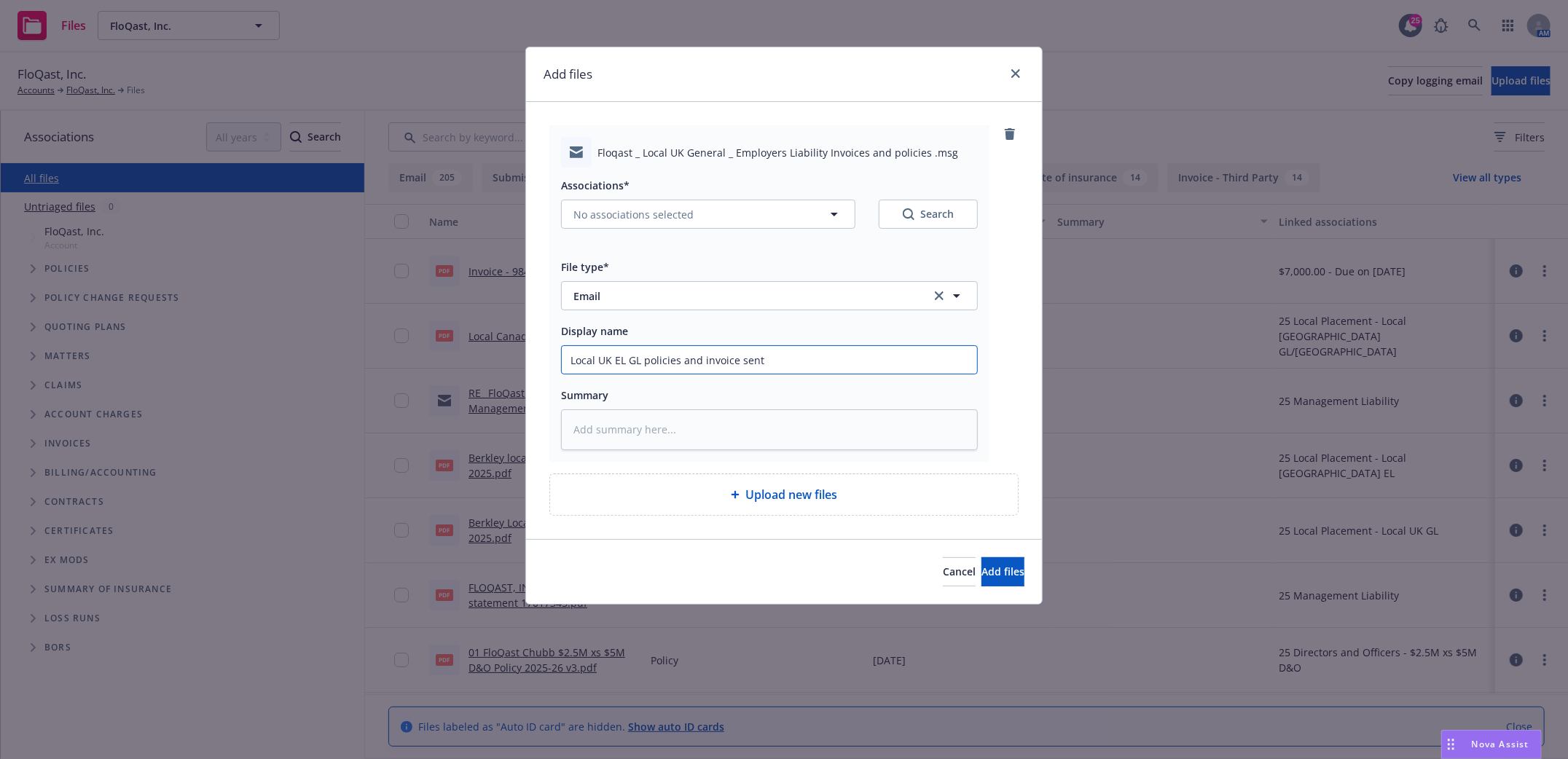
type textarea "x"
type input "Local UK EL GL policies and invoice sent"
type textarea "x"
type input "Local UK EL GL policies and invoice sent t"
type textarea "x"
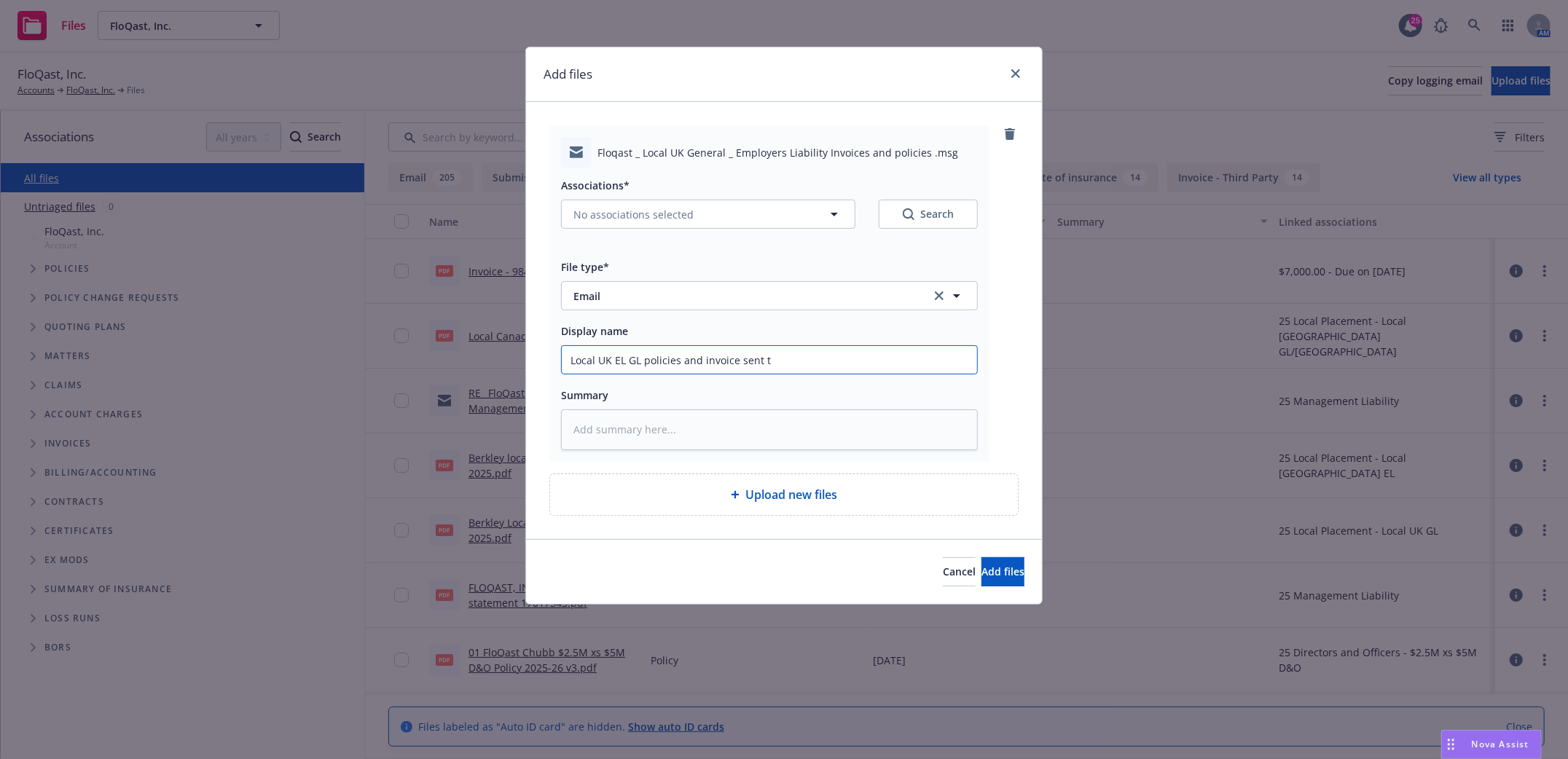
type input "Local UK EL GL policies and invoice sent to"
type textarea "x"
type input "Local UK EL GL policies and invoice sent to"
type textarea "x"
type input "Local UK EL GL policies and invoice sent to i"
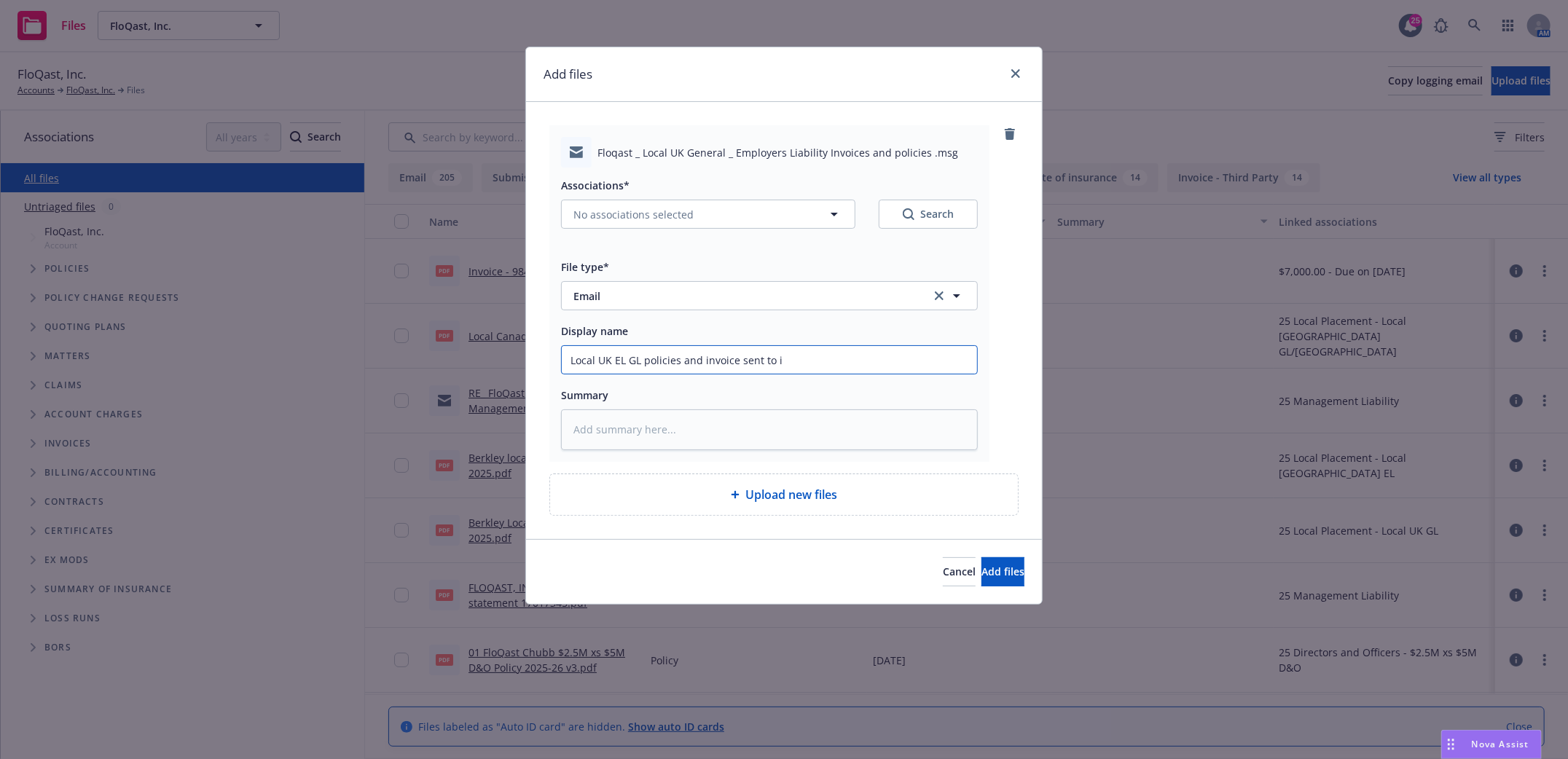
type textarea "x"
type input "Local UK EL GL policies and invoice sent to ins"
type textarea "x"
type input "Local UK EL GL policies and invoice sent to insd"
click at [718, 225] on button "No associations selected" at bounding box center [708, 213] width 294 height 29
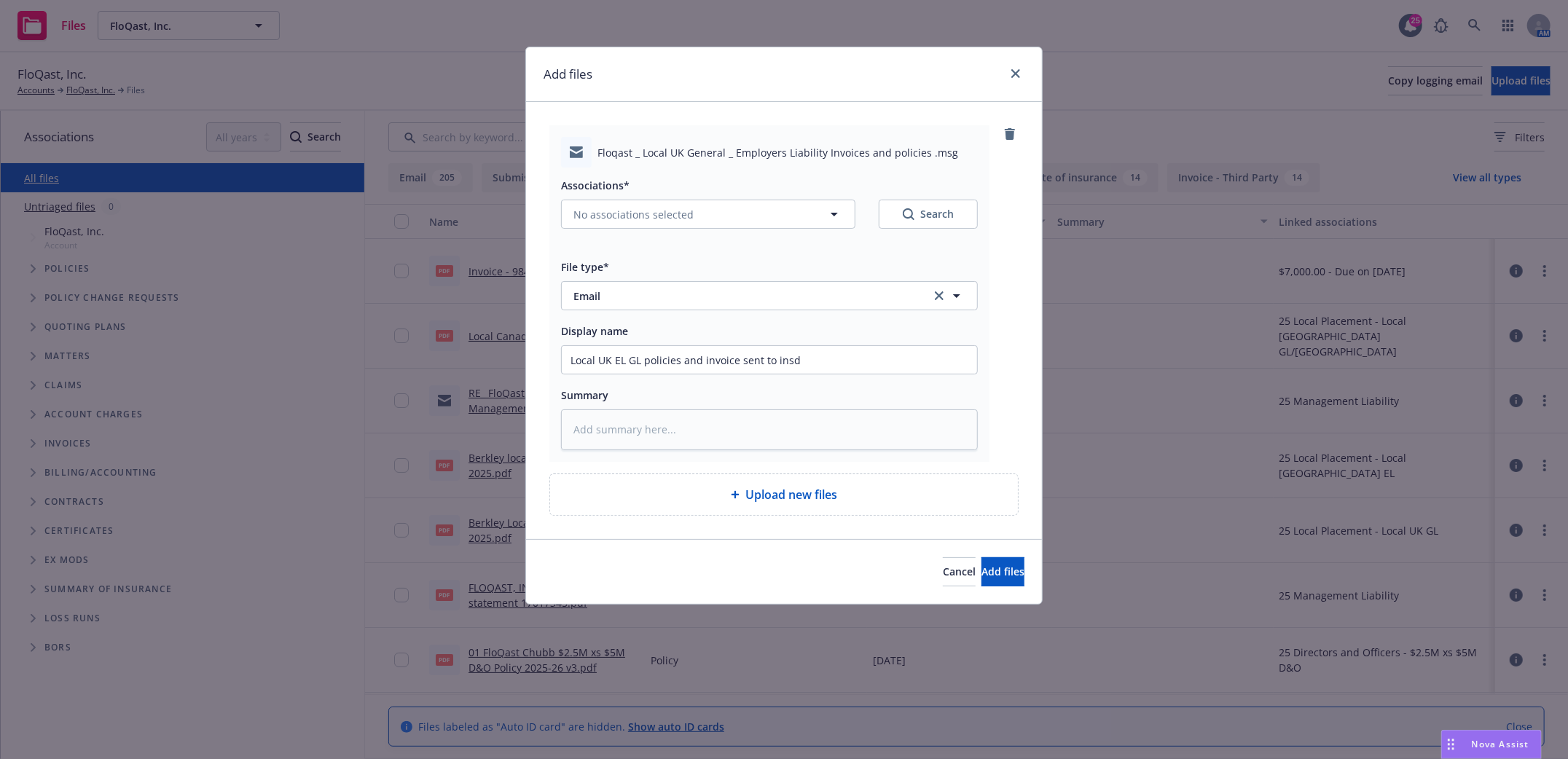
type textarea "x"
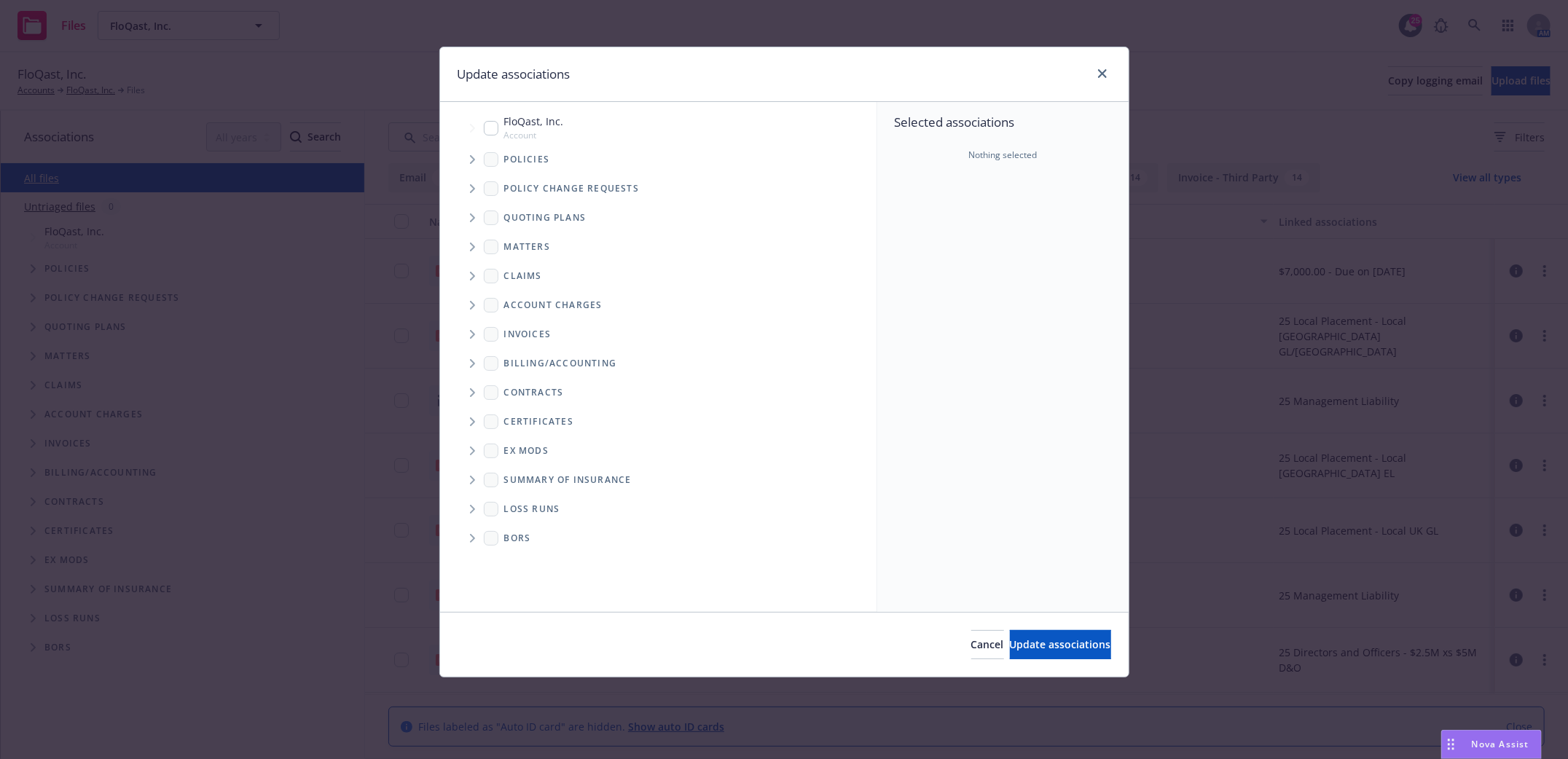
click at [466, 157] on span "Tree Example" at bounding box center [472, 159] width 24 height 24
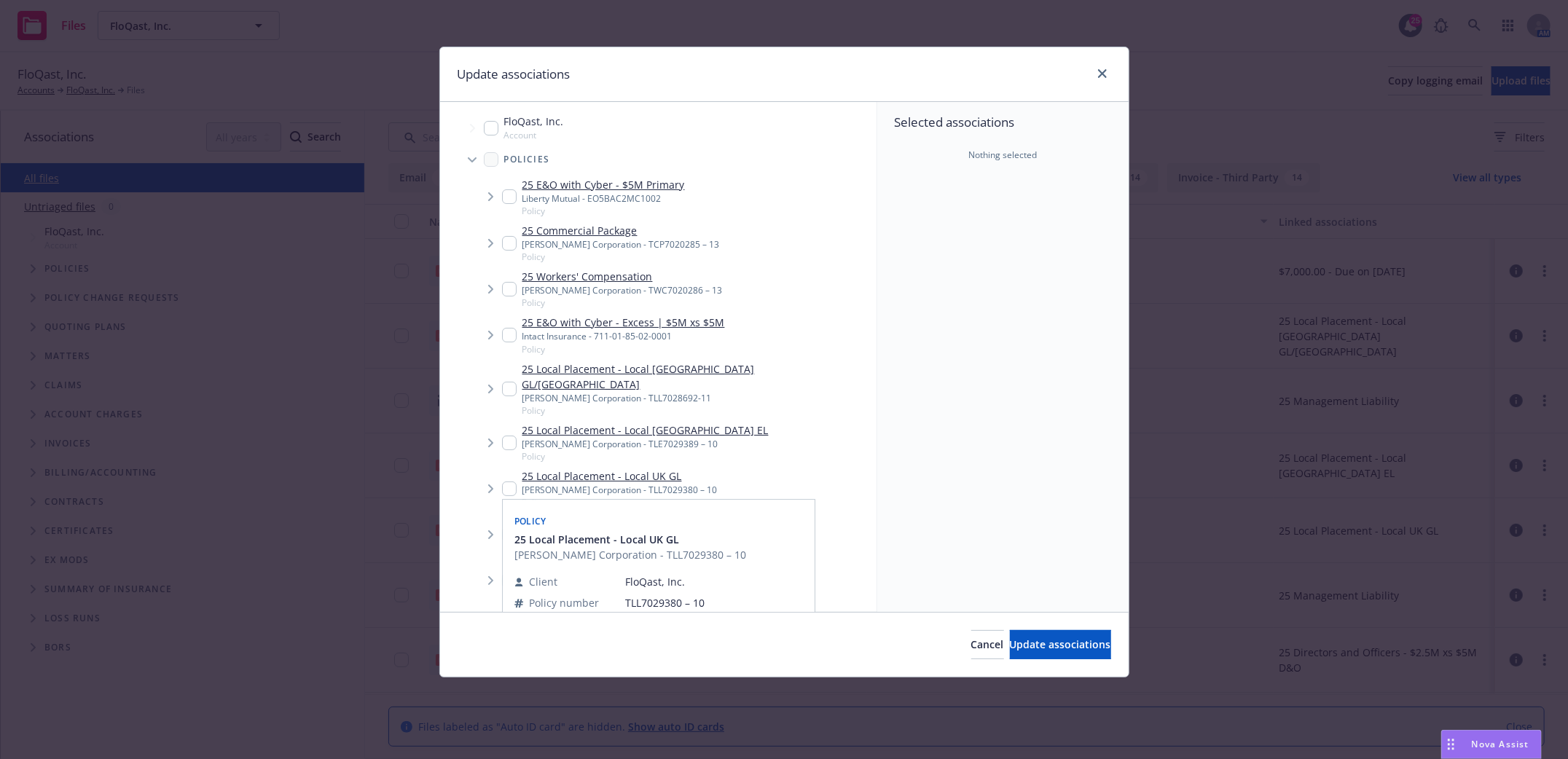
click at [509, 468] on div "25 Local Placement - Local UK GL W.R. Berkley Corporation - TLL7029380 – 10 Pol…" at bounding box center [610, 488] width 215 height 40
checkbox input "true"
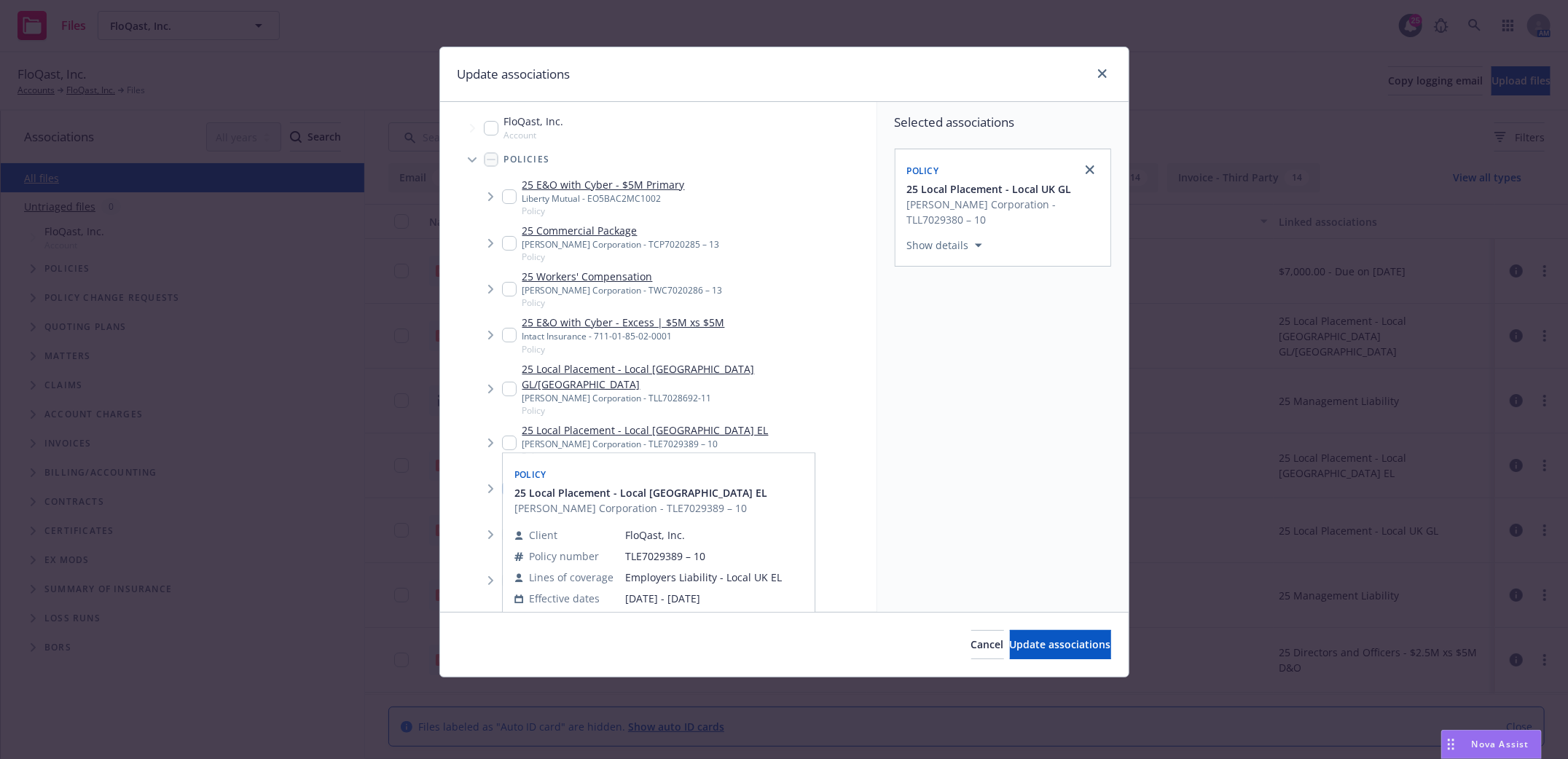
click at [503, 435] on input "Tree Example" at bounding box center [509, 442] width 14 height 14
checkbox input "true"
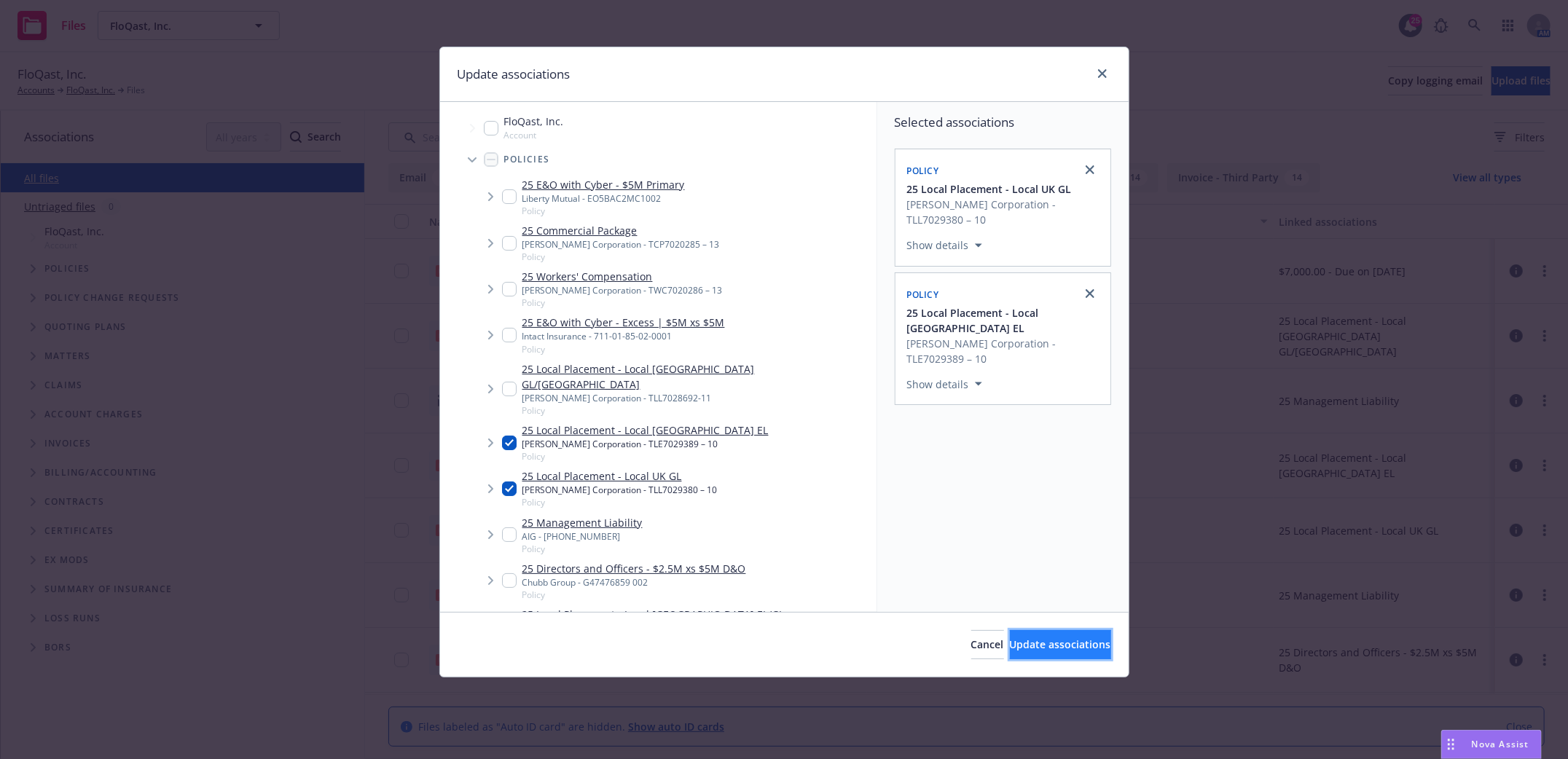
click at [1066, 644] on span "Update associations" at bounding box center [1061, 644] width 102 height 14
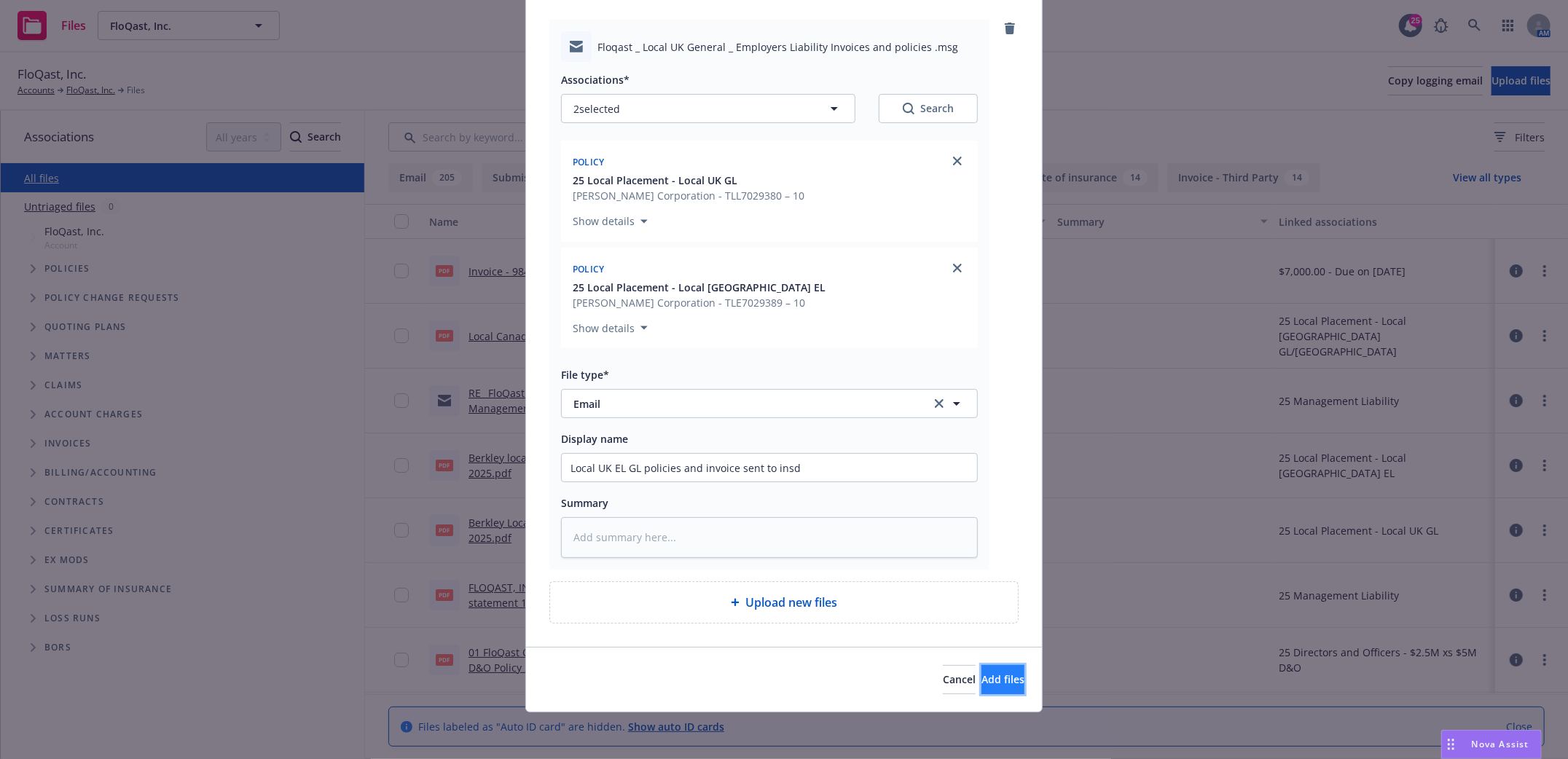
click at [982, 678] on span "Add files" at bounding box center [1004, 679] width 43 height 14
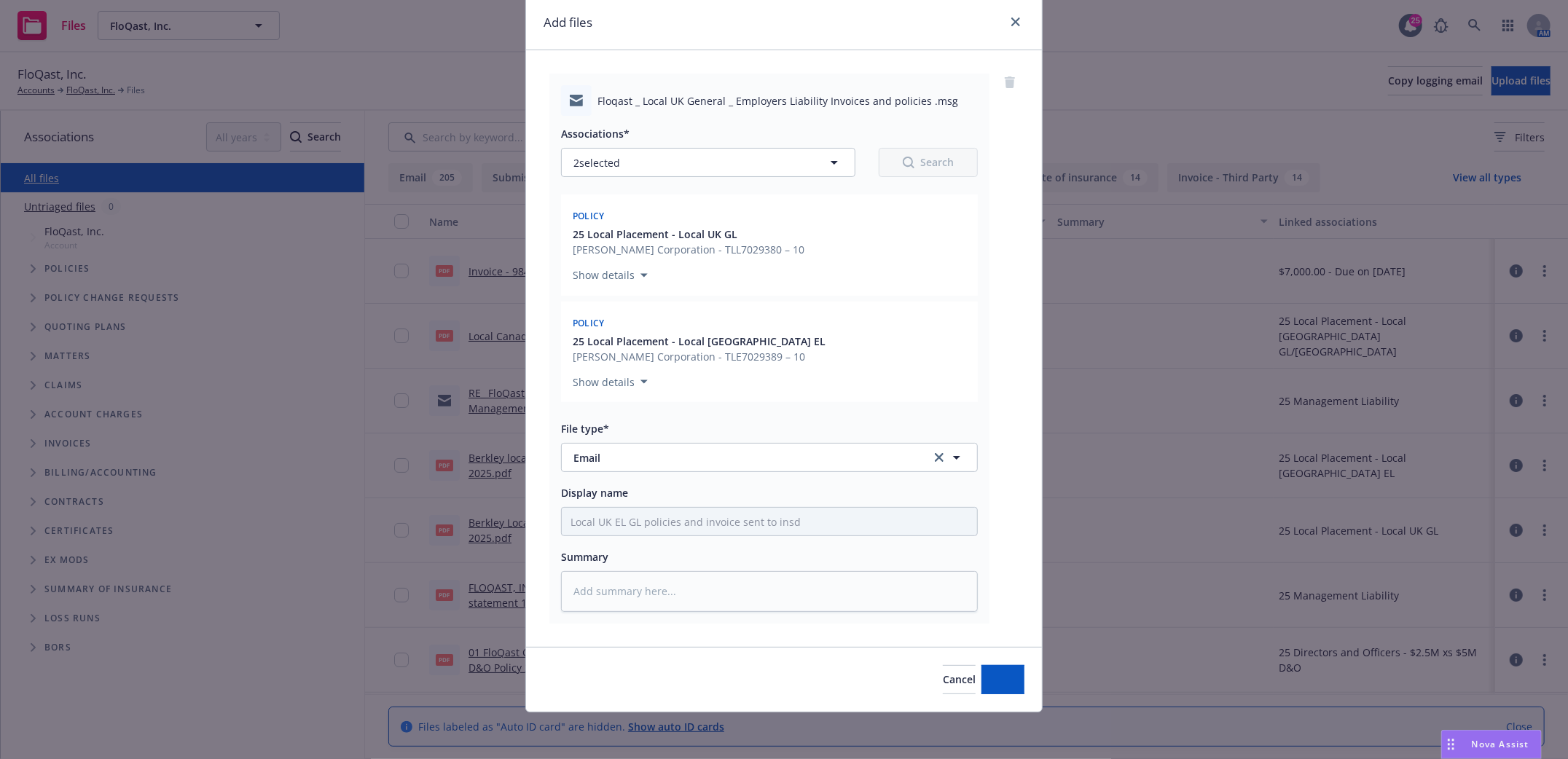
scroll to position [55, 0]
type textarea "x"
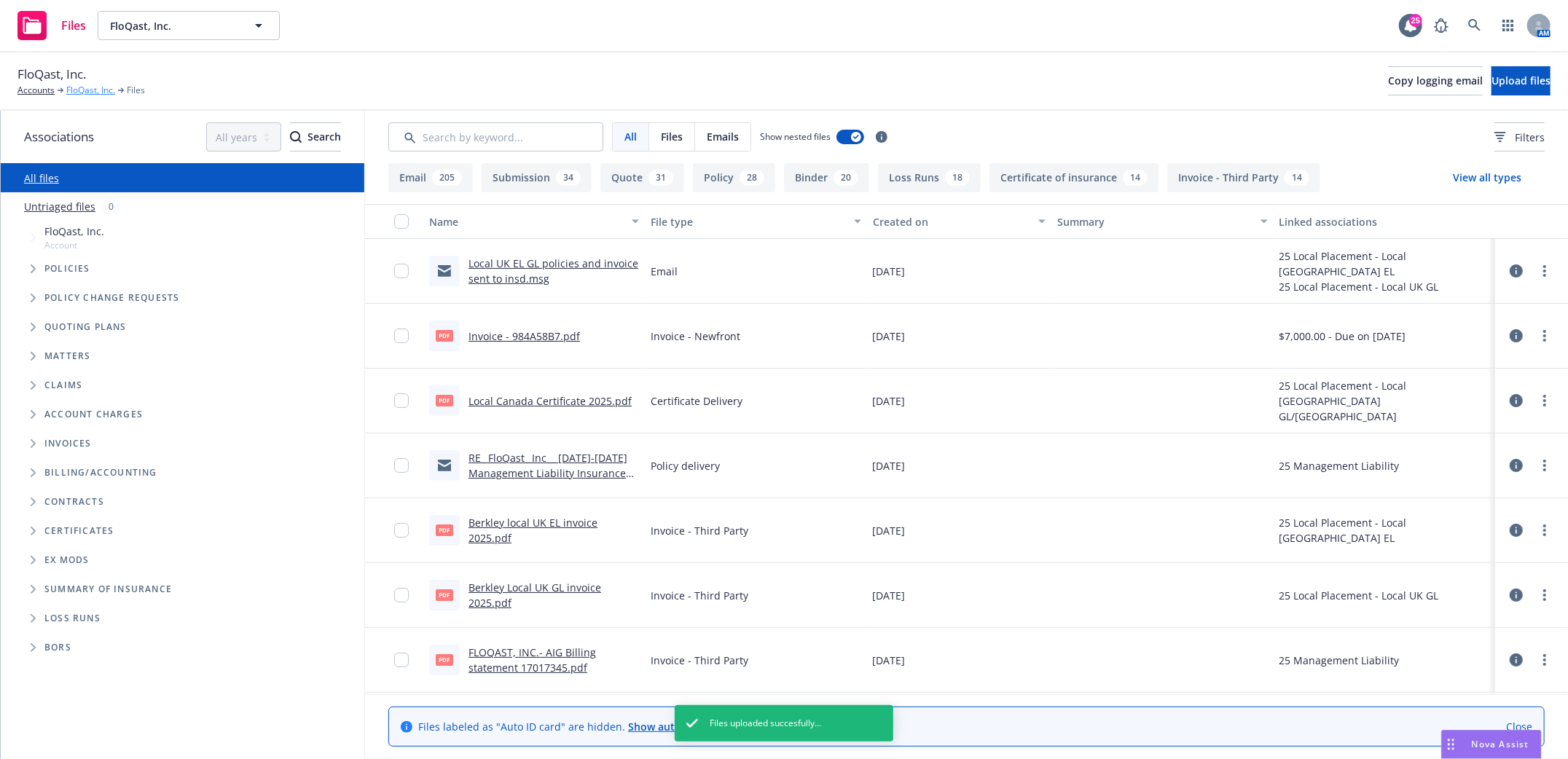
click at [85, 89] on link "FloQast, Inc." at bounding box center [90, 90] width 49 height 13
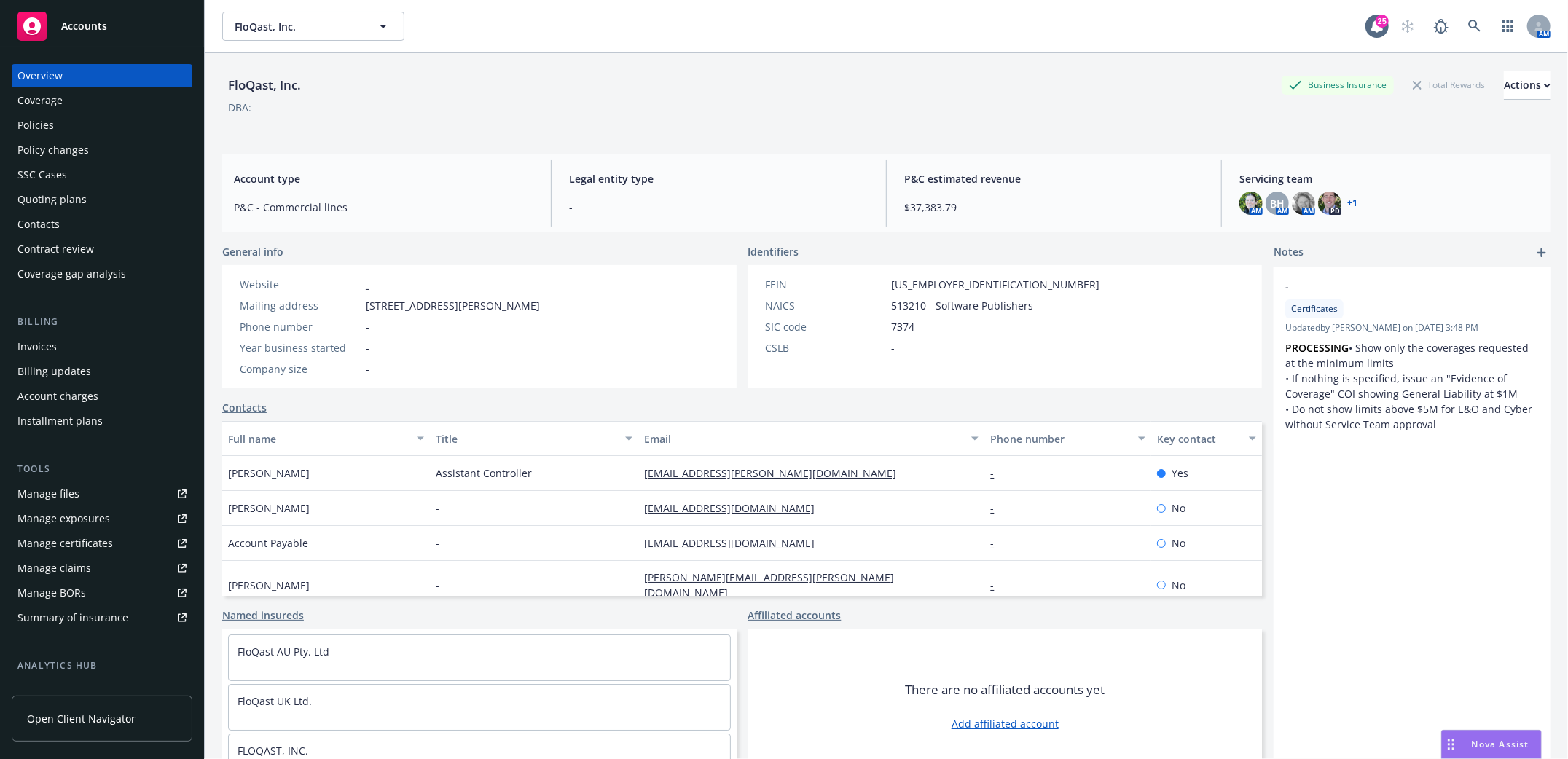
click at [31, 121] on div "Policies" at bounding box center [36, 125] width 37 height 24
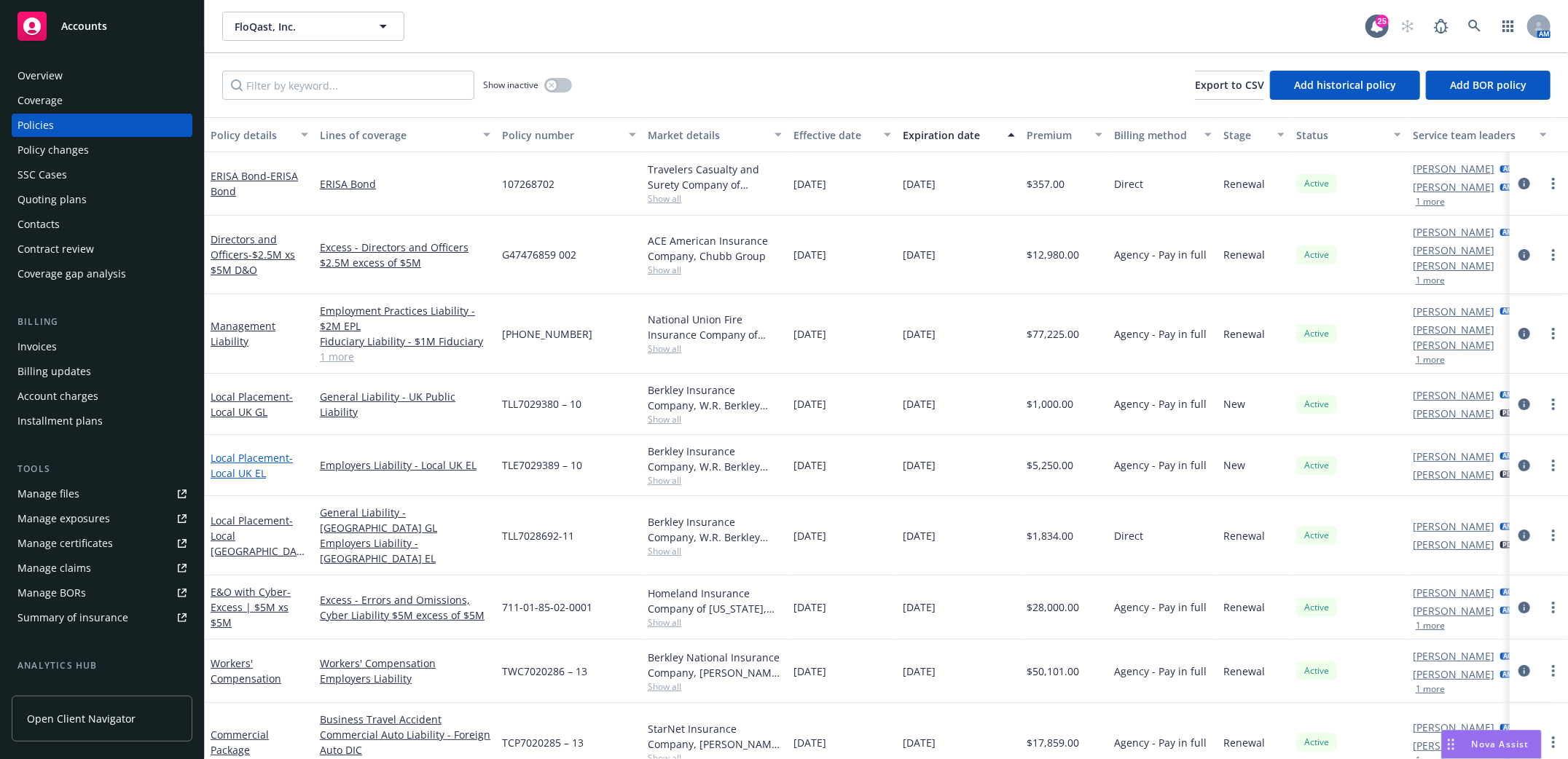
click at [229, 451] on link "Local Placement - Local [GEOGRAPHIC_DATA] EL" at bounding box center [252, 466] width 83 height 29
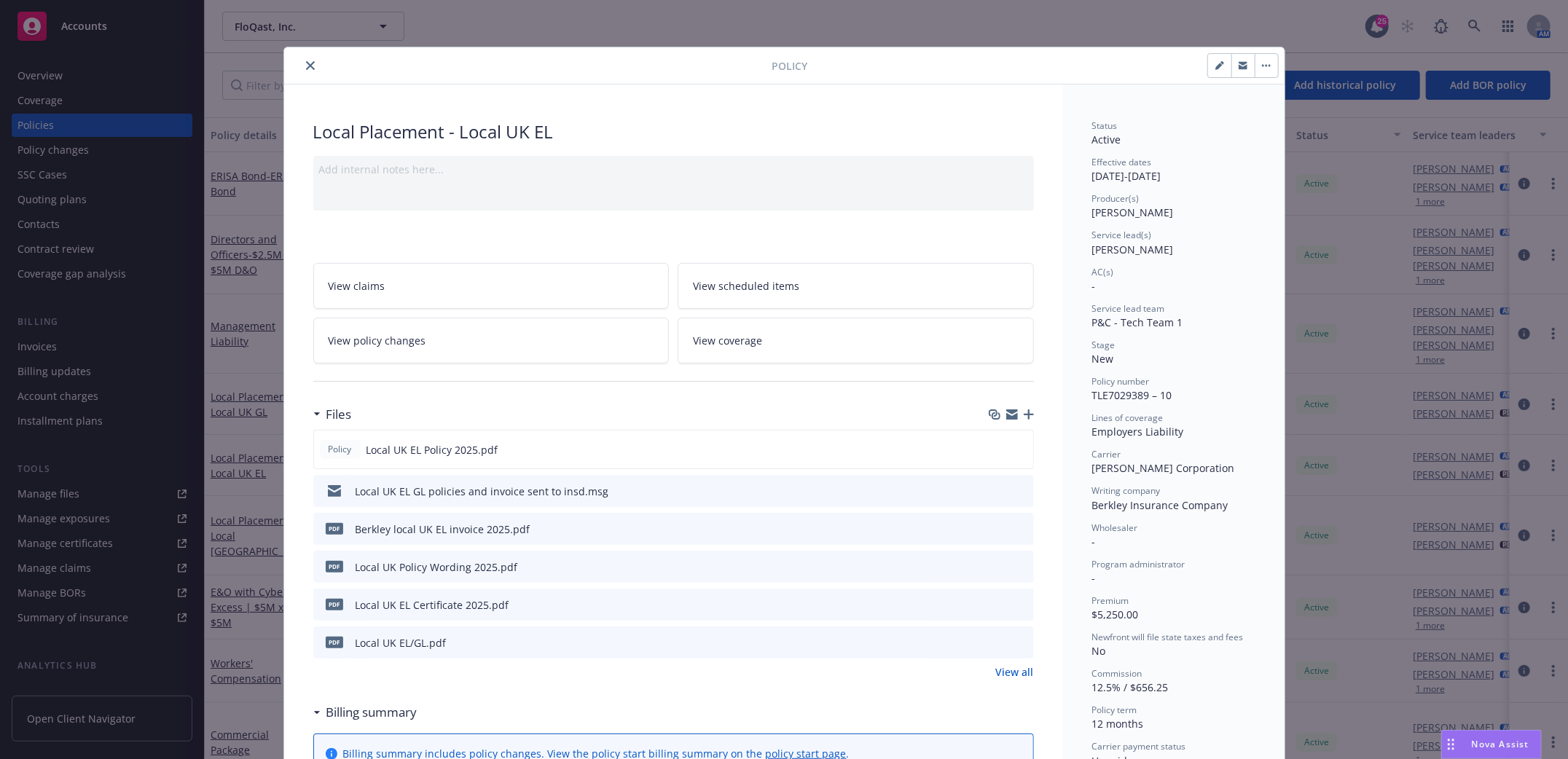
click at [307, 65] on icon "close" at bounding box center [309, 65] width 8 height 8
